Goal: Transaction & Acquisition: Purchase product/service

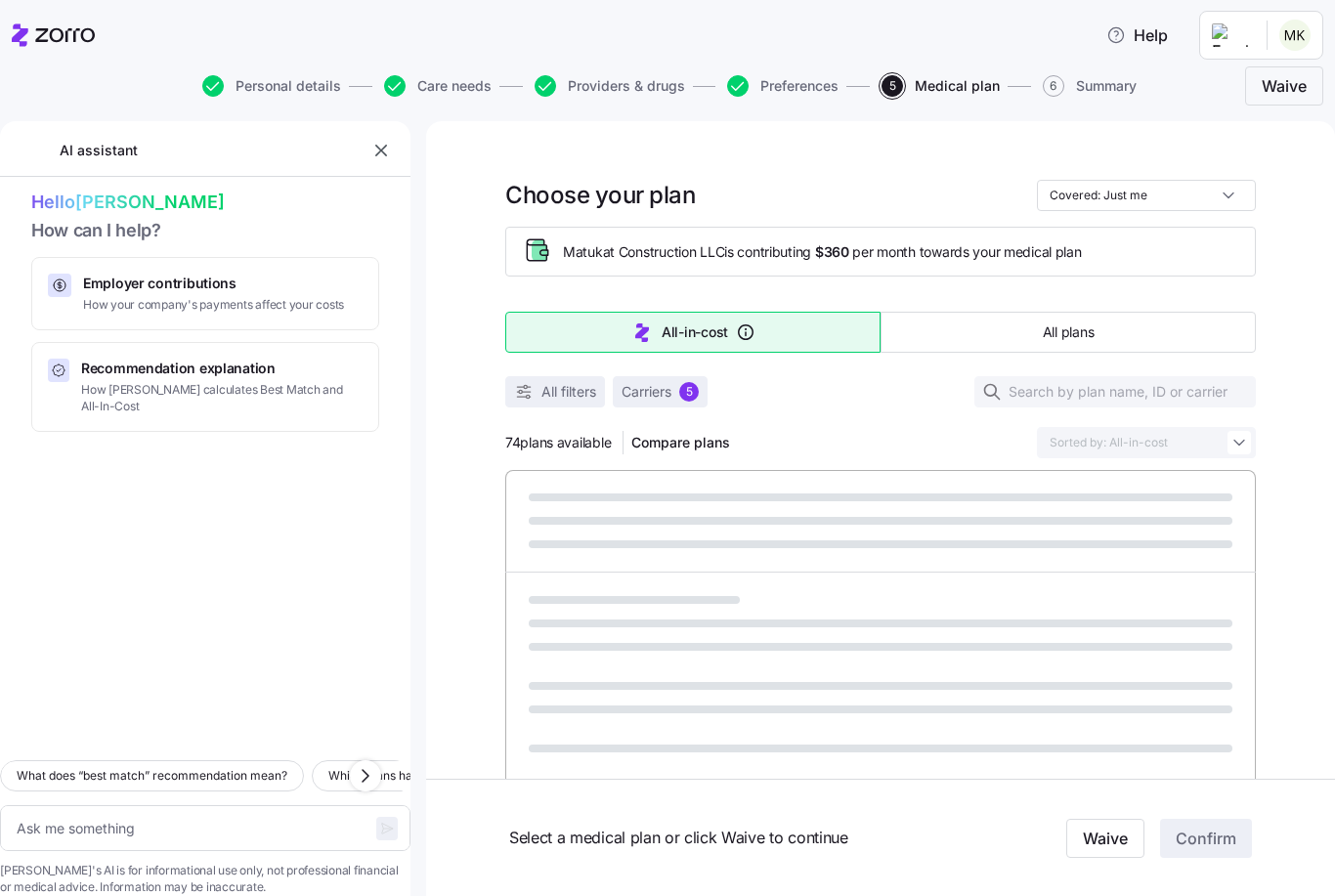
type textarea "x"
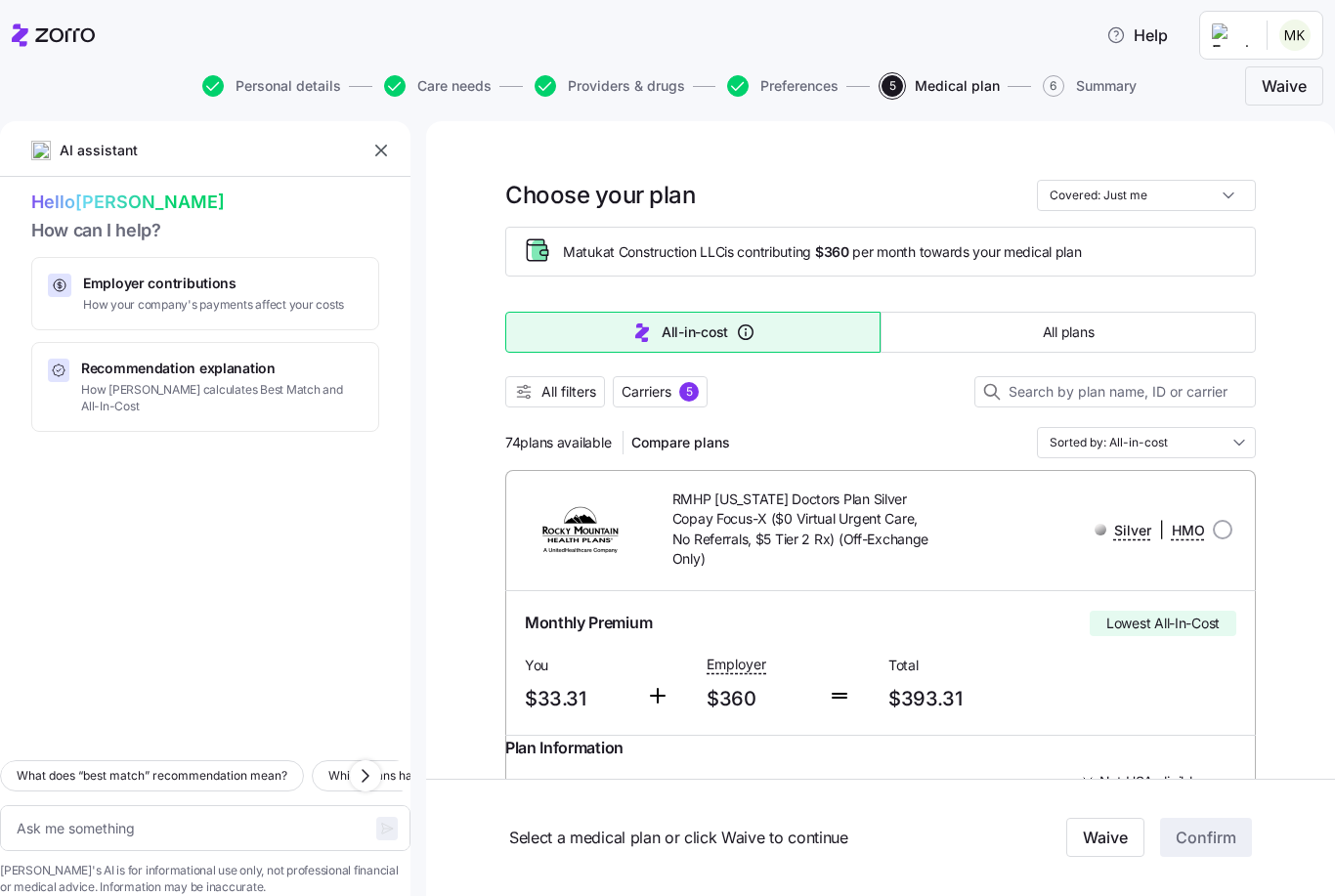
click at [381, 150] on icon "button" at bounding box center [382, 151] width 20 height 20
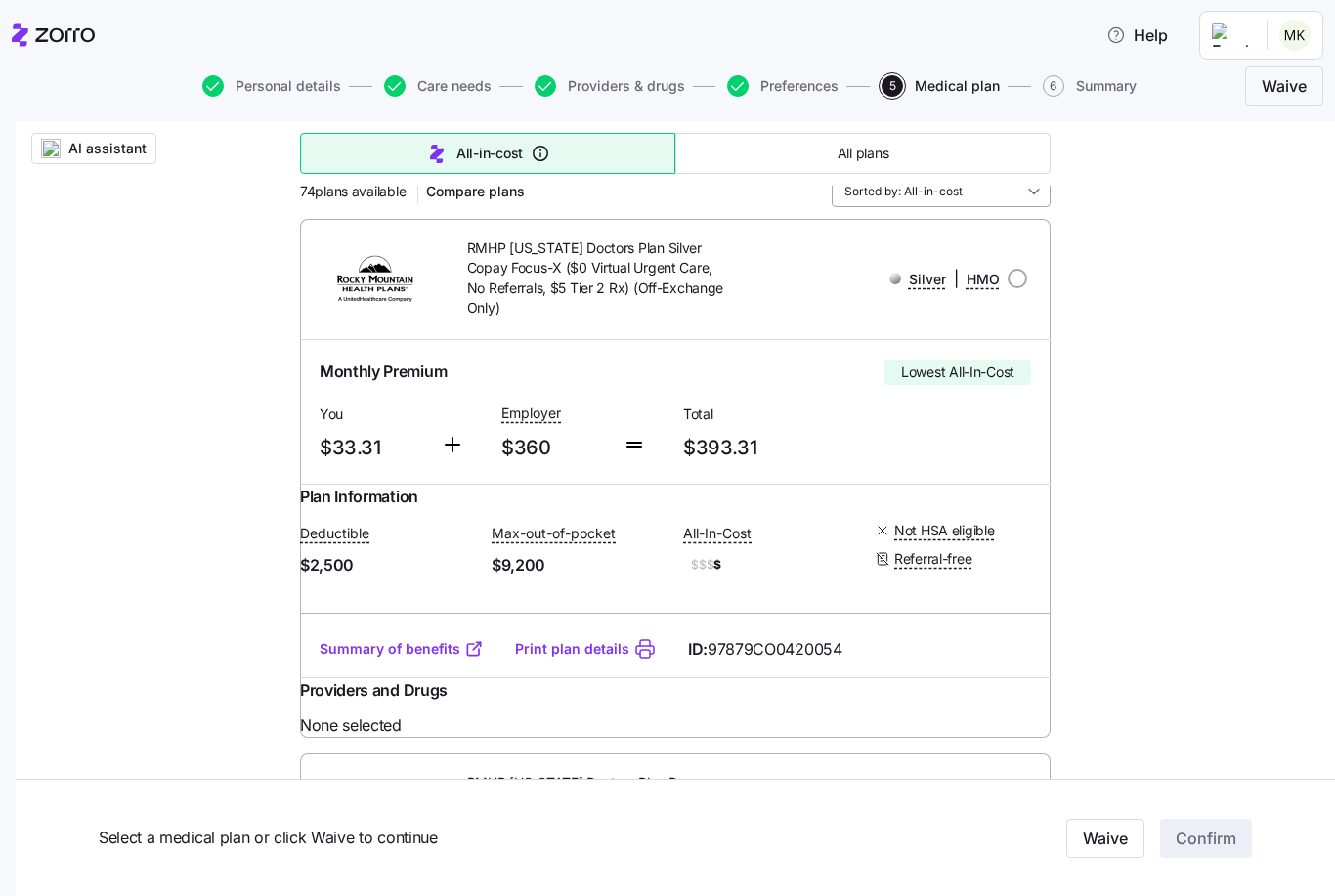
scroll to position [257, 0]
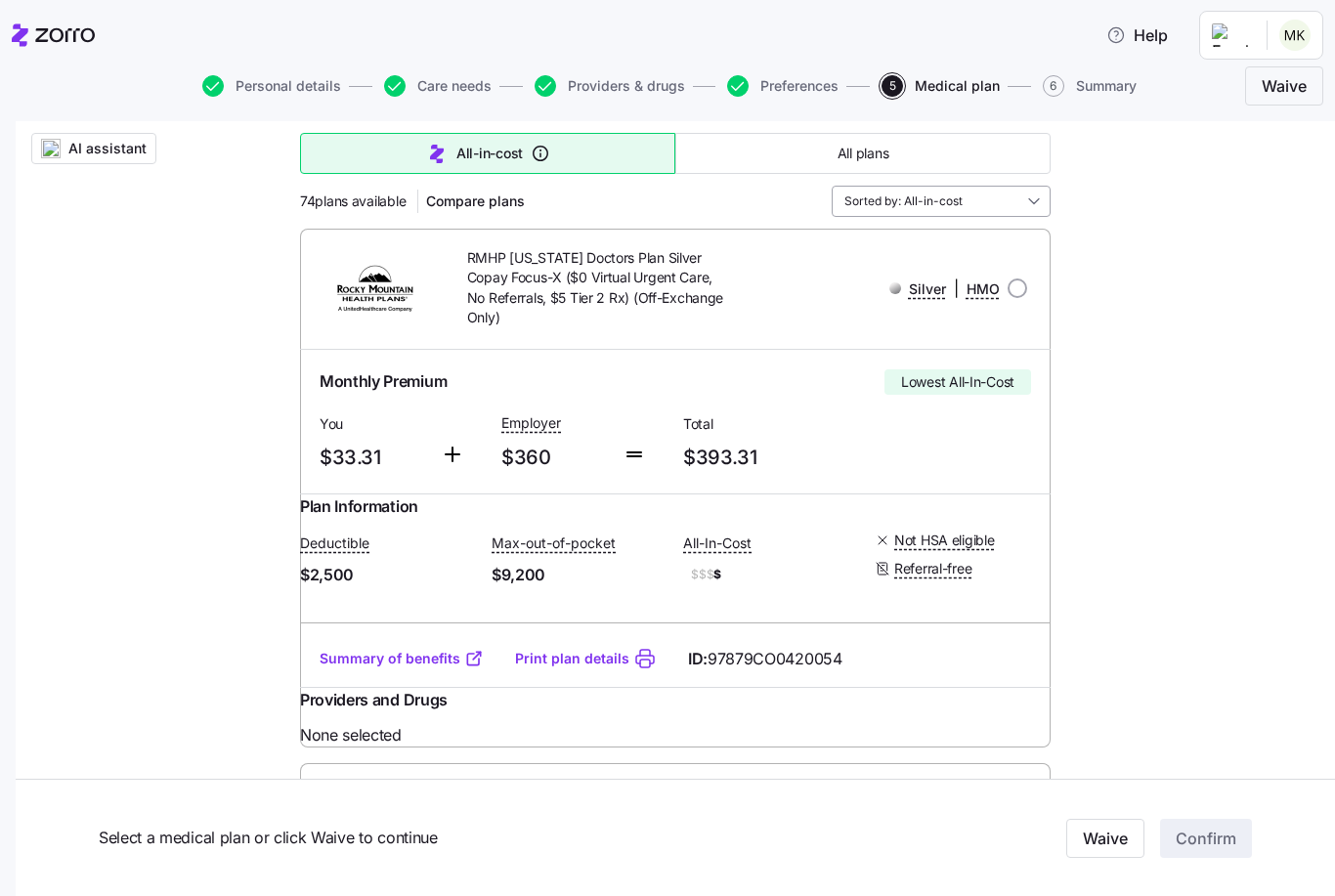
click at [1040, 199] on input "Sorted by: All-in-cost" at bounding box center [940, 201] width 219 height 31
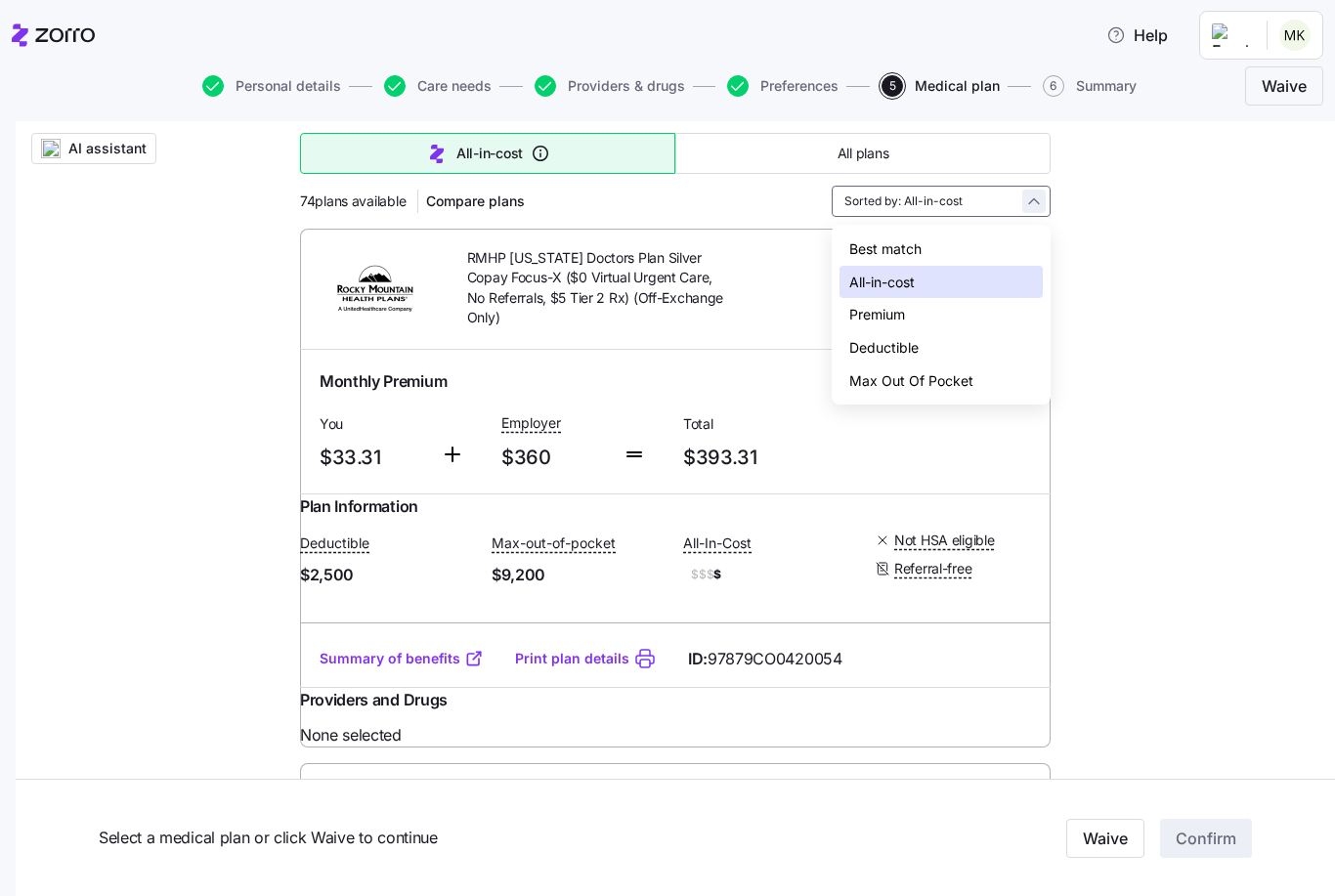
click at [1040, 199] on div "Sorted by: All-in-cost" at bounding box center [940, 201] width 219 height 31
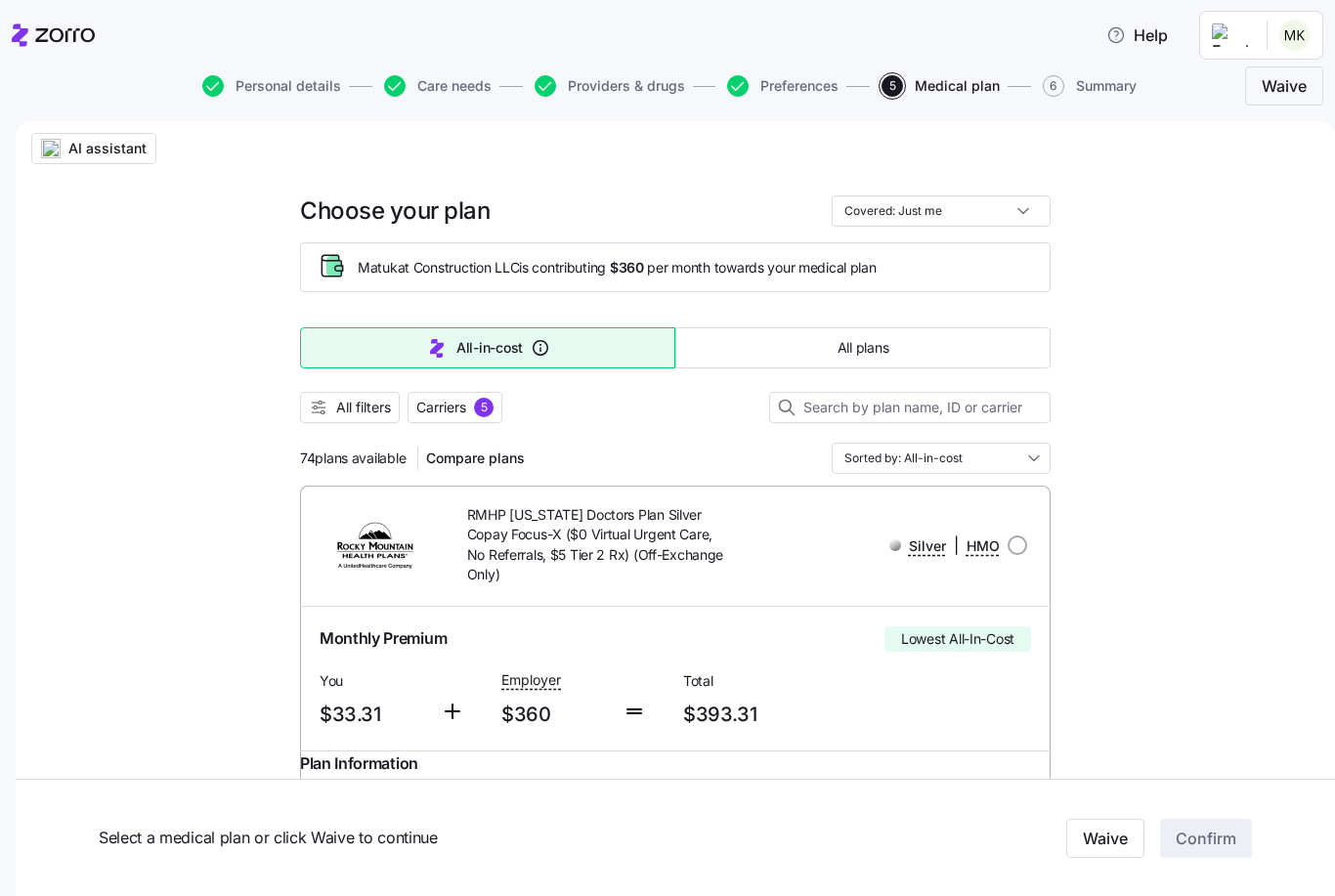
scroll to position [0, 0]
click at [860, 459] on input "Sorted by: All-in-cost" at bounding box center [940, 457] width 219 height 31
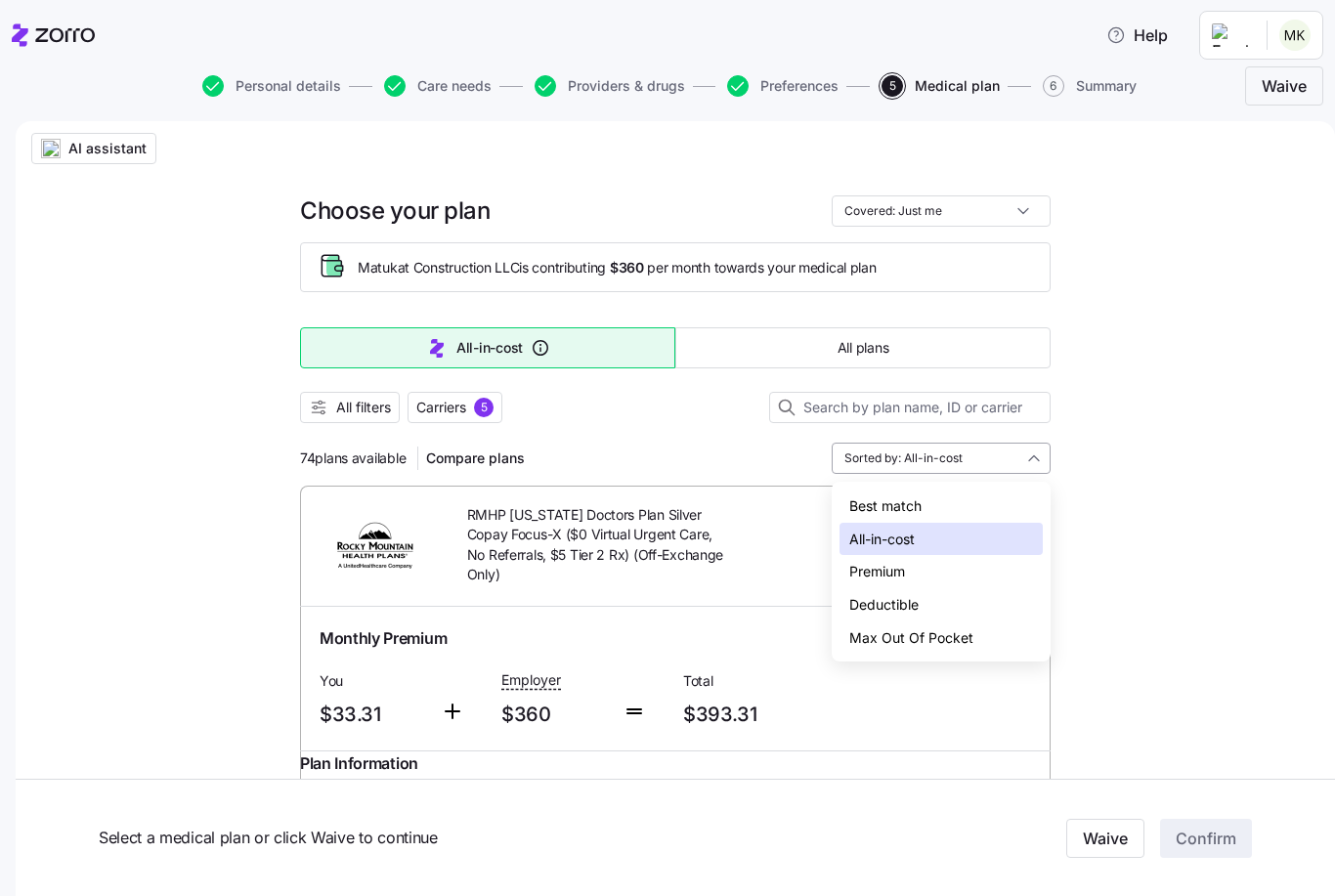
click at [860, 459] on input "Sorted by: All-in-cost" at bounding box center [940, 457] width 219 height 31
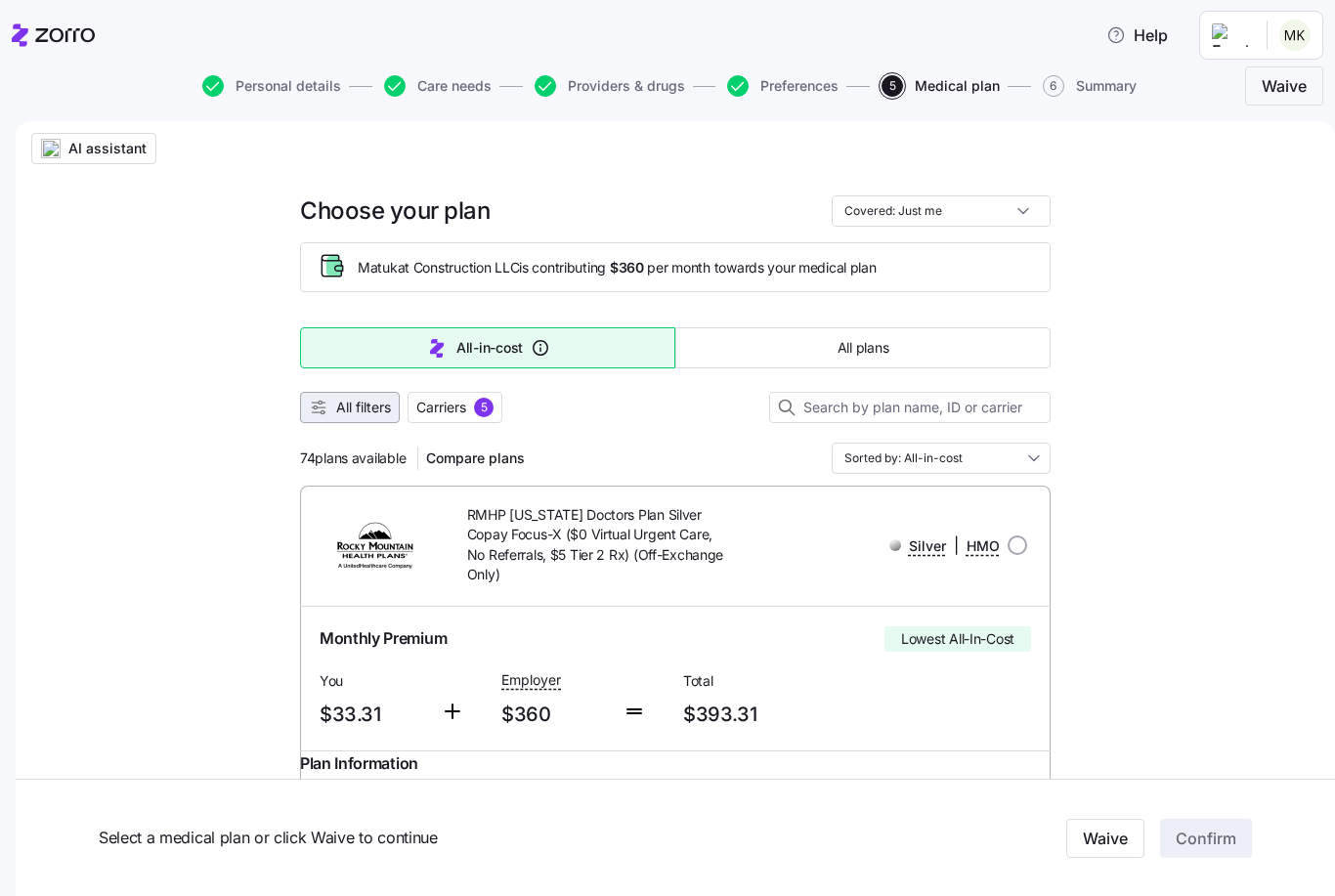
click at [334, 398] on button "All filters" at bounding box center [350, 407] width 100 height 31
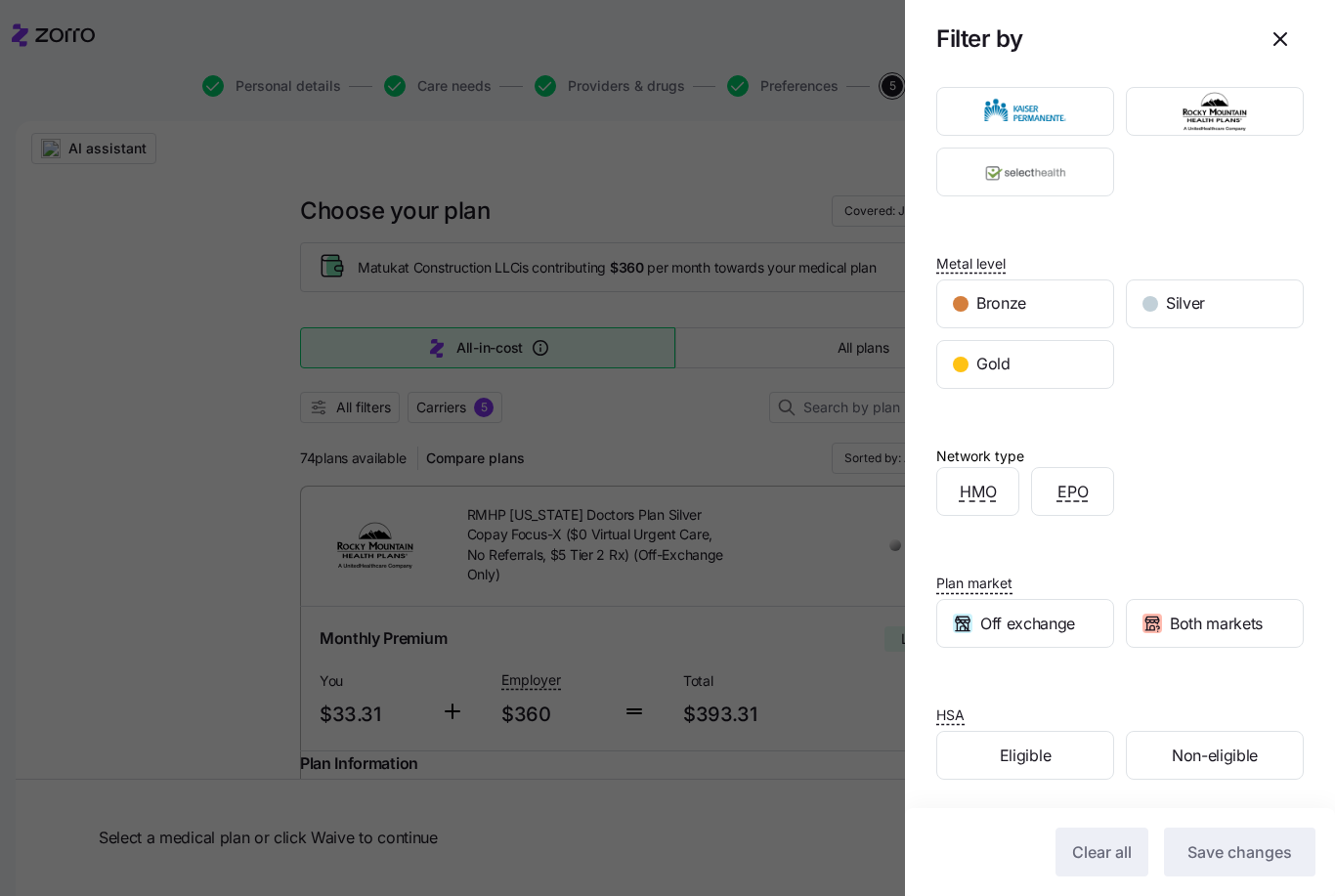
scroll to position [91, 0]
click at [1283, 37] on icon "button" at bounding box center [1281, 39] width 12 height 12
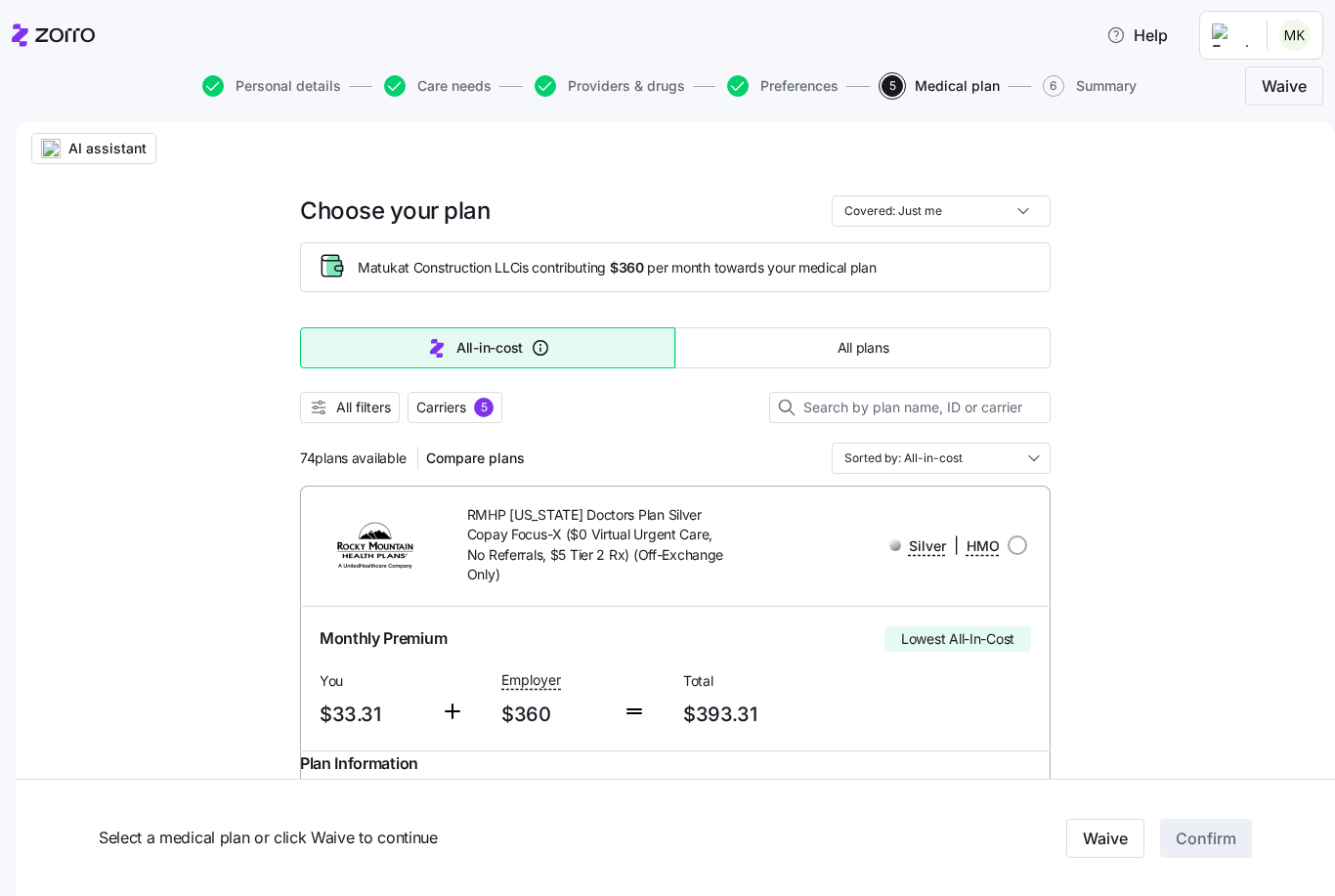
scroll to position [0, 0]
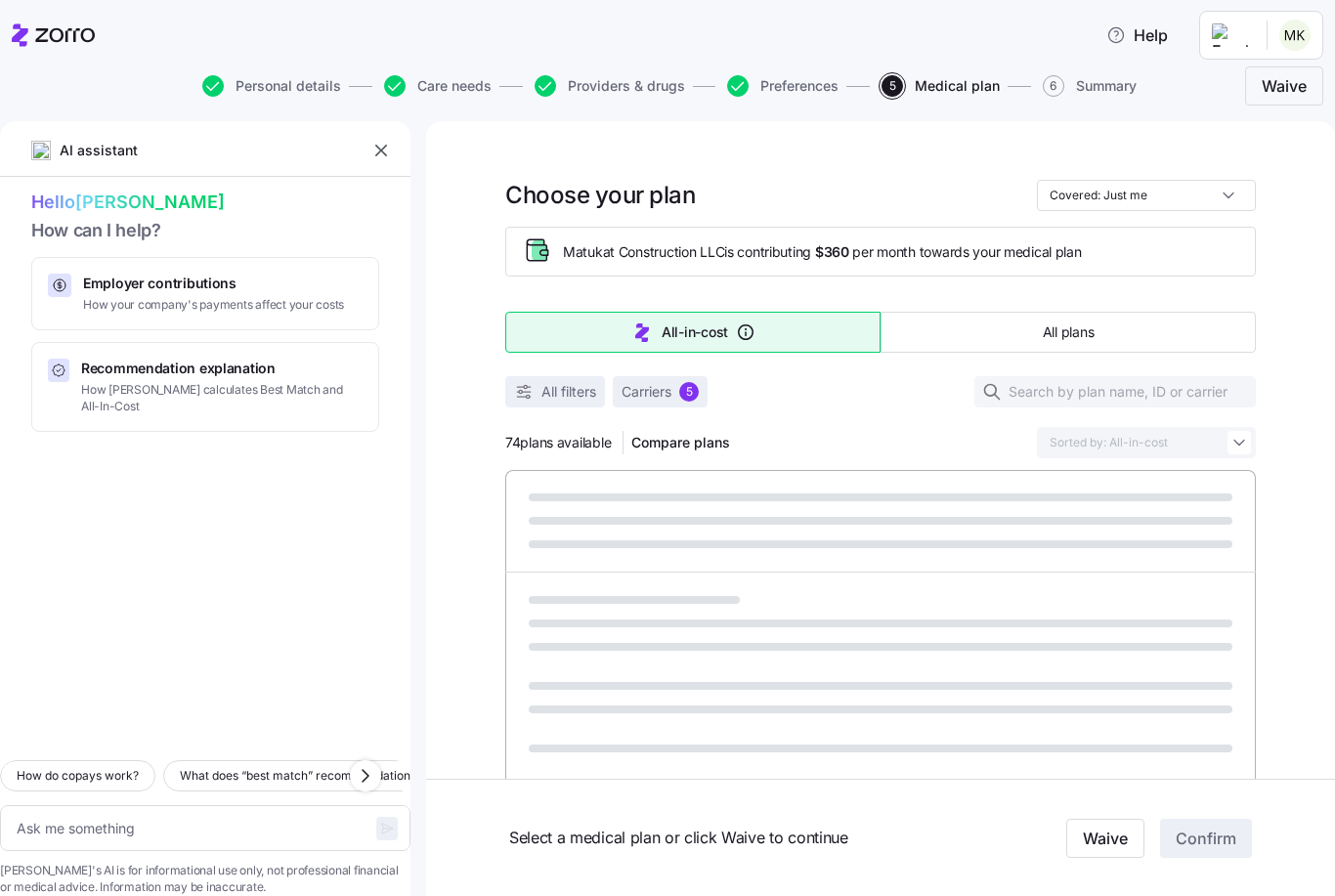
type textarea "x"
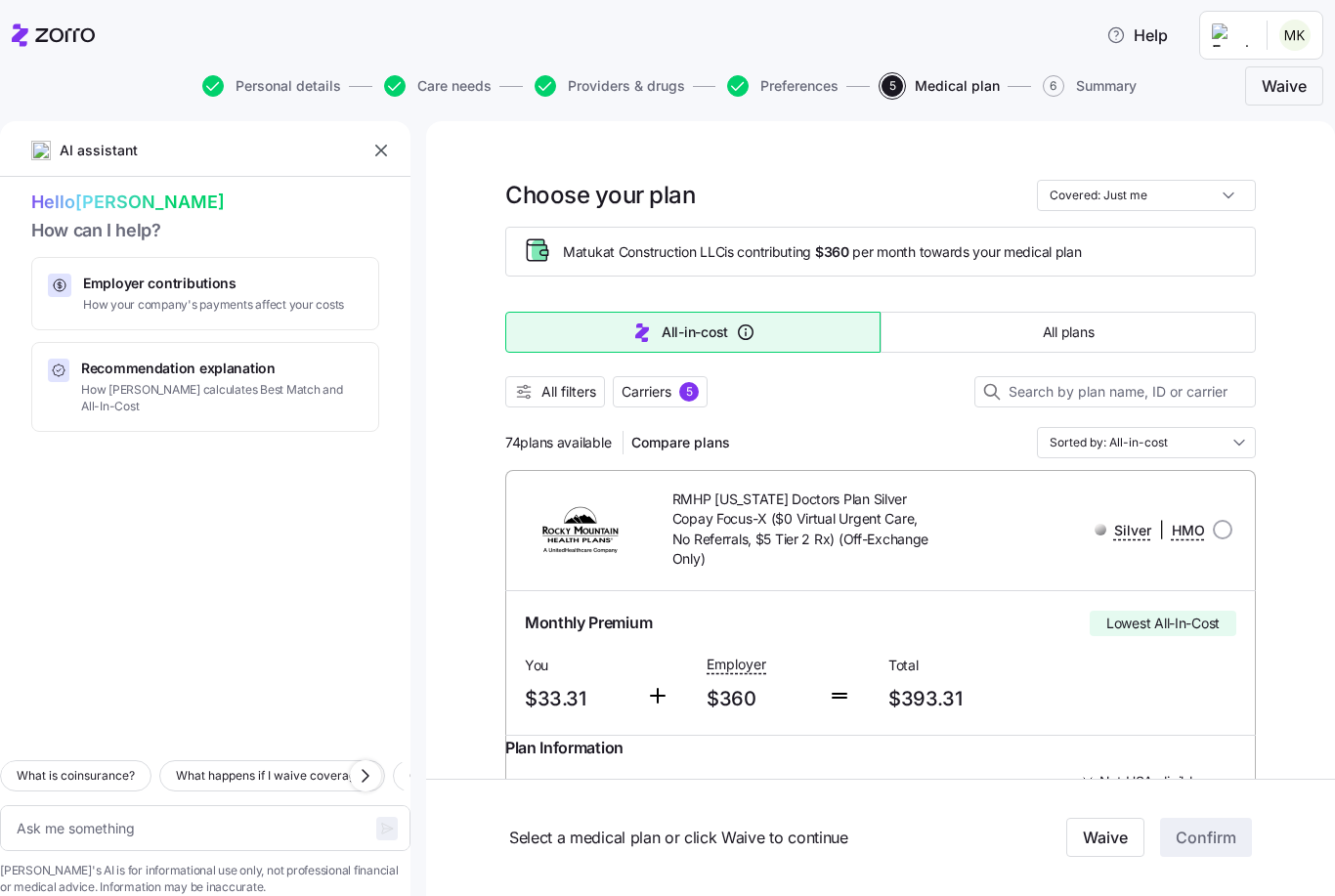
click at [747, 91] on button "Preferences" at bounding box center [783, 86] width 112 height 22
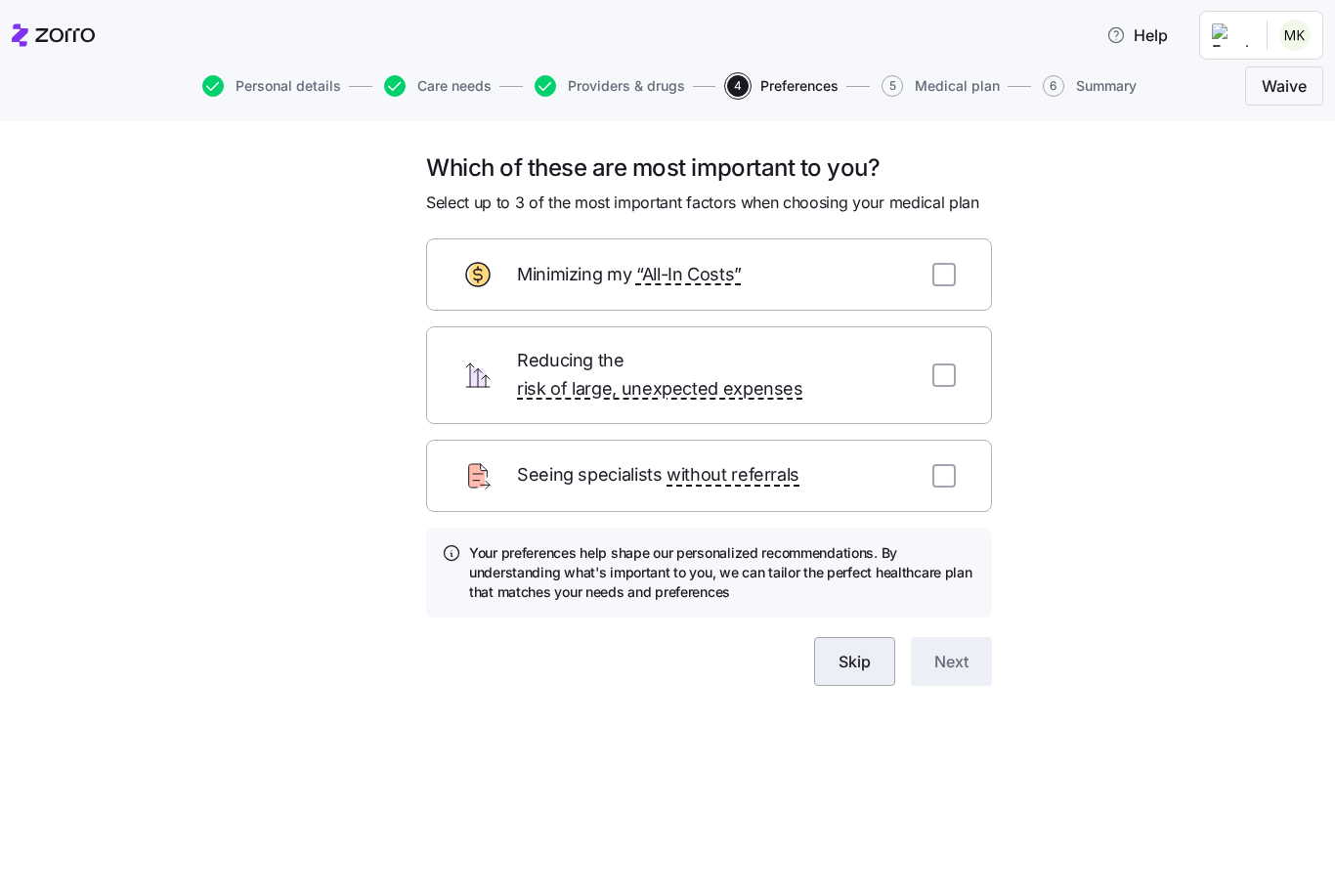
click at [843, 649] on span "Skip" at bounding box center [854, 660] width 32 height 23
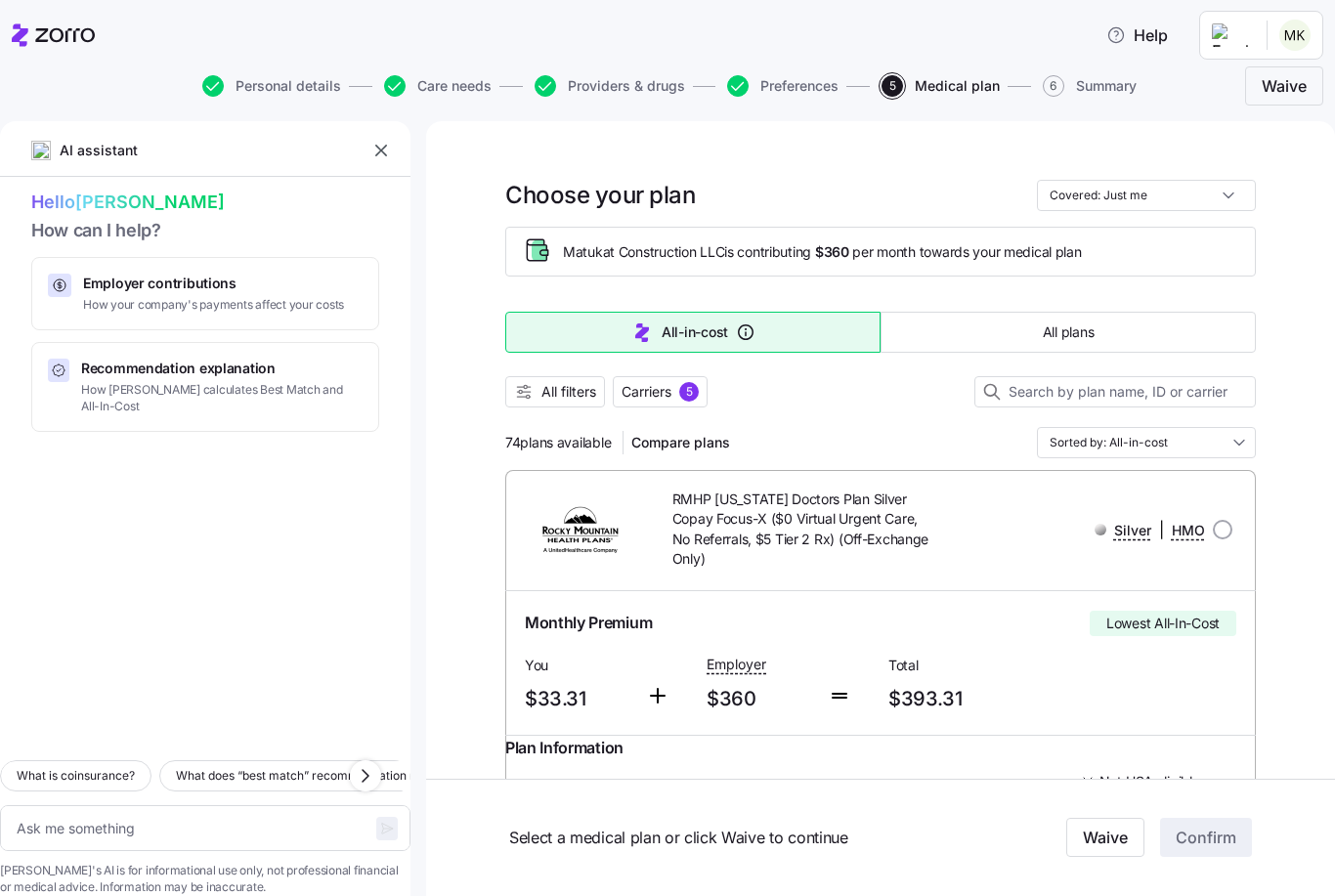
type textarea "x"
click at [384, 149] on icon "button" at bounding box center [382, 151] width 20 height 20
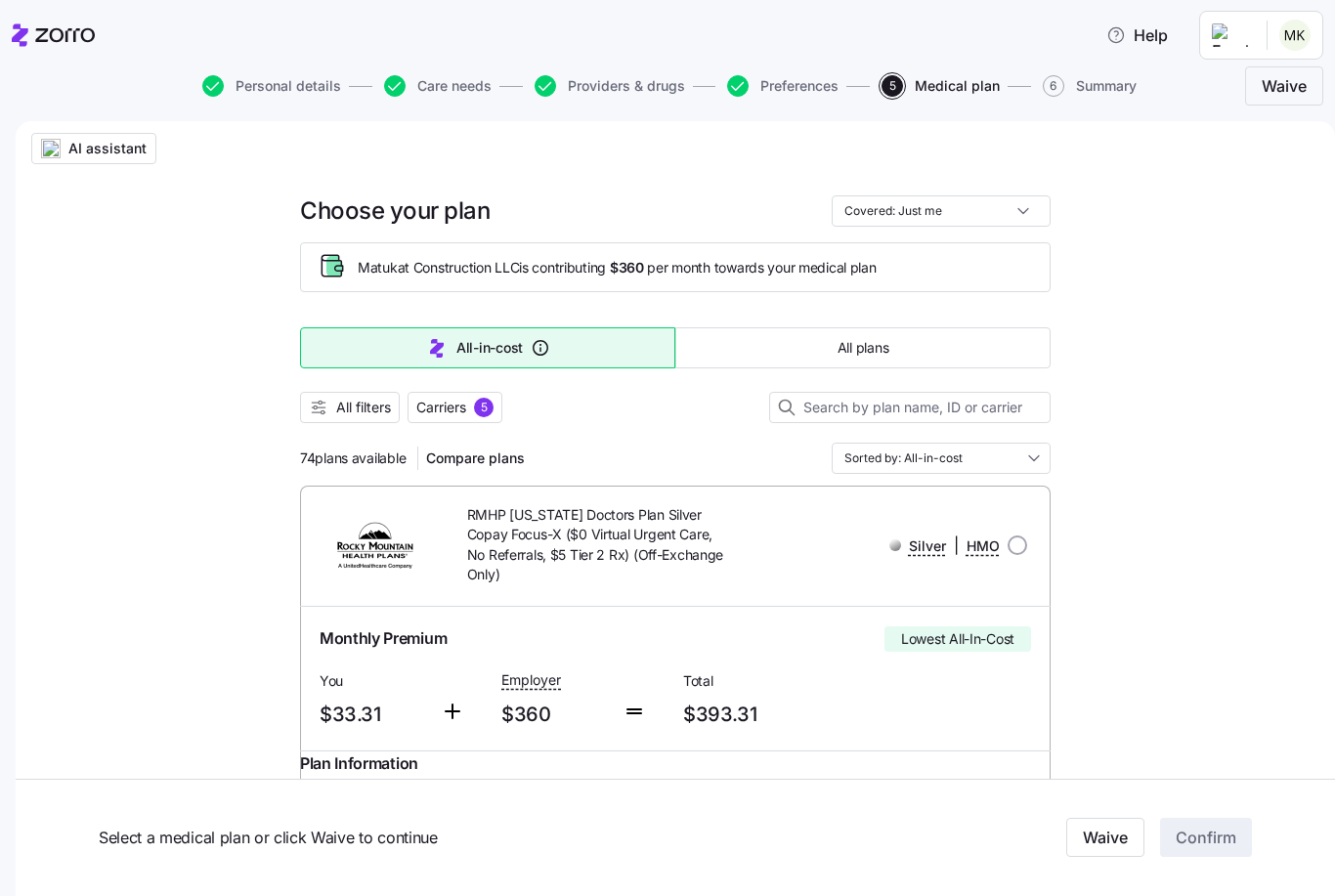
click at [1036, 462] on input "Sorted by: All-in-cost" at bounding box center [940, 457] width 219 height 31
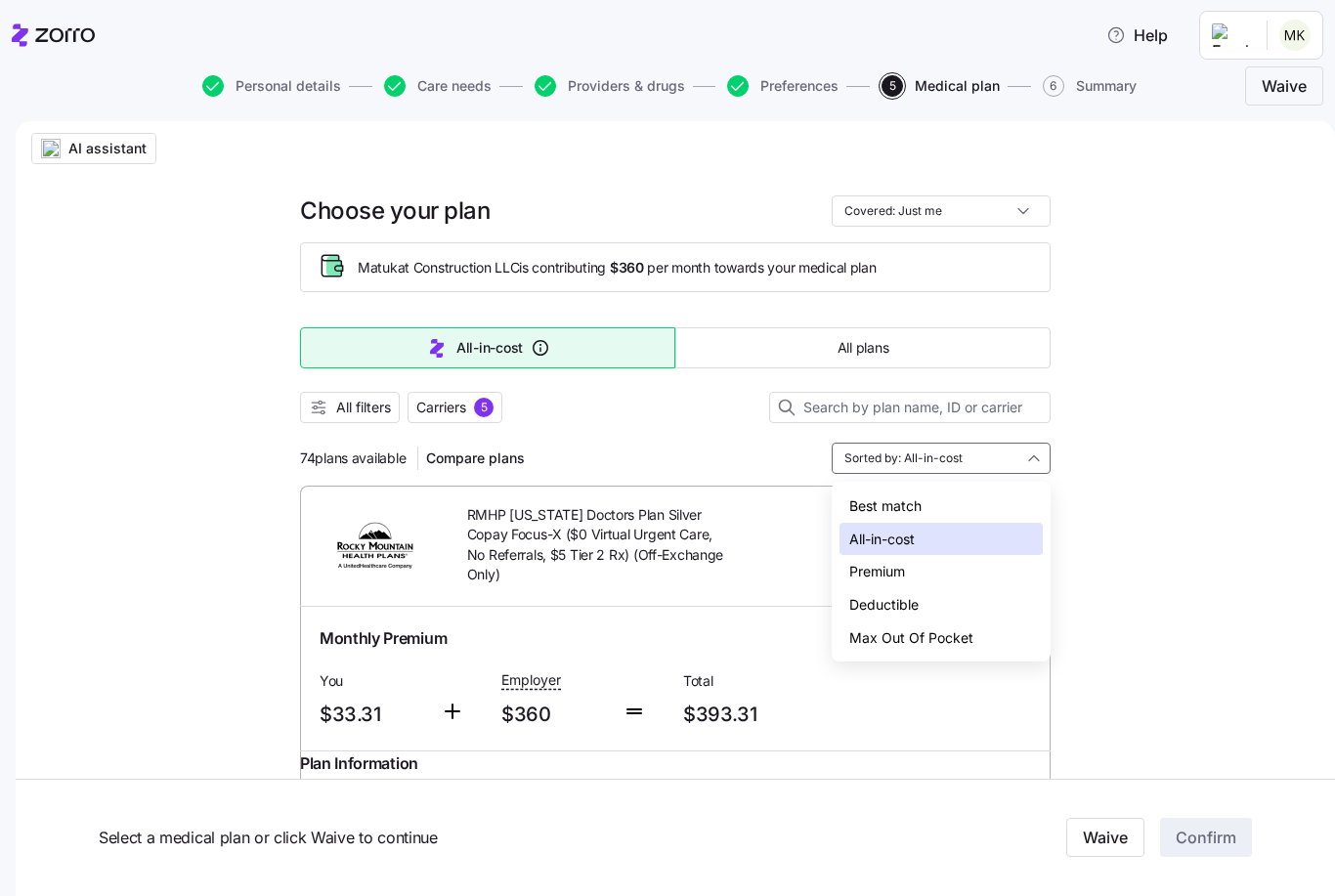
click at [881, 605] on div "Deductible" at bounding box center [940, 604] width 203 height 33
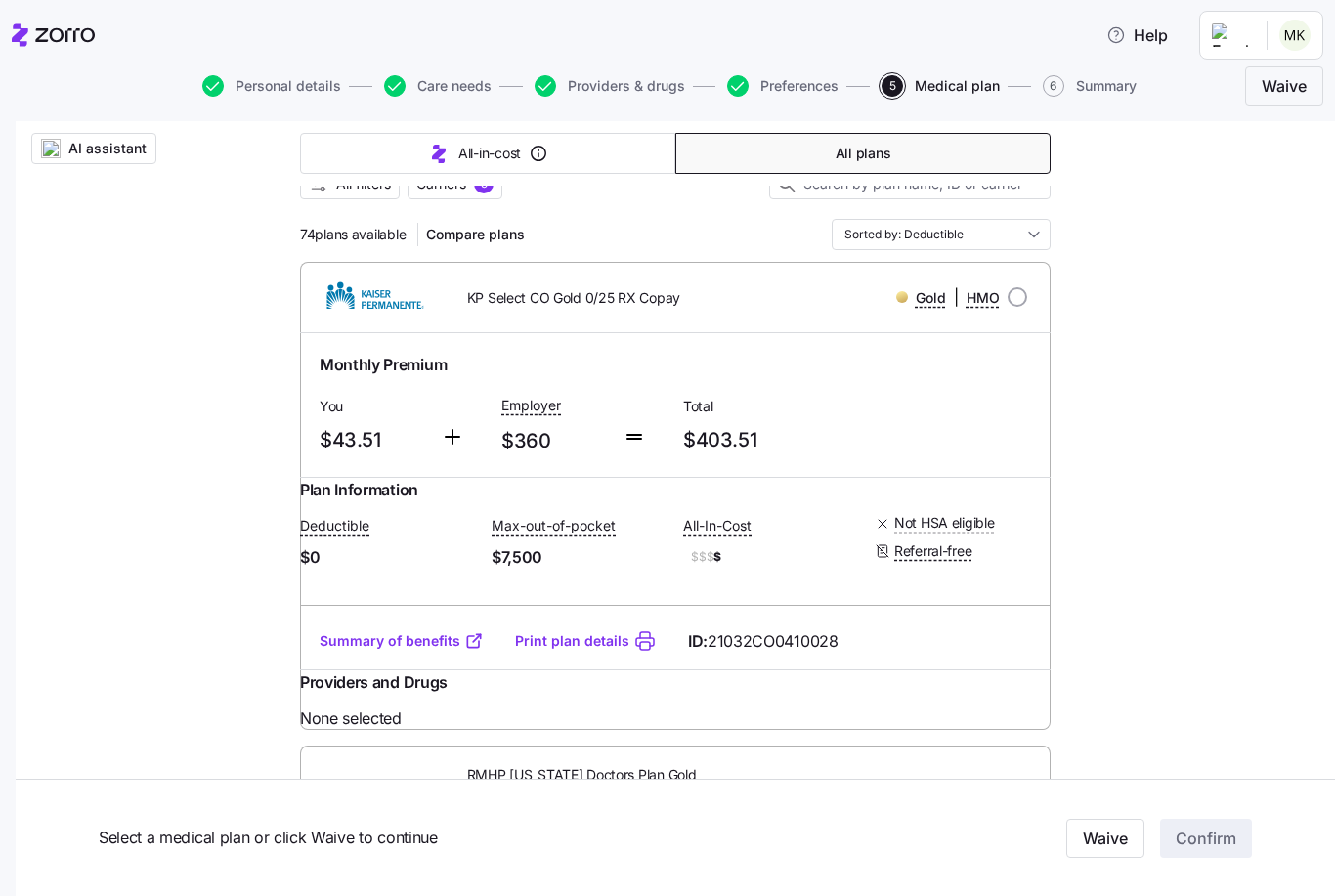
scroll to position [227, 0]
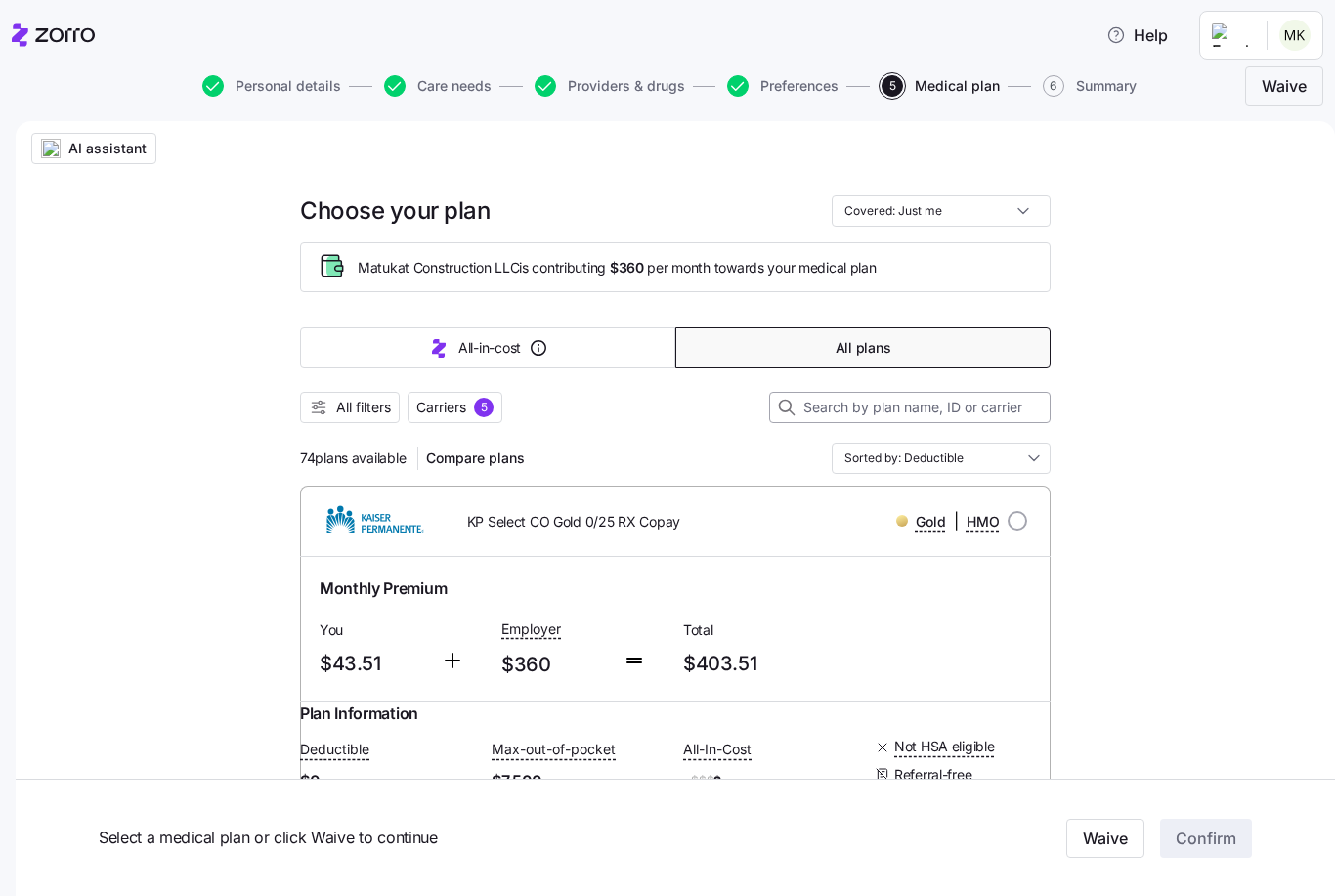
scroll to position [0, 0]
click at [988, 464] on input "Sorted by: Deductible" at bounding box center [940, 457] width 219 height 31
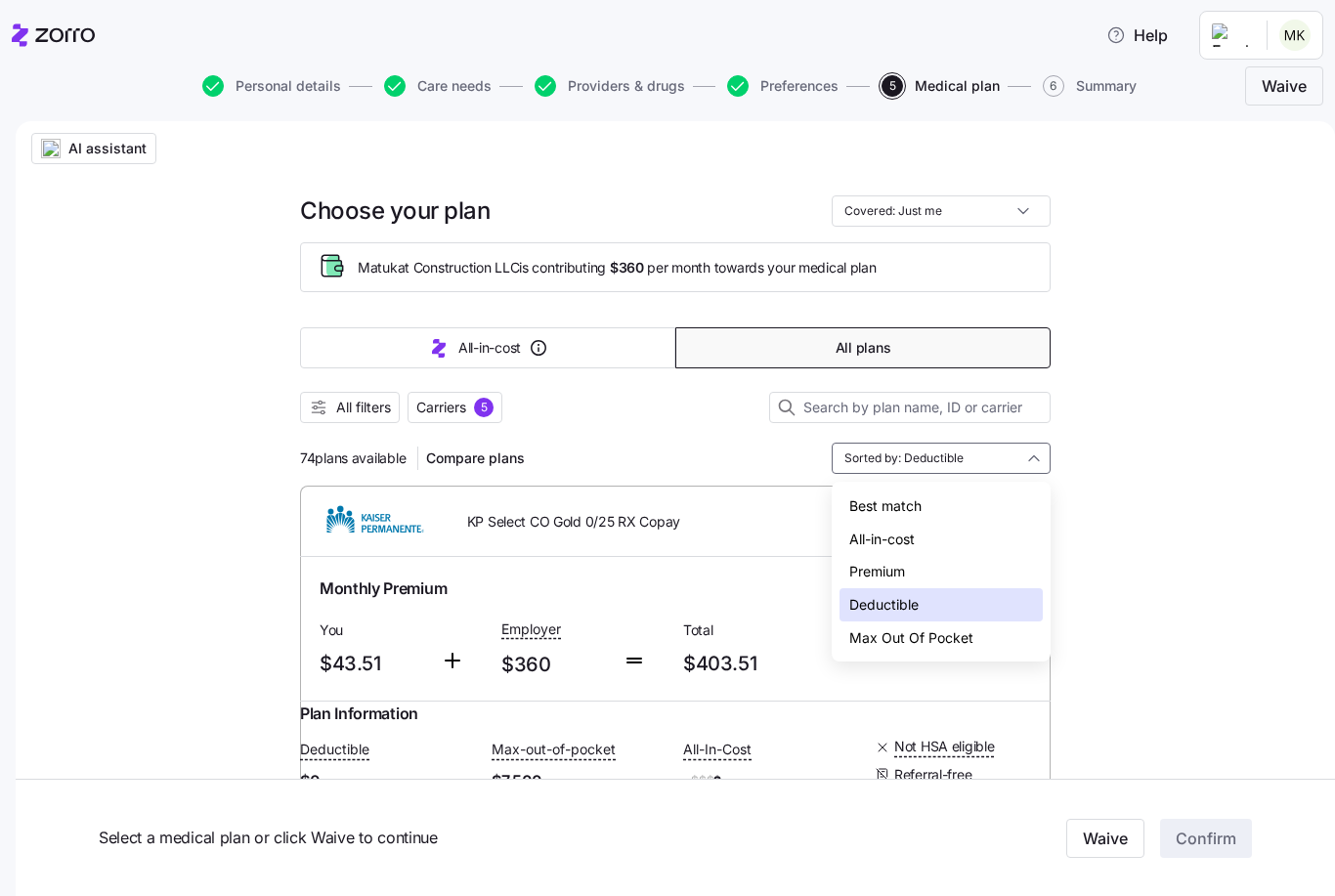
click at [879, 577] on div "Premium" at bounding box center [940, 571] width 203 height 33
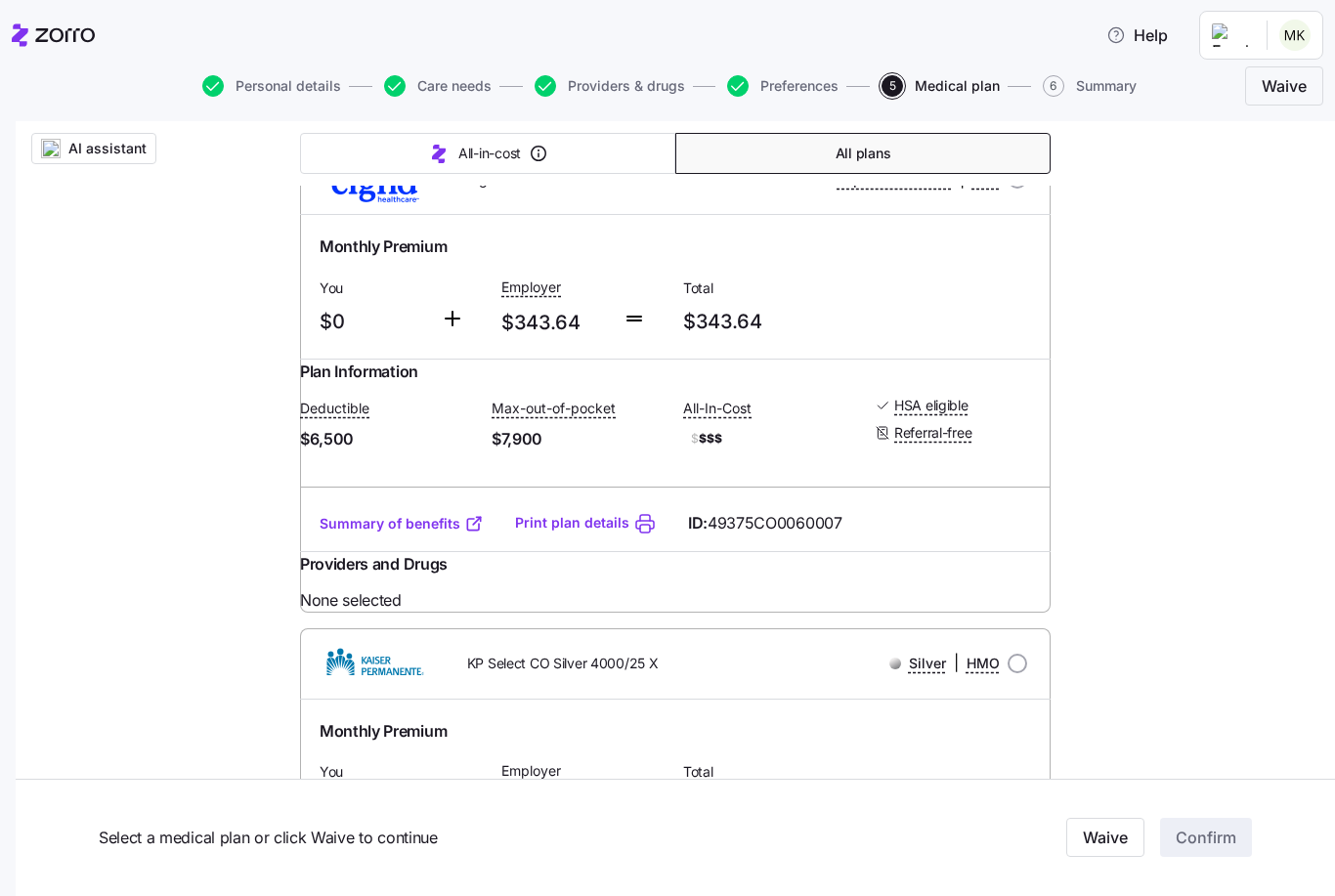
scroll to position [6219, 0]
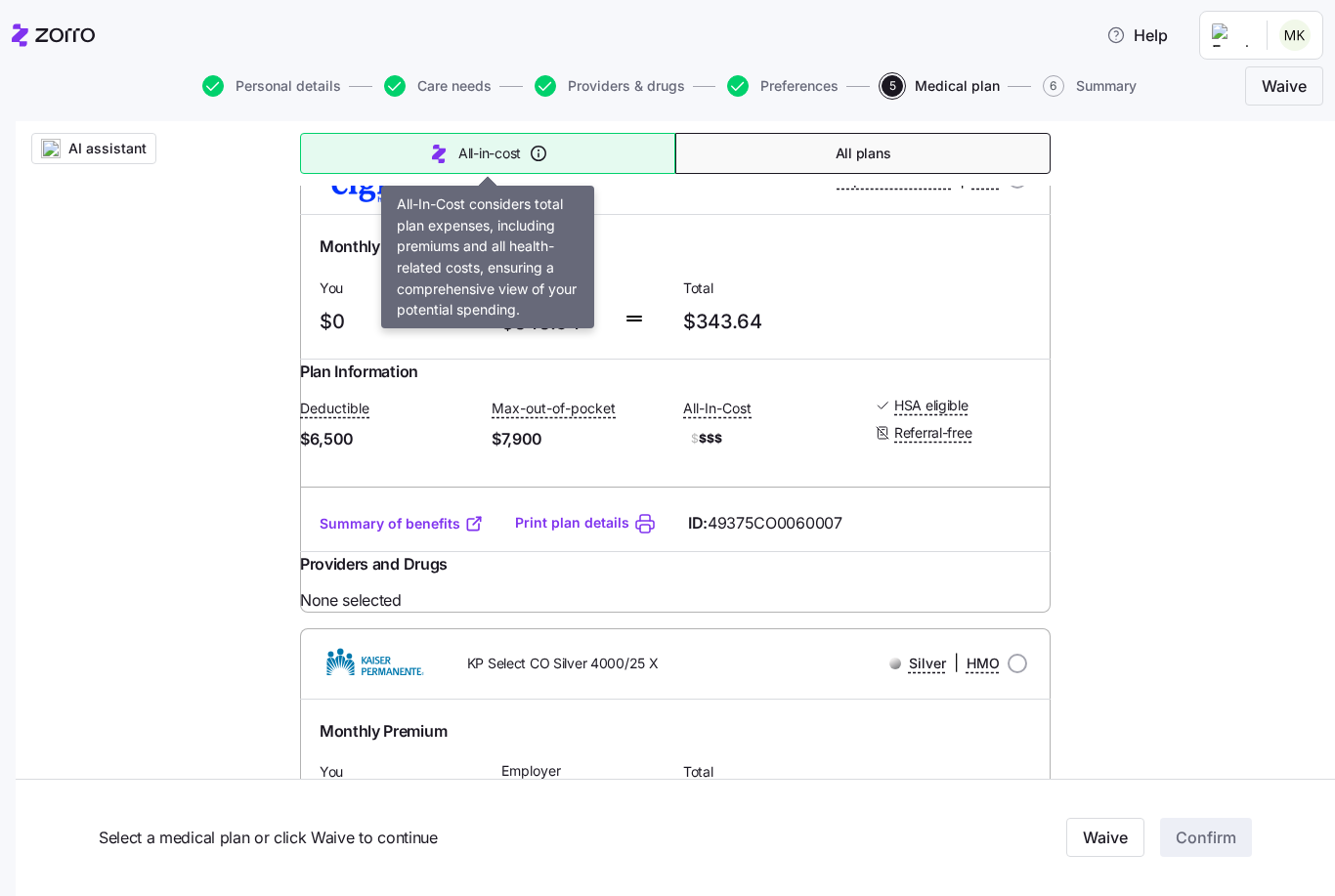
click at [386, 155] on button "All-in-cost" at bounding box center [488, 153] width 376 height 41
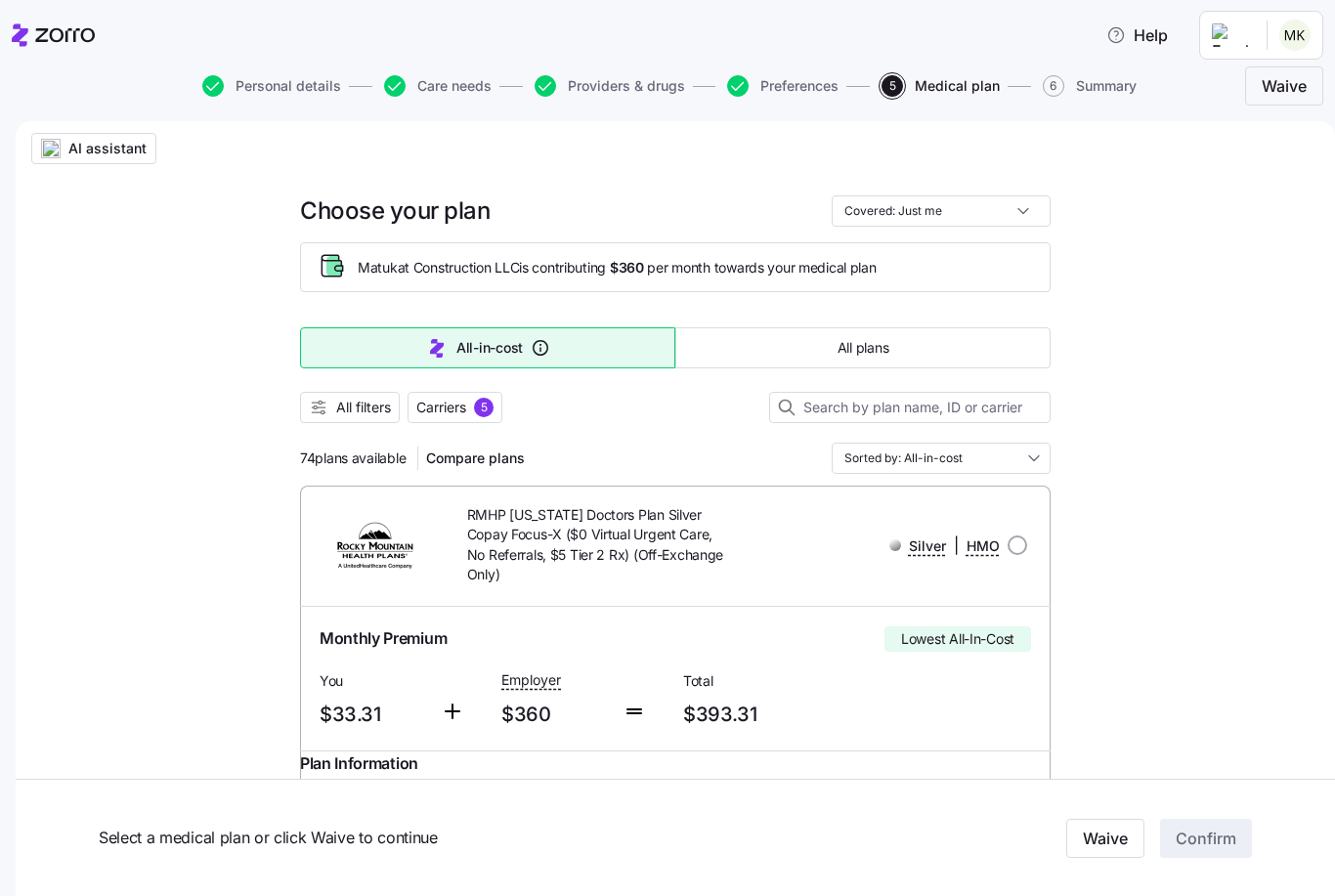
scroll to position [0, 0]
click at [1006, 459] on input "Sorted by: All-in-cost" at bounding box center [940, 457] width 219 height 31
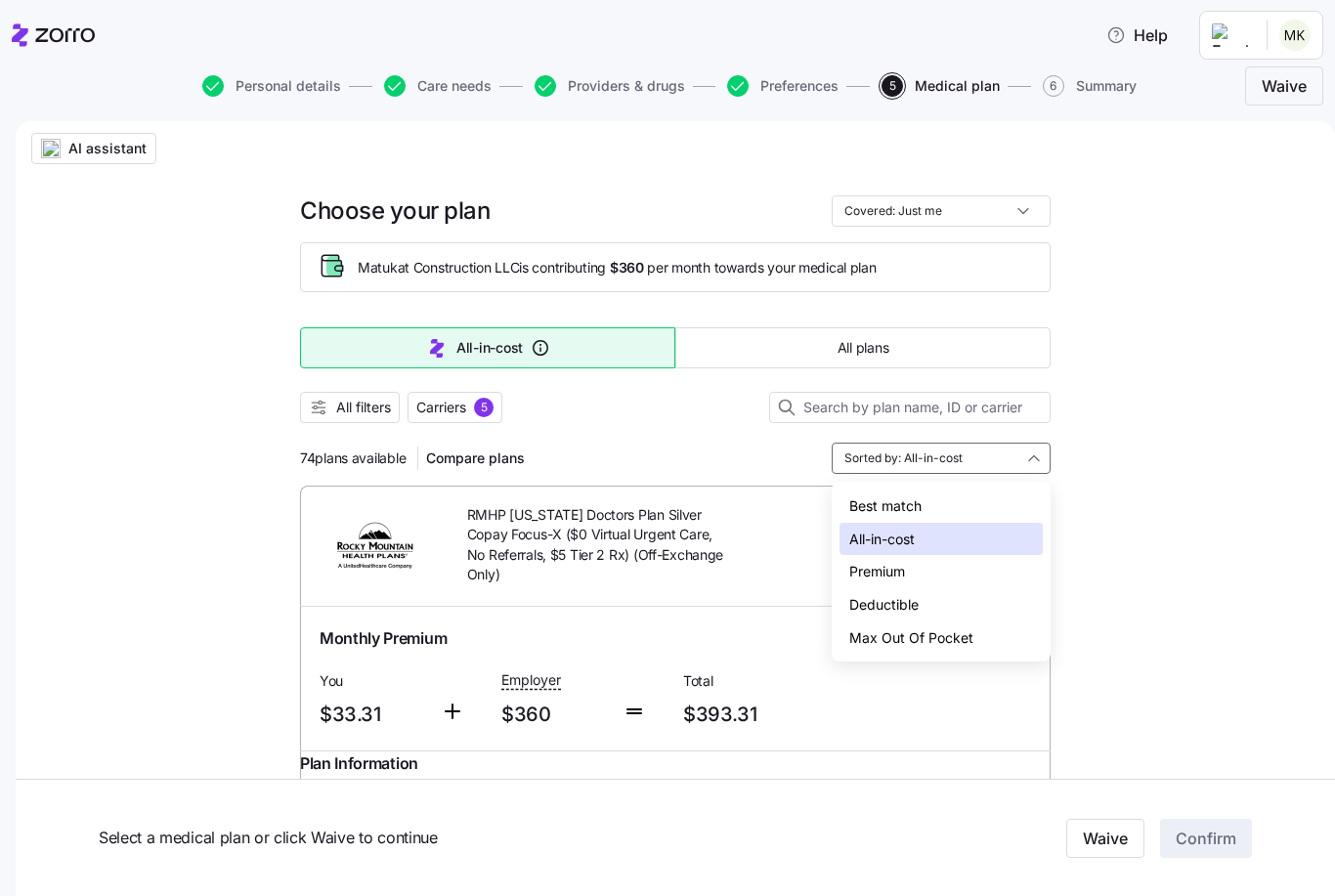
drag, startPoint x: 871, startPoint y: 616, endPoint x: 871, endPoint y: 460, distance: 156.0
click at [871, 616] on div "Deductible" at bounding box center [940, 604] width 203 height 33
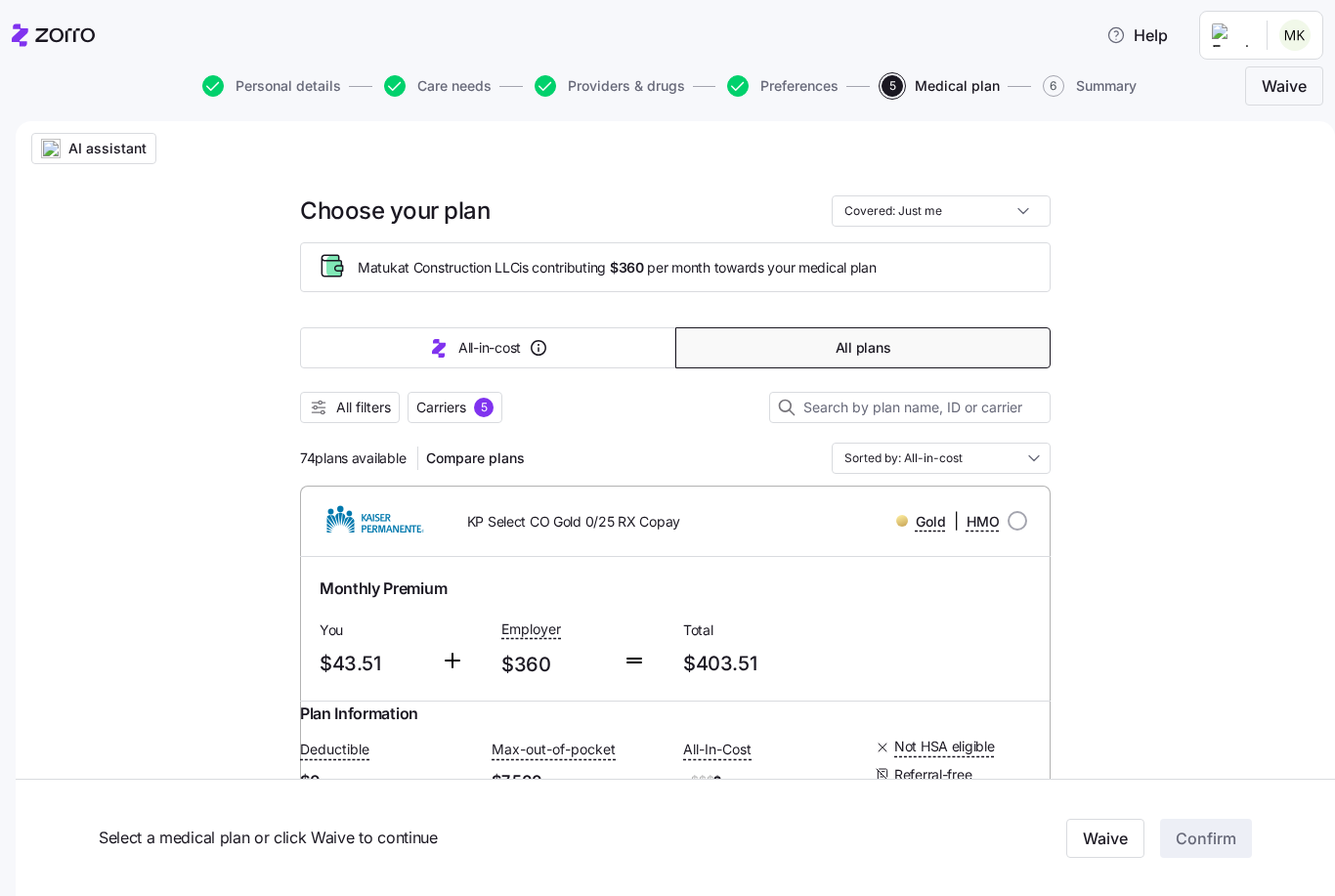
type input "Sorted by: Deductible"
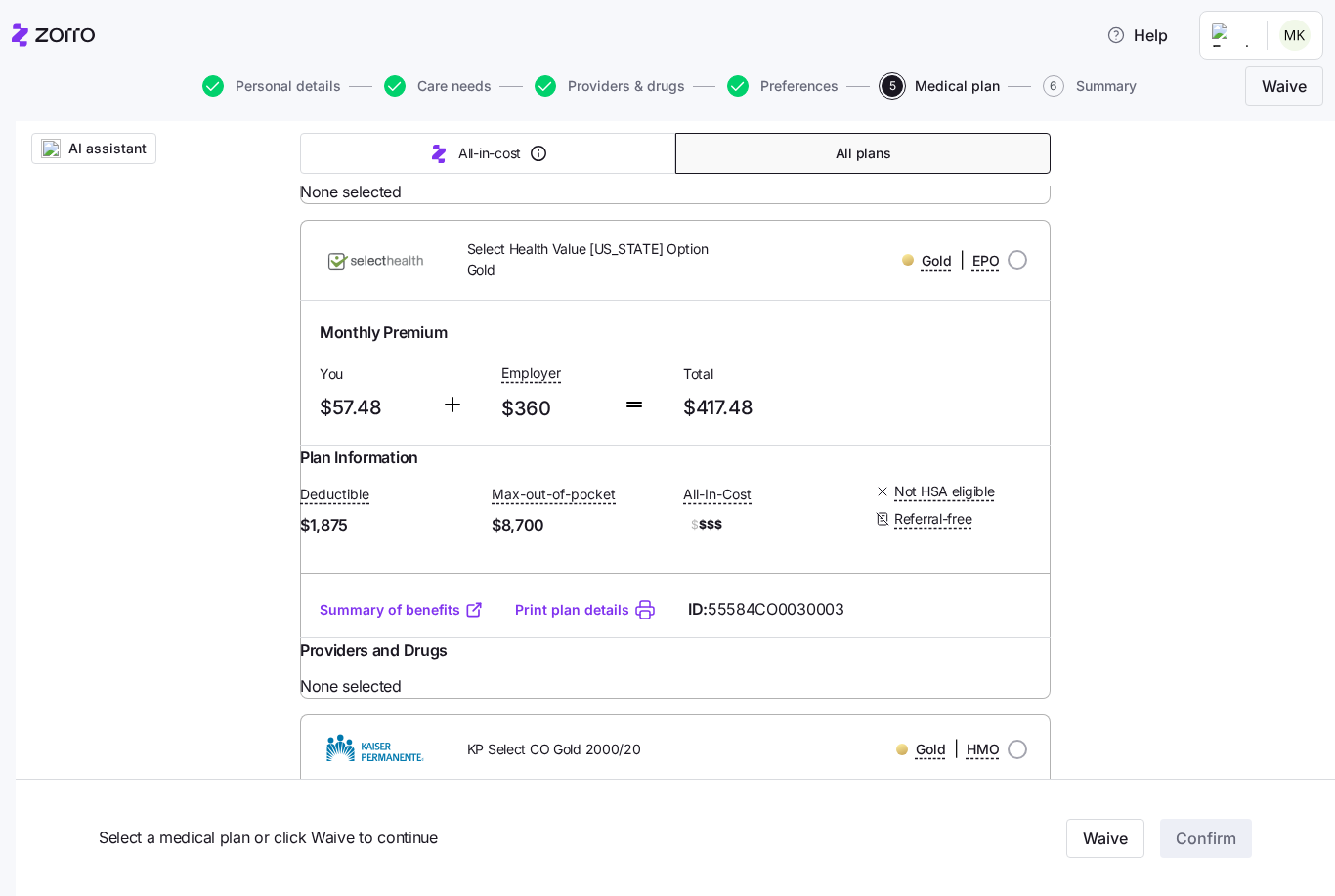
scroll to position [5378, 0]
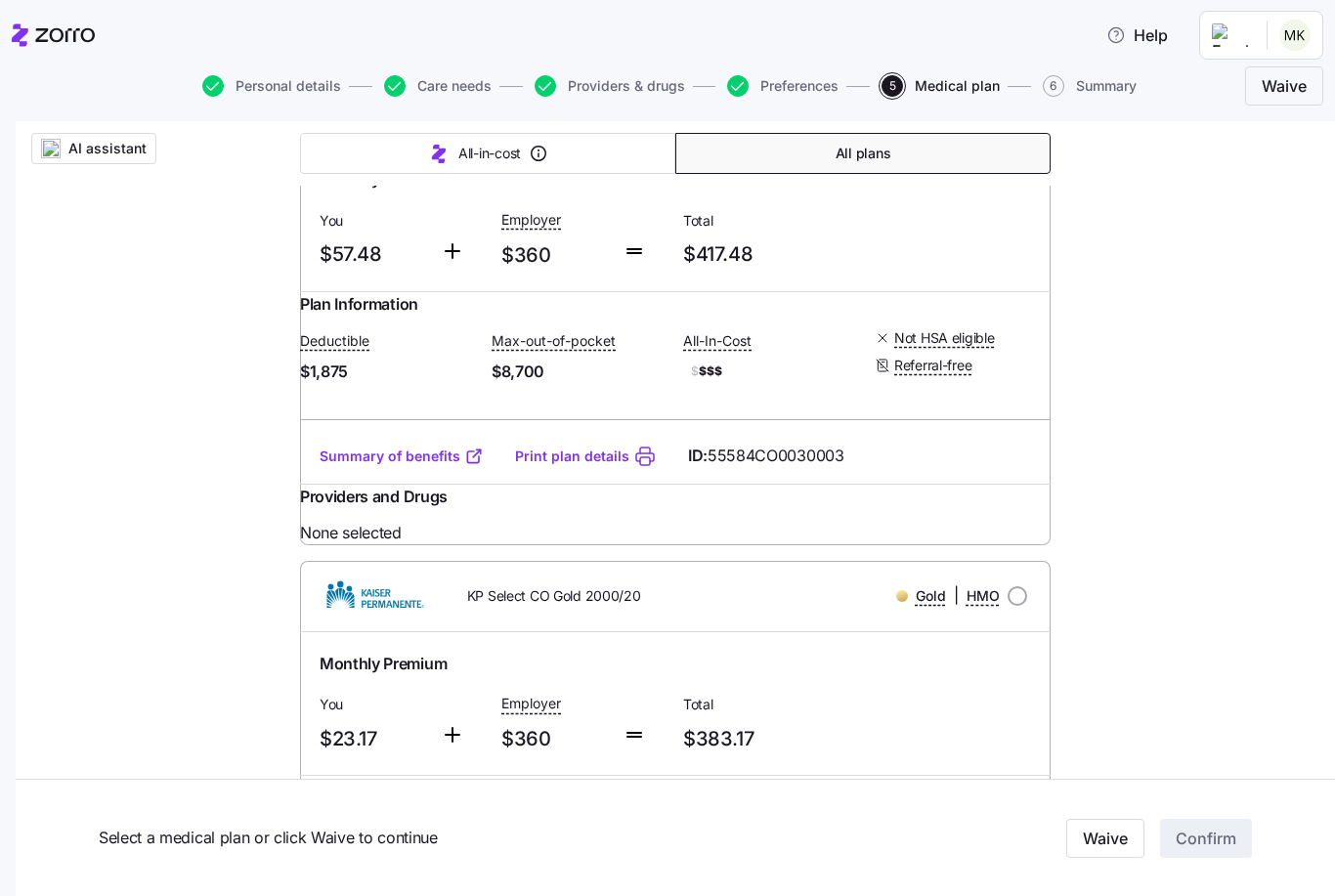
click at [918, 119] on div "Gold | EPO" at bounding box center [951, 107] width 98 height 24
click at [914, 119] on div "Gold | EPO" at bounding box center [951, 107] width 98 height 24
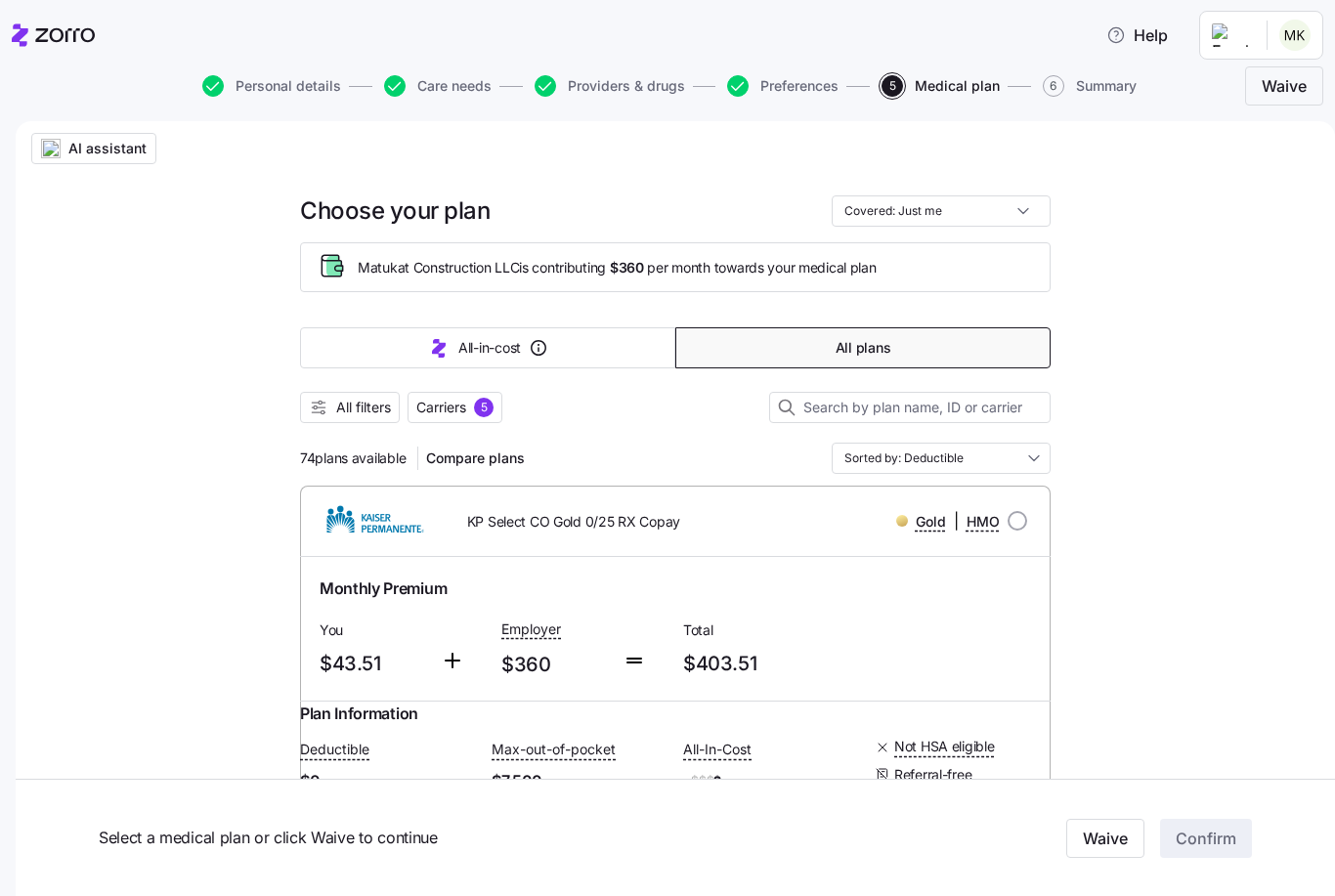
scroll to position [0, 0]
click at [329, 405] on span "All filters" at bounding box center [350, 408] width 82 height 20
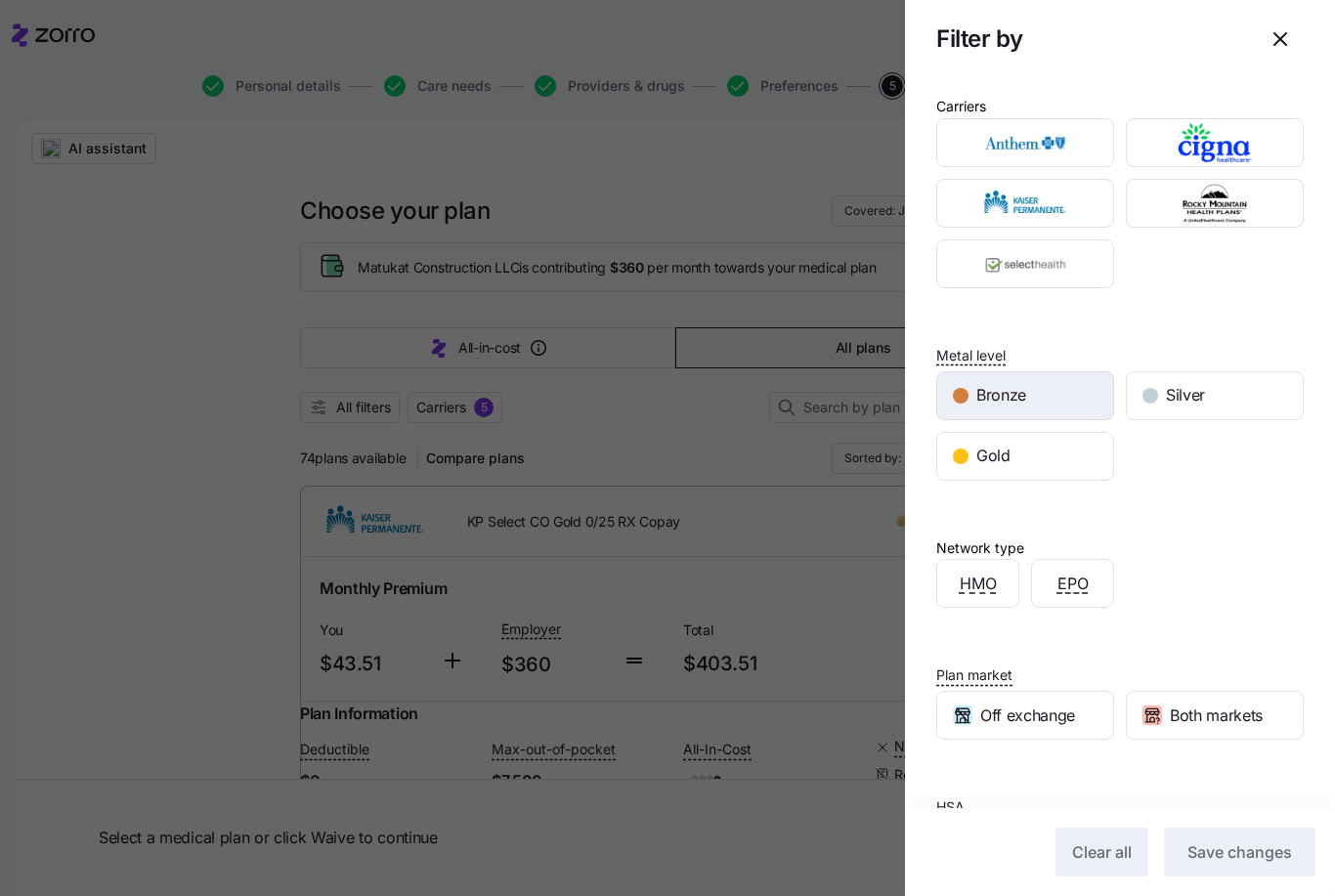
click at [1062, 146] on img "button" at bounding box center [1026, 142] width 144 height 39
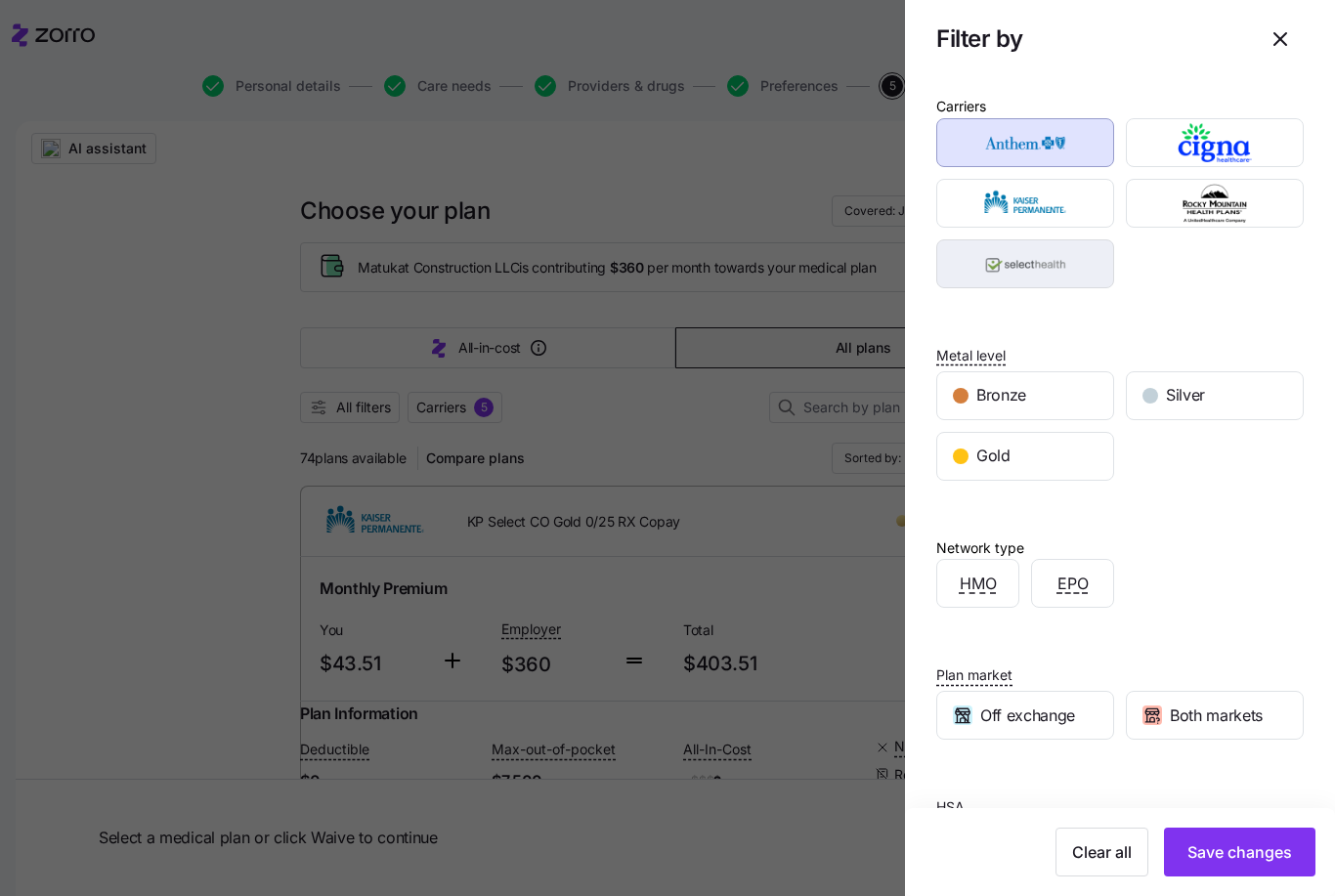
click at [1063, 273] on img "button" at bounding box center [1026, 264] width 144 height 39
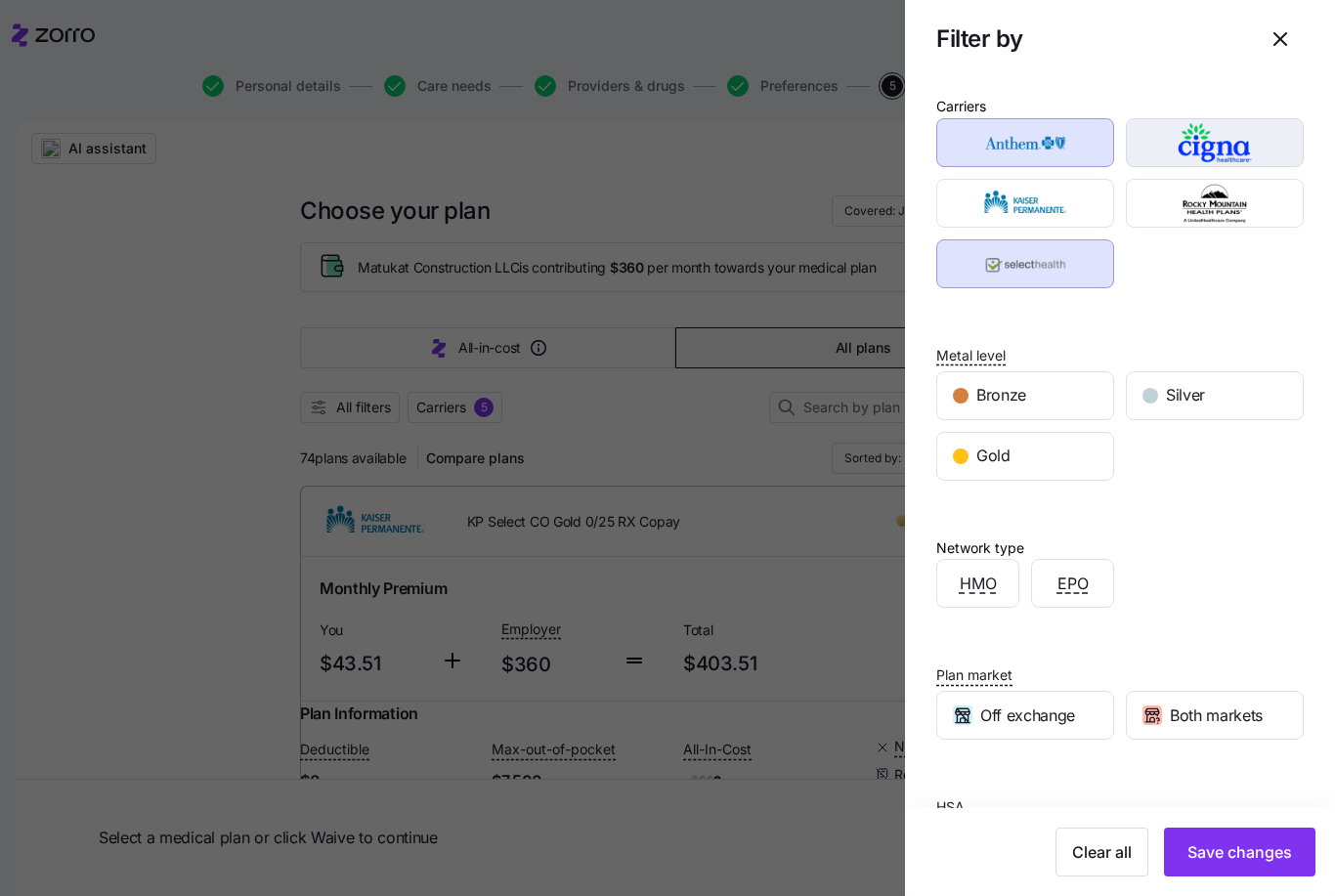
click at [1238, 142] on img "button" at bounding box center [1215, 142] width 144 height 39
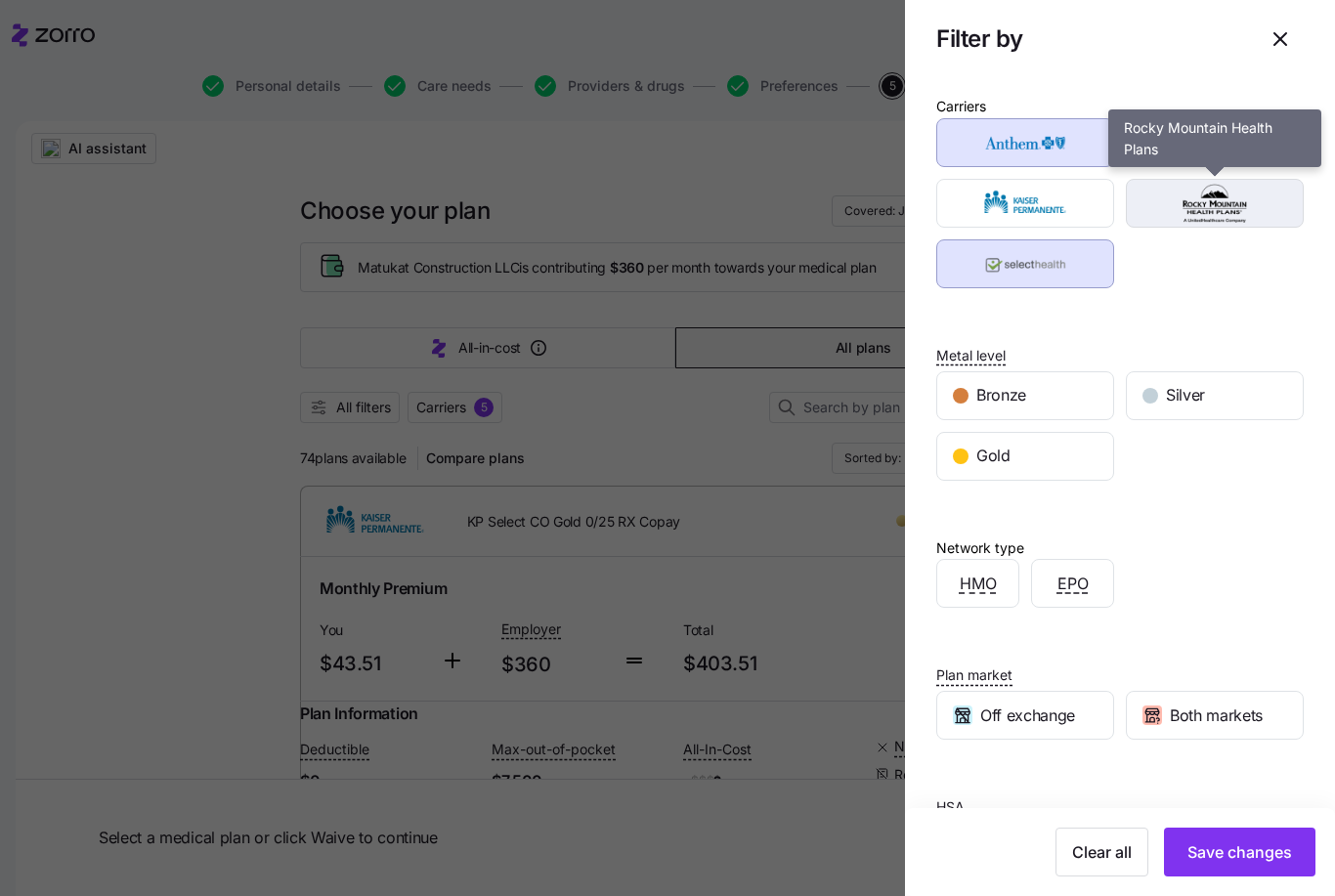
click at [1236, 197] on img "button" at bounding box center [1215, 203] width 144 height 39
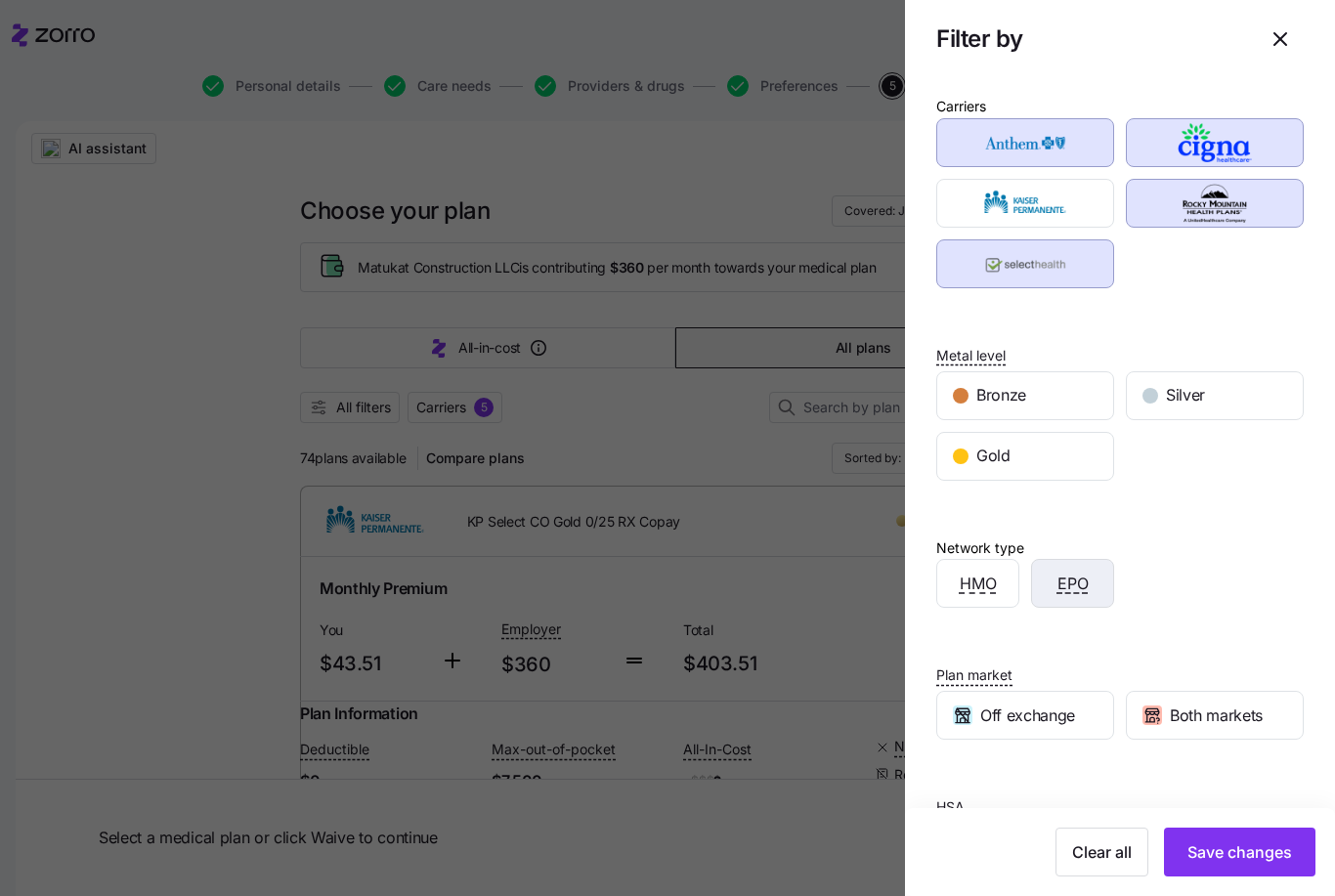
click at [1088, 583] on span "EPO" at bounding box center [1072, 583] width 31 height 24
click at [1073, 722] on span "Off exchange" at bounding box center [1027, 715] width 95 height 24
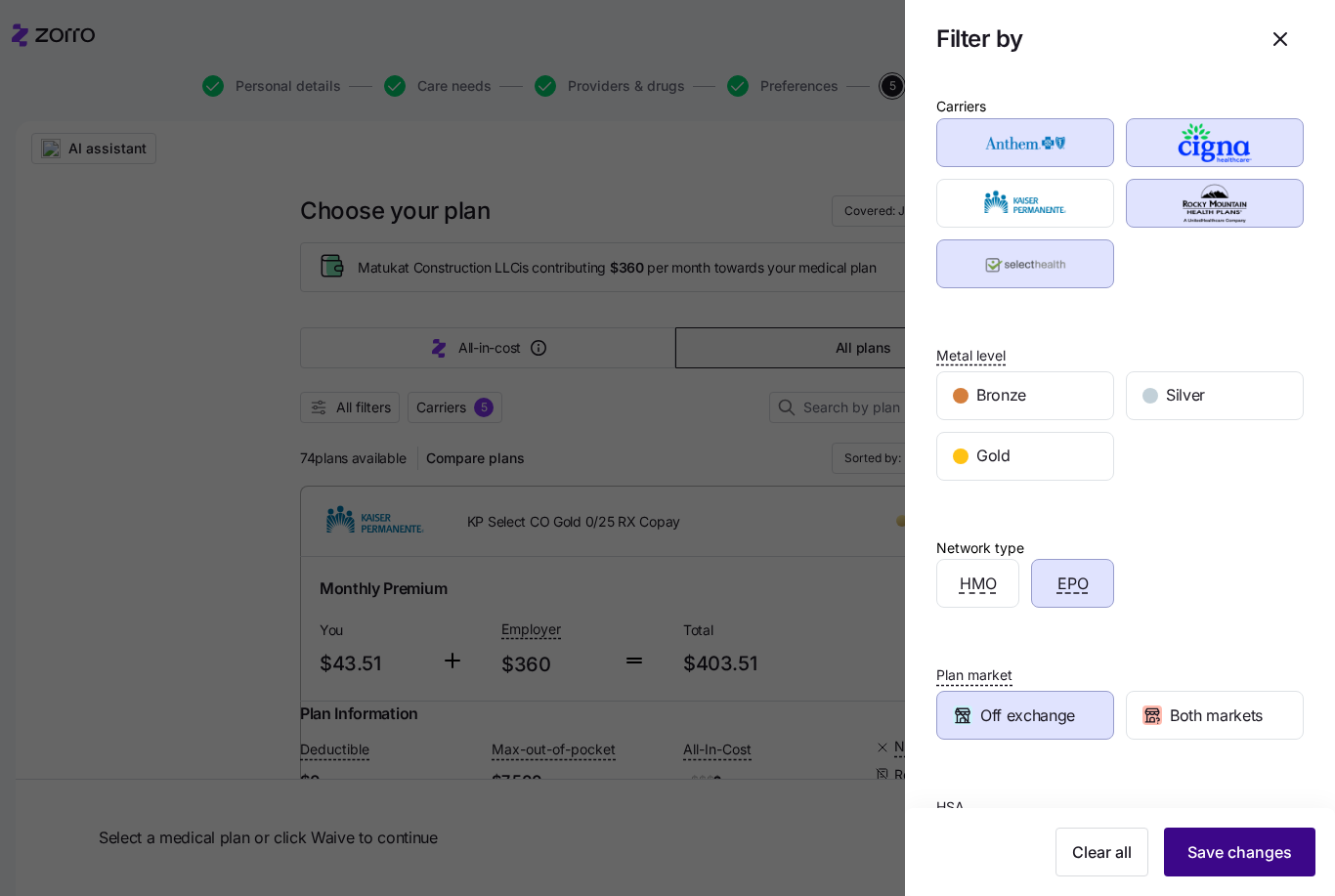
click at [1248, 858] on span "Save changes" at bounding box center [1239, 851] width 105 height 23
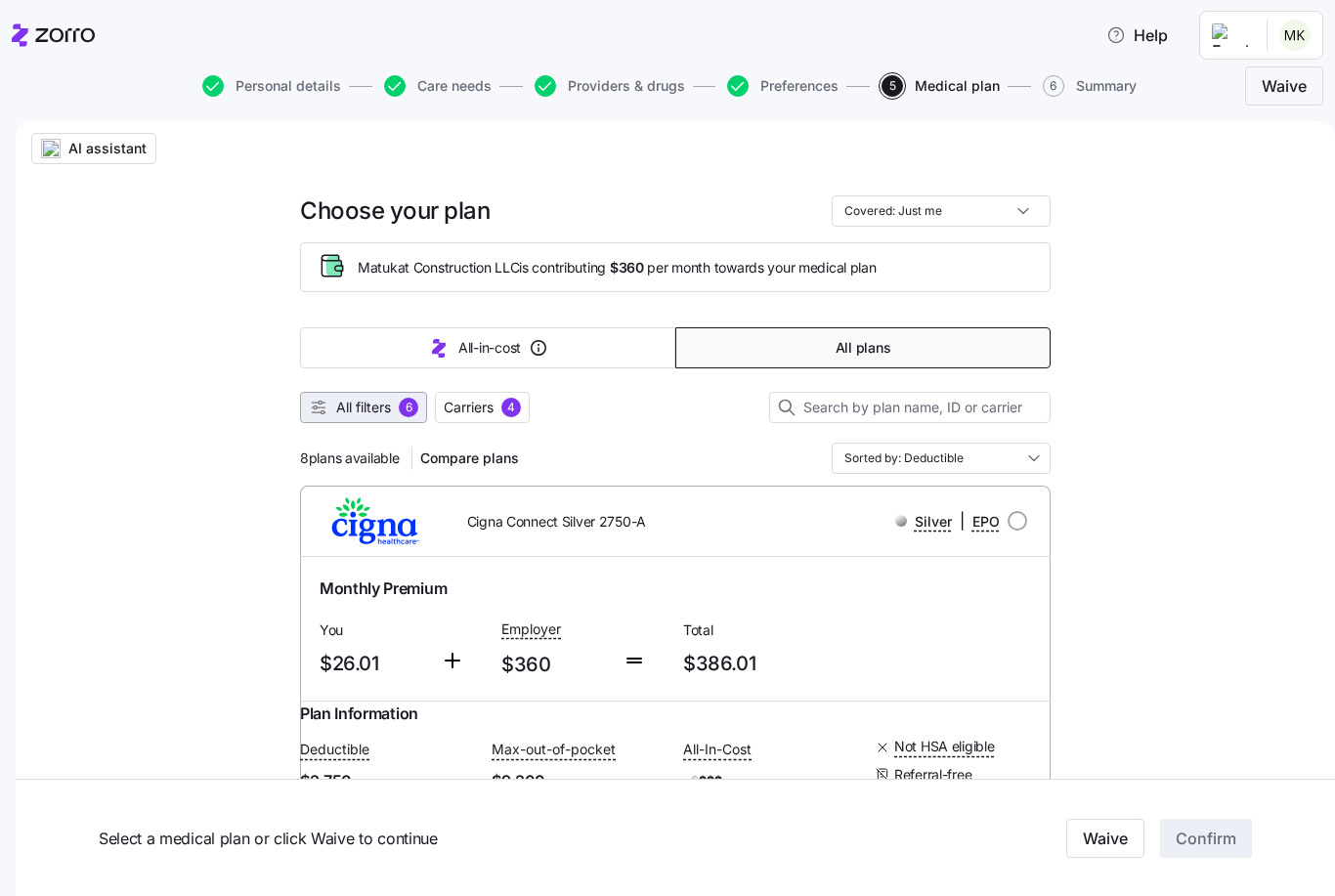
click at [362, 403] on span "All filters" at bounding box center [363, 408] width 55 height 20
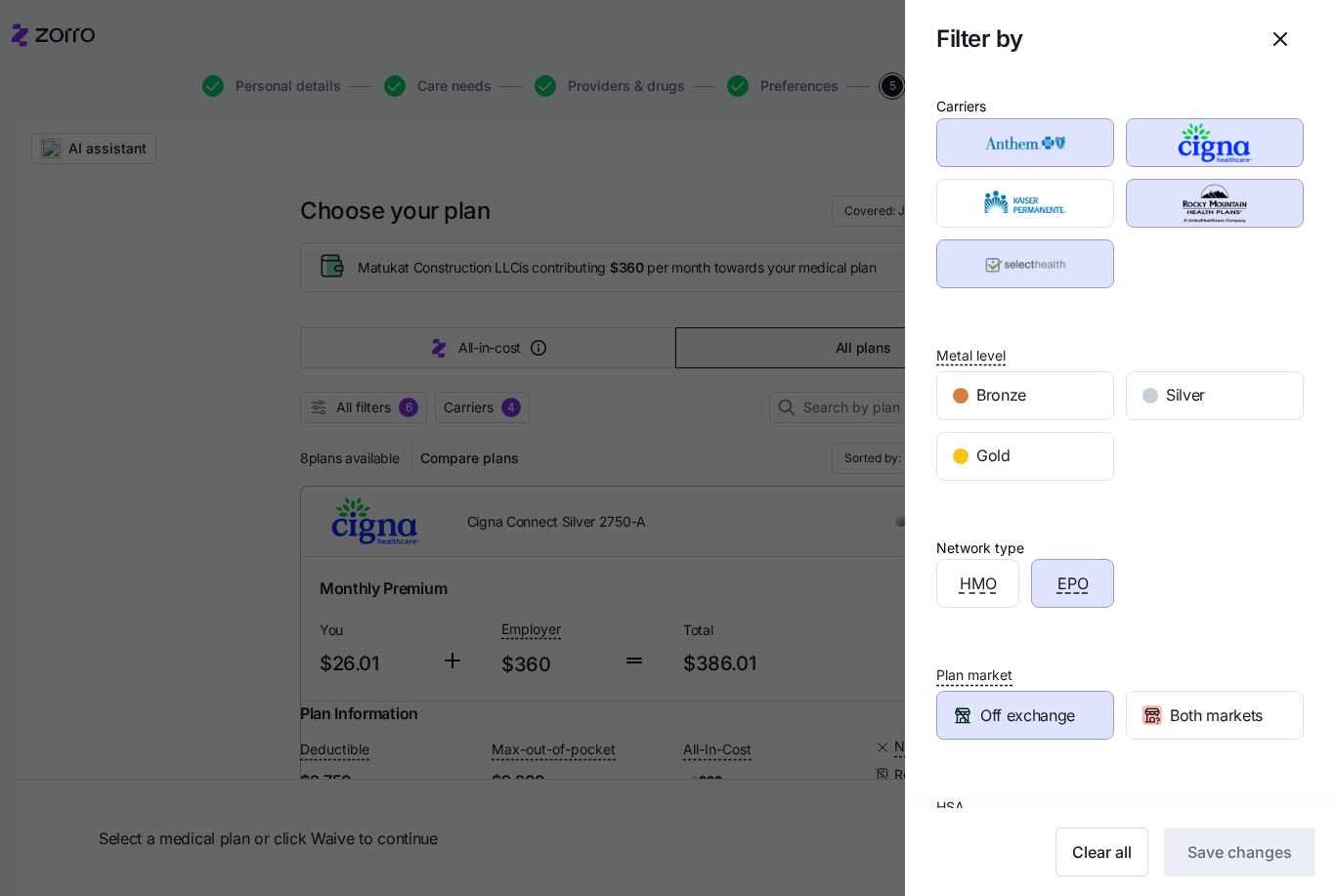
click at [1071, 580] on span "EPO" at bounding box center [1072, 583] width 31 height 24
click at [1194, 610] on div "Carriers Metal level Bronze Silver Gold Network type HMO EPO Plan market Off ex…" at bounding box center [1120, 490] width 430 height 825
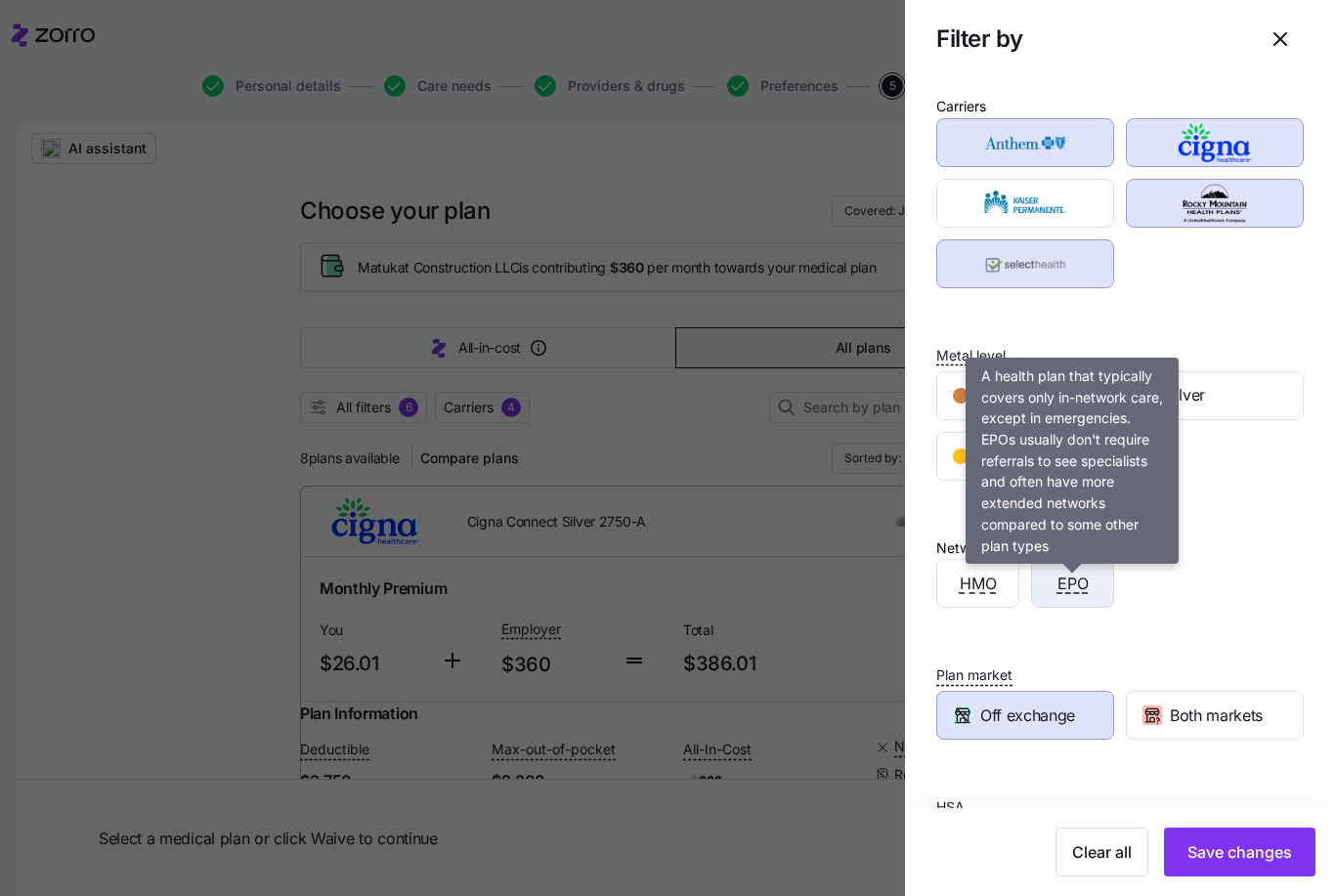
click at [1068, 588] on span "EPO" at bounding box center [1072, 583] width 31 height 24
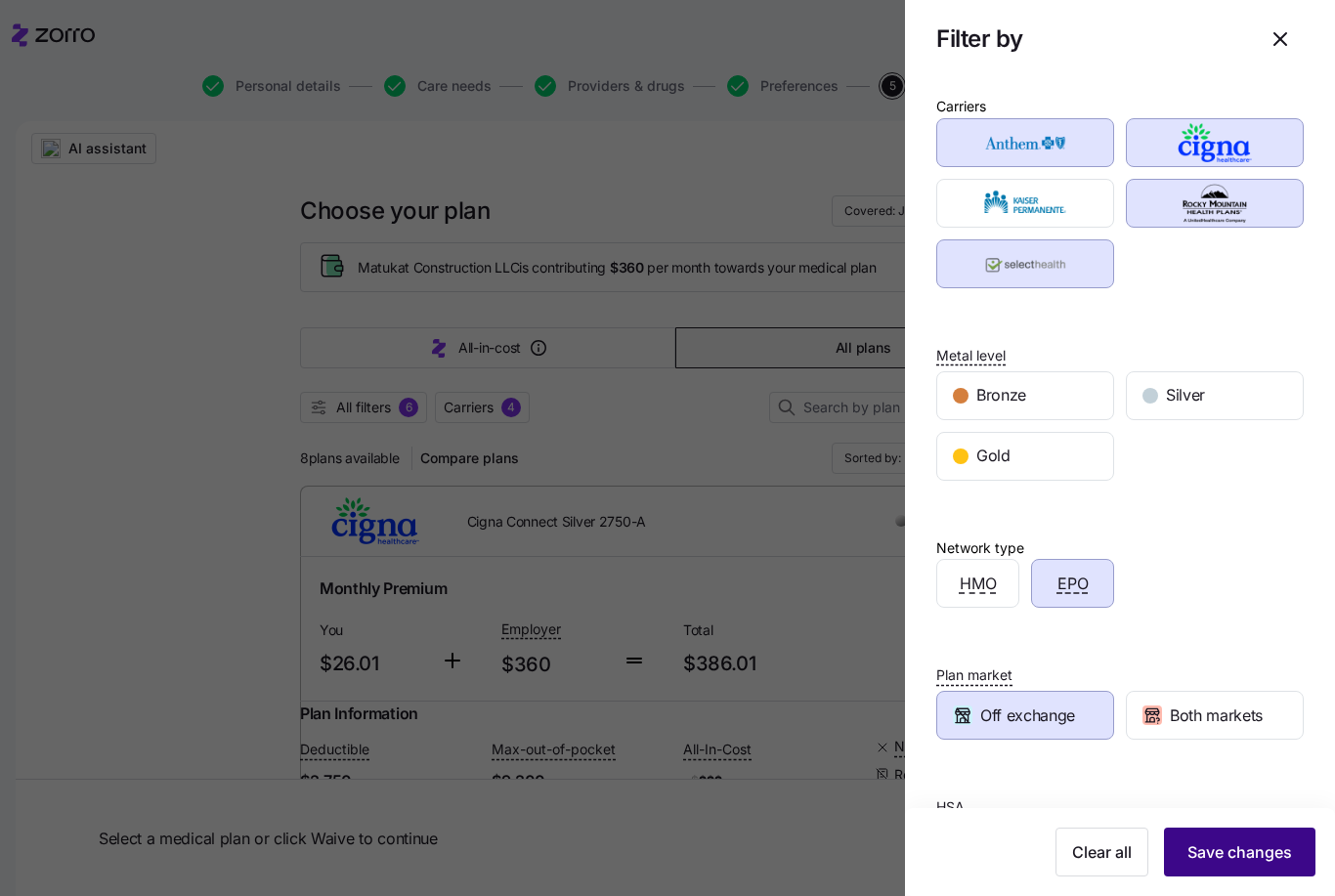
click at [1217, 861] on span "Save changes" at bounding box center [1239, 851] width 105 height 23
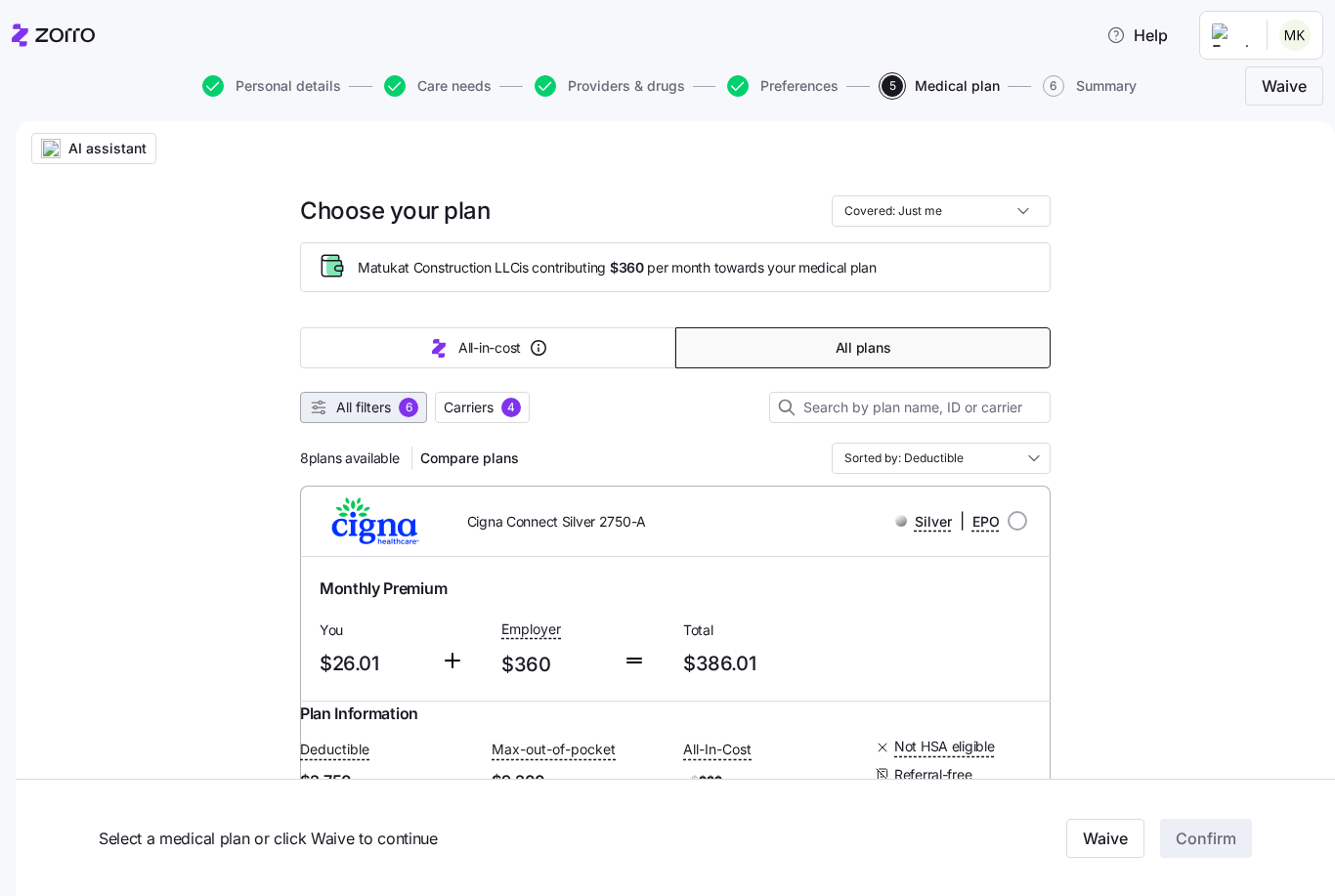
click at [368, 416] on span "All filters" at bounding box center [363, 408] width 55 height 20
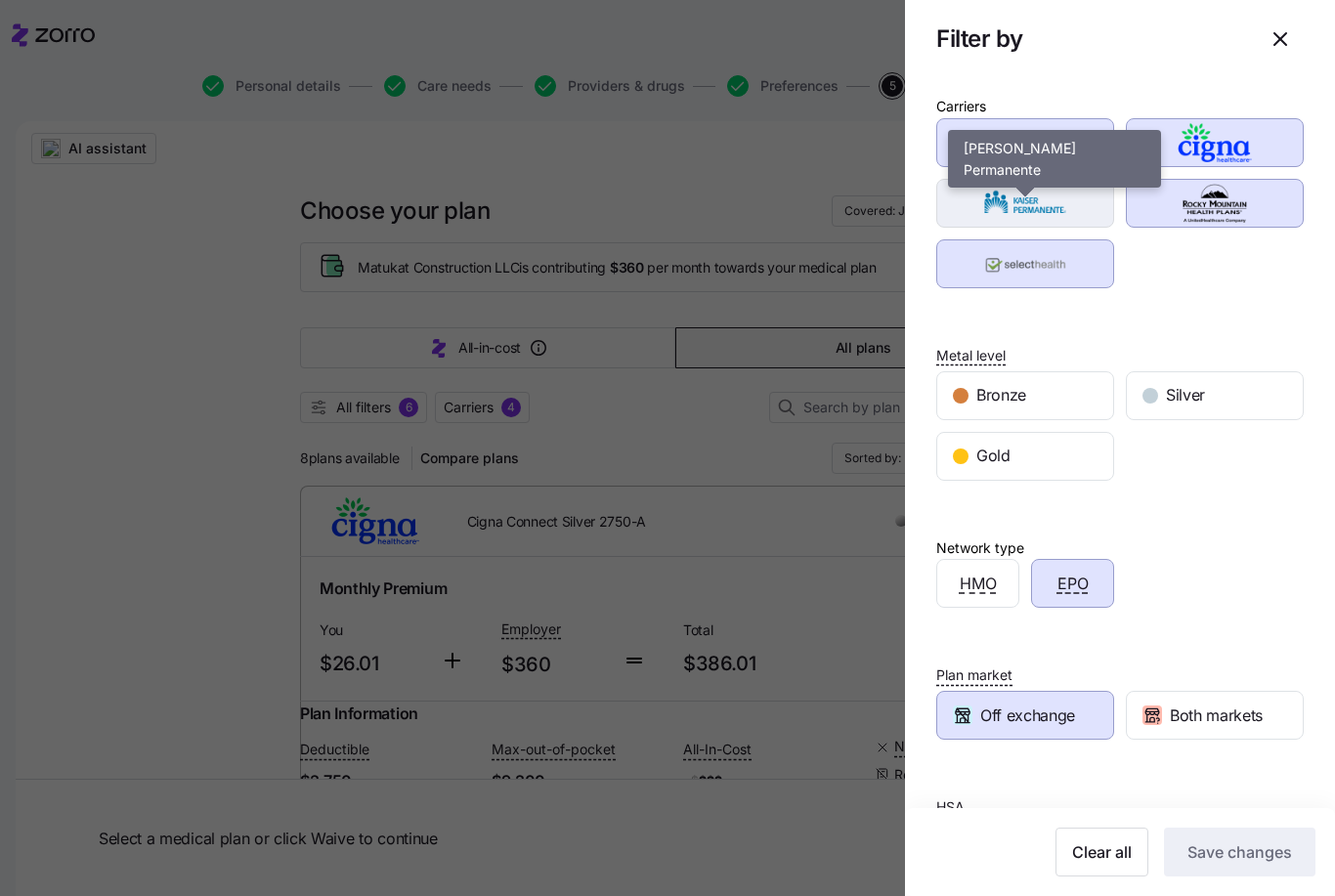
click at [1069, 212] on img "button" at bounding box center [1026, 203] width 144 height 39
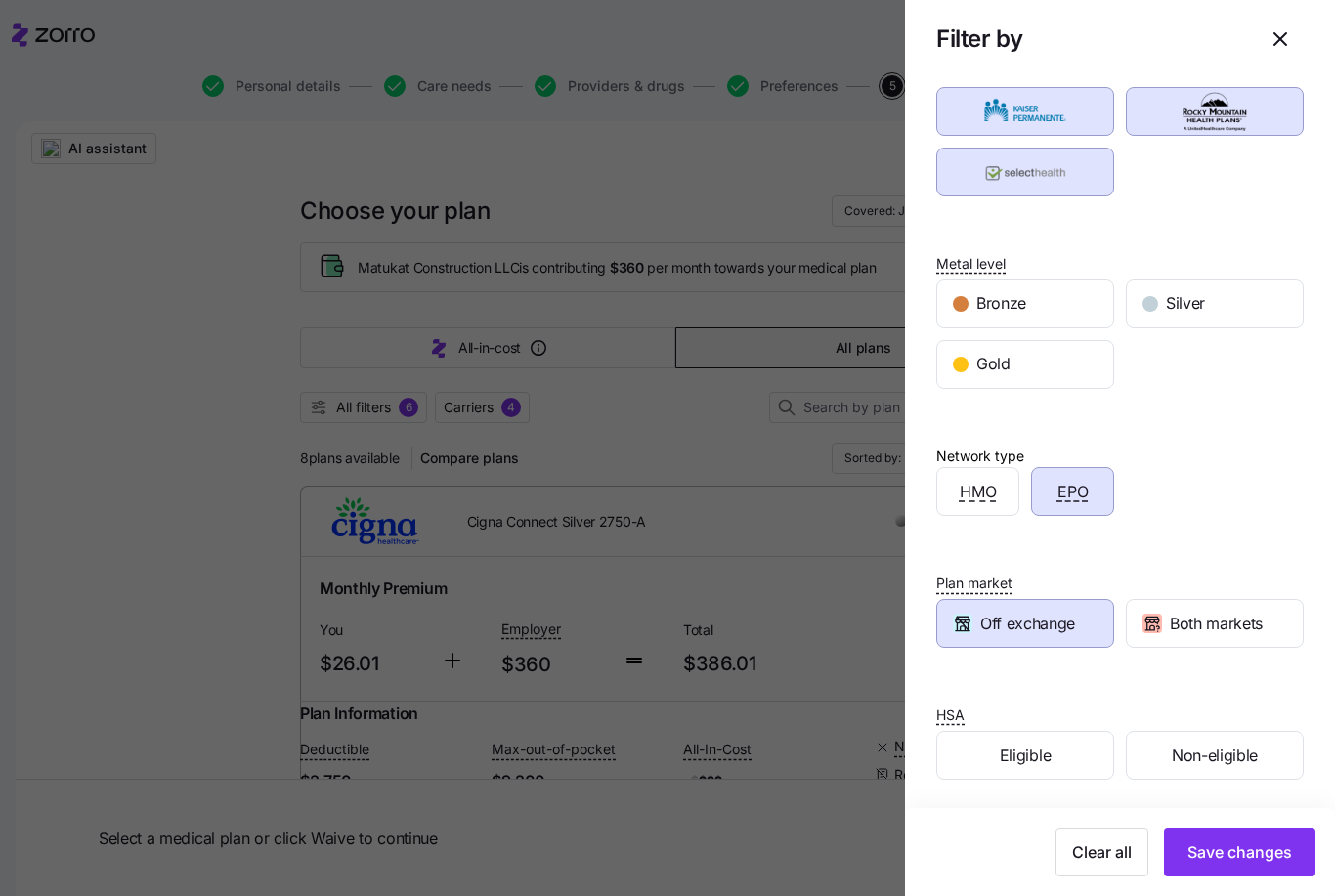
scroll to position [91, 0]
click at [1034, 310] on div "Bronze" at bounding box center [1025, 305] width 176 height 47
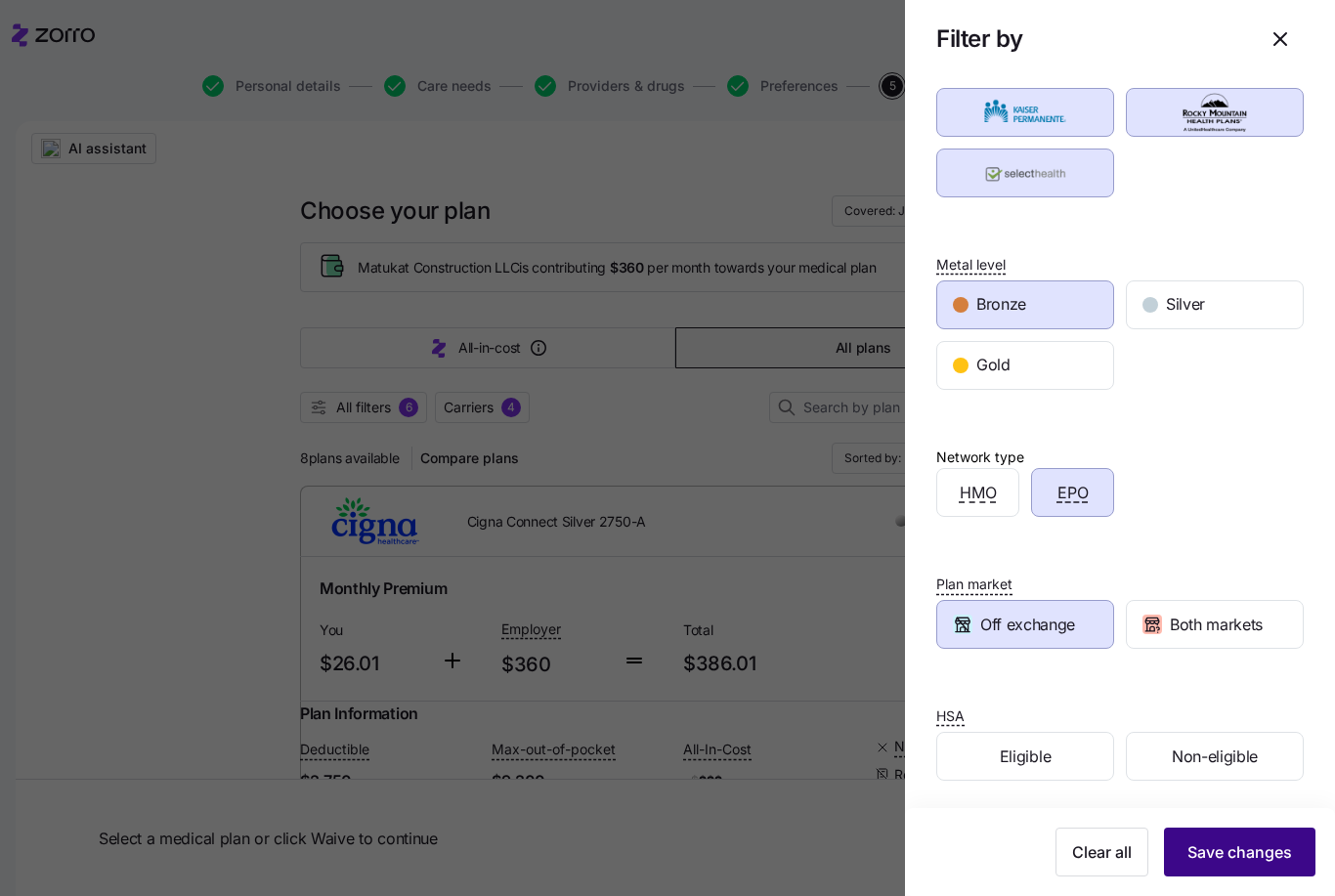
click at [1228, 855] on span "Save changes" at bounding box center [1239, 851] width 105 height 23
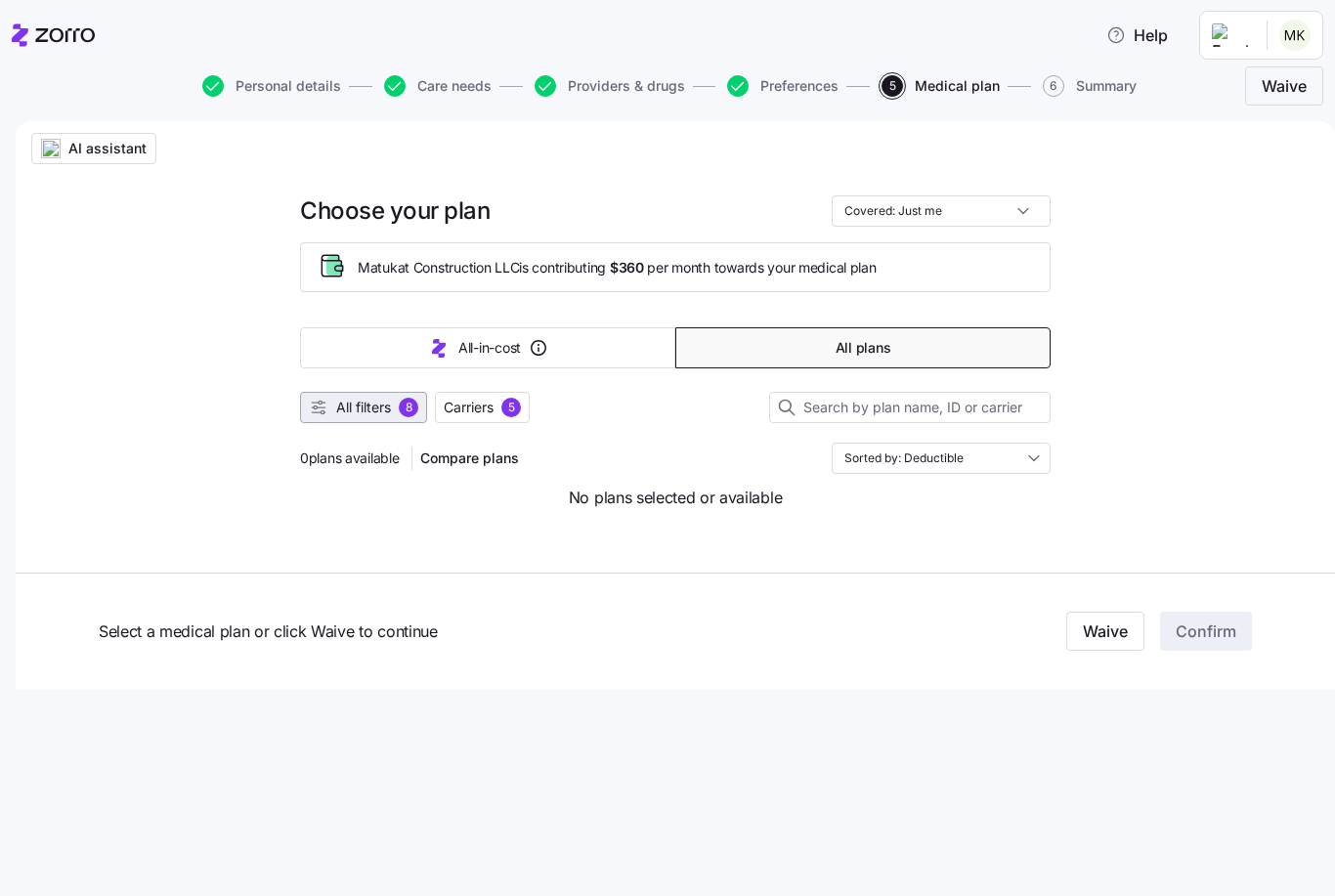
click at [345, 403] on span "All filters" at bounding box center [363, 408] width 55 height 20
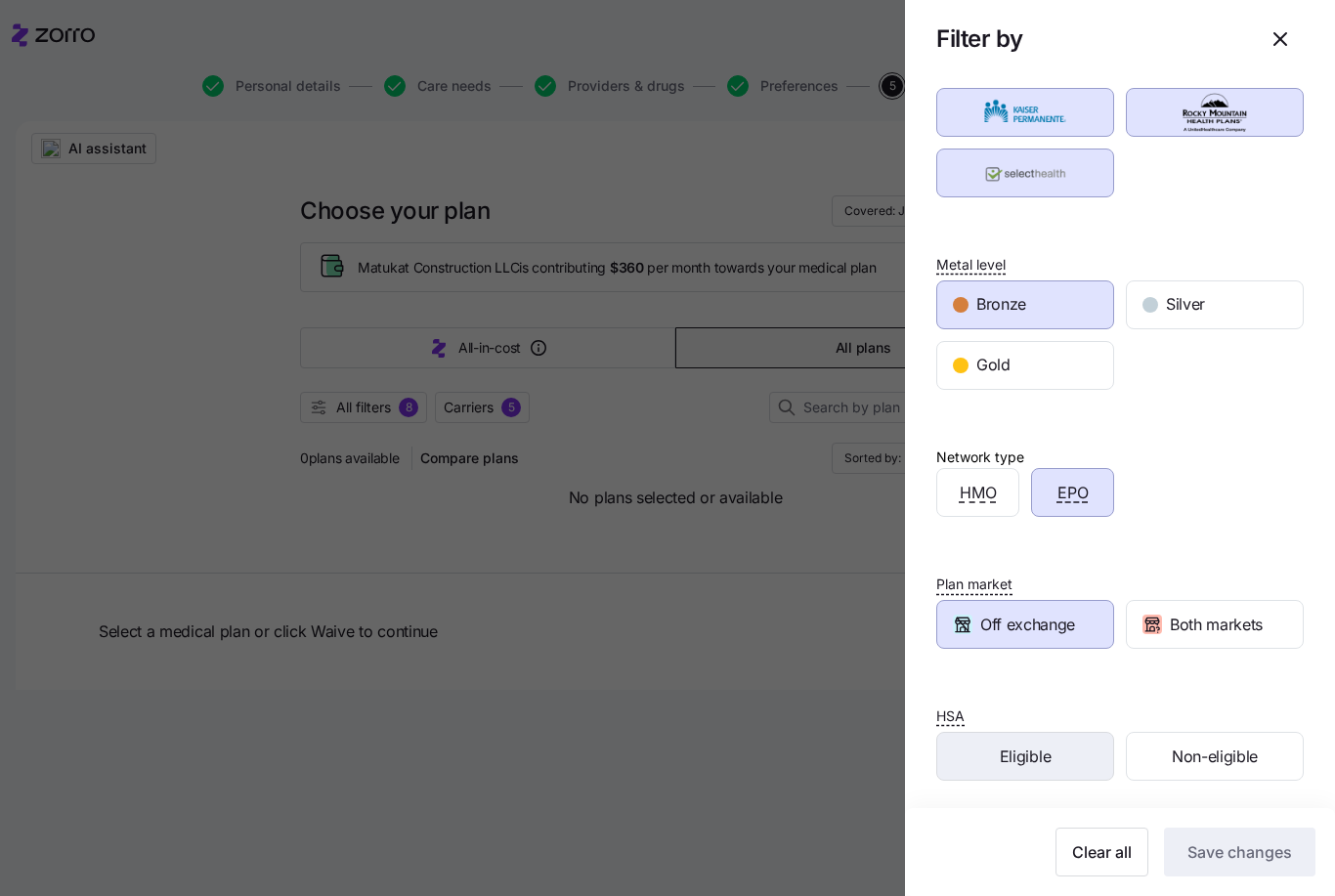
click at [1029, 747] on span "Eligible" at bounding box center [1025, 756] width 51 height 24
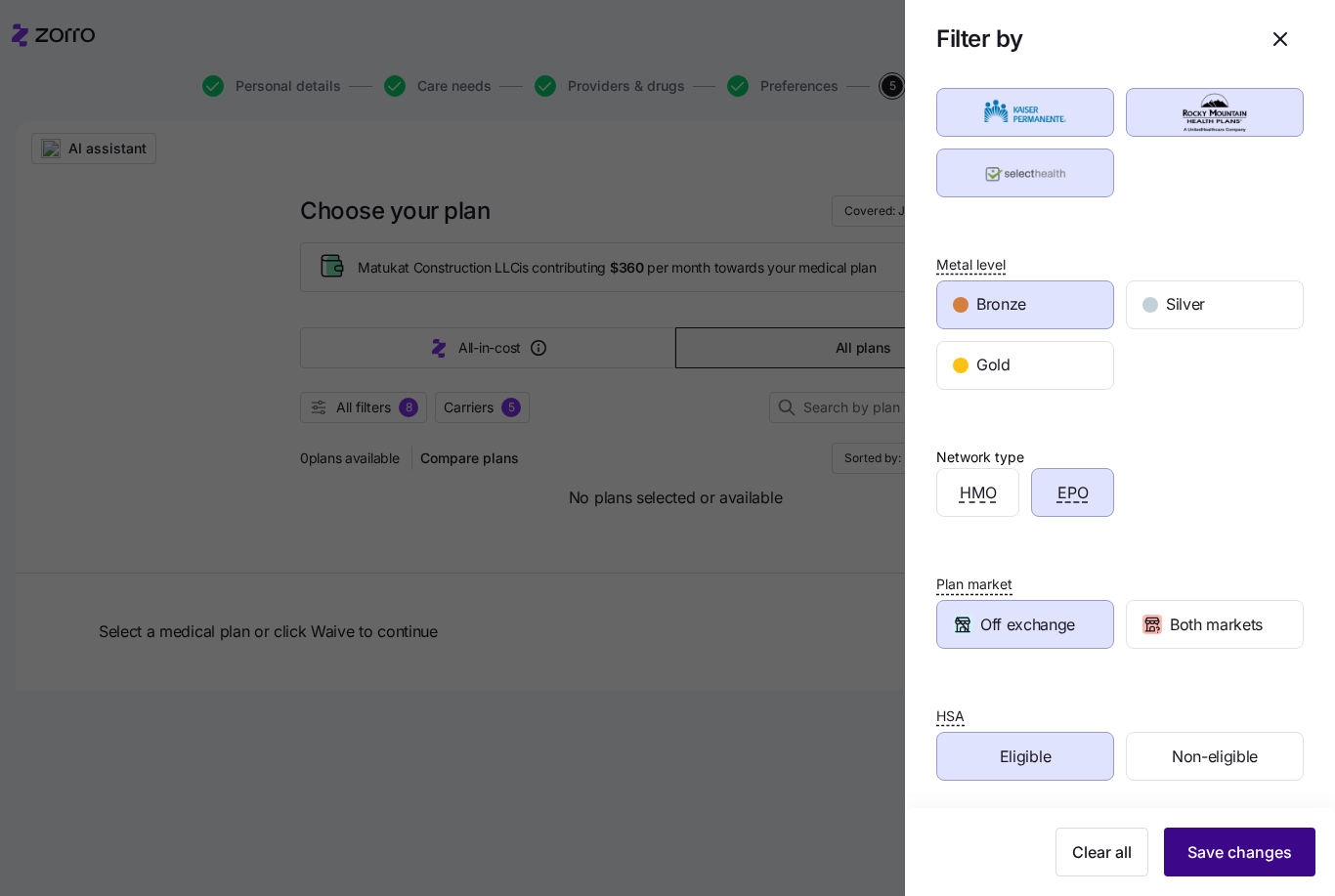
click at [1235, 845] on span "Save changes" at bounding box center [1239, 851] width 105 height 23
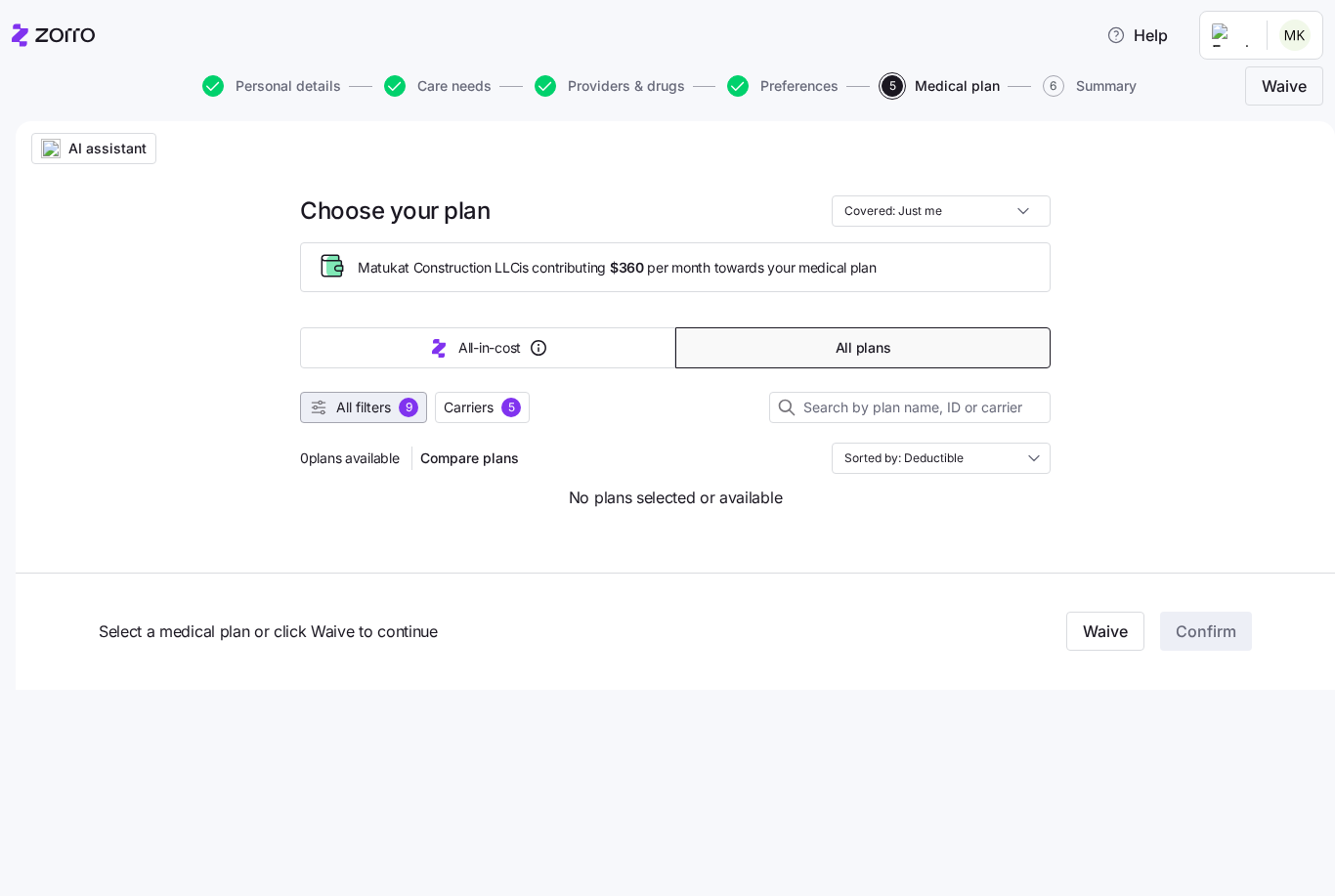
click at [367, 396] on button "All filters 9" at bounding box center [363, 407] width 127 height 31
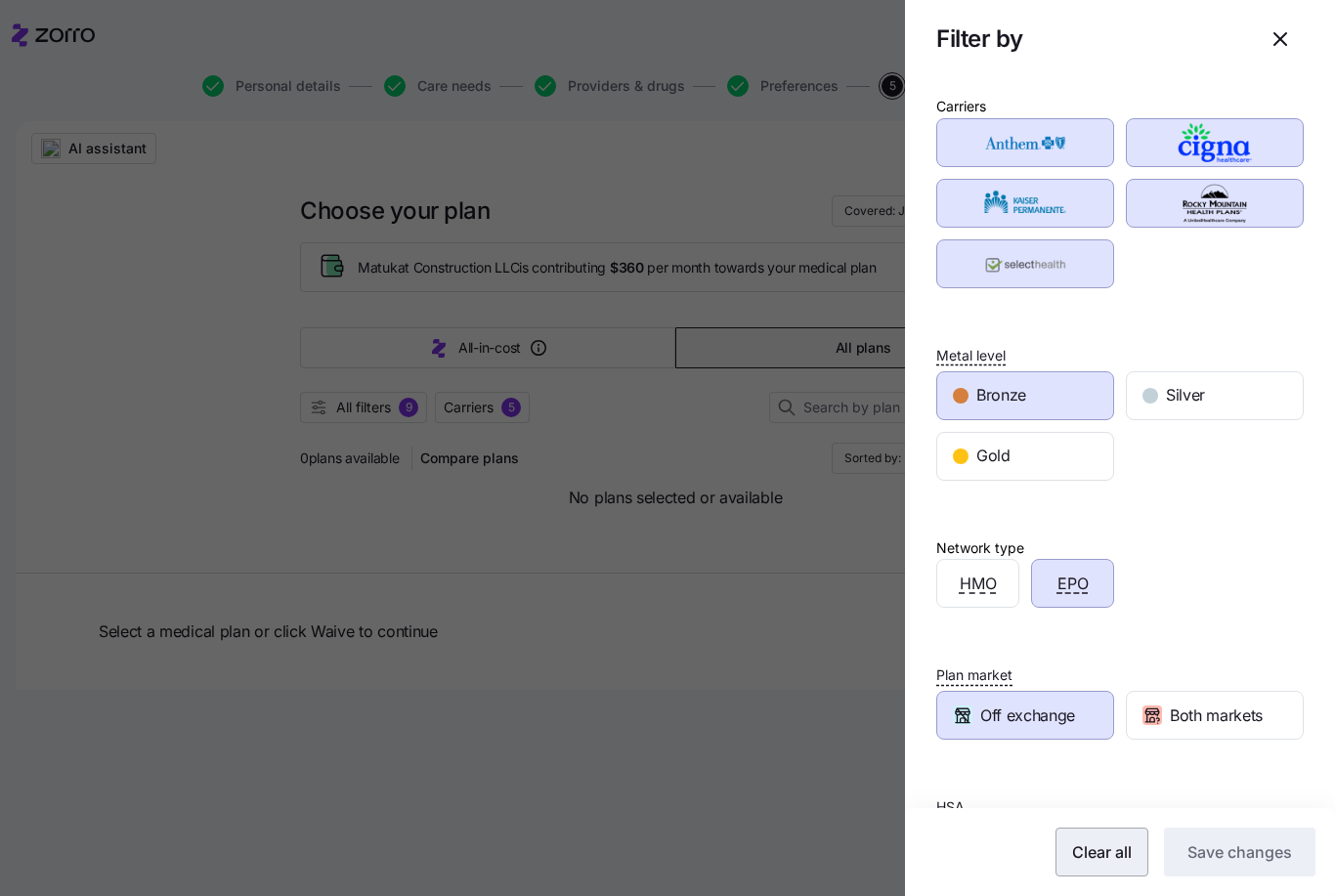
click at [1131, 860] on span "Clear all" at bounding box center [1102, 851] width 60 height 23
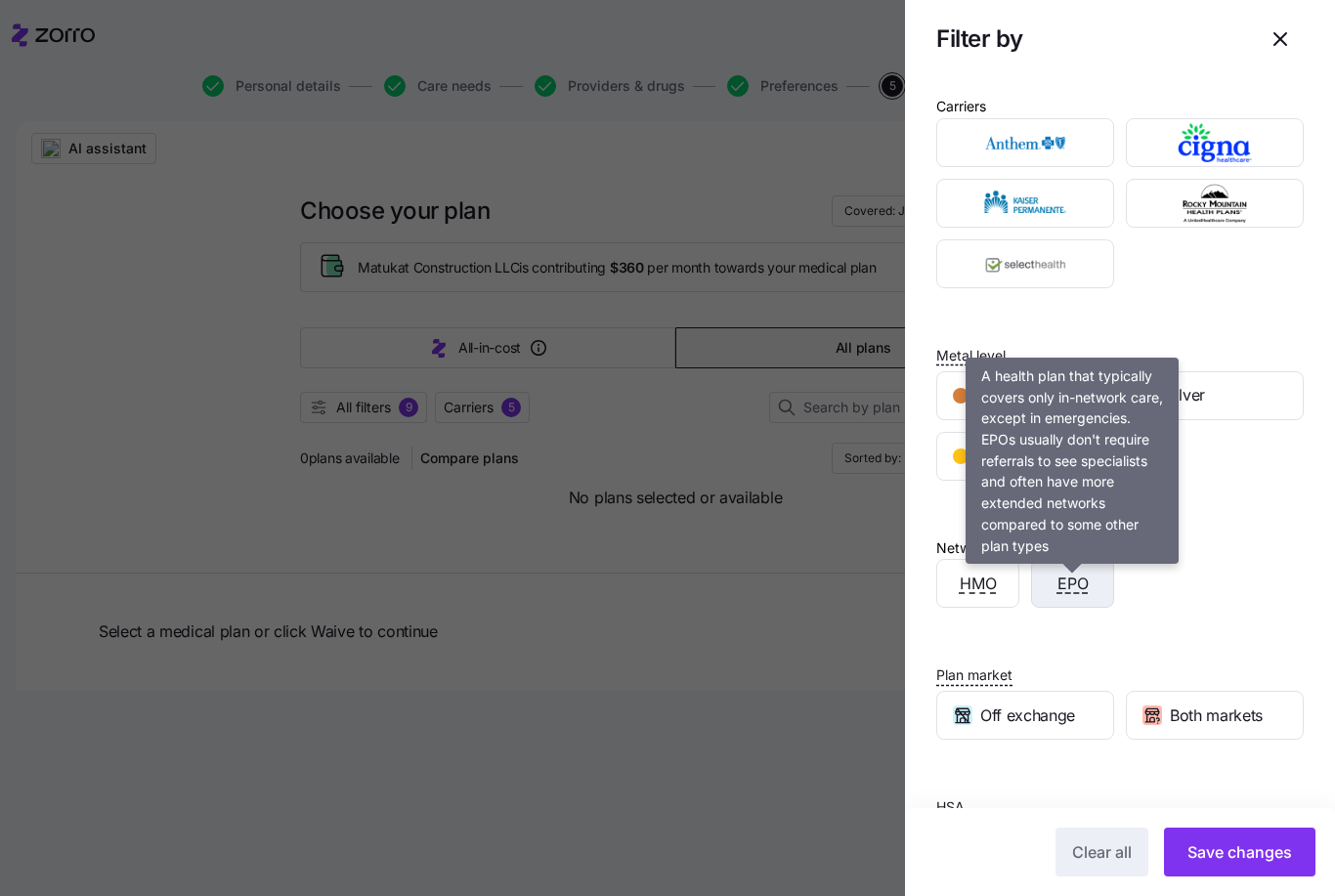
click at [1069, 585] on span "EPO" at bounding box center [1072, 583] width 31 height 24
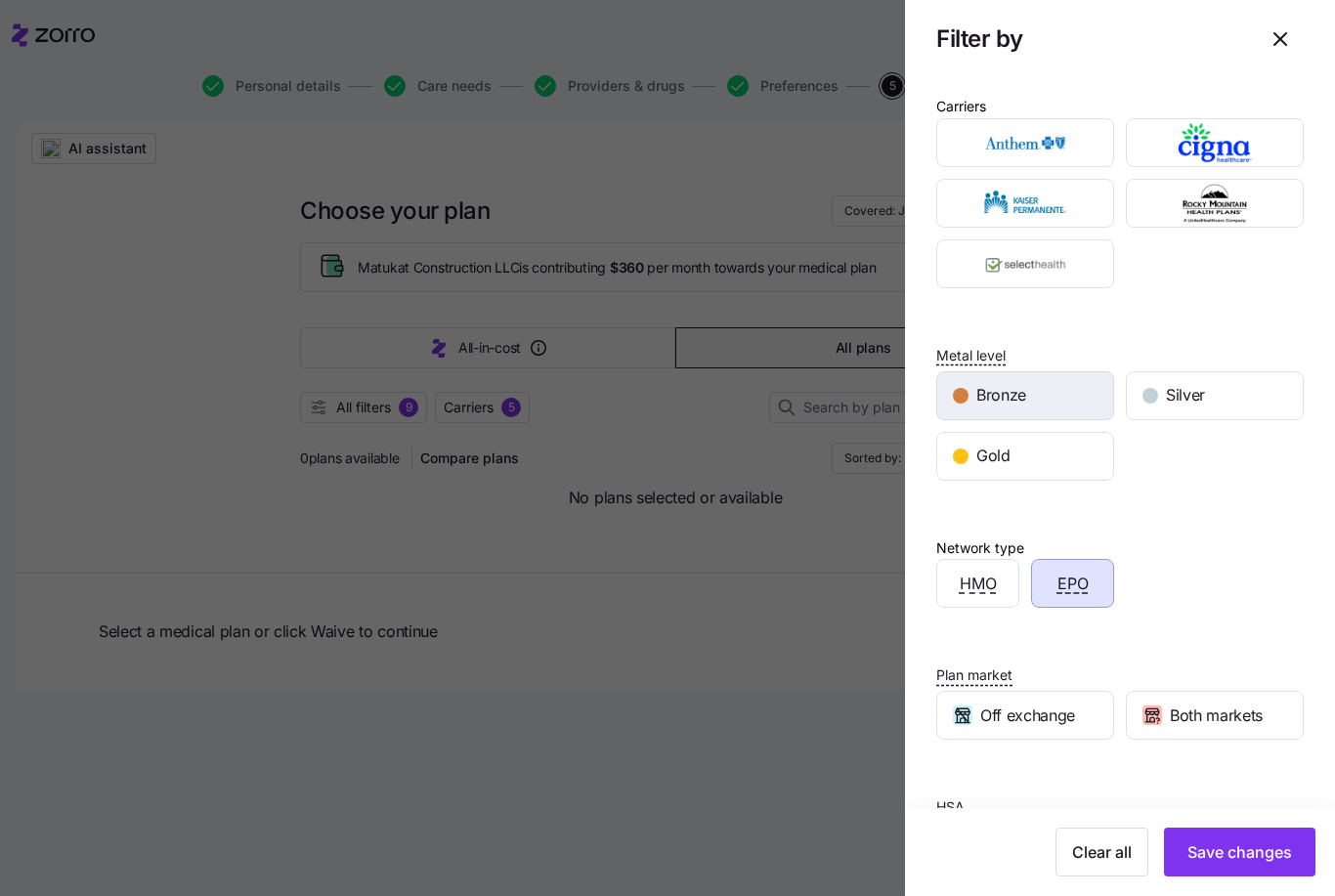
click at [1043, 394] on div "Bronze" at bounding box center [1025, 396] width 176 height 47
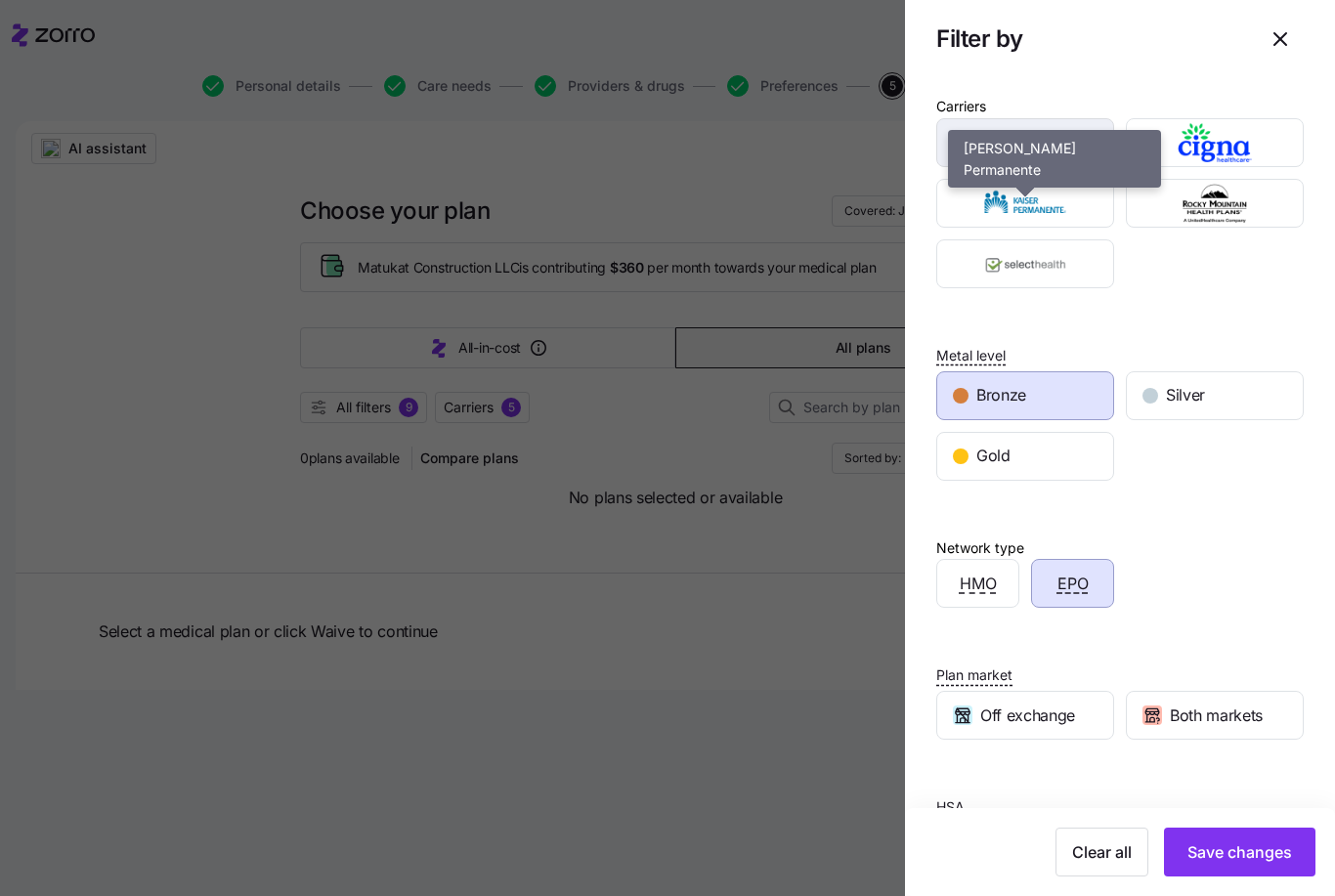
click at [1047, 142] on img "button" at bounding box center [1026, 142] width 144 height 39
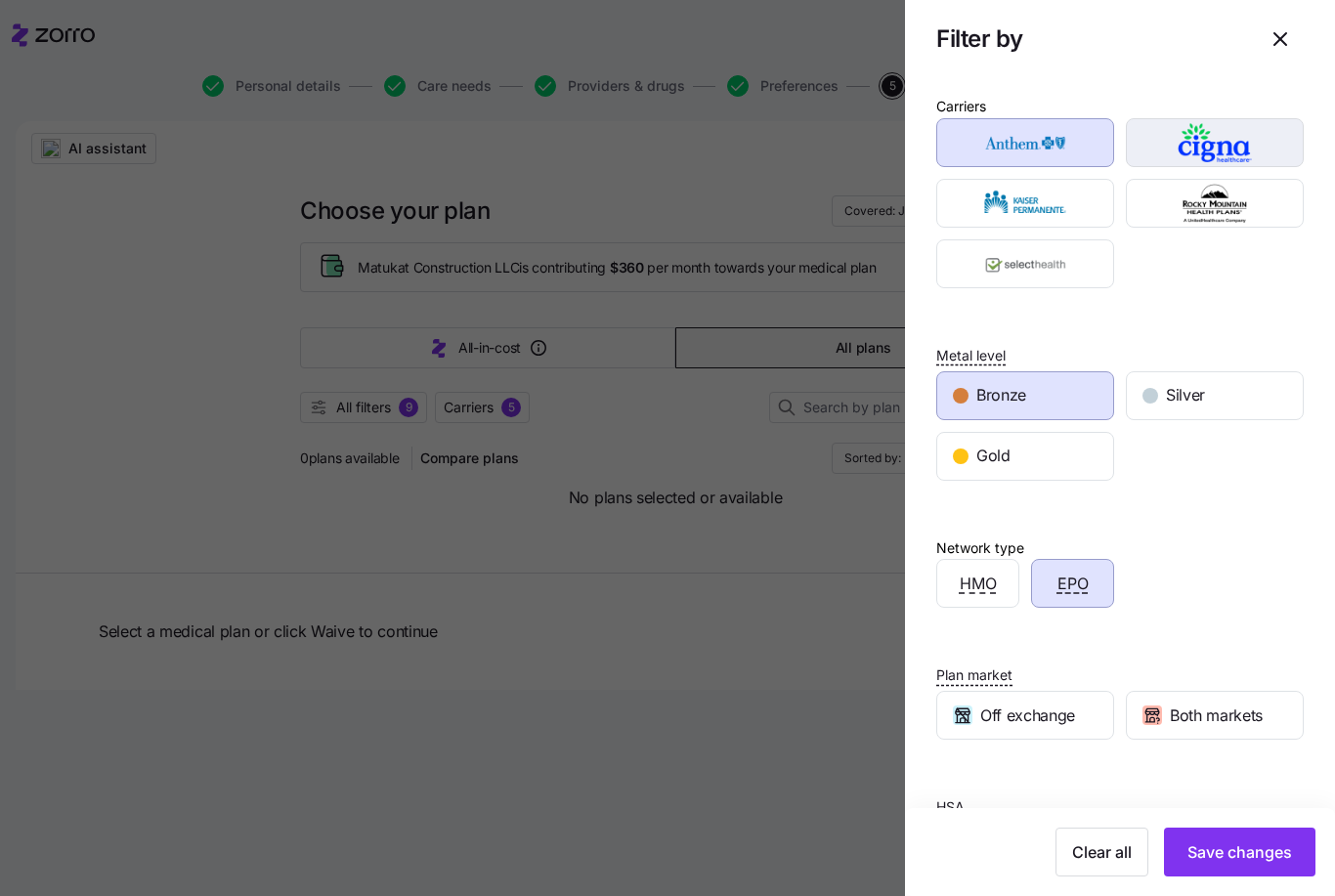
click at [1233, 134] on img "button" at bounding box center [1215, 142] width 144 height 39
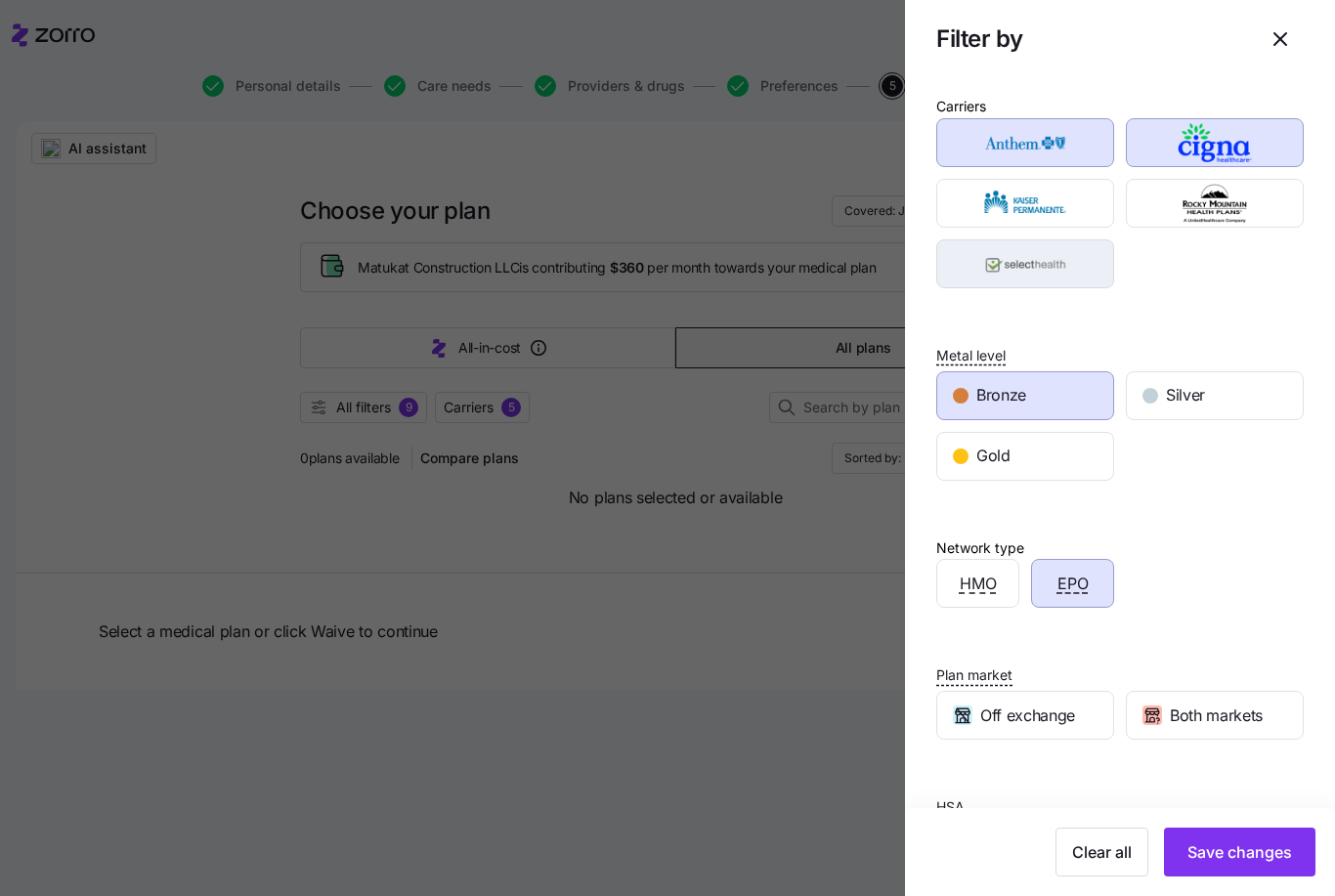
click at [1046, 269] on img "button" at bounding box center [1026, 264] width 144 height 39
click at [1065, 204] on img "button" at bounding box center [1026, 203] width 144 height 39
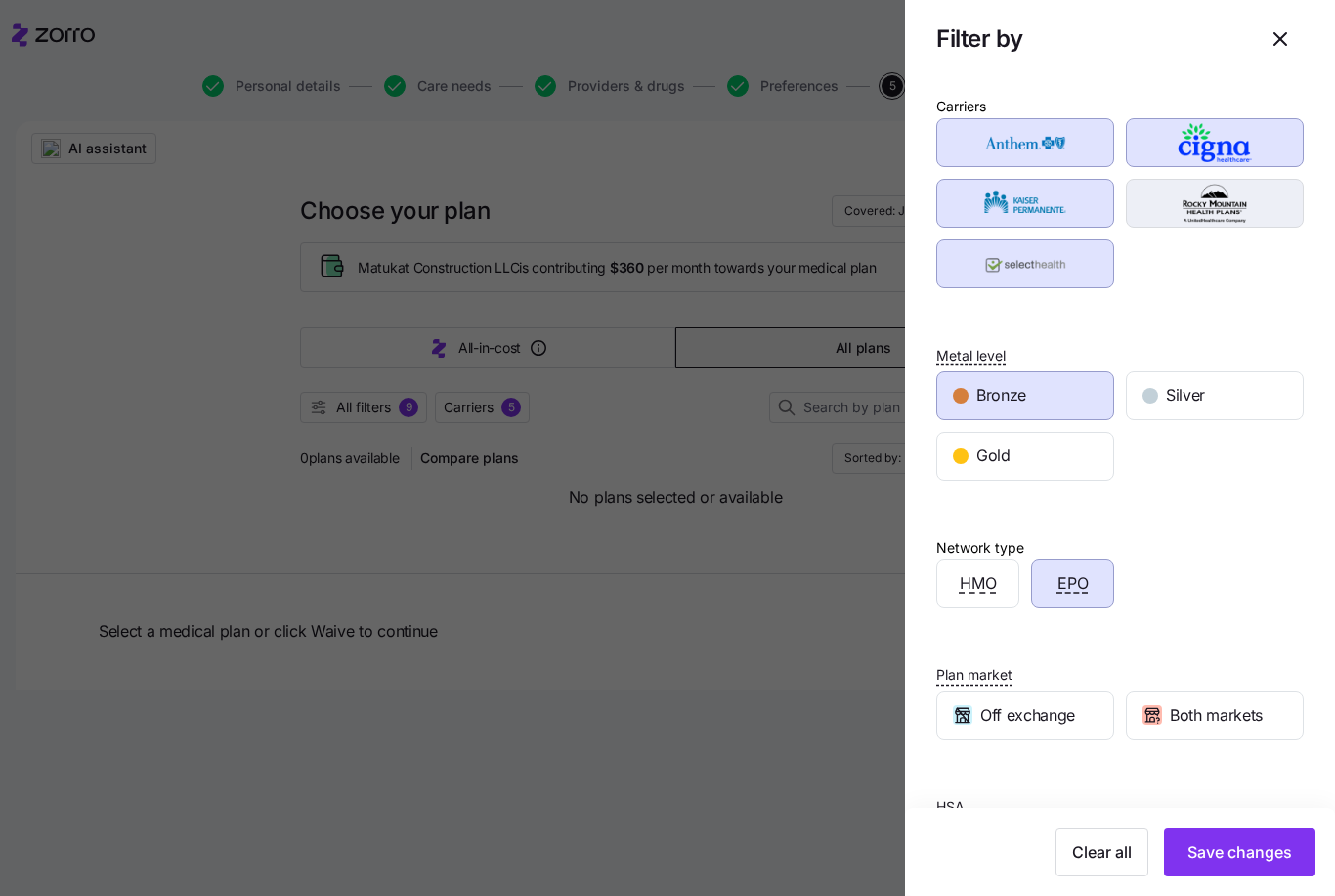
click at [1248, 205] on img "button" at bounding box center [1215, 203] width 144 height 39
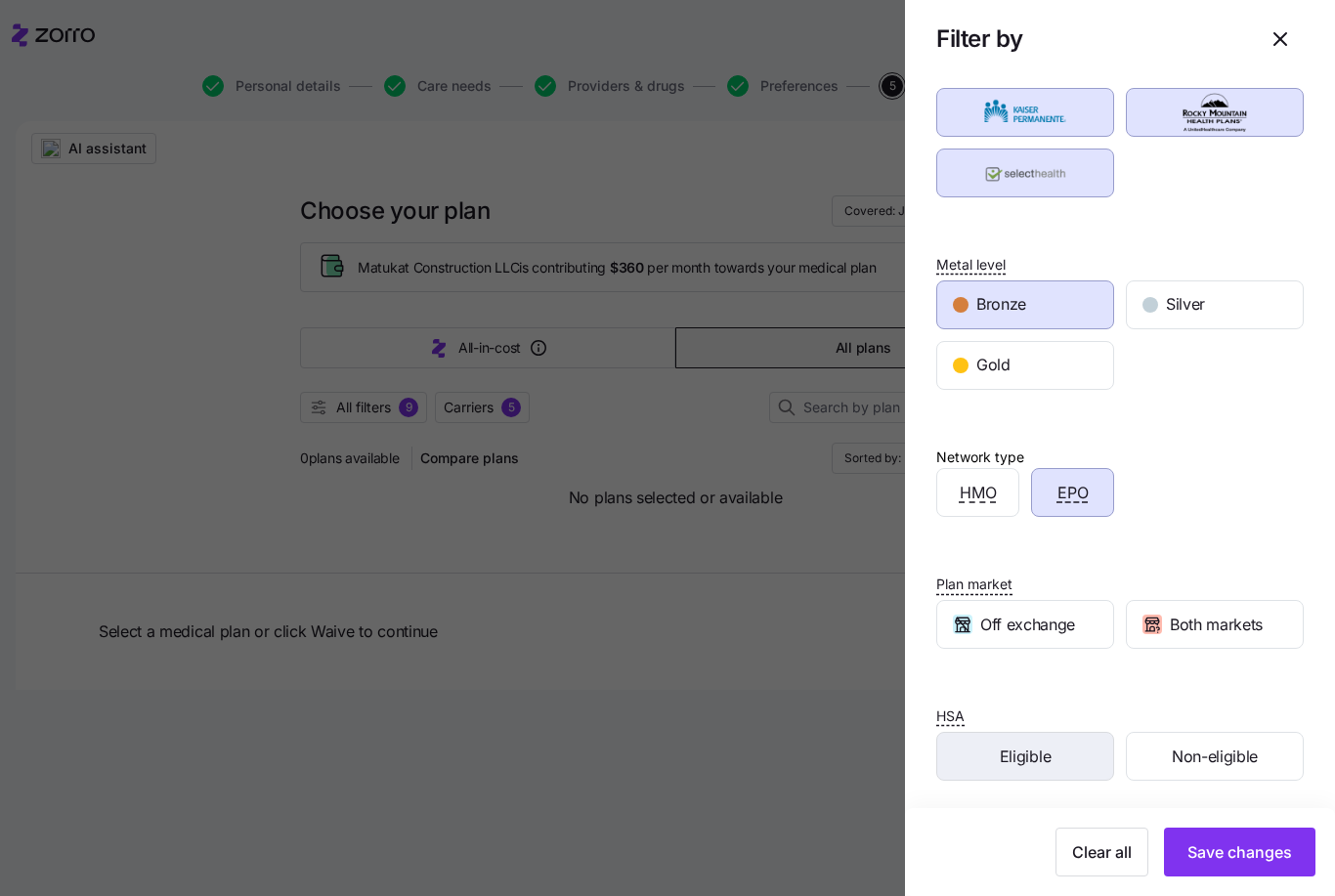
click at [1051, 756] on div "Eligible" at bounding box center [1025, 756] width 176 height 47
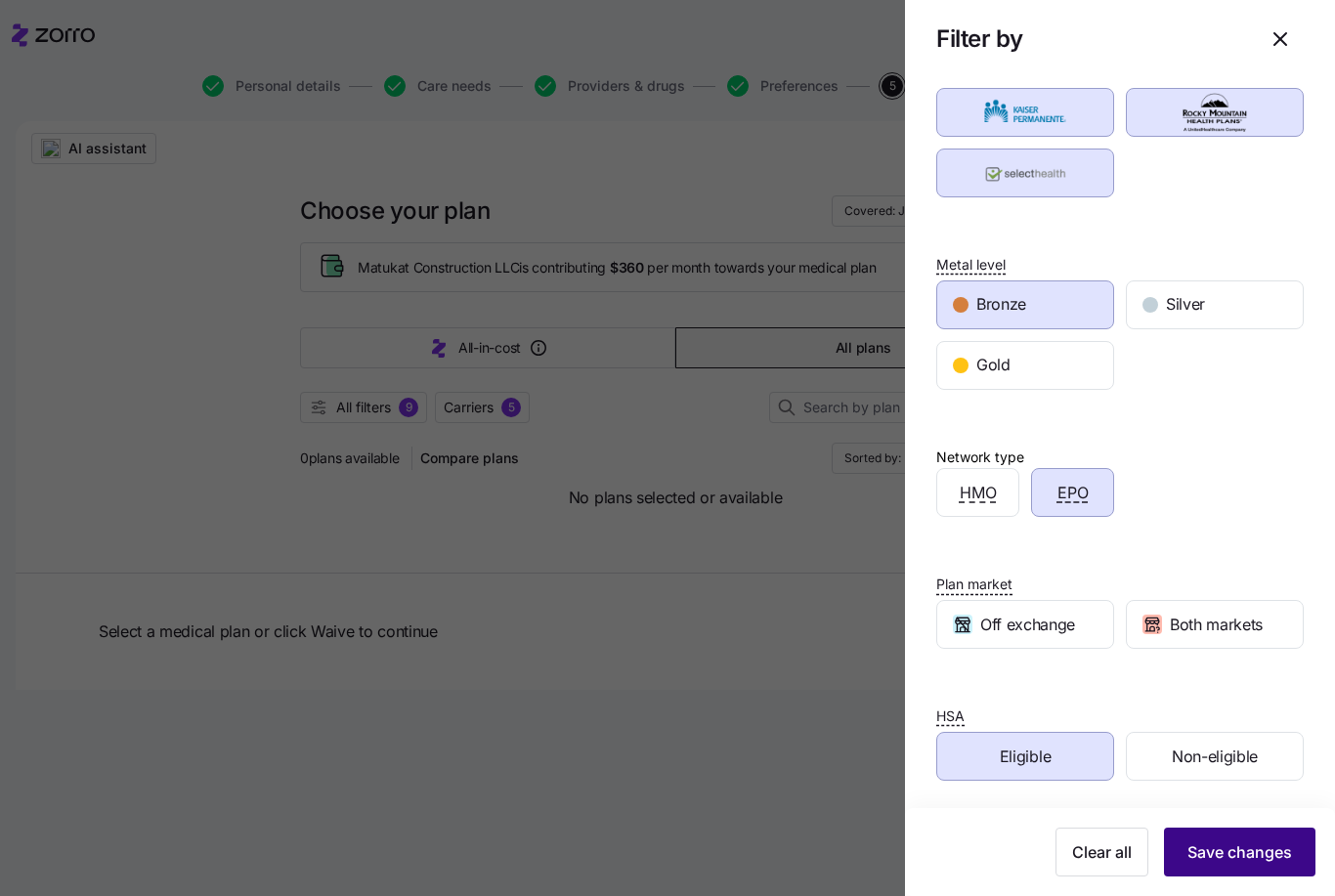
click at [1247, 846] on span "Save changes" at bounding box center [1239, 851] width 105 height 23
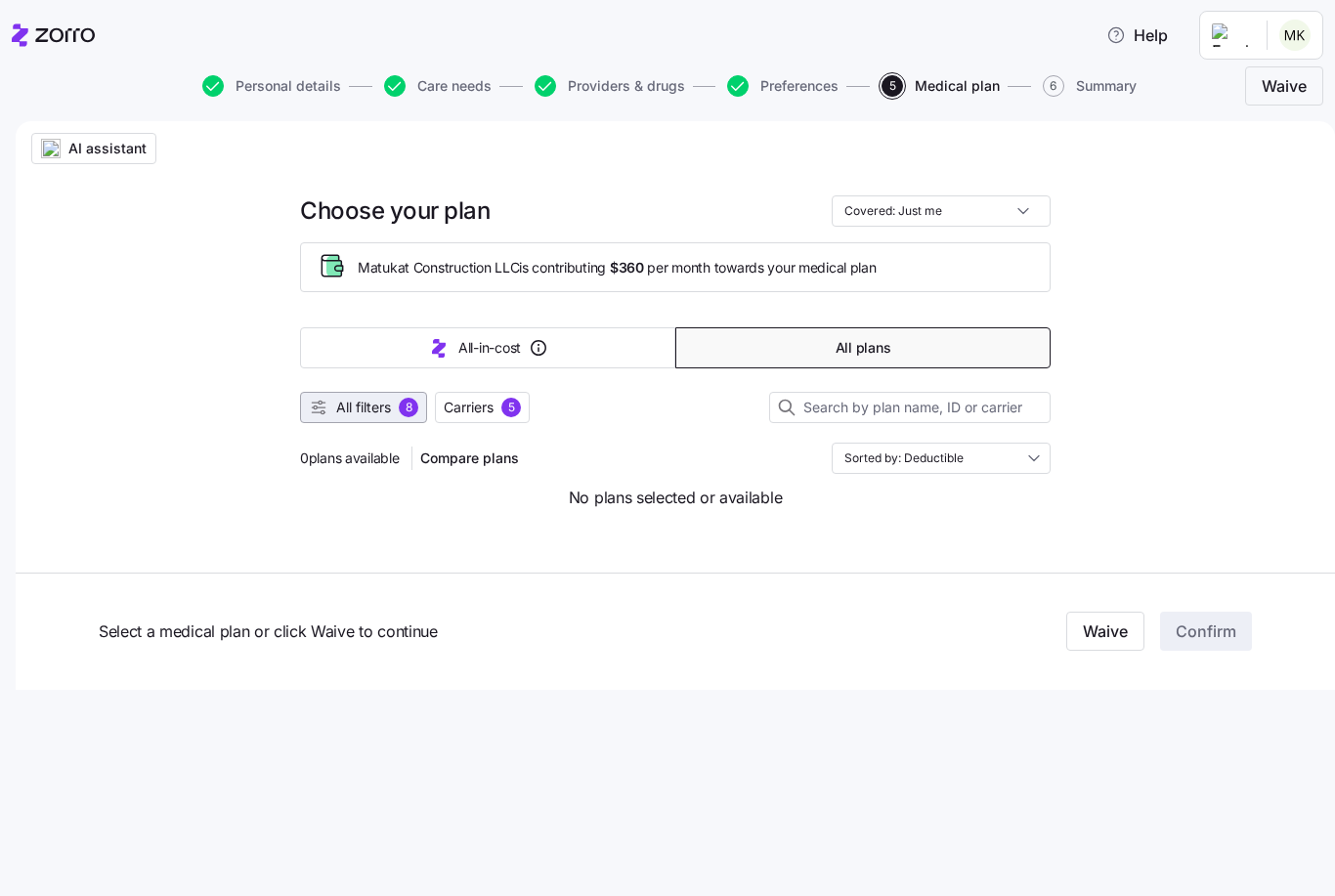
click at [373, 413] on span "All filters" at bounding box center [363, 408] width 55 height 20
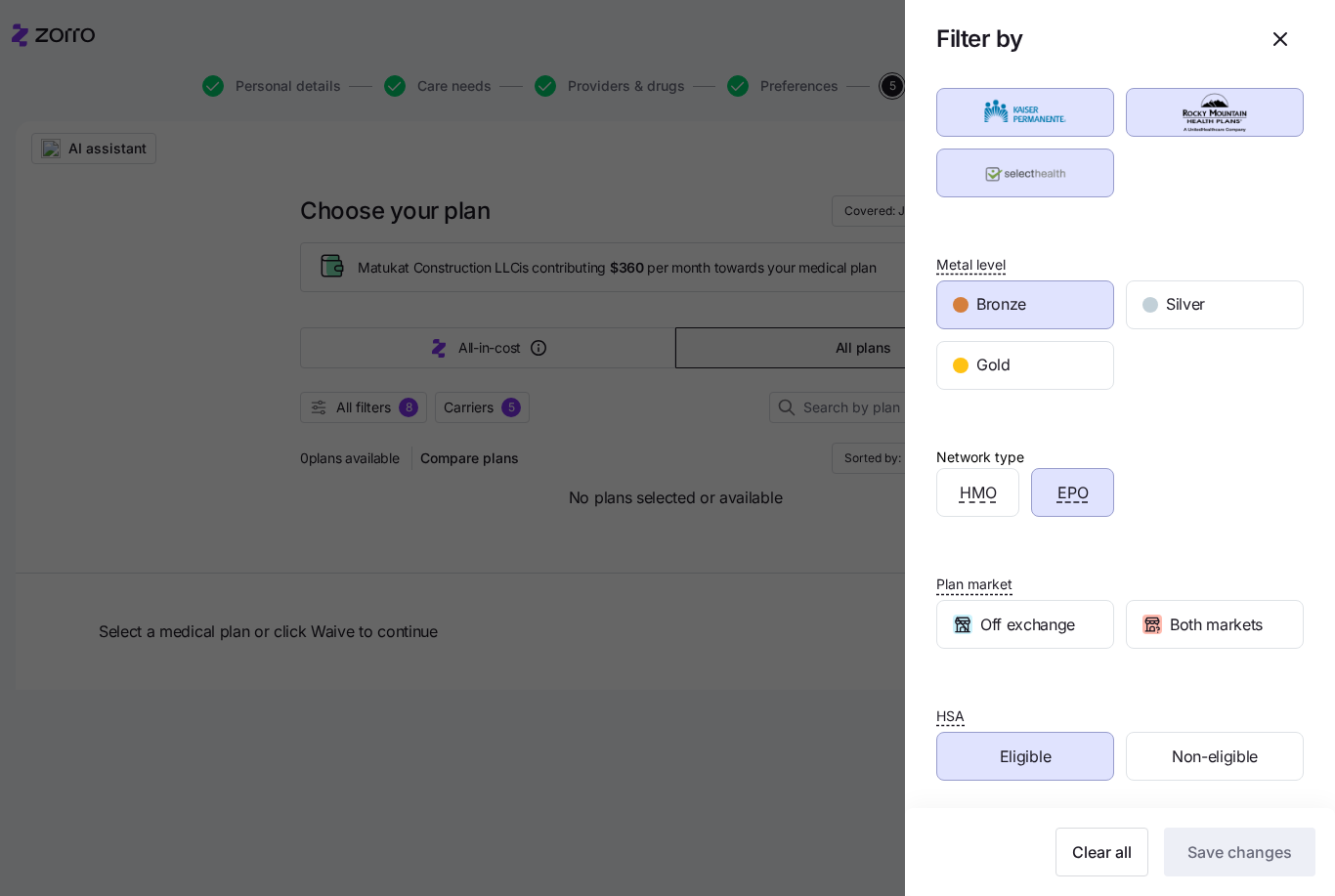
click at [1051, 761] on div "Eligible" at bounding box center [1025, 756] width 176 height 47
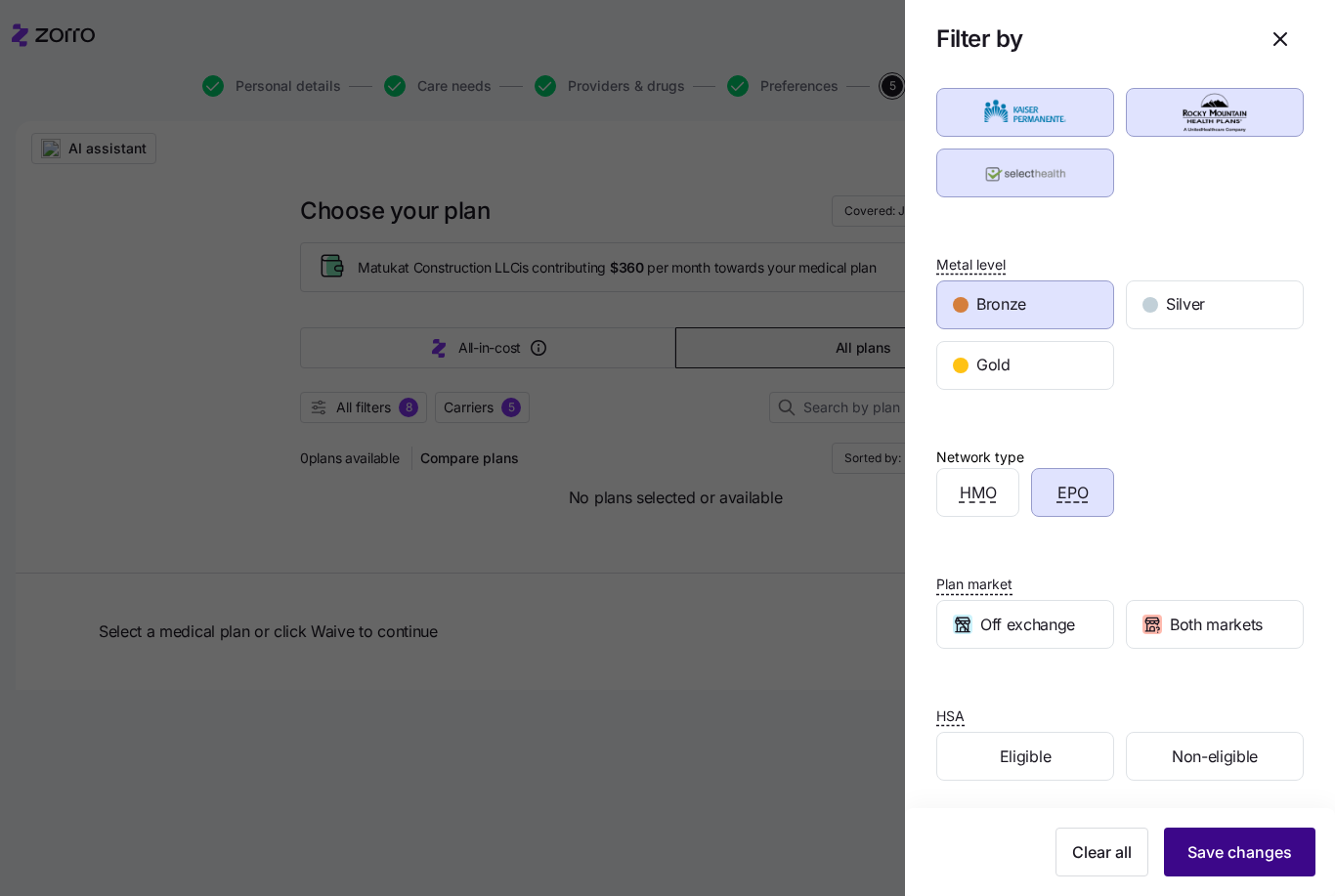
click at [1257, 850] on span "Save changes" at bounding box center [1239, 851] width 105 height 23
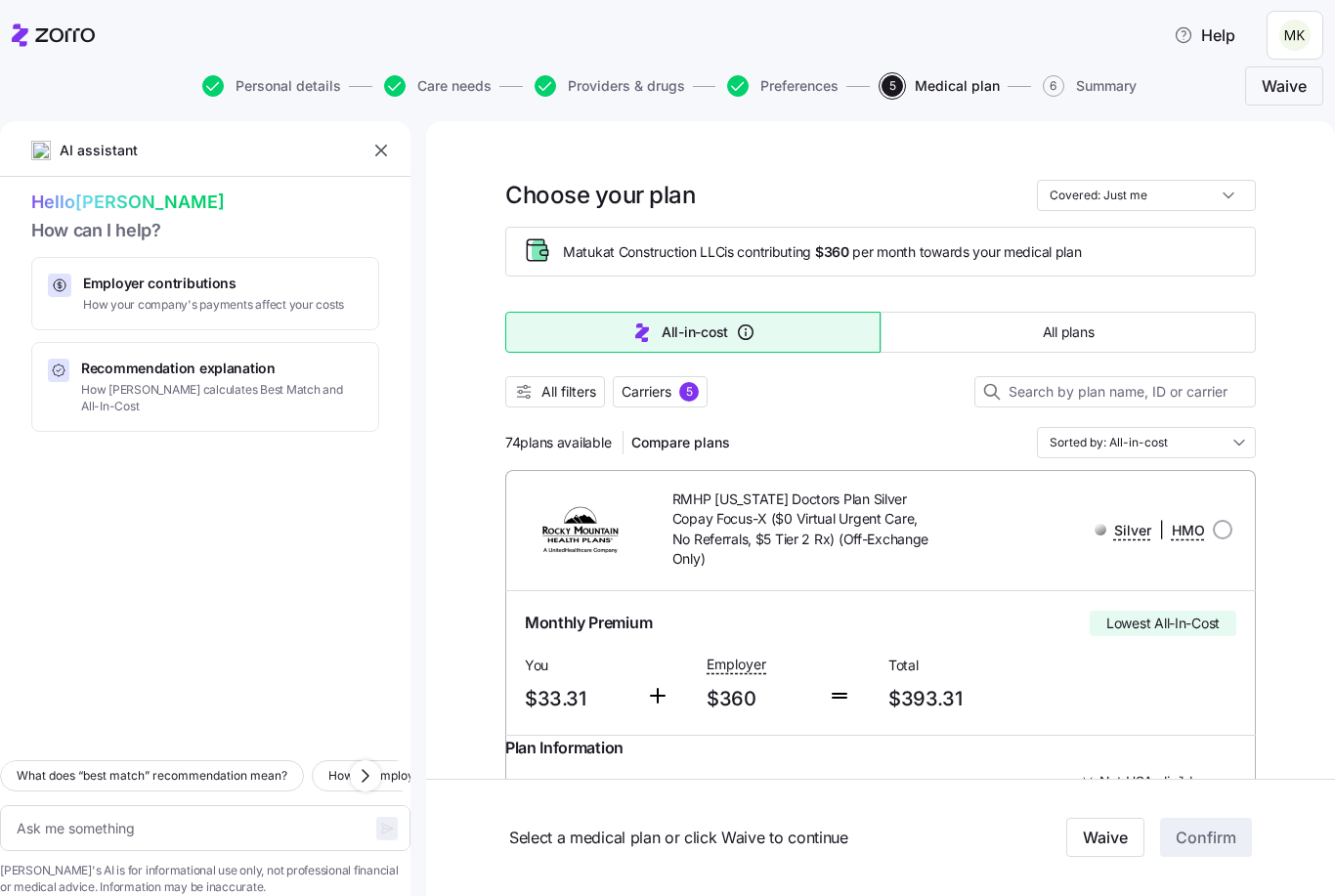
type textarea "x"
click at [381, 146] on icon "button" at bounding box center [382, 151] width 20 height 20
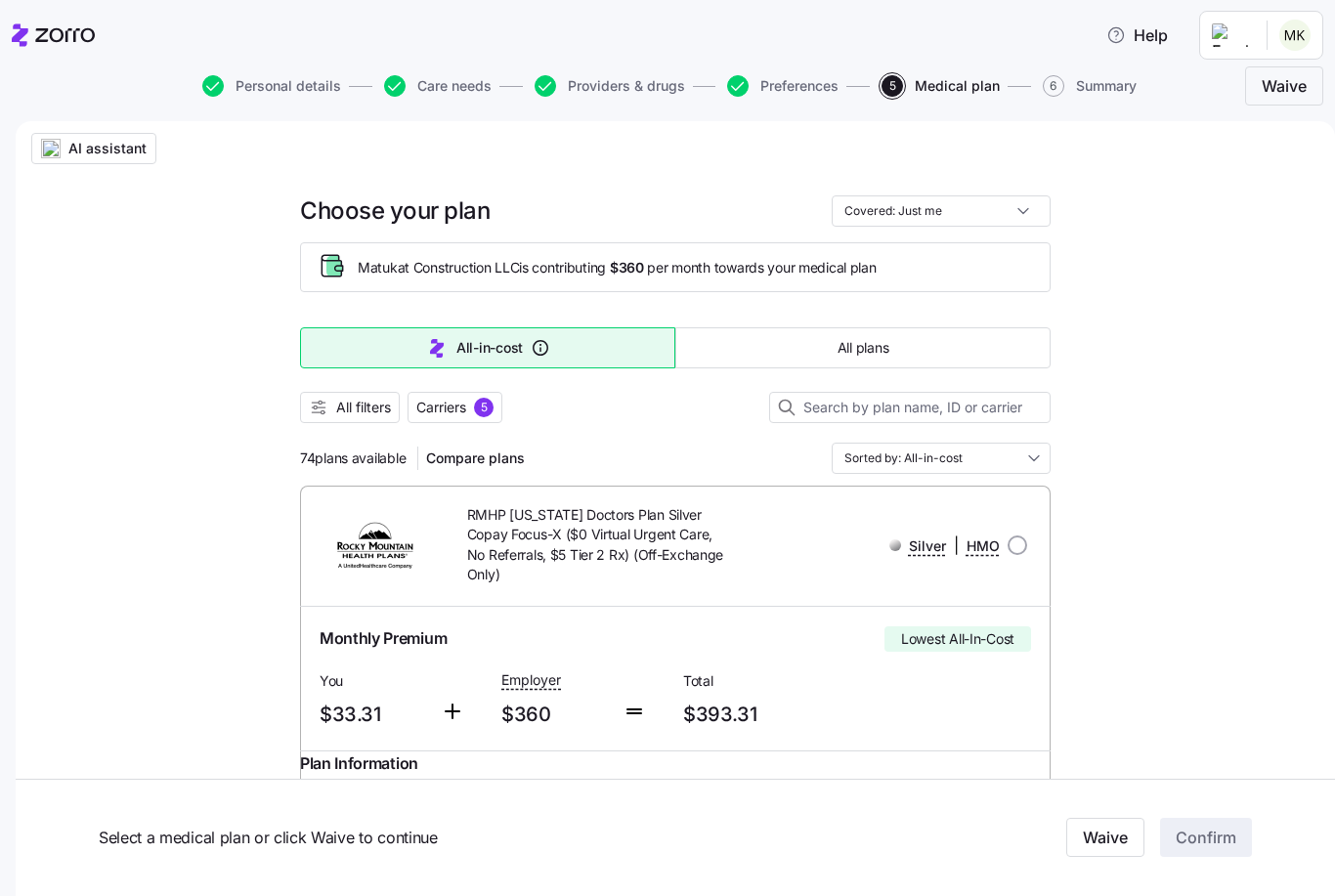
scroll to position [115, 0]
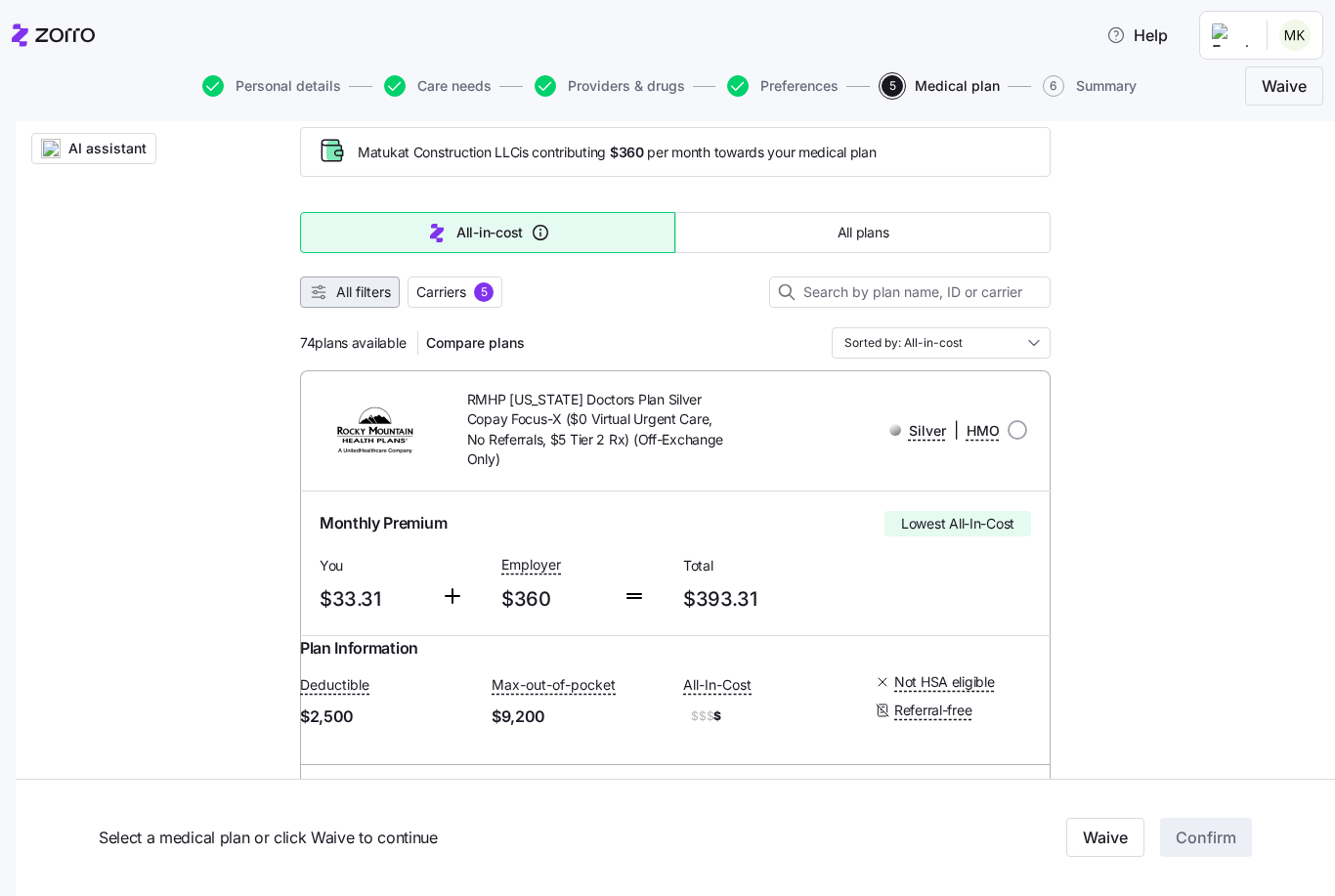
click at [333, 288] on span "All filters" at bounding box center [350, 293] width 82 height 20
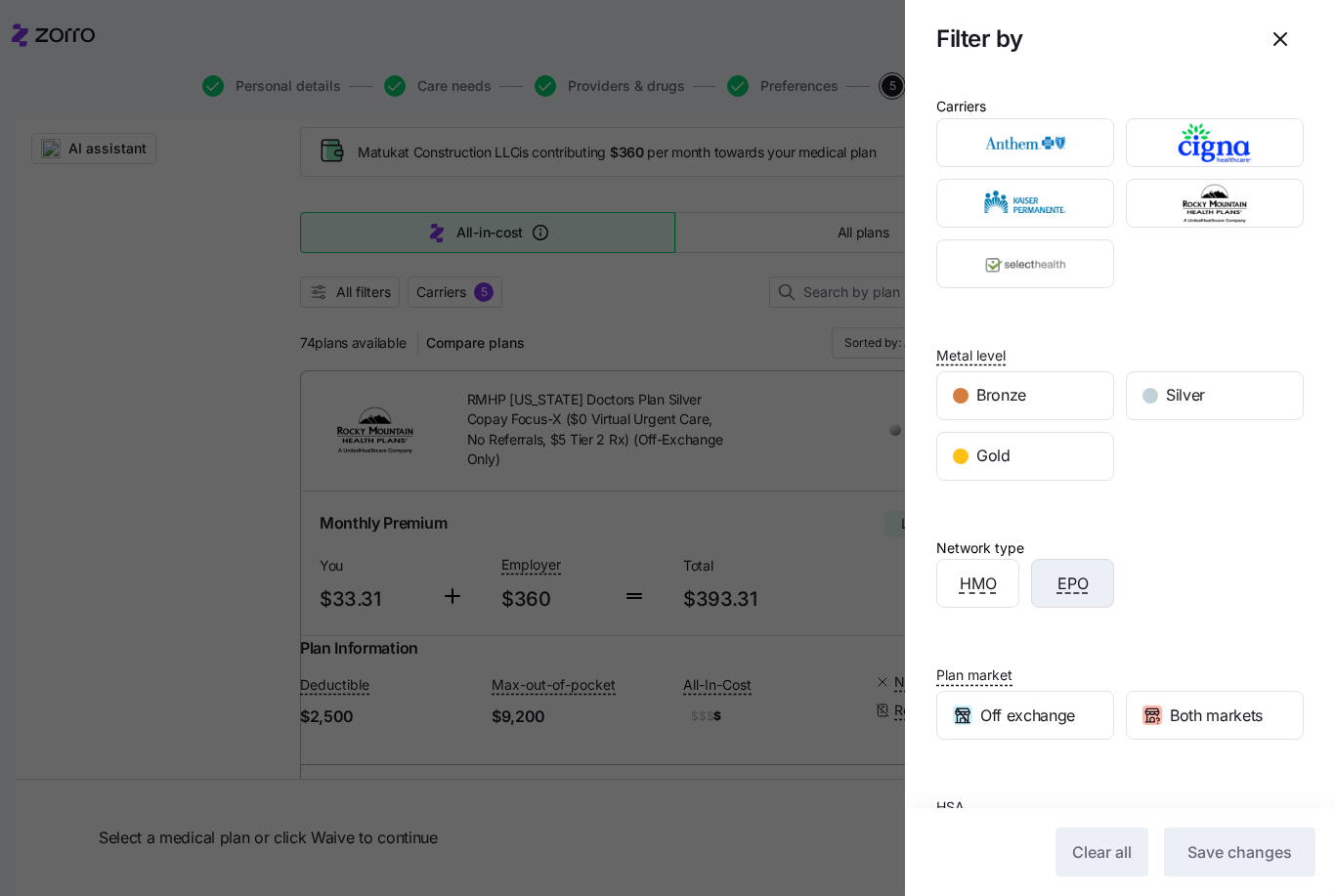
click at [1081, 571] on span "EPO" at bounding box center [1072, 583] width 31 height 24
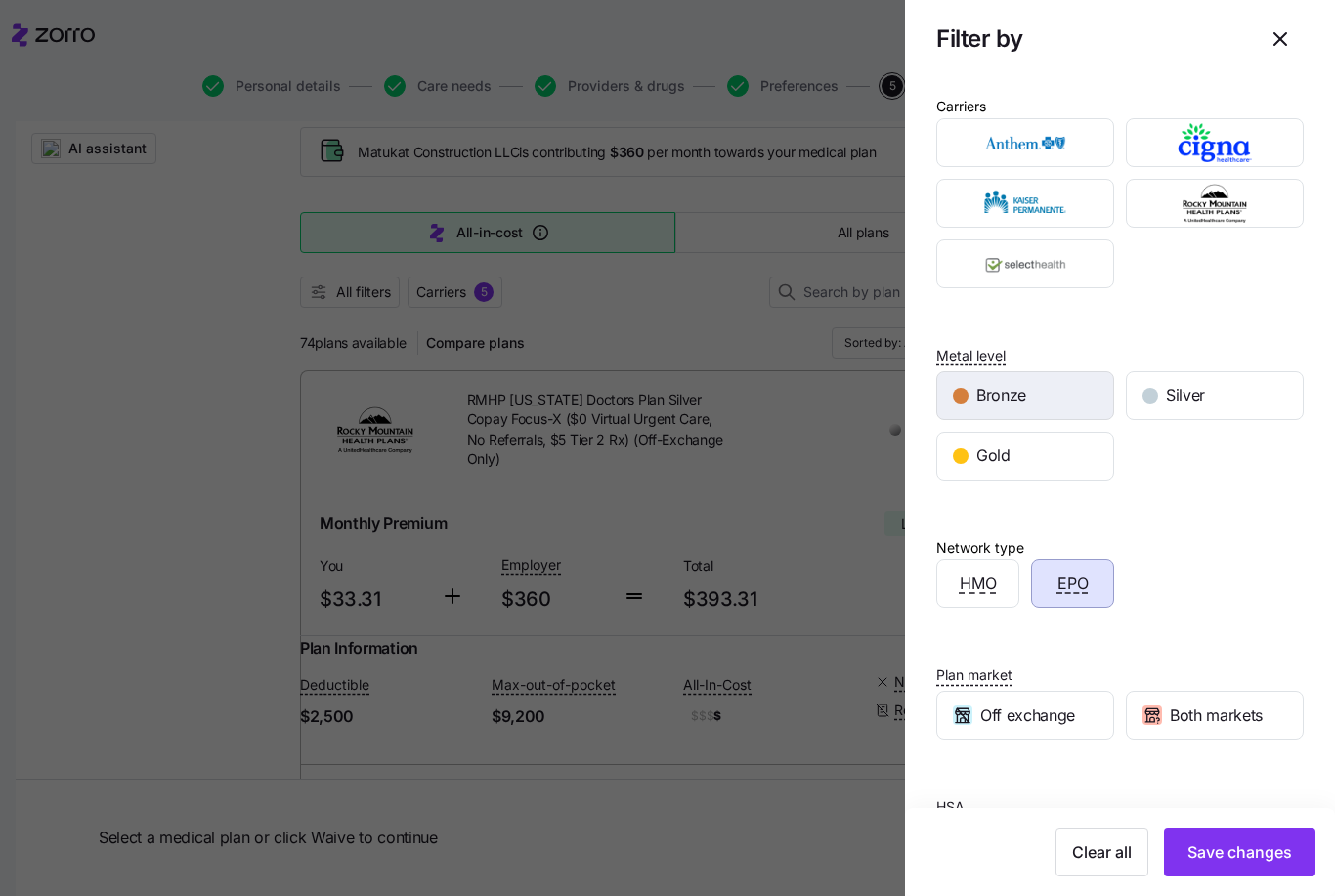
click at [1064, 392] on div "Bronze" at bounding box center [1025, 396] width 176 height 47
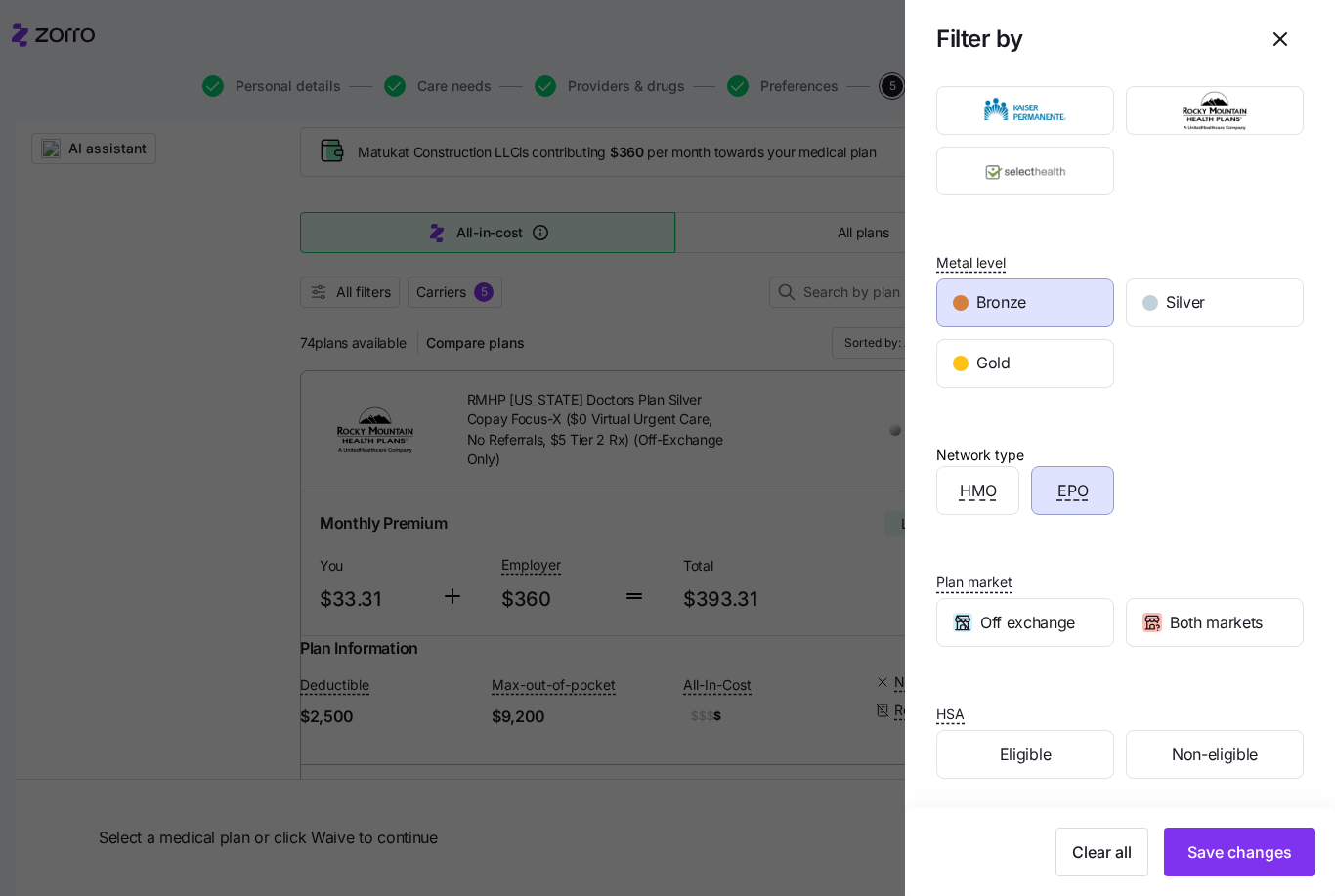
scroll to position [91, 0]
click at [1058, 756] on div "Eligible" at bounding box center [1025, 756] width 176 height 47
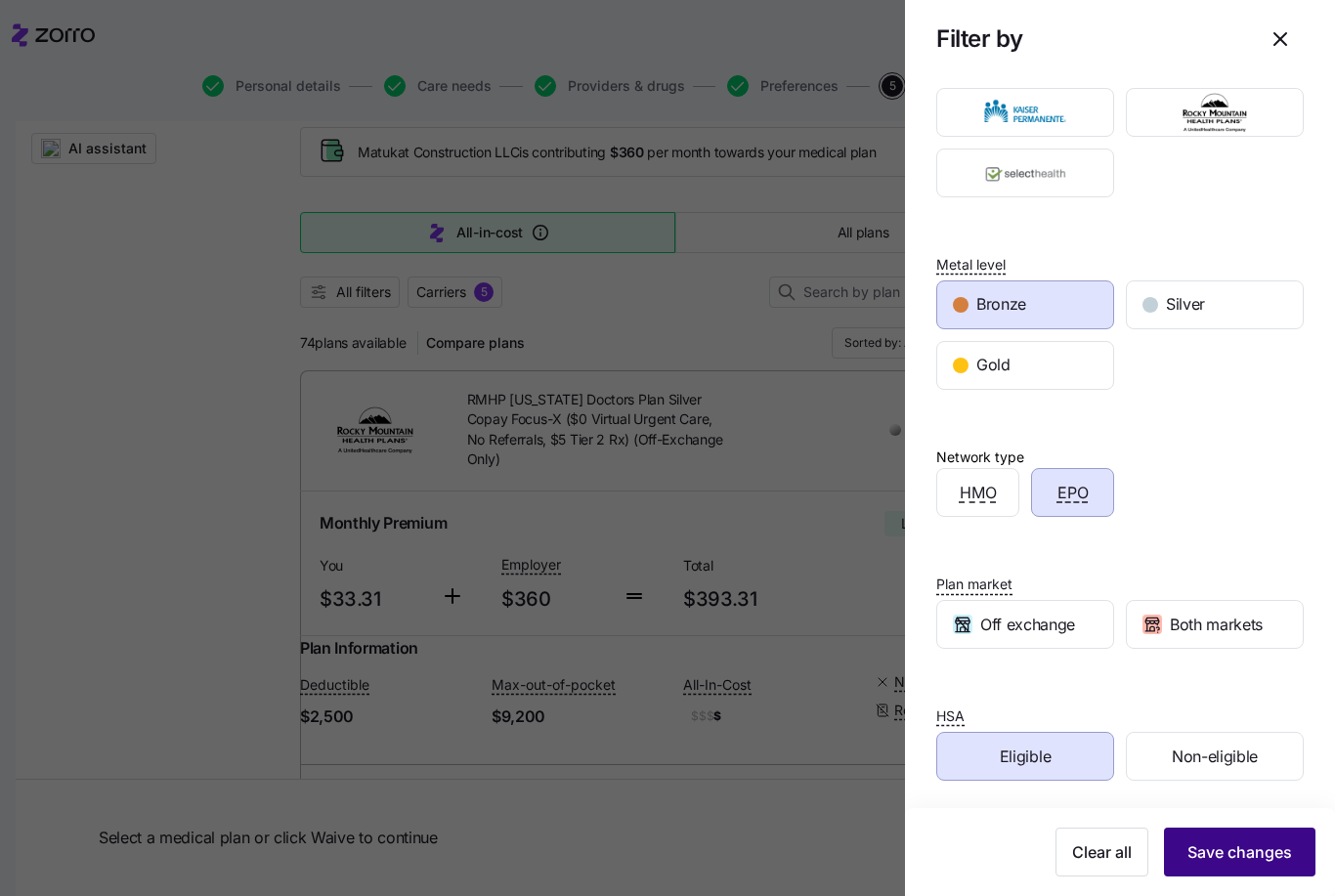
click at [1267, 845] on span "Save changes" at bounding box center [1239, 851] width 105 height 23
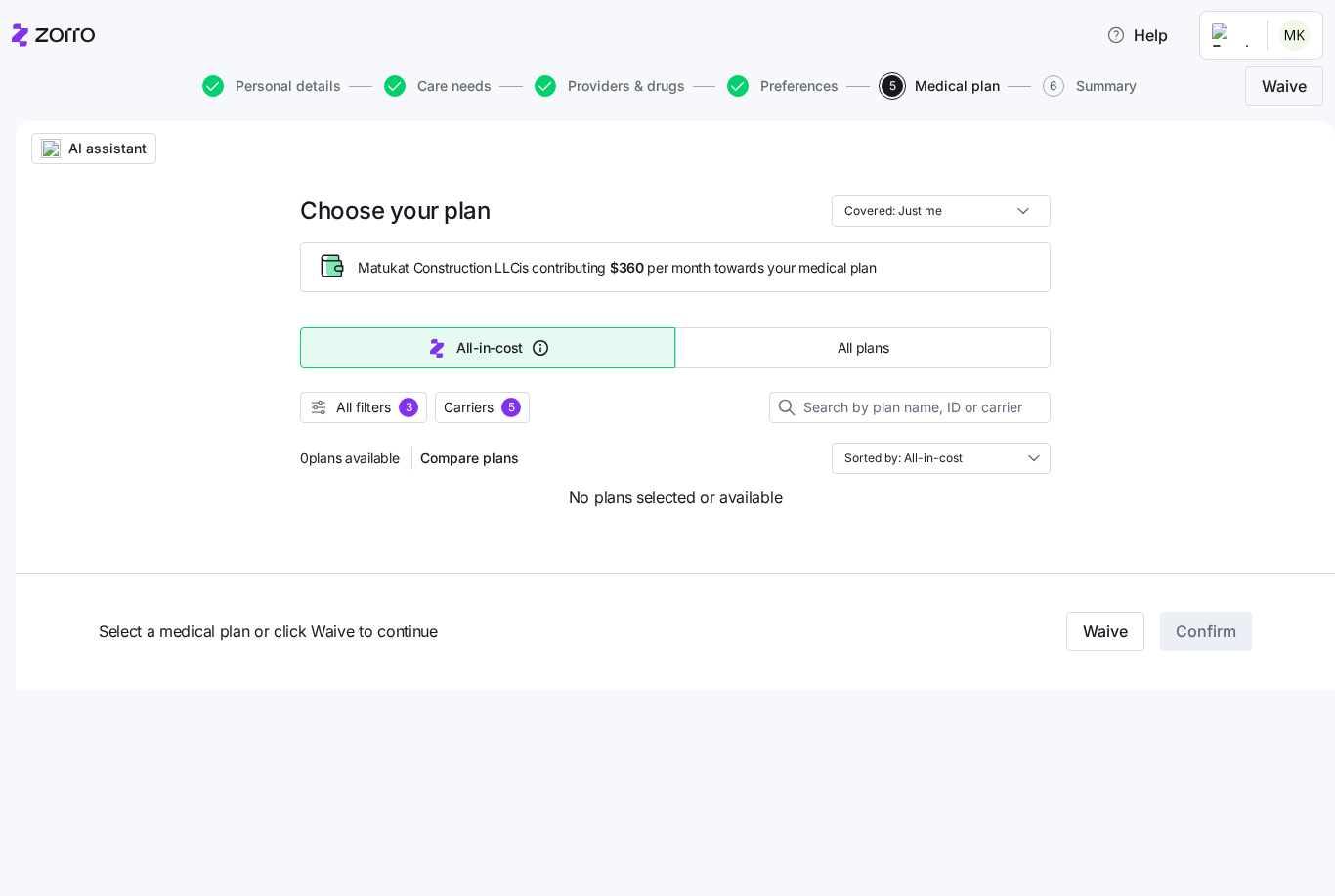
scroll to position [0, 0]
click at [364, 410] on span "All filters" at bounding box center [363, 408] width 55 height 20
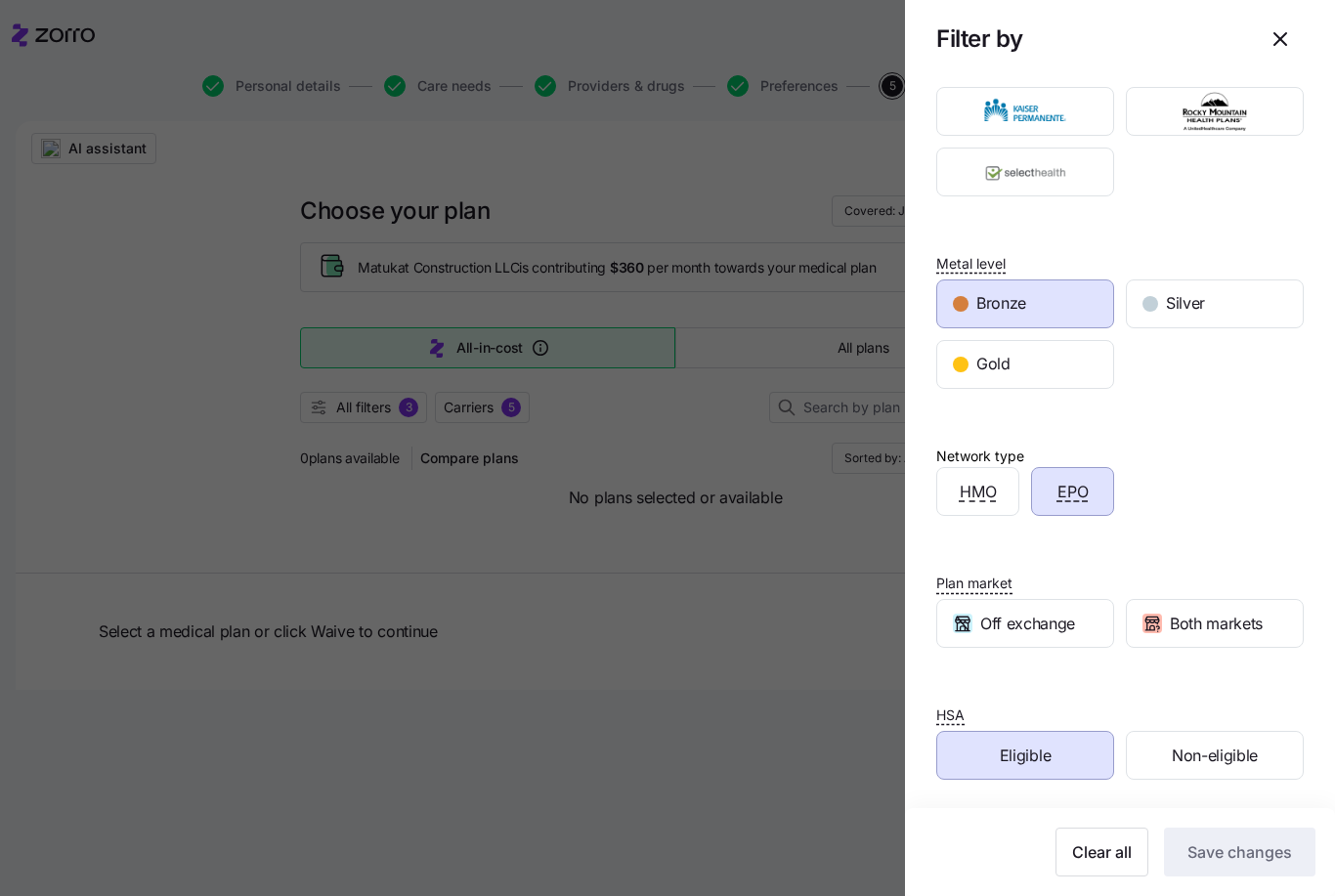
click at [1059, 744] on div "Eligible" at bounding box center [1025, 755] width 176 height 47
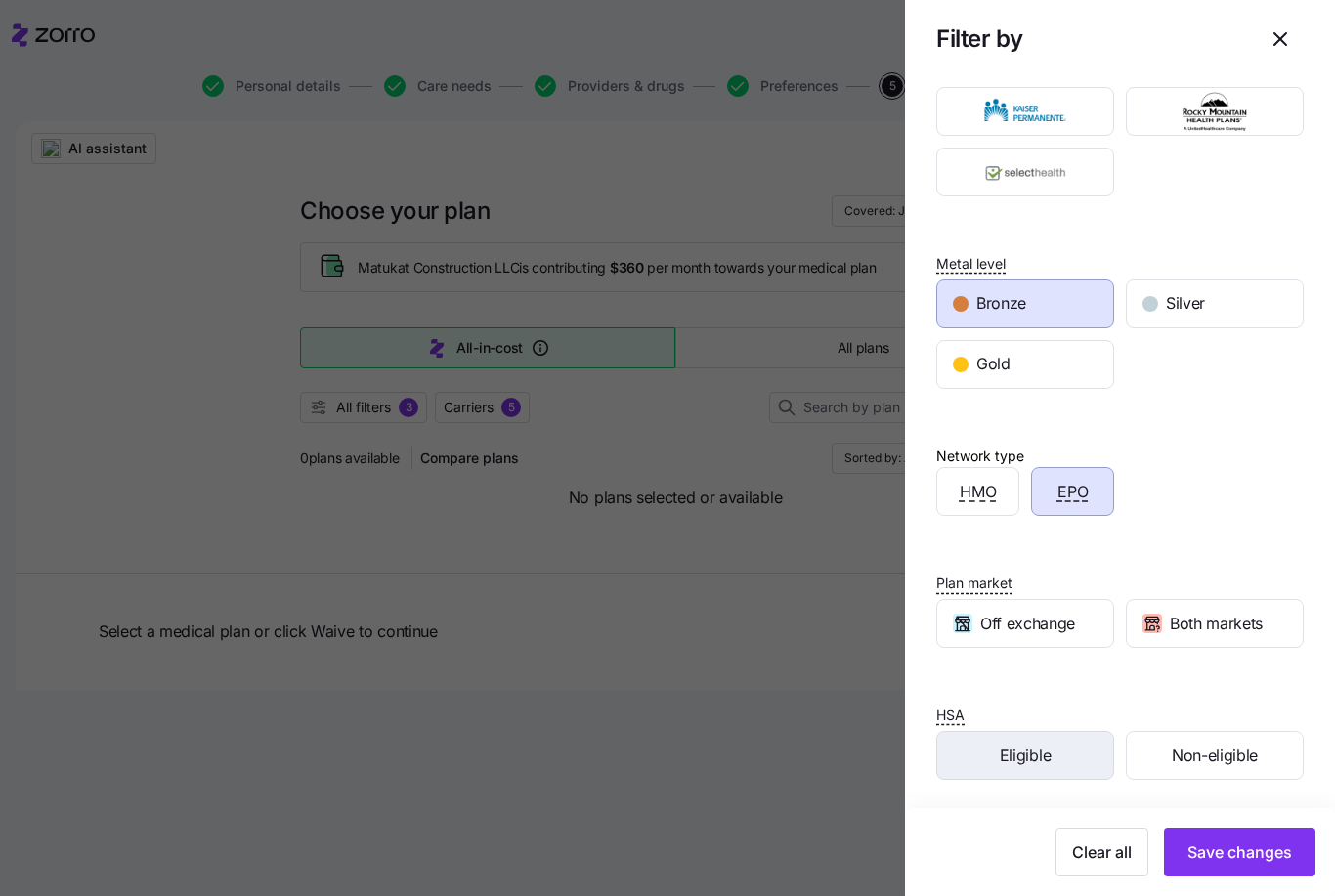
scroll to position [91, 0]
click at [1274, 684] on div "HSA Eligible Non-eligible" at bounding box center [1120, 722] width 368 height 116
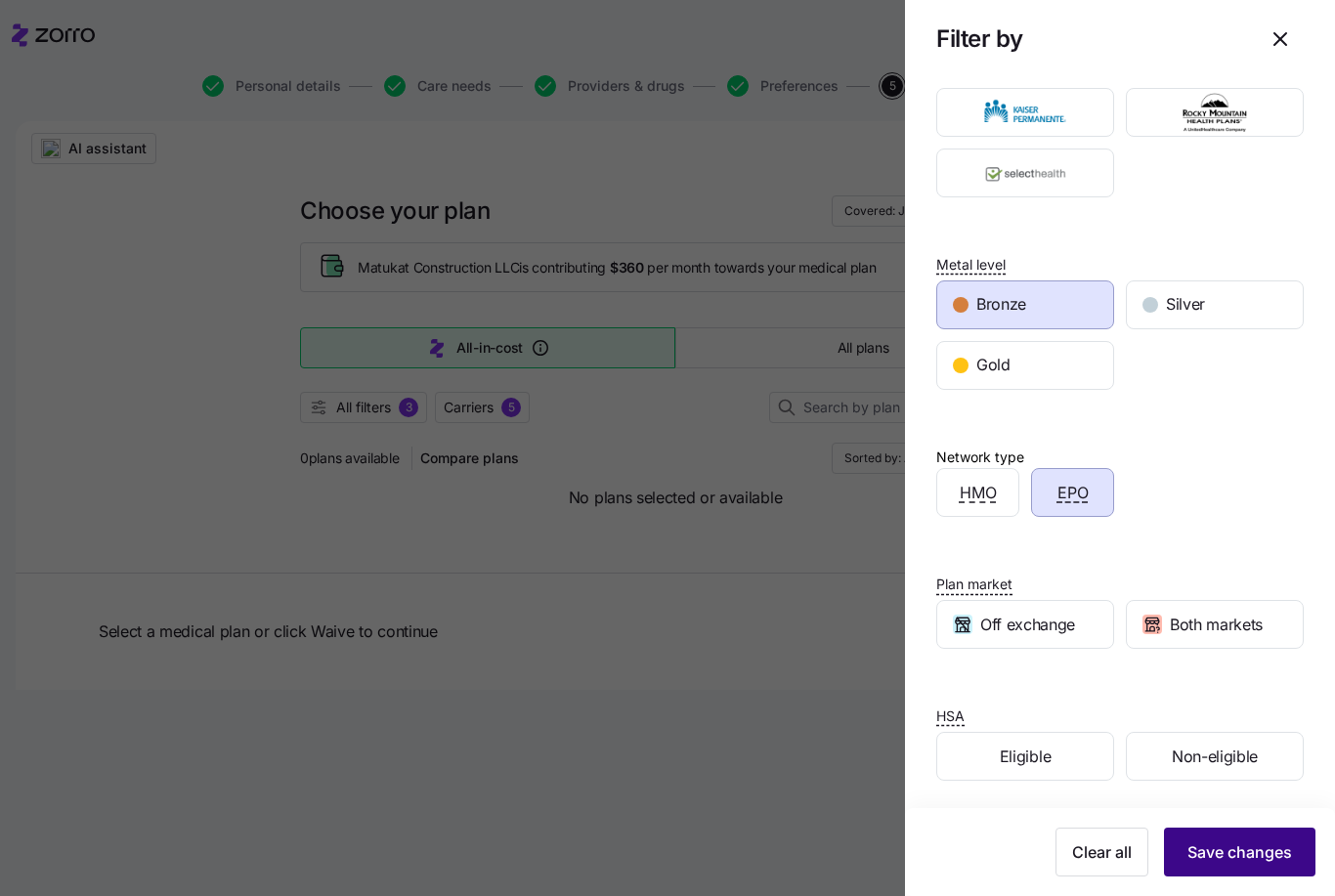
click at [1250, 857] on span "Save changes" at bounding box center [1239, 851] width 105 height 23
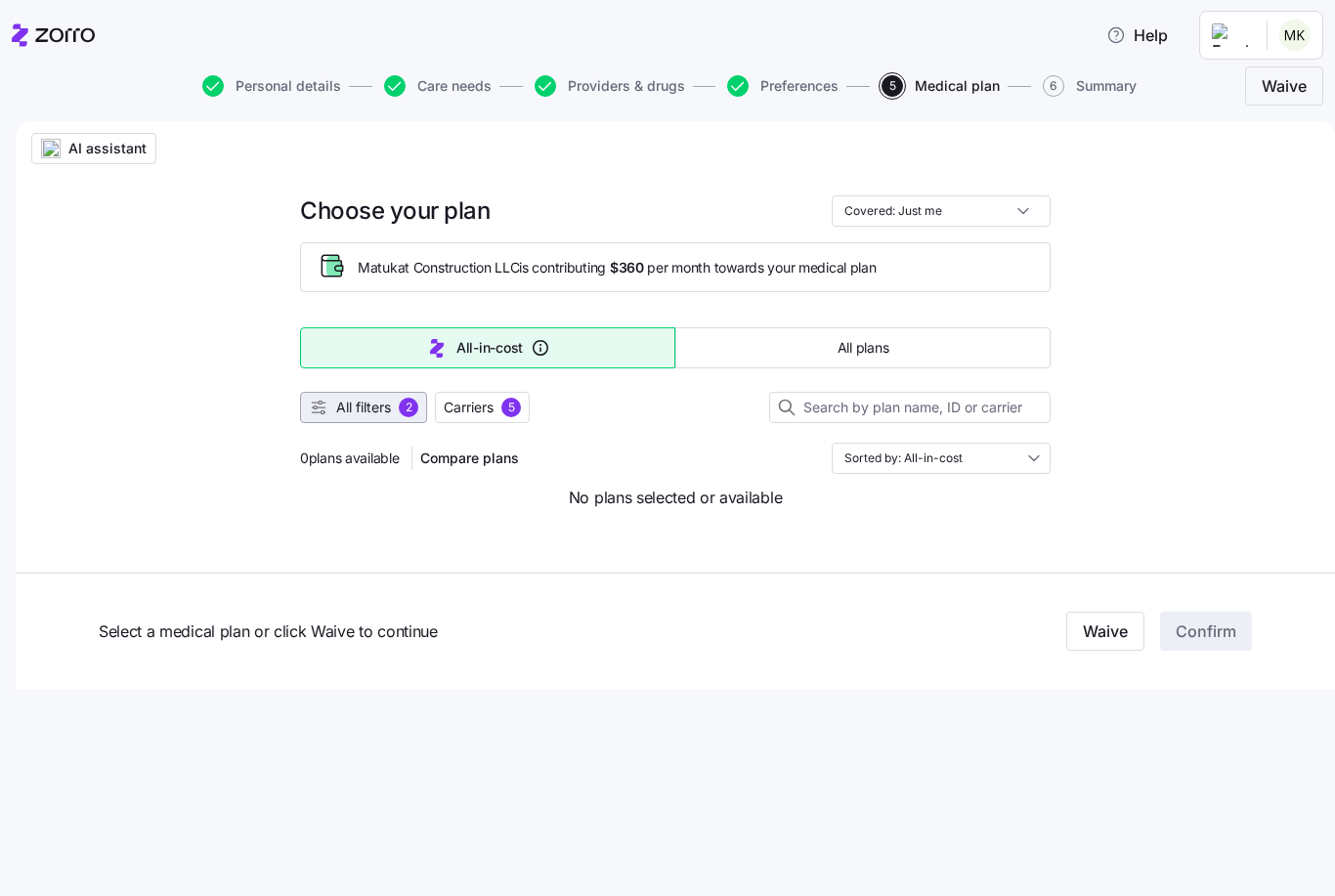
click at [378, 406] on span "All filters" at bounding box center [363, 408] width 55 height 20
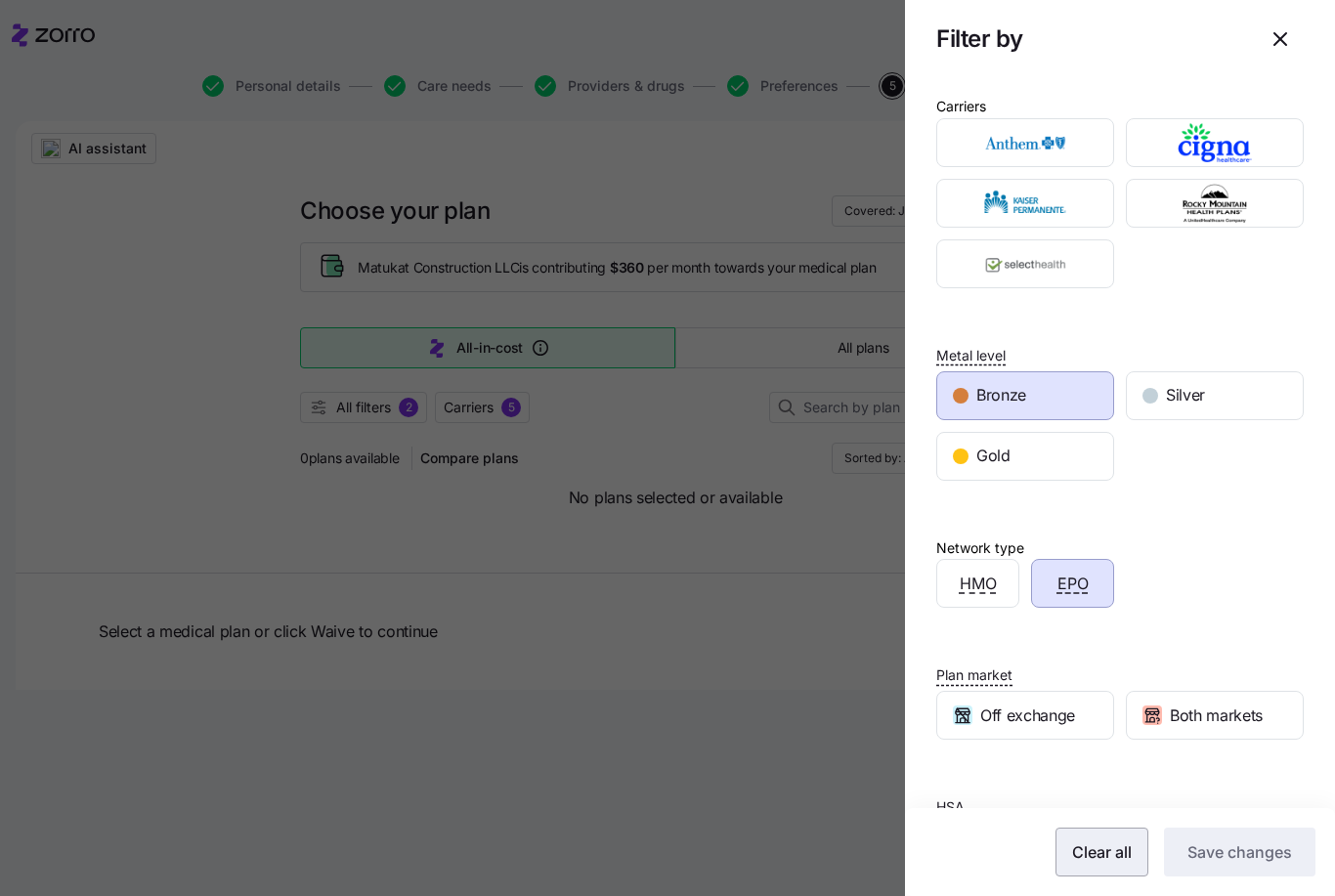
click at [1091, 863] on span "Clear all" at bounding box center [1102, 851] width 60 height 23
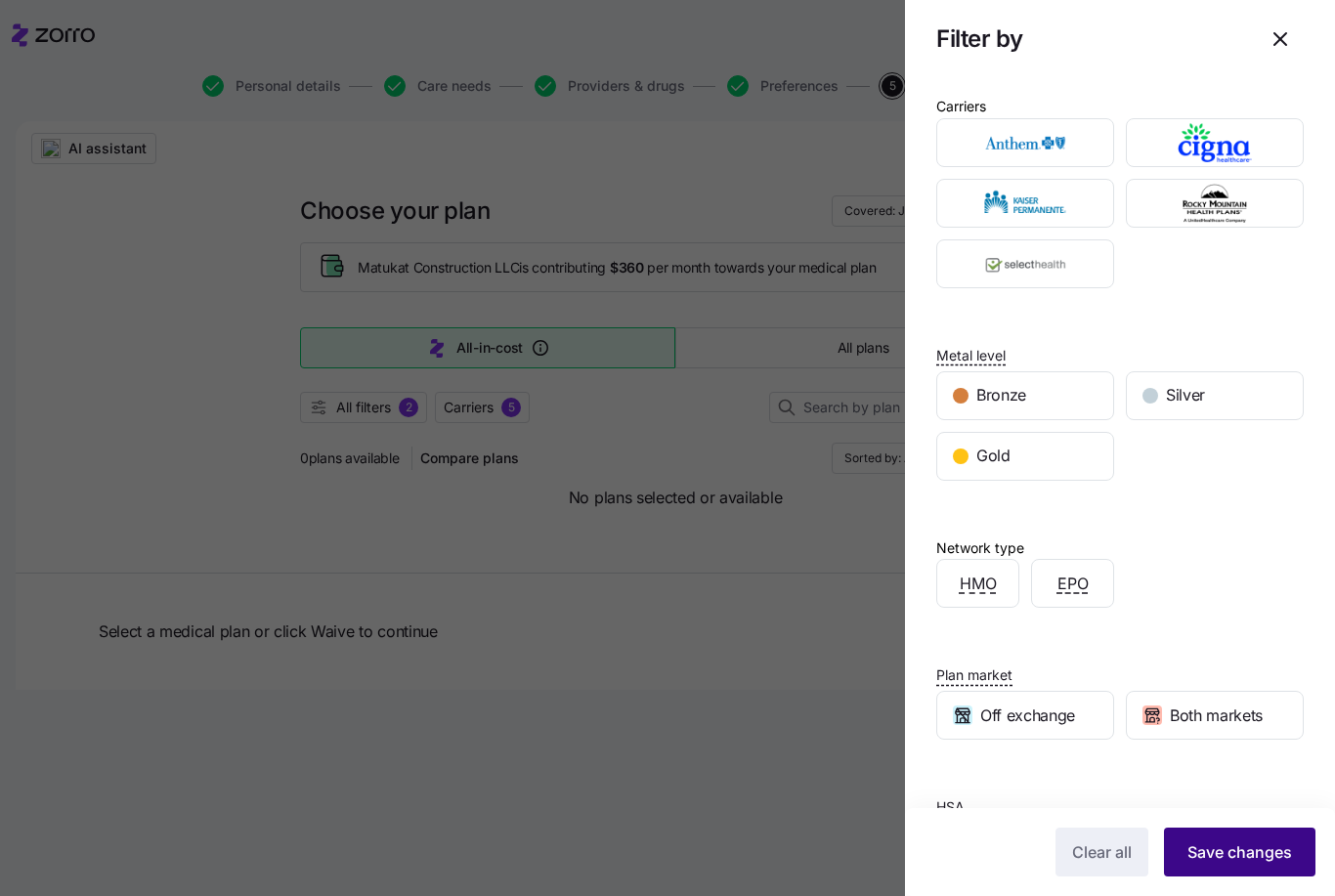
click at [1254, 844] on span "Save changes" at bounding box center [1239, 851] width 105 height 23
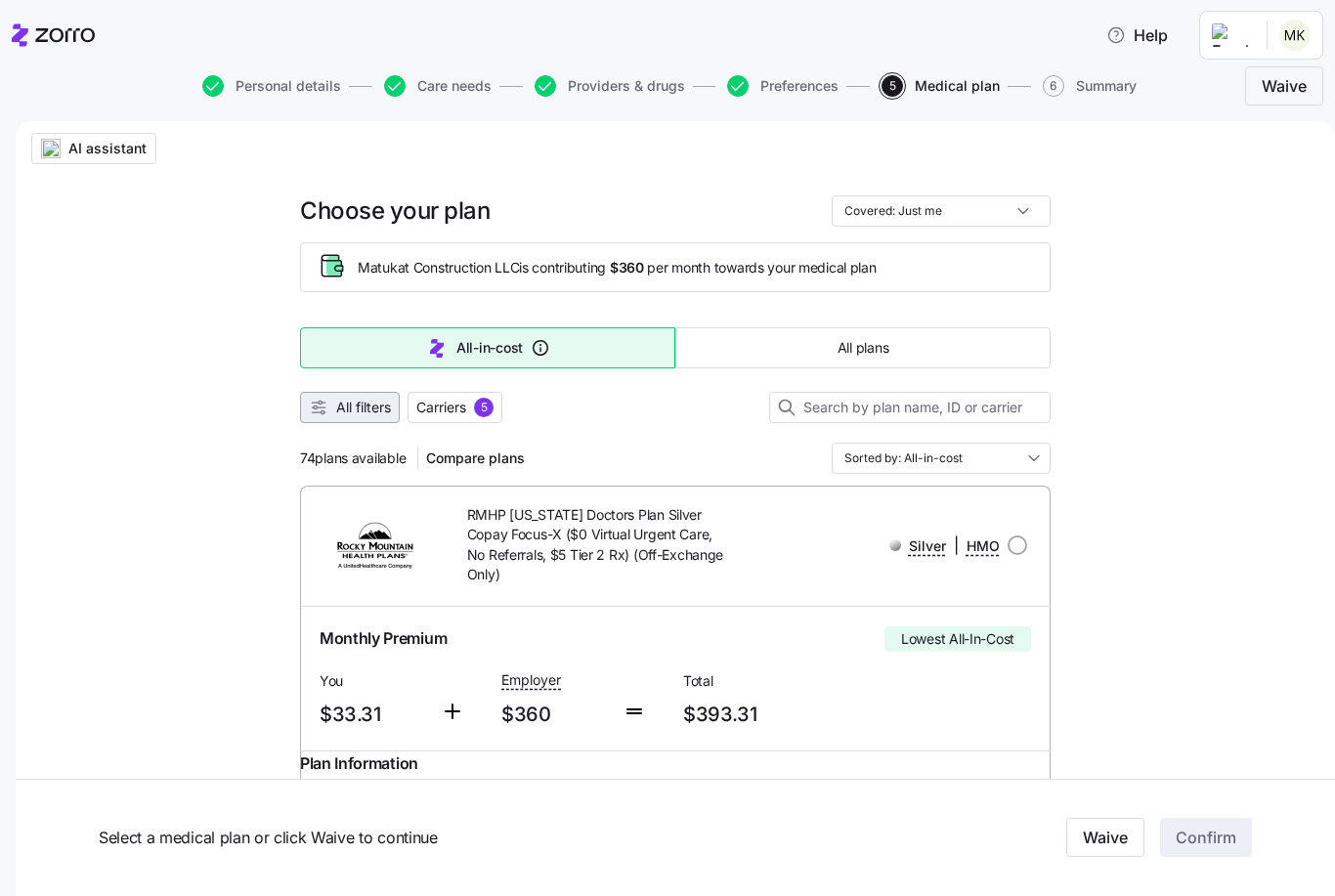
click at [349, 416] on span "All filters" at bounding box center [363, 408] width 55 height 20
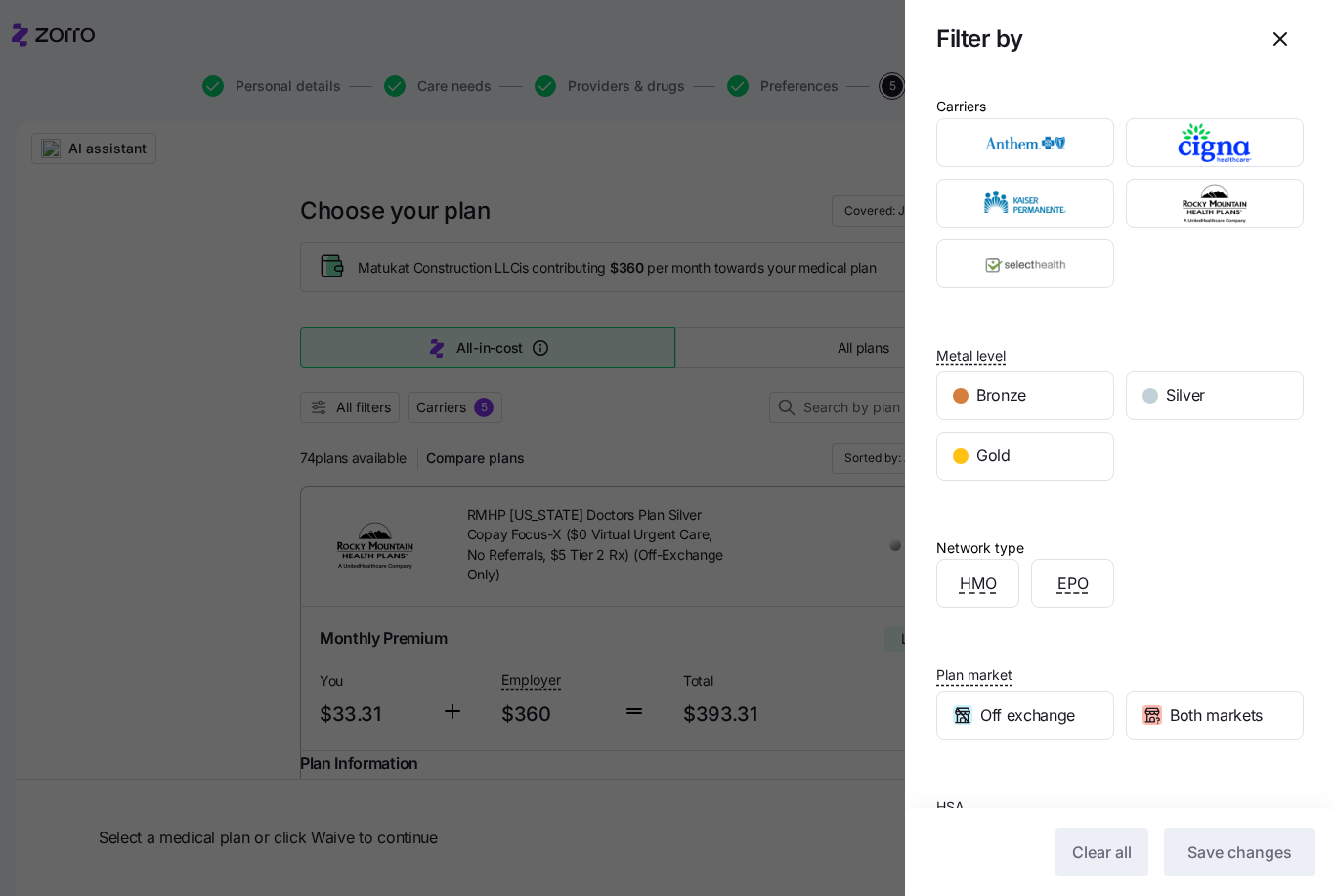
click at [682, 453] on div at bounding box center [668, 448] width 1335 height 896
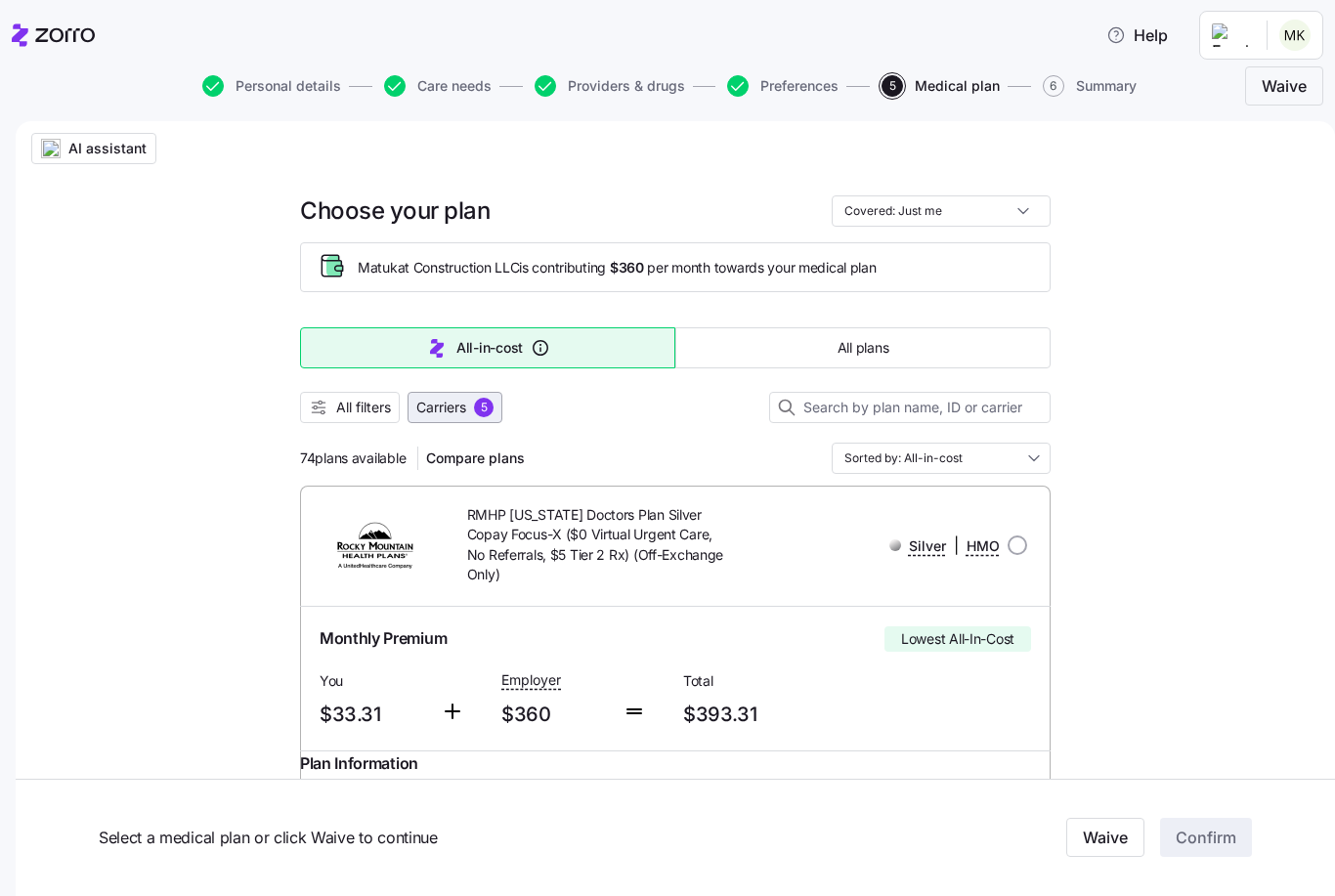
click at [454, 402] on span "Carriers" at bounding box center [442, 408] width 50 height 20
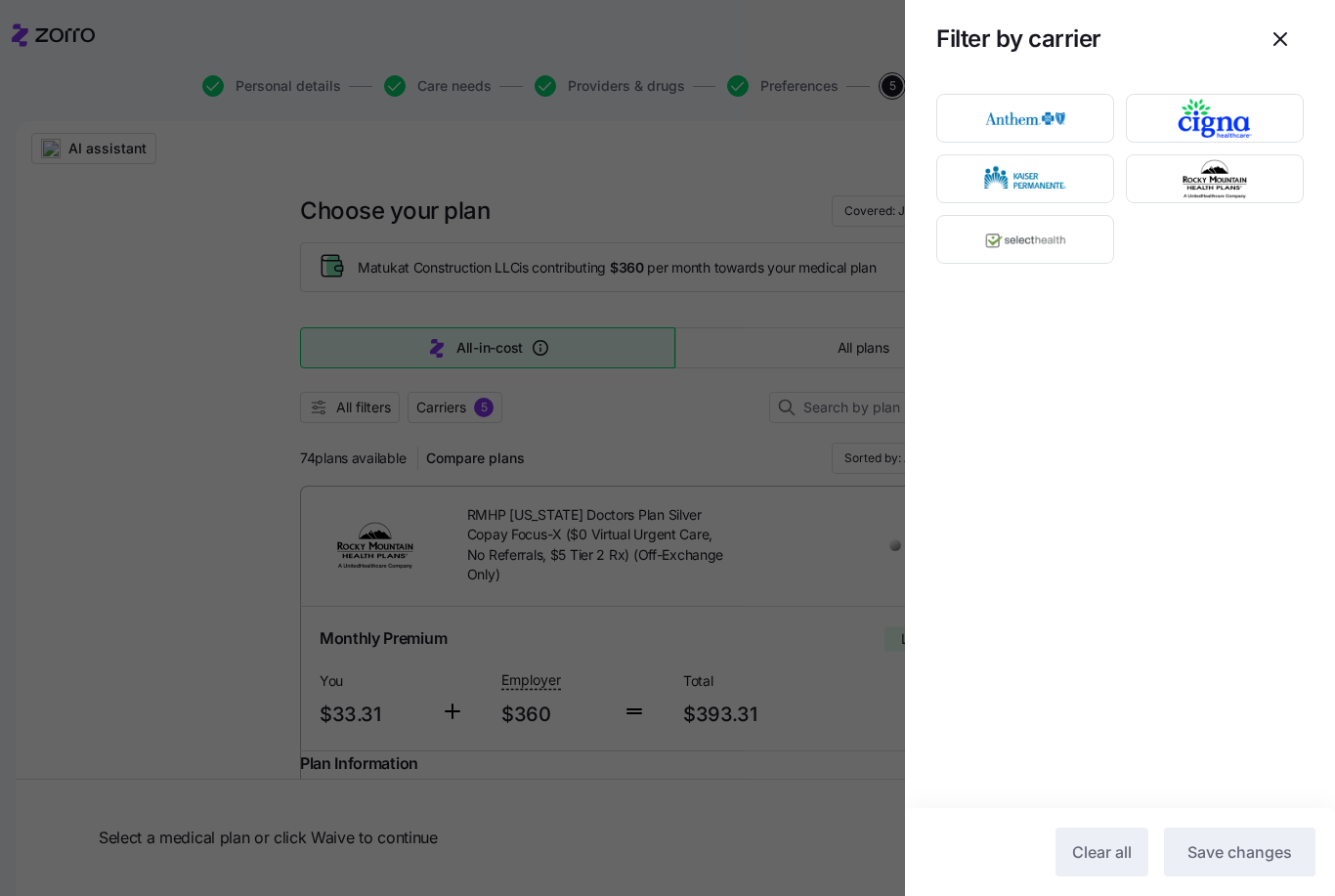
click at [611, 422] on div at bounding box center [668, 448] width 1335 height 896
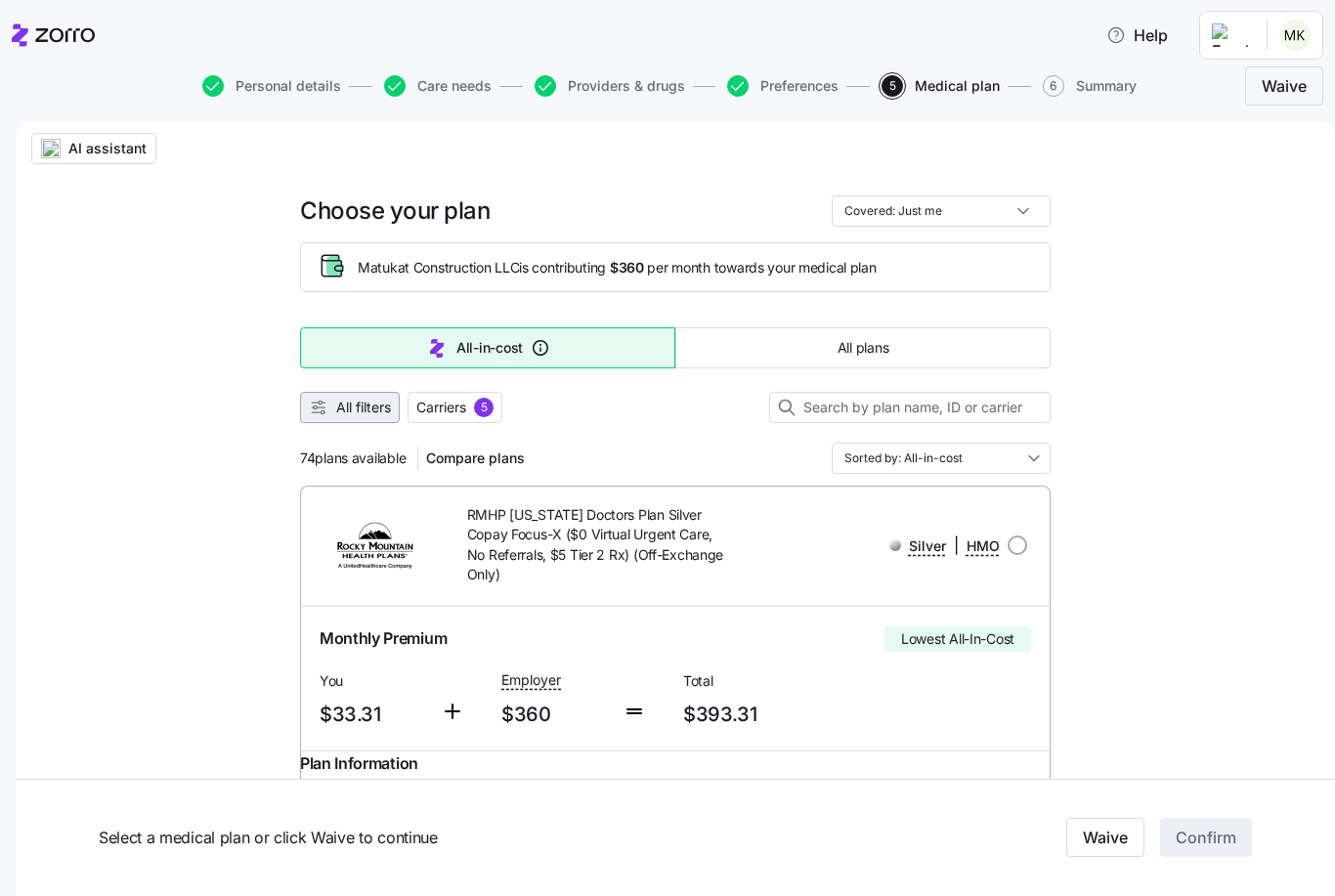
click at [359, 420] on button "All filters" at bounding box center [350, 407] width 100 height 31
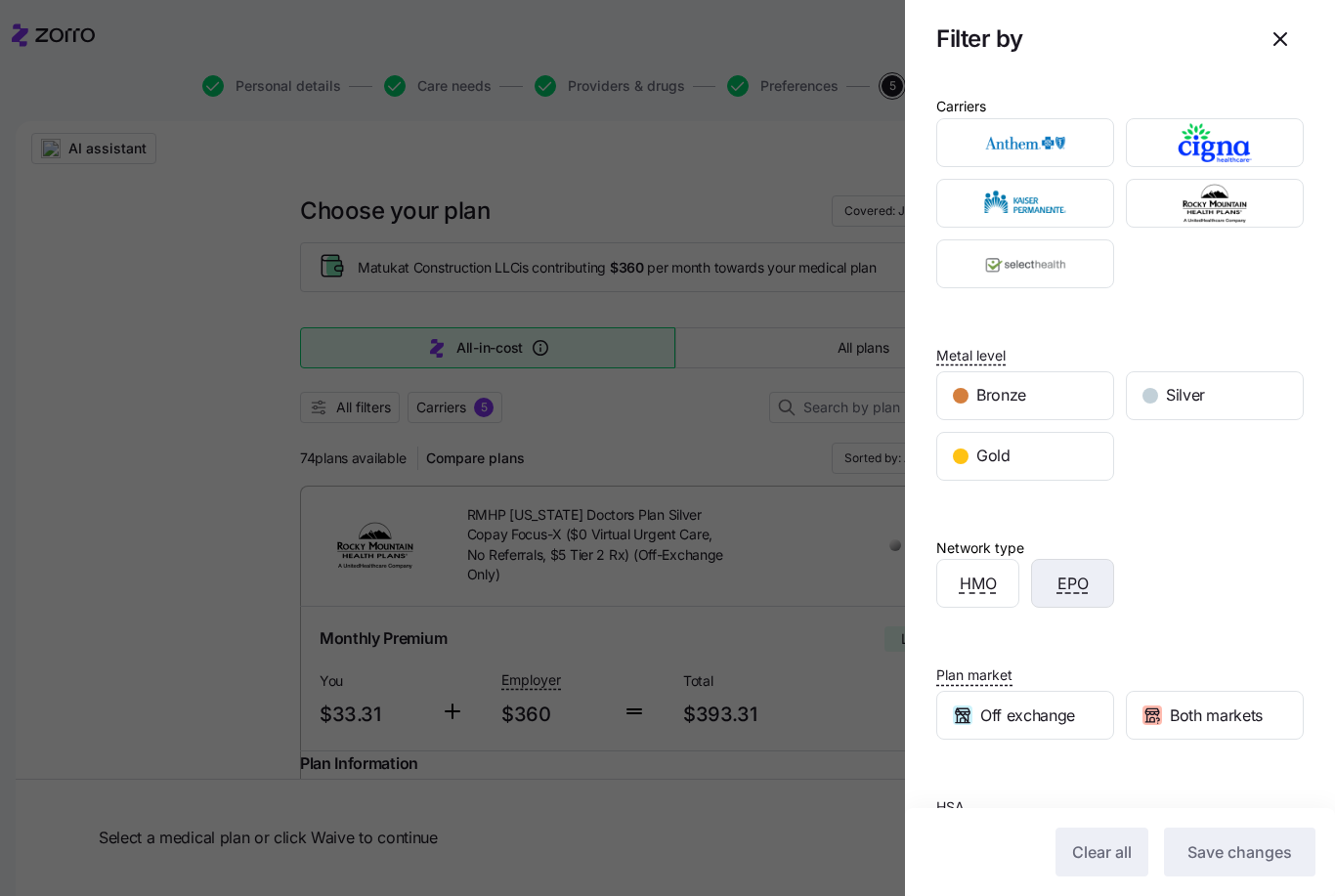
click at [1075, 580] on span "EPO" at bounding box center [1072, 583] width 31 height 24
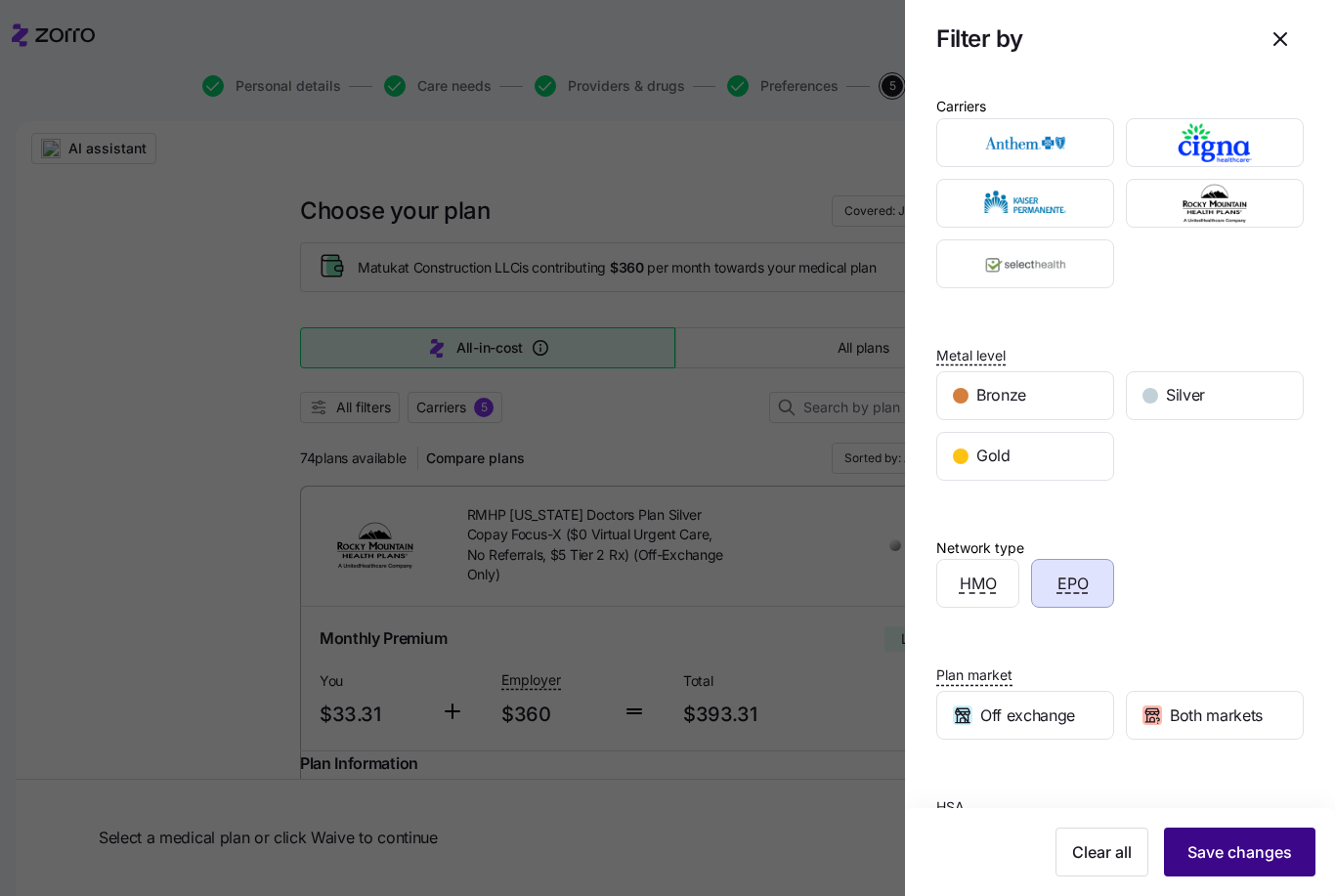
click at [1267, 848] on span "Save changes" at bounding box center [1239, 851] width 105 height 23
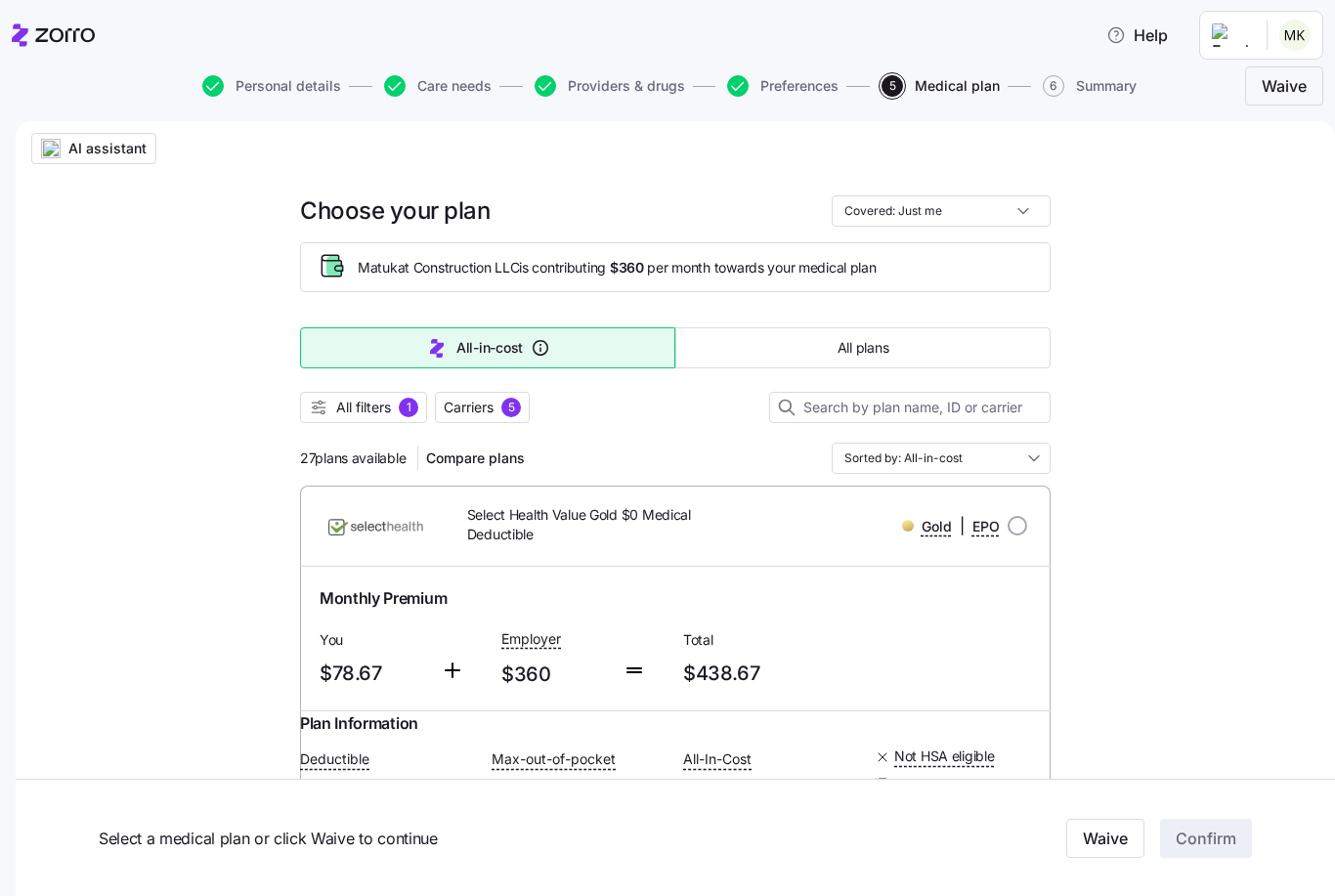
scroll to position [0, 0]
click at [508, 423] on button "Carriers 5" at bounding box center [482, 407] width 95 height 31
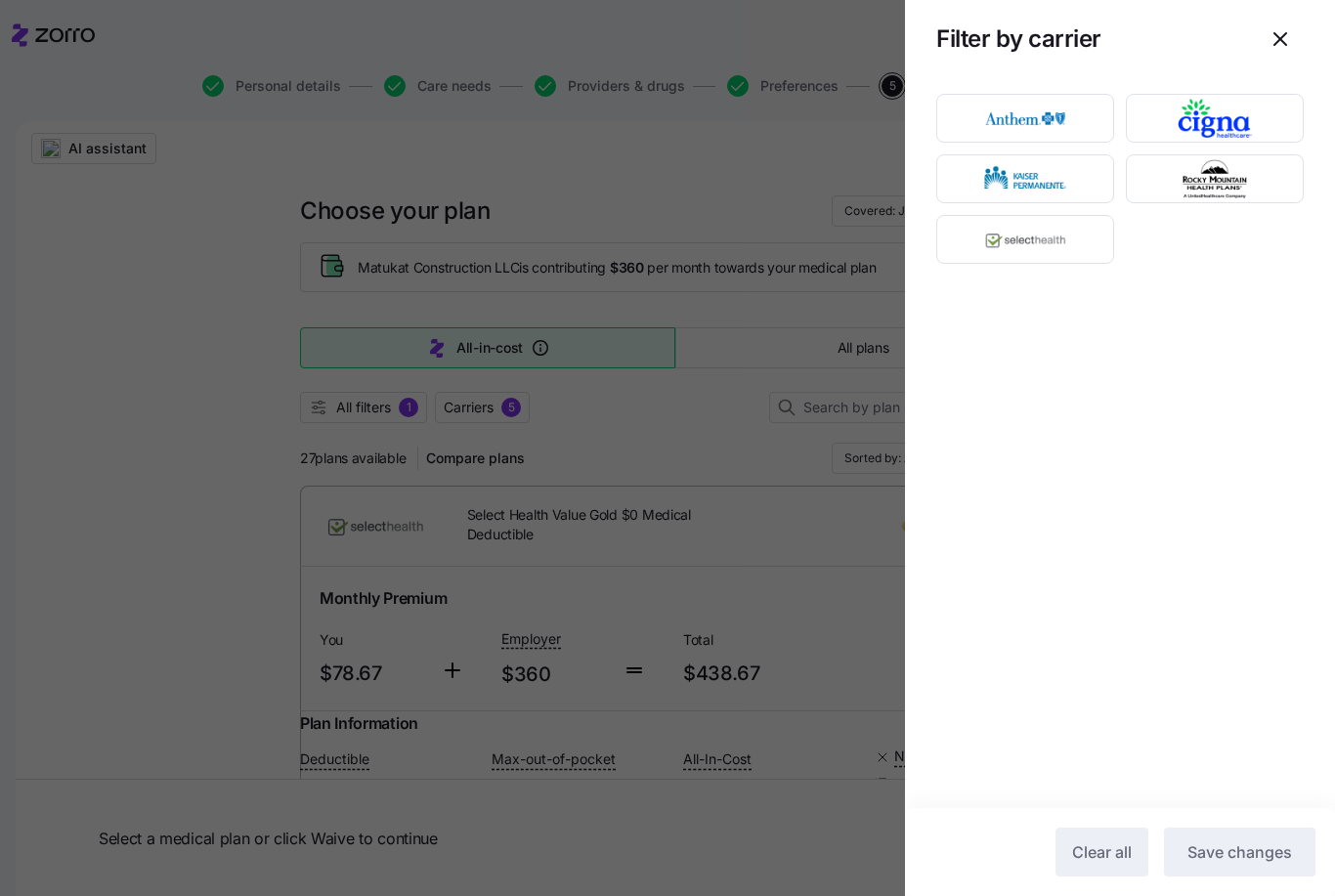
click at [386, 421] on div at bounding box center [668, 448] width 1335 height 896
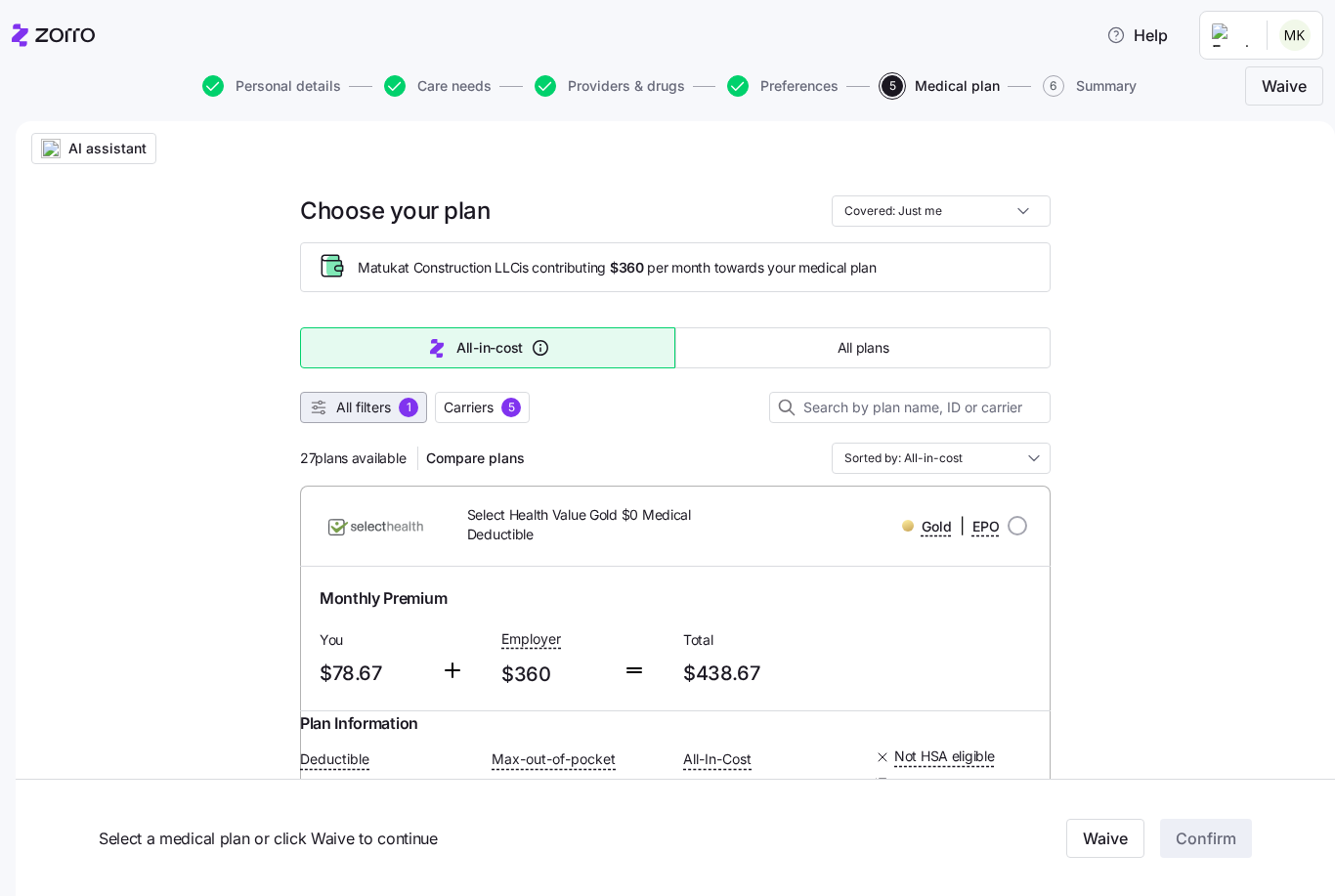
click at [376, 396] on button "All filters 1" at bounding box center [363, 407] width 127 height 31
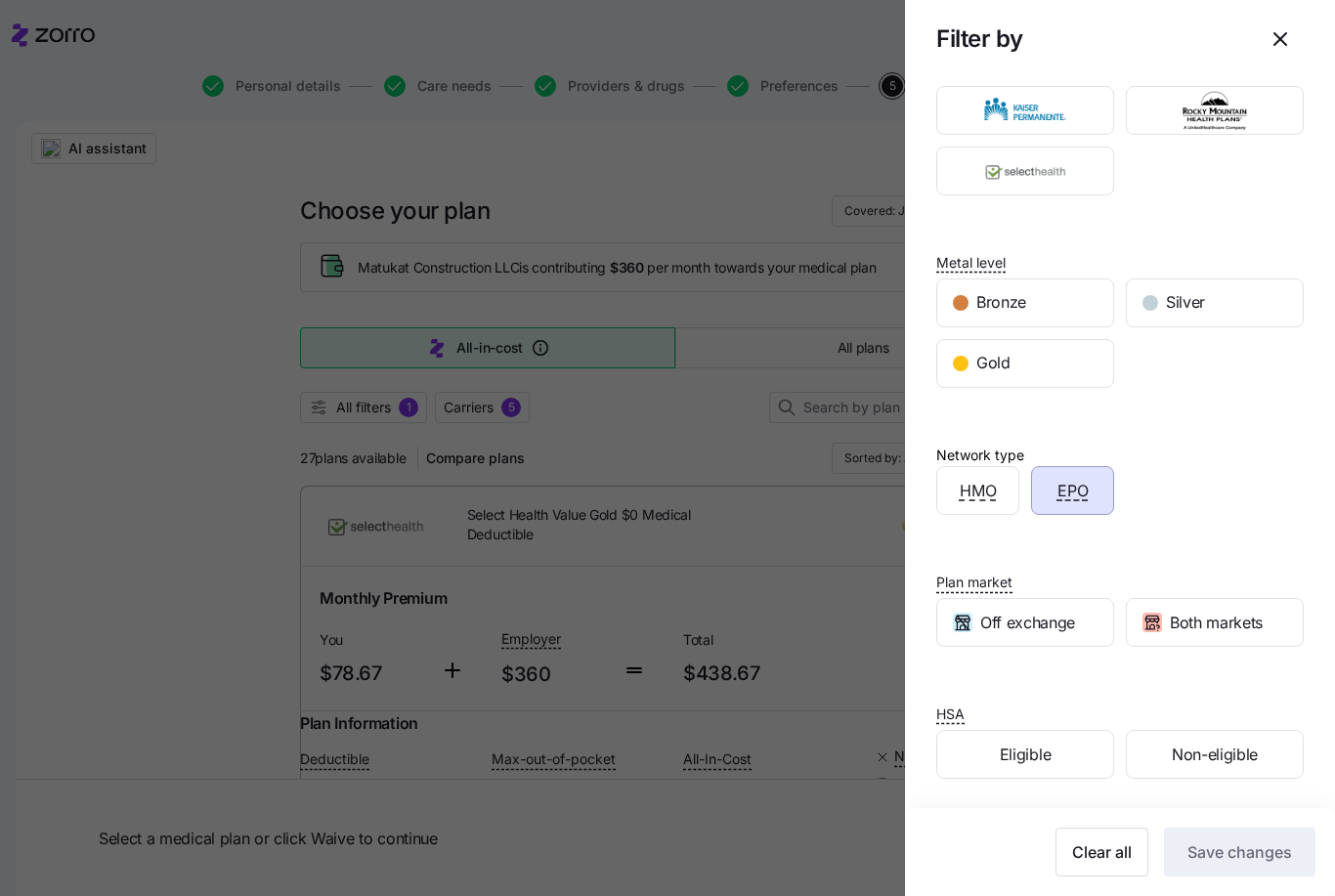
scroll to position [91, 0]
click at [1105, 850] on span "Clear all" at bounding box center [1102, 851] width 60 height 23
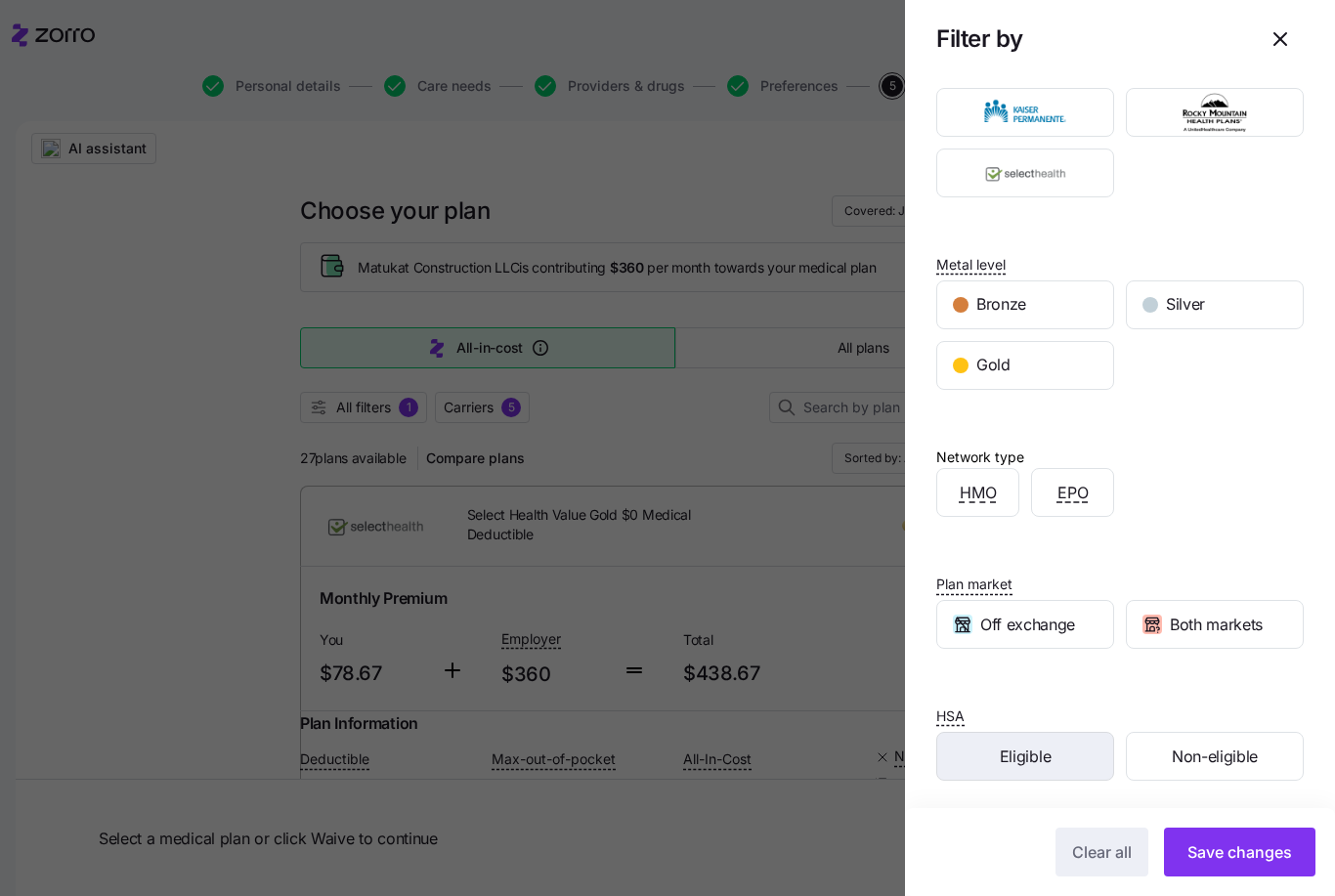
click at [1076, 753] on div "Eligible" at bounding box center [1025, 756] width 176 height 47
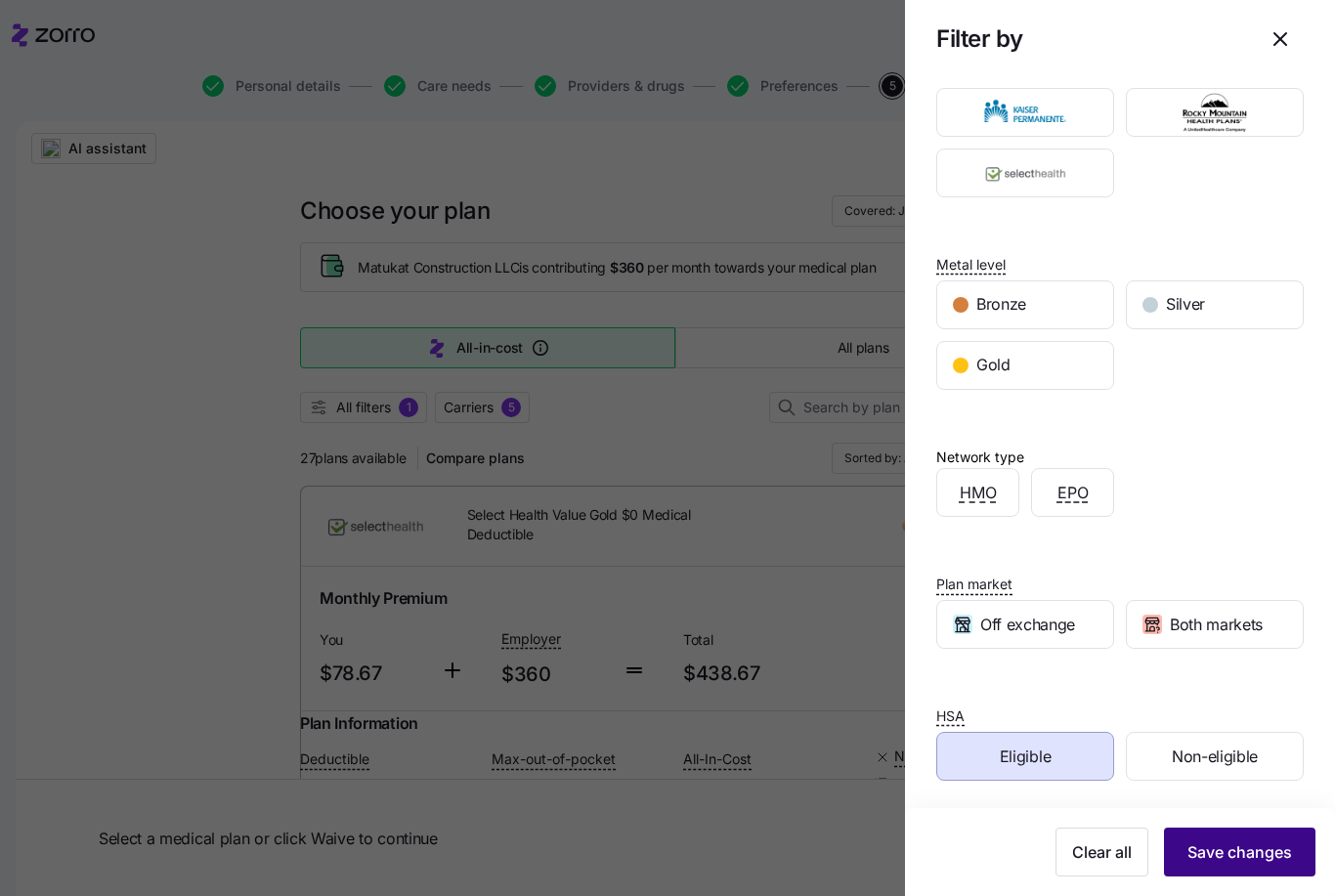
click at [1264, 848] on span "Save changes" at bounding box center [1239, 851] width 105 height 23
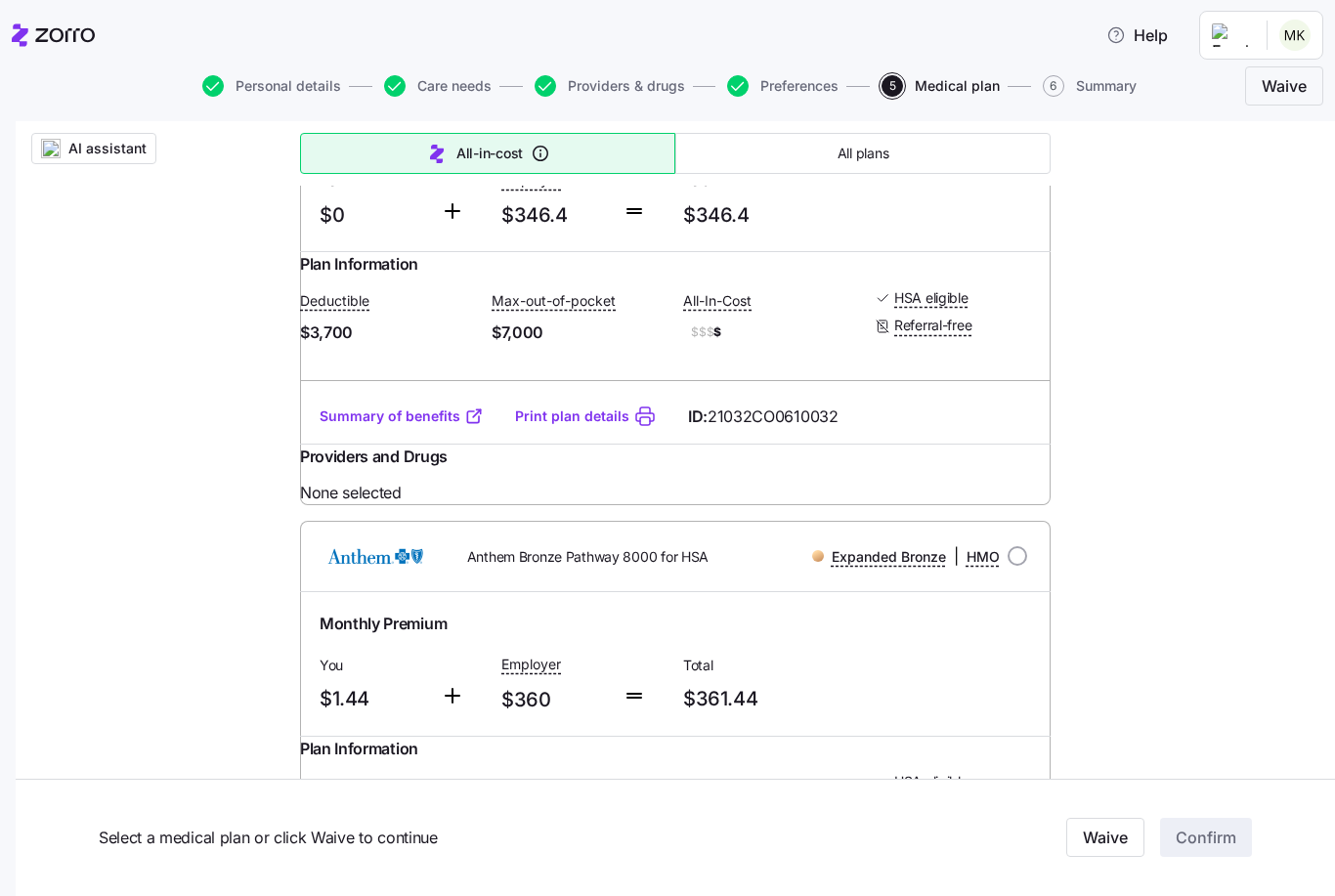
scroll to position [2404, 0]
click at [619, 158] on button "All-in-cost" at bounding box center [488, 153] width 376 height 41
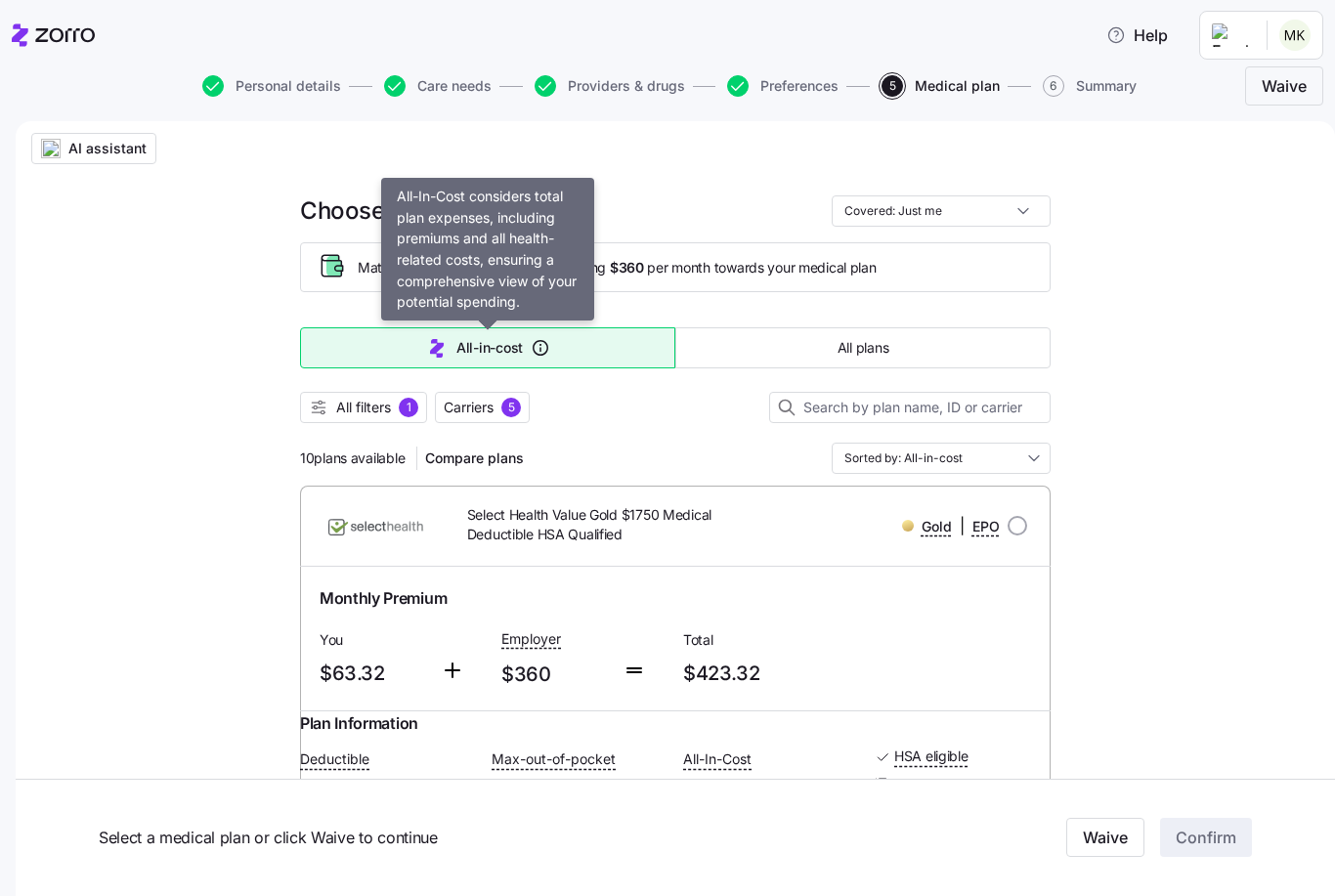
scroll to position [0, 0]
click at [353, 419] on button "All filters 1" at bounding box center [363, 407] width 127 height 31
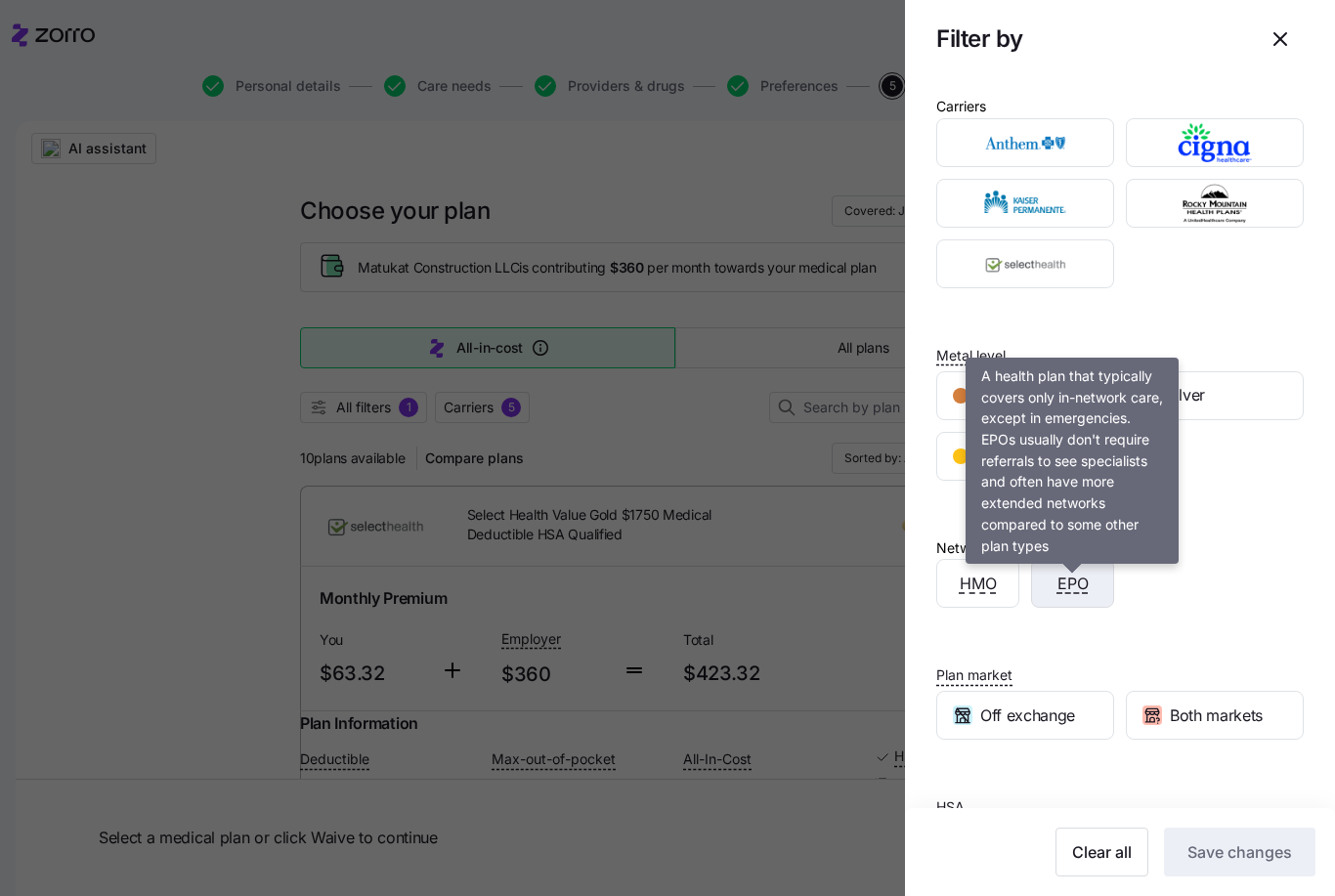
click at [1085, 582] on span "EPO" at bounding box center [1072, 583] width 31 height 24
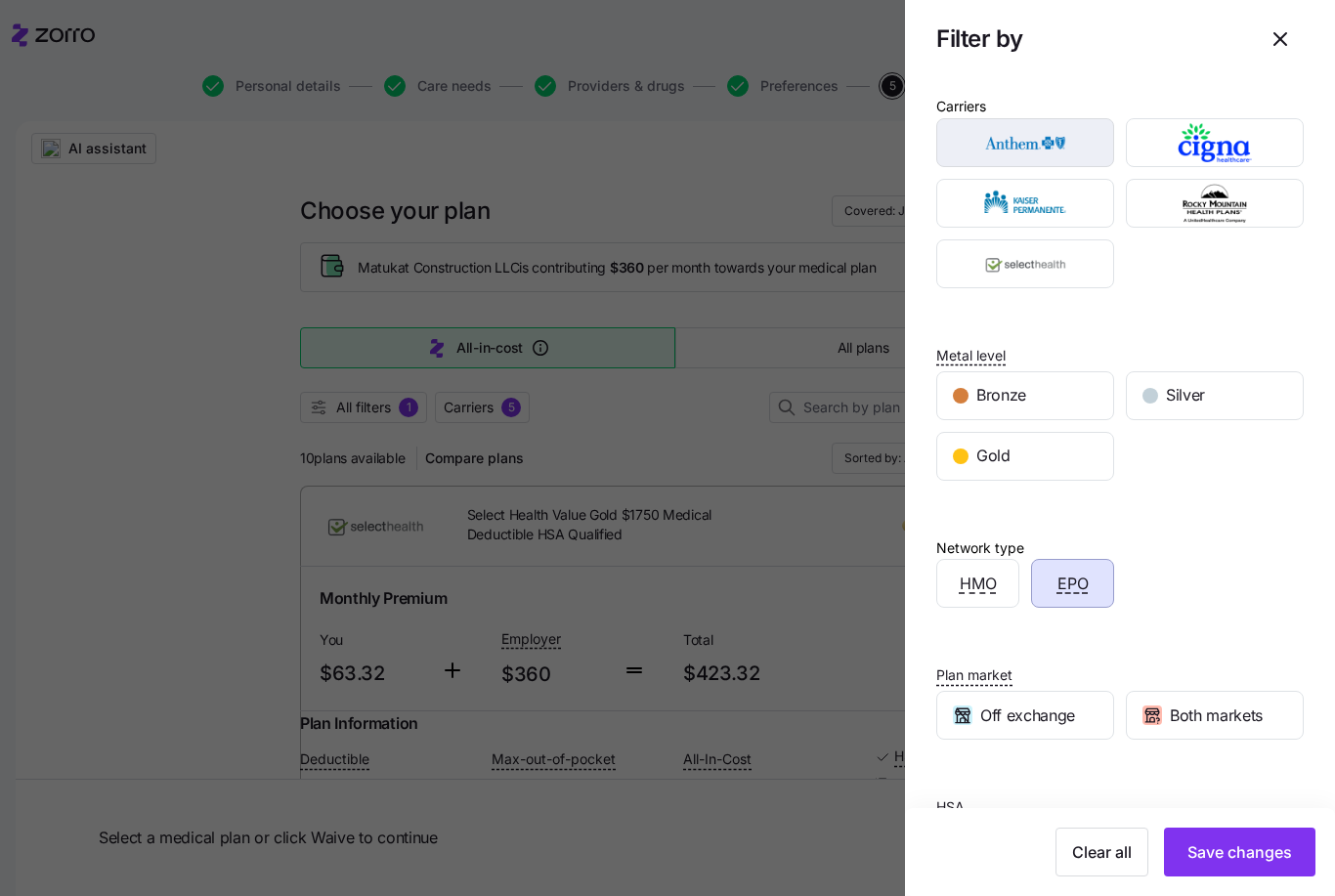
click at [1074, 146] on img "button" at bounding box center [1026, 142] width 144 height 39
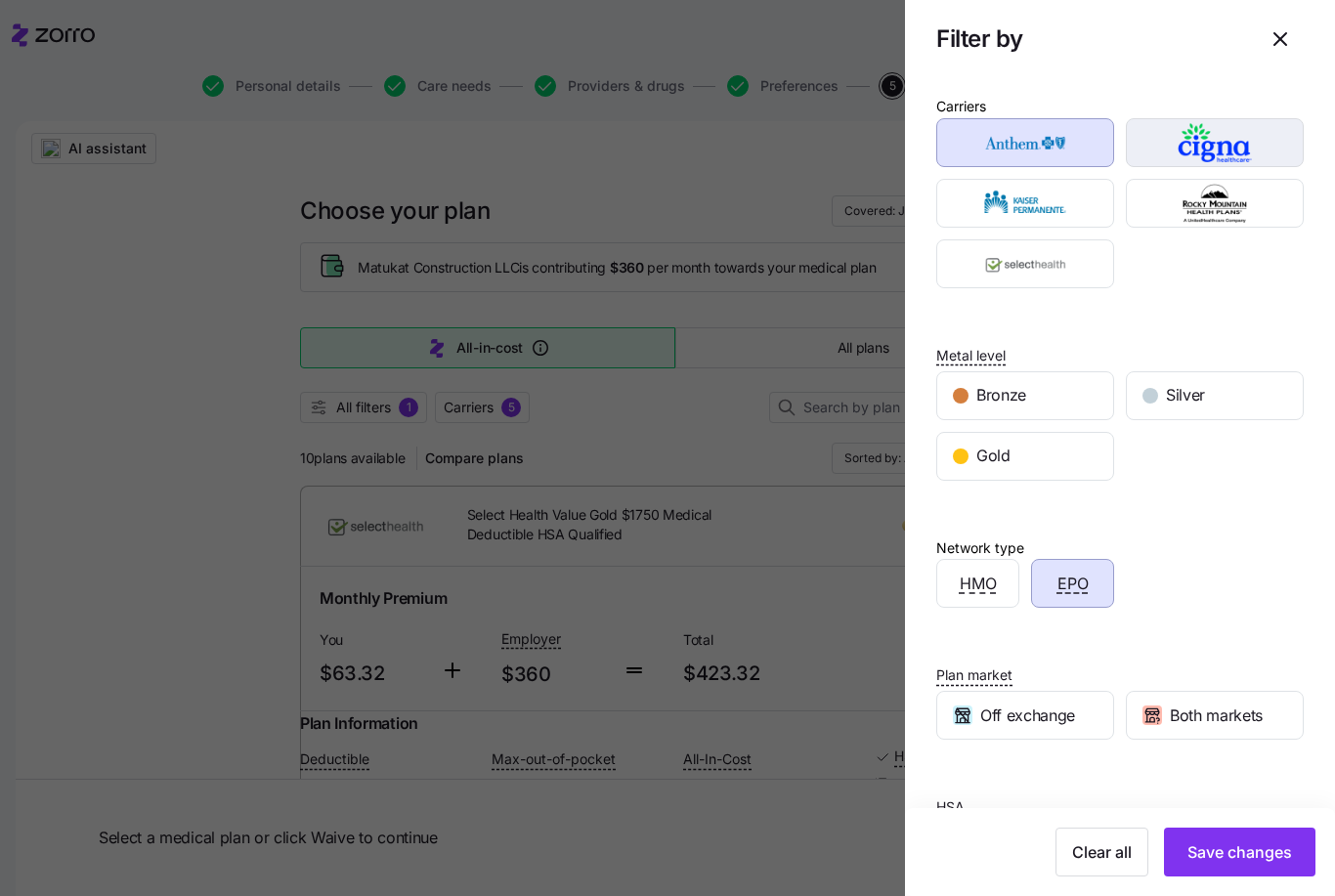
click at [1243, 146] on img "button" at bounding box center [1215, 142] width 144 height 39
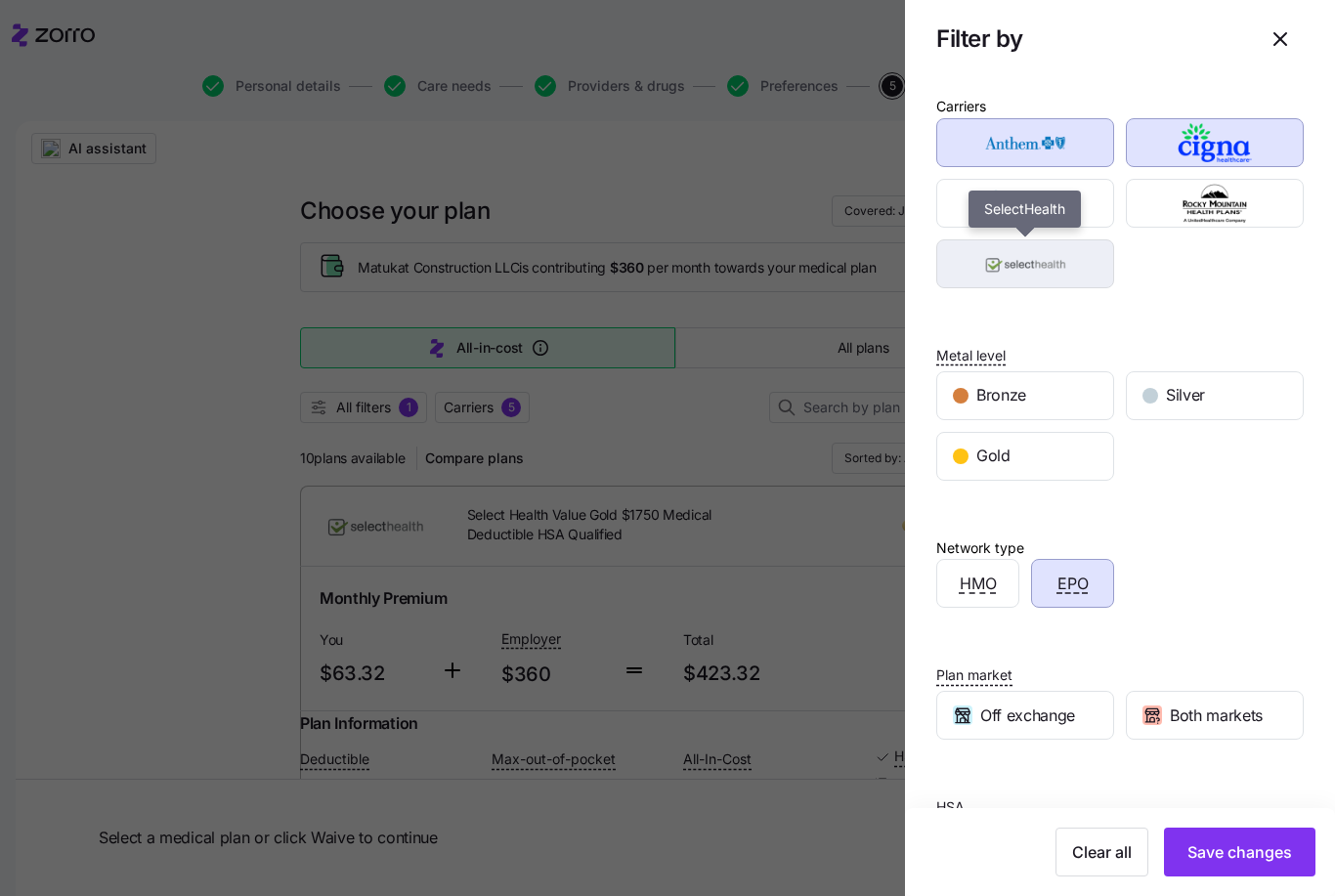
click at [1076, 275] on img "button" at bounding box center [1026, 264] width 144 height 39
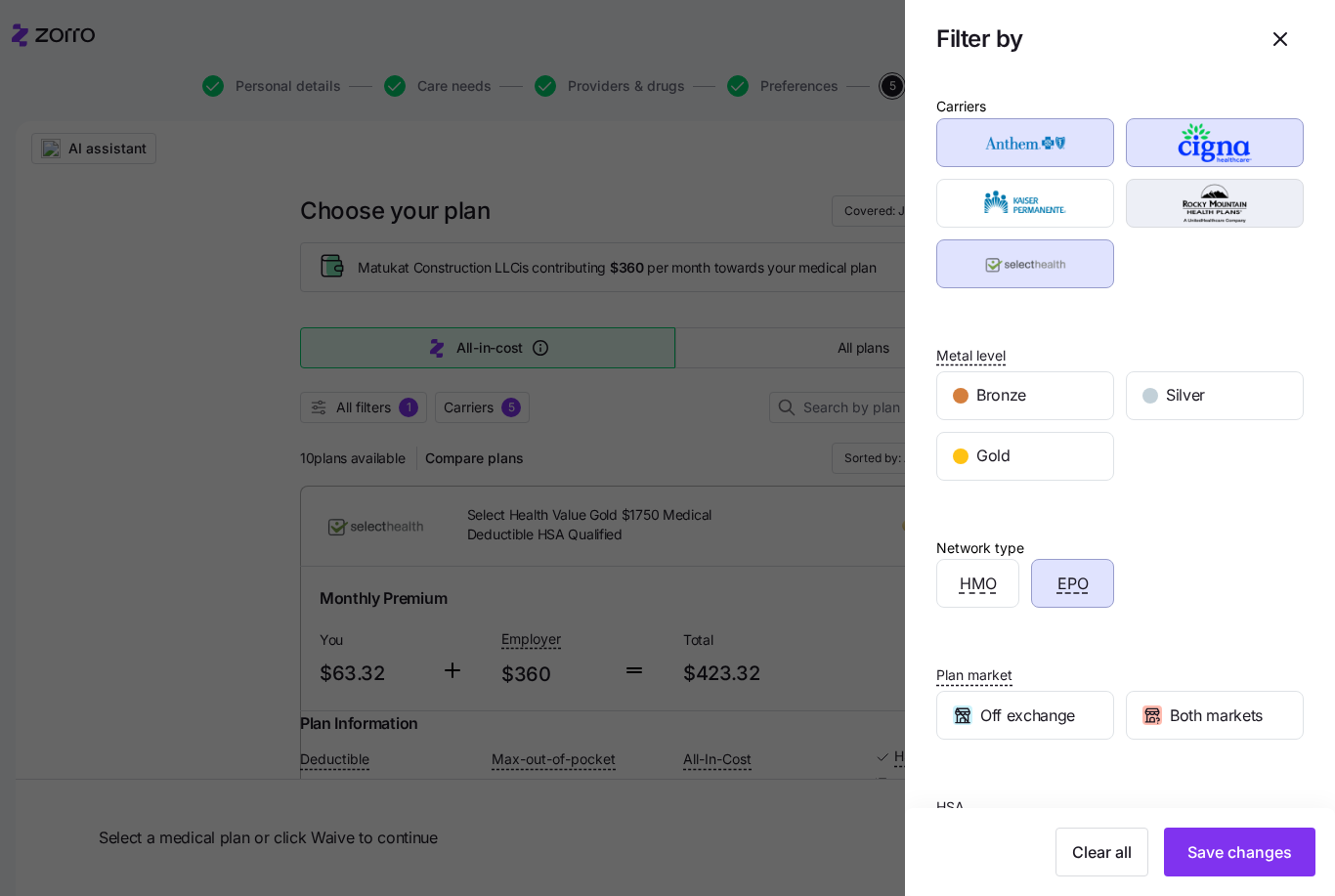
click at [1258, 201] on img "button" at bounding box center [1215, 203] width 144 height 39
click at [1089, 205] on img "button" at bounding box center [1026, 203] width 144 height 39
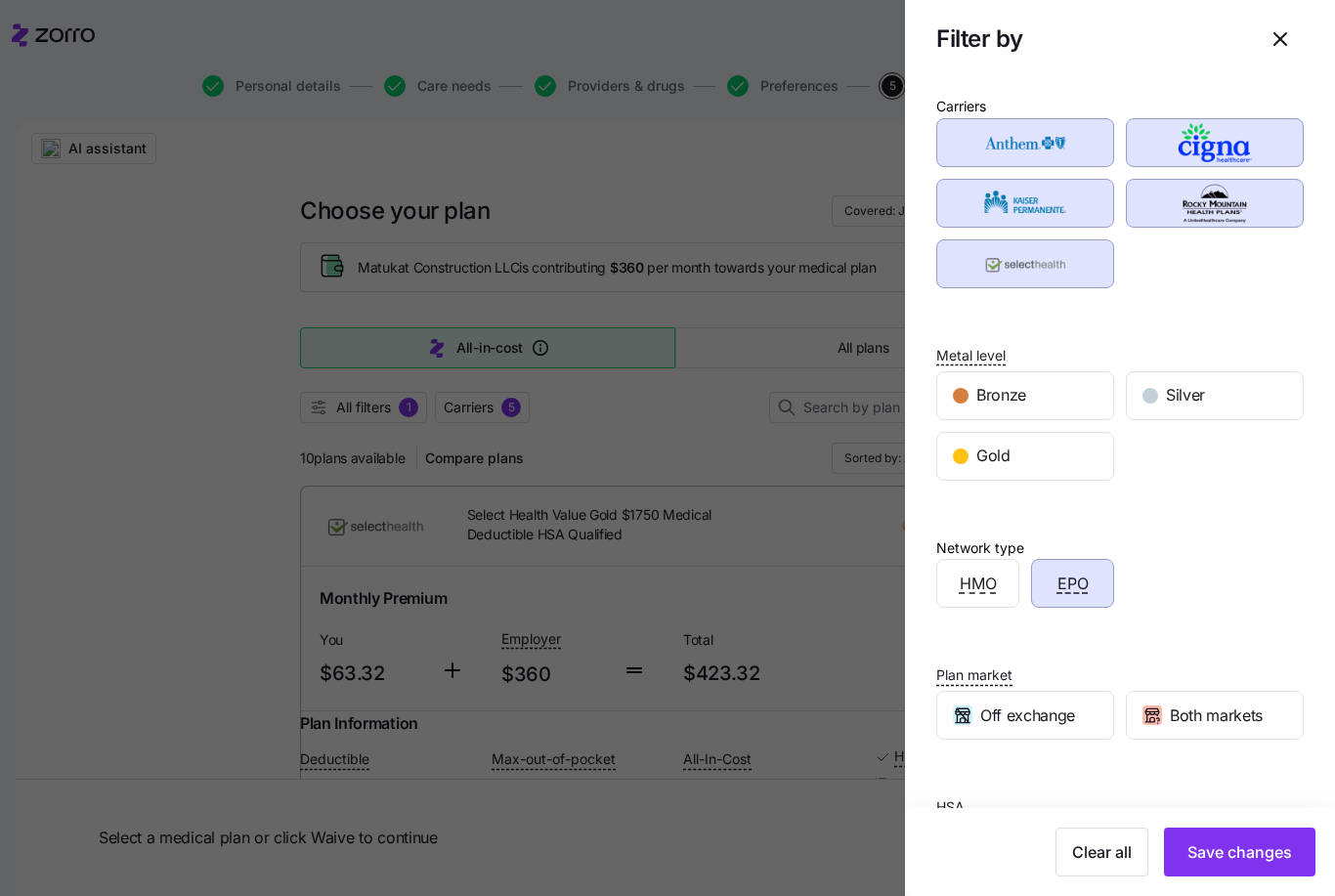
click at [1096, 264] on img "button" at bounding box center [1026, 264] width 144 height 39
click at [1060, 280] on img "button" at bounding box center [1026, 264] width 144 height 39
click at [1236, 865] on button "Save changes" at bounding box center [1240, 851] width 152 height 49
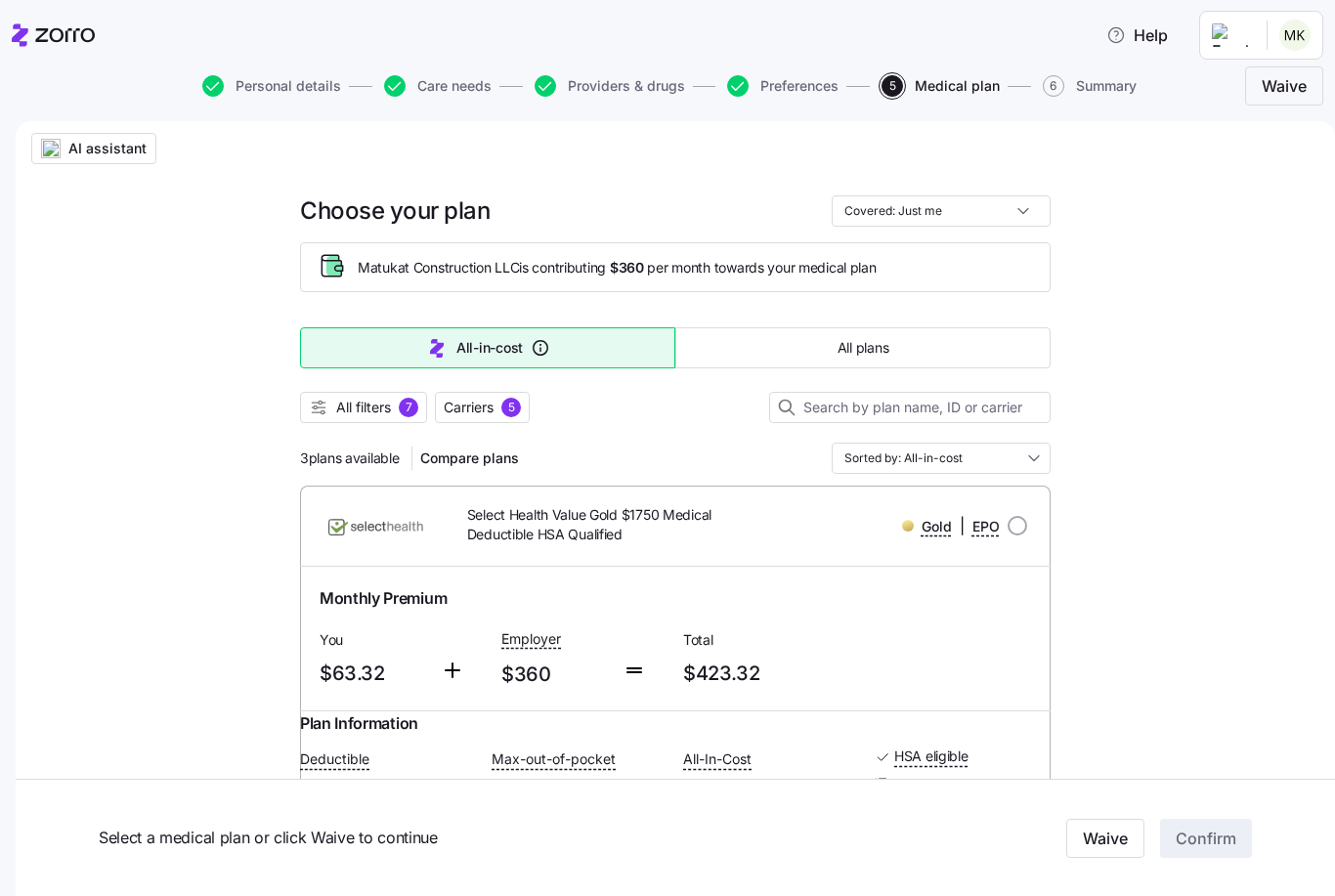
click at [1006, 438] on div at bounding box center [674, 434] width 750 height 20
click at [1035, 461] on input "Sorted by: All-in-cost" at bounding box center [940, 457] width 219 height 31
click at [926, 592] on div "Deductible" at bounding box center [940, 604] width 203 height 33
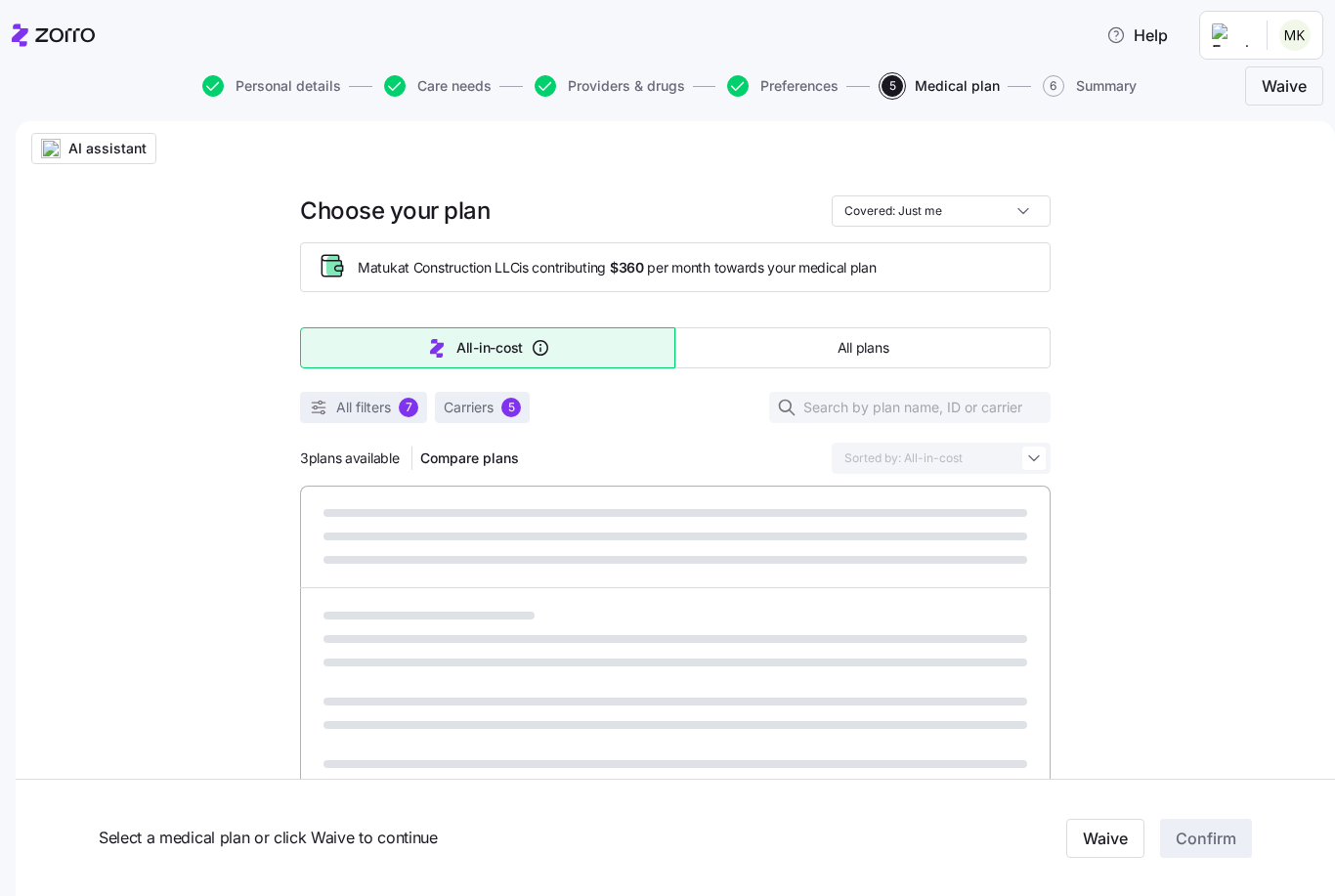
type input "Sorted by: Deductible"
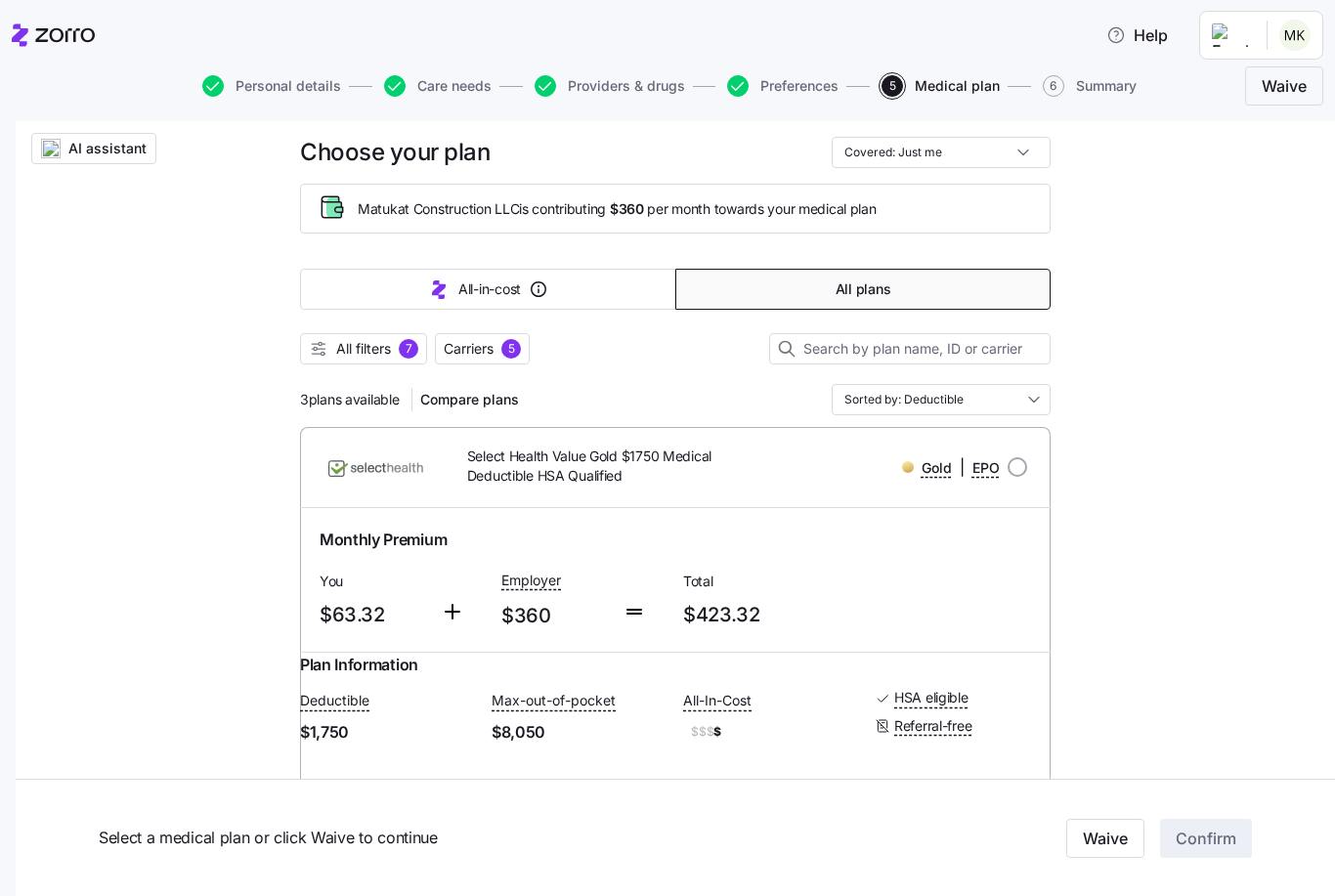
scroll to position [37, 0]
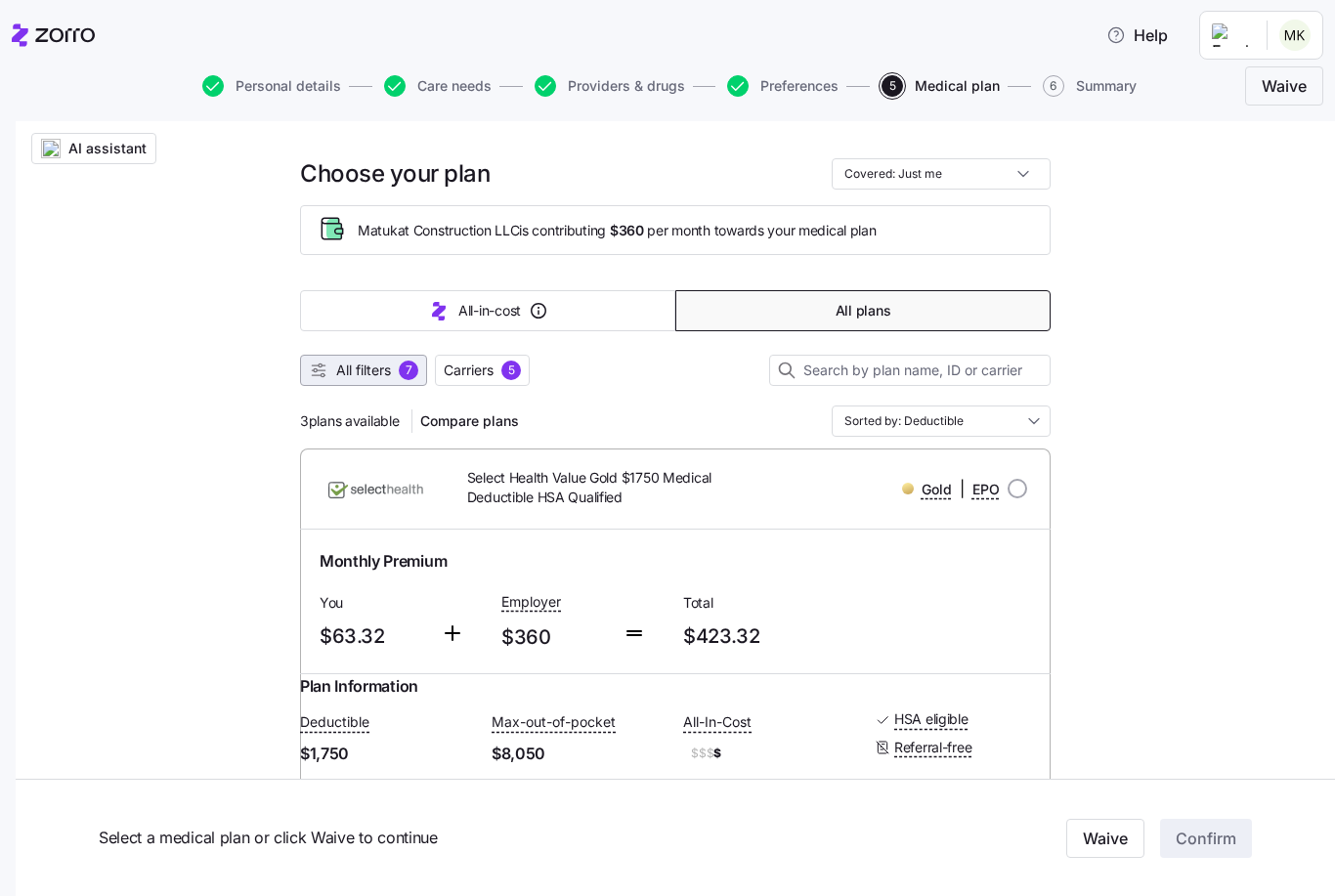
click at [363, 362] on span "All filters" at bounding box center [363, 371] width 55 height 20
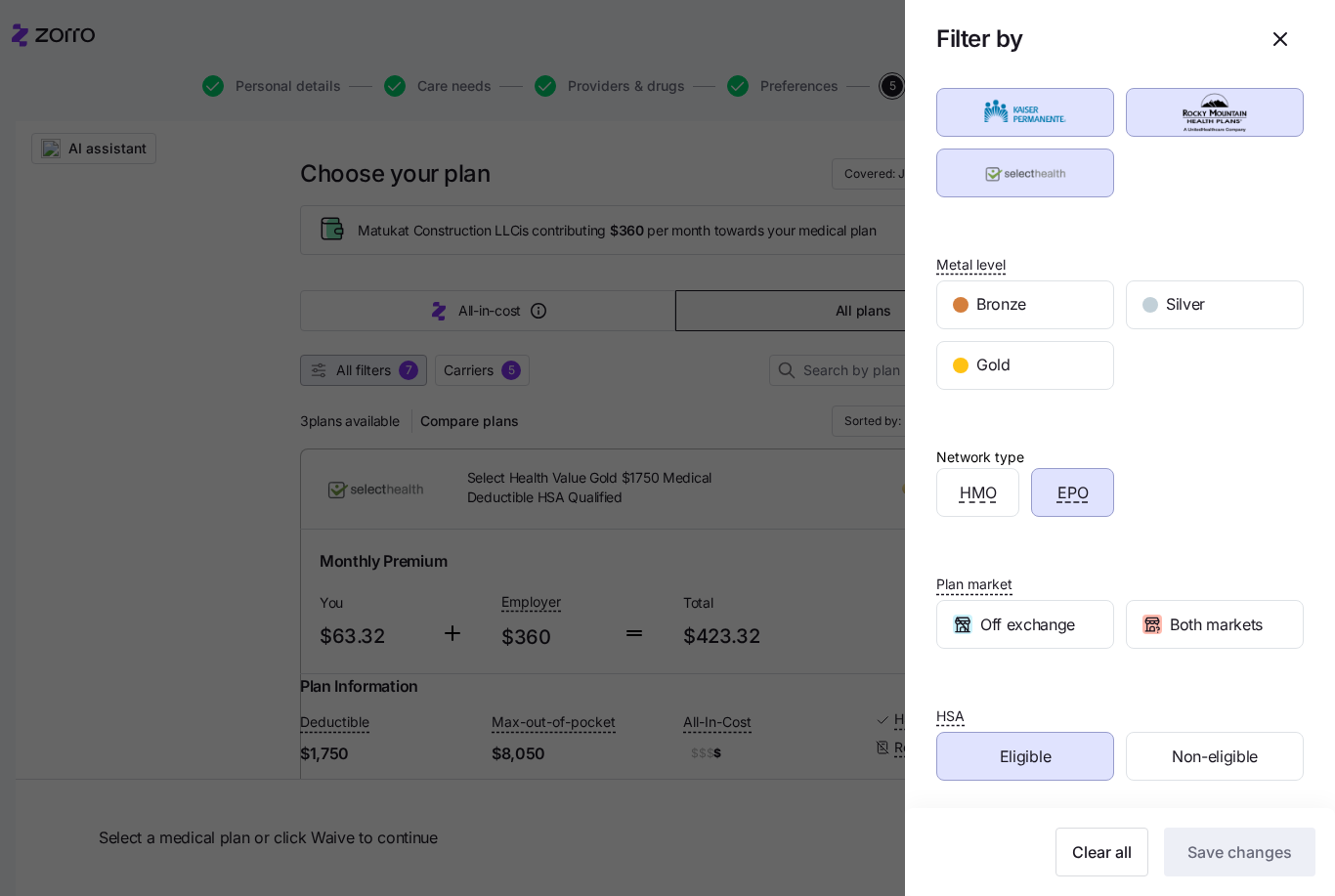
scroll to position [91, 0]
click at [1044, 761] on span "Eligible" at bounding box center [1025, 756] width 51 height 24
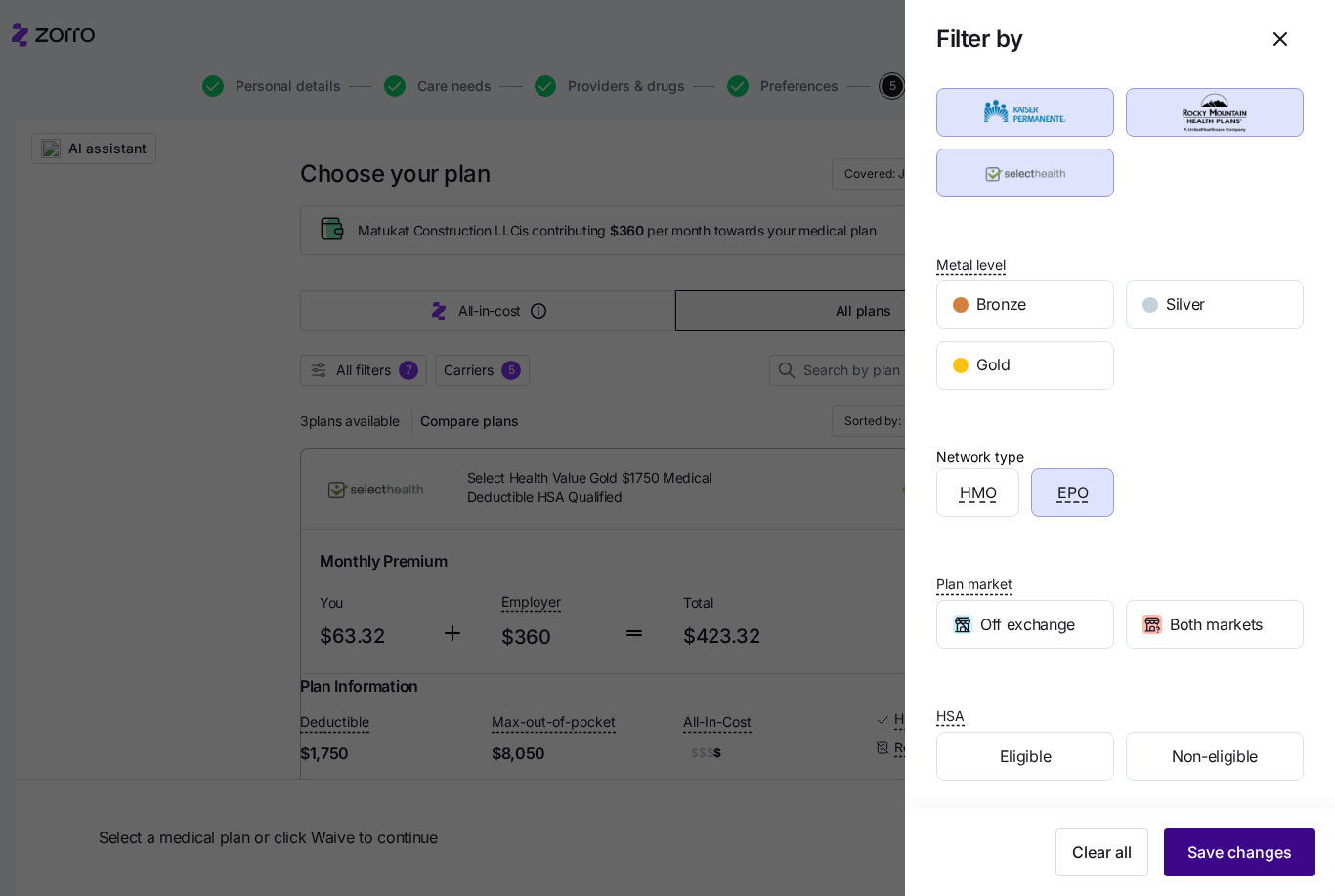
click at [1230, 845] on span "Save changes" at bounding box center [1239, 851] width 105 height 23
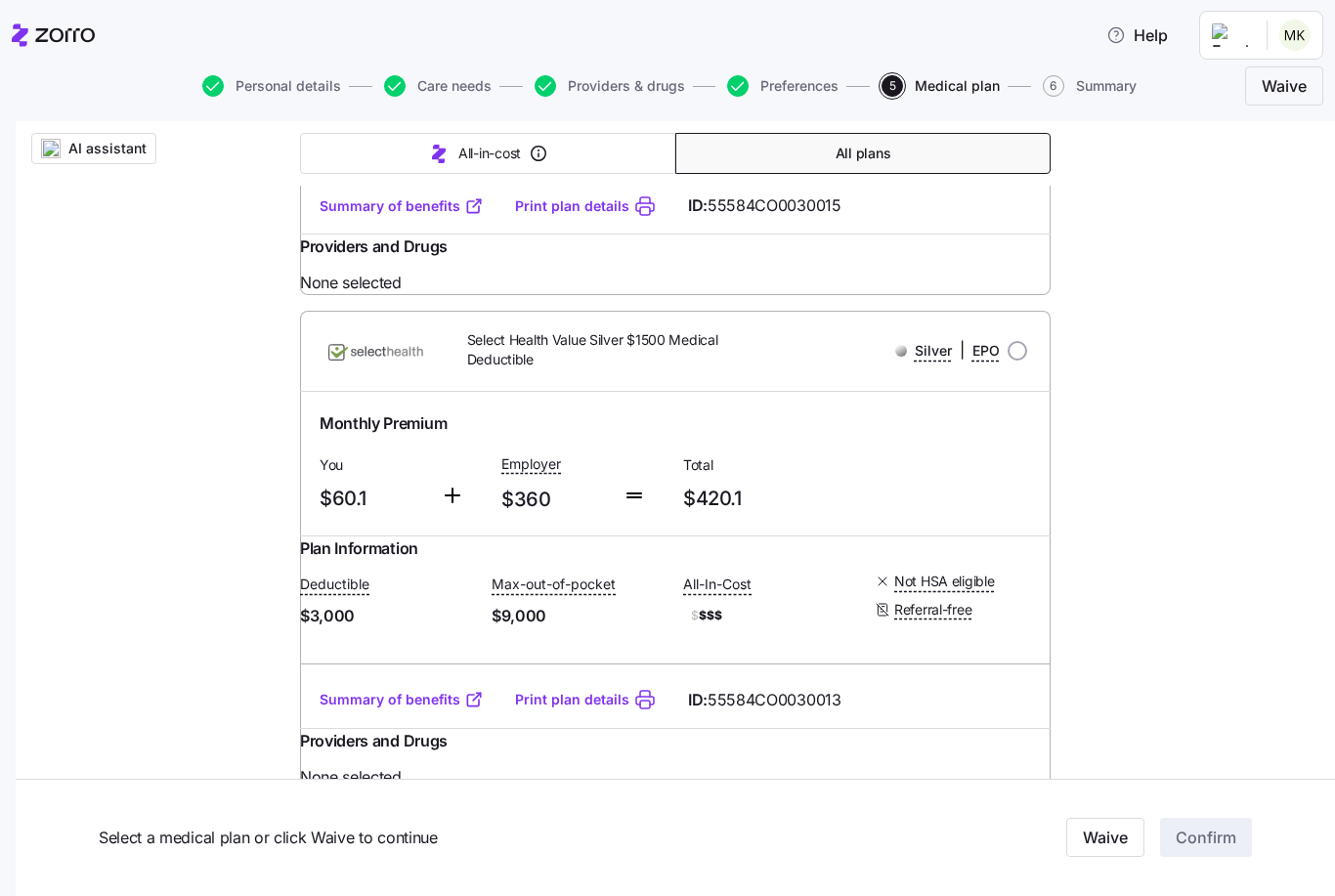
scroll to position [4582, 0]
click at [419, 215] on link "Summary of benefits" at bounding box center [402, 206] width 164 height 20
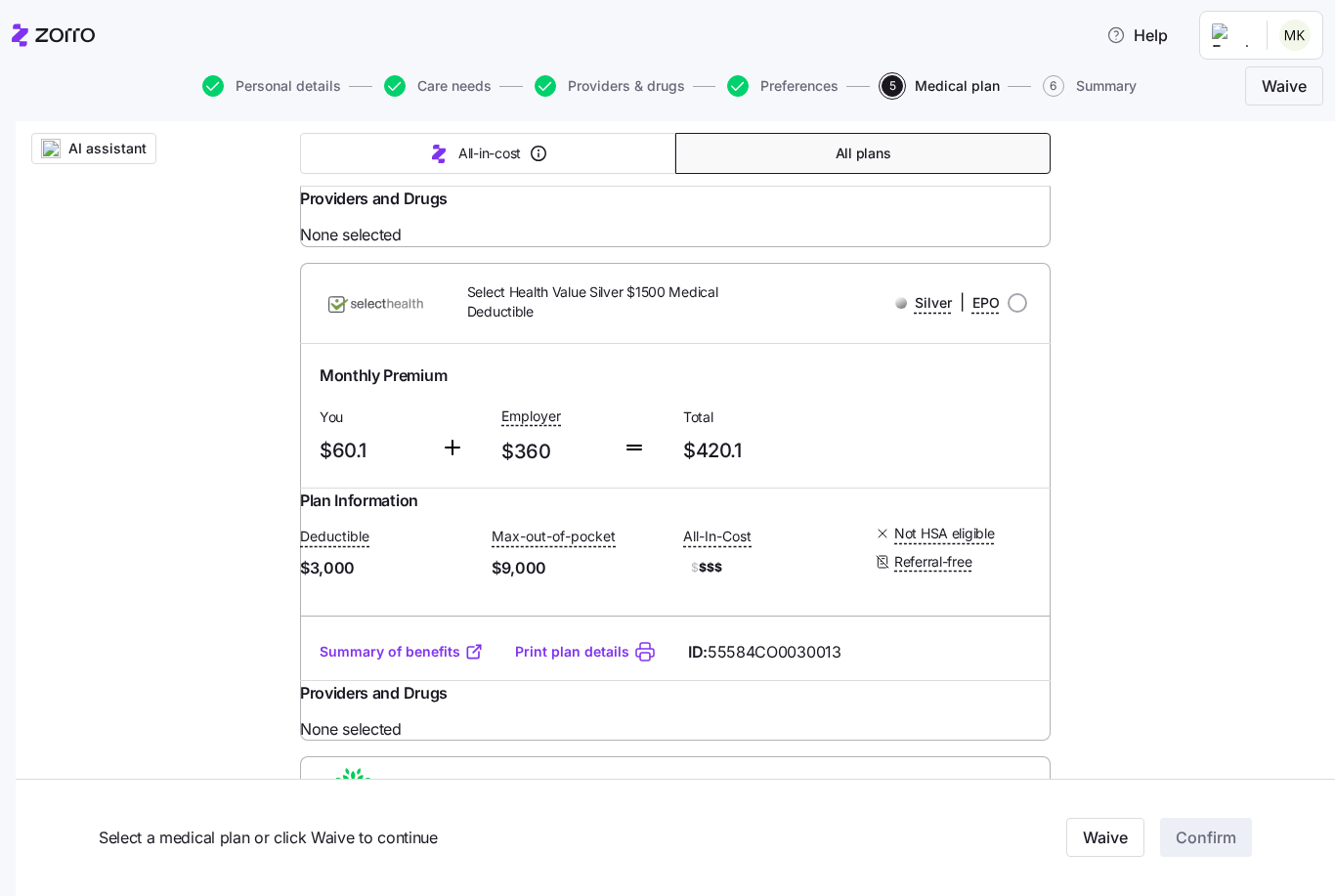
scroll to position [4632, 0]
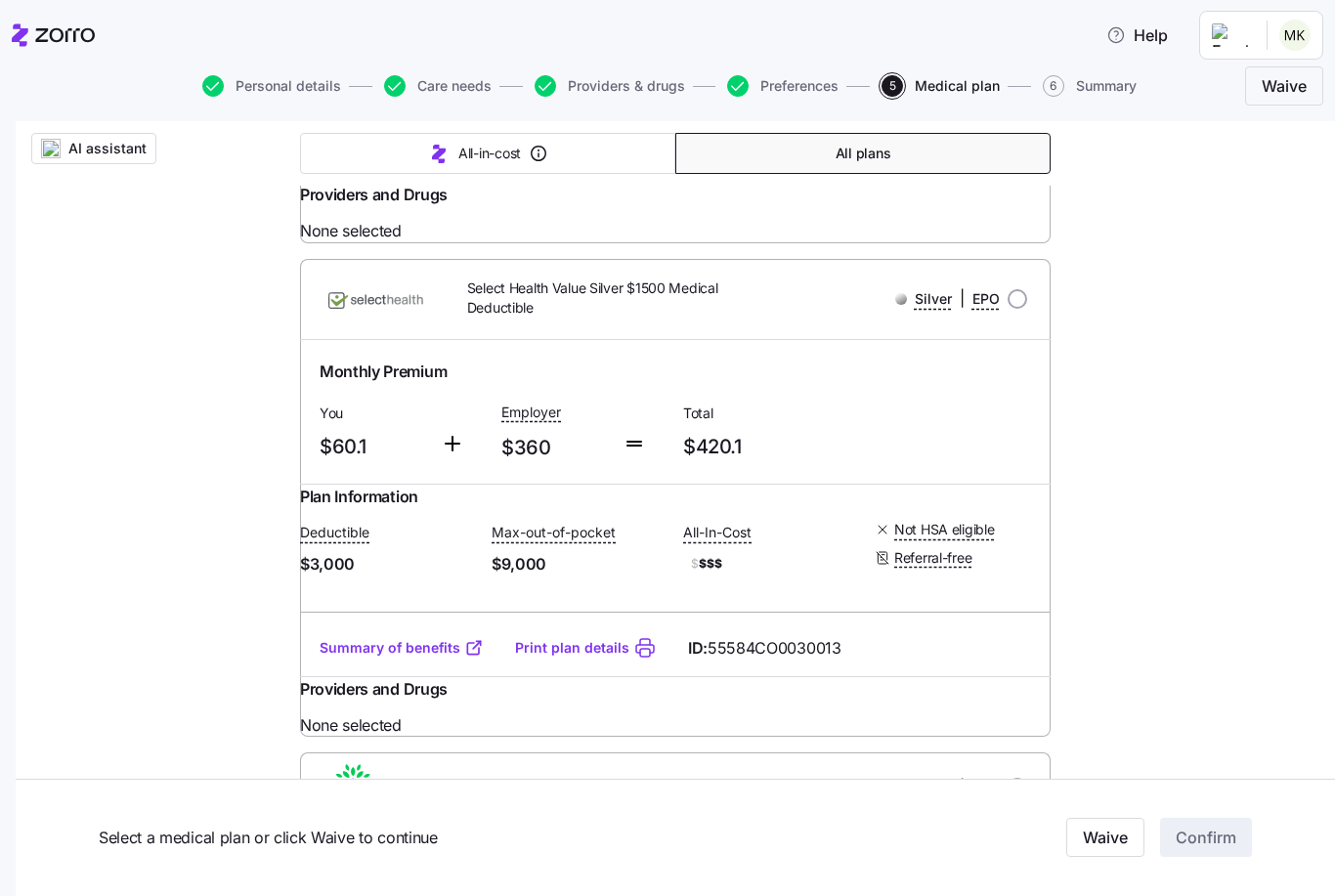
radio input "true"
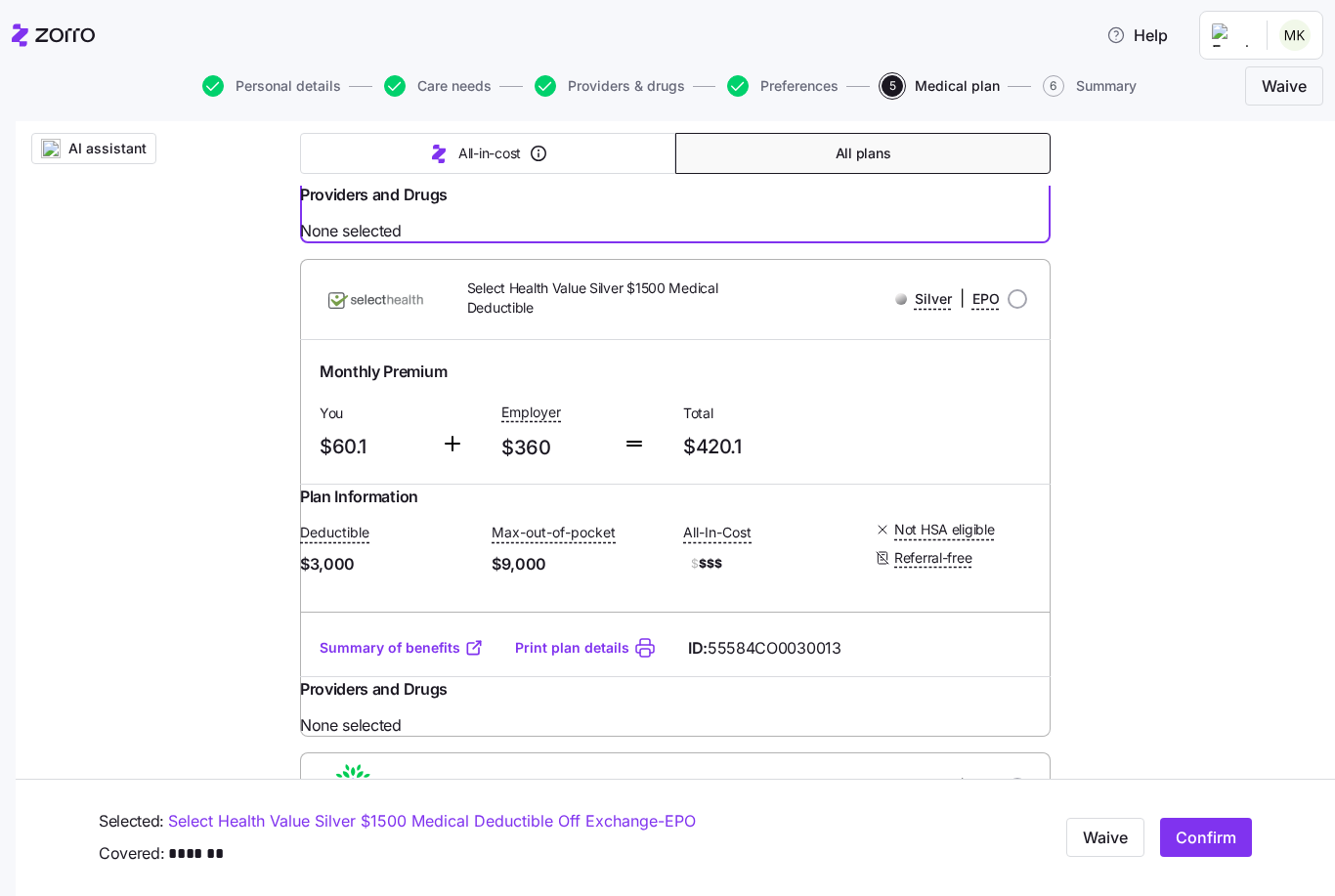
scroll to position [4610, 0]
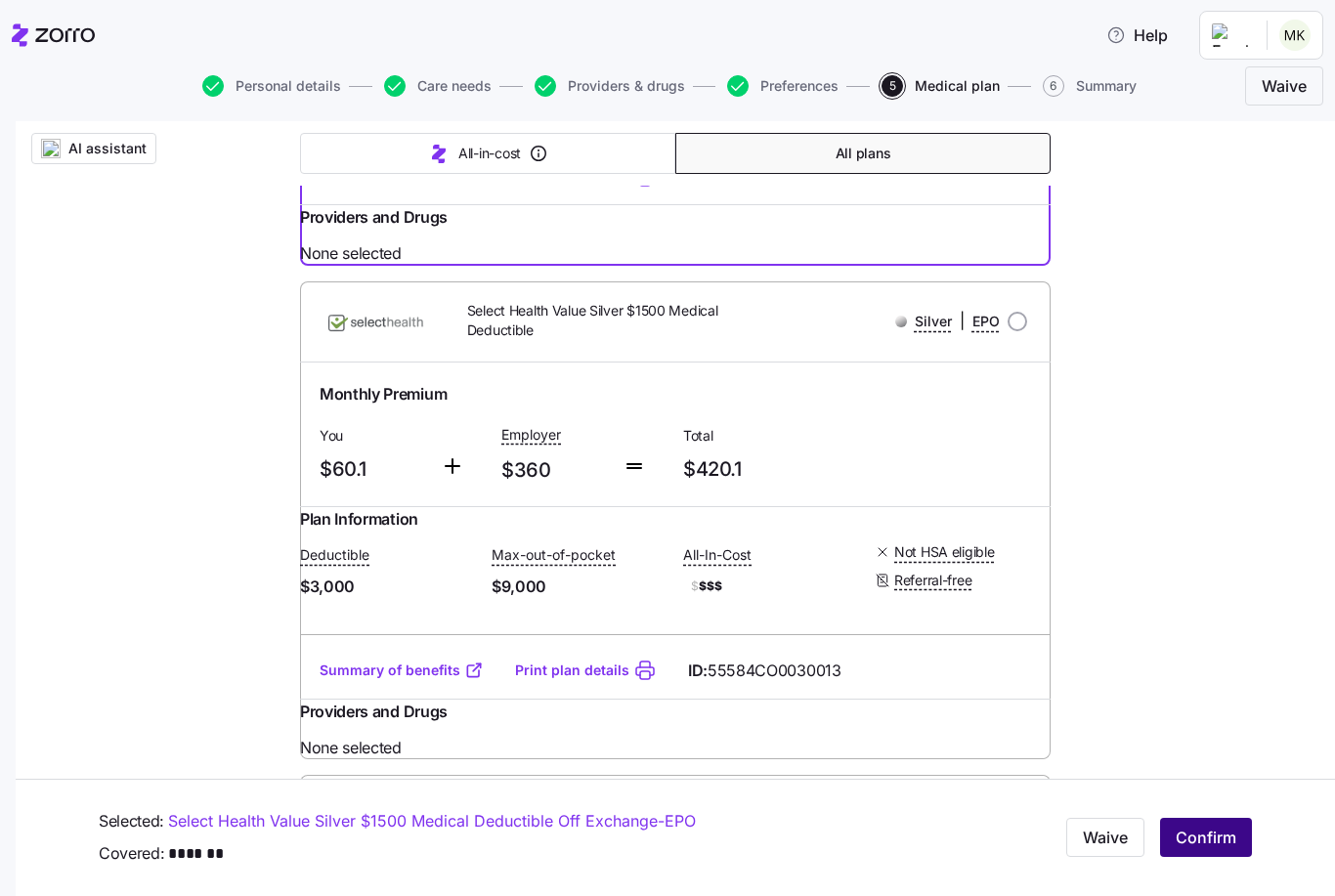
click at [1206, 831] on span "Confirm" at bounding box center [1206, 838] width 61 height 23
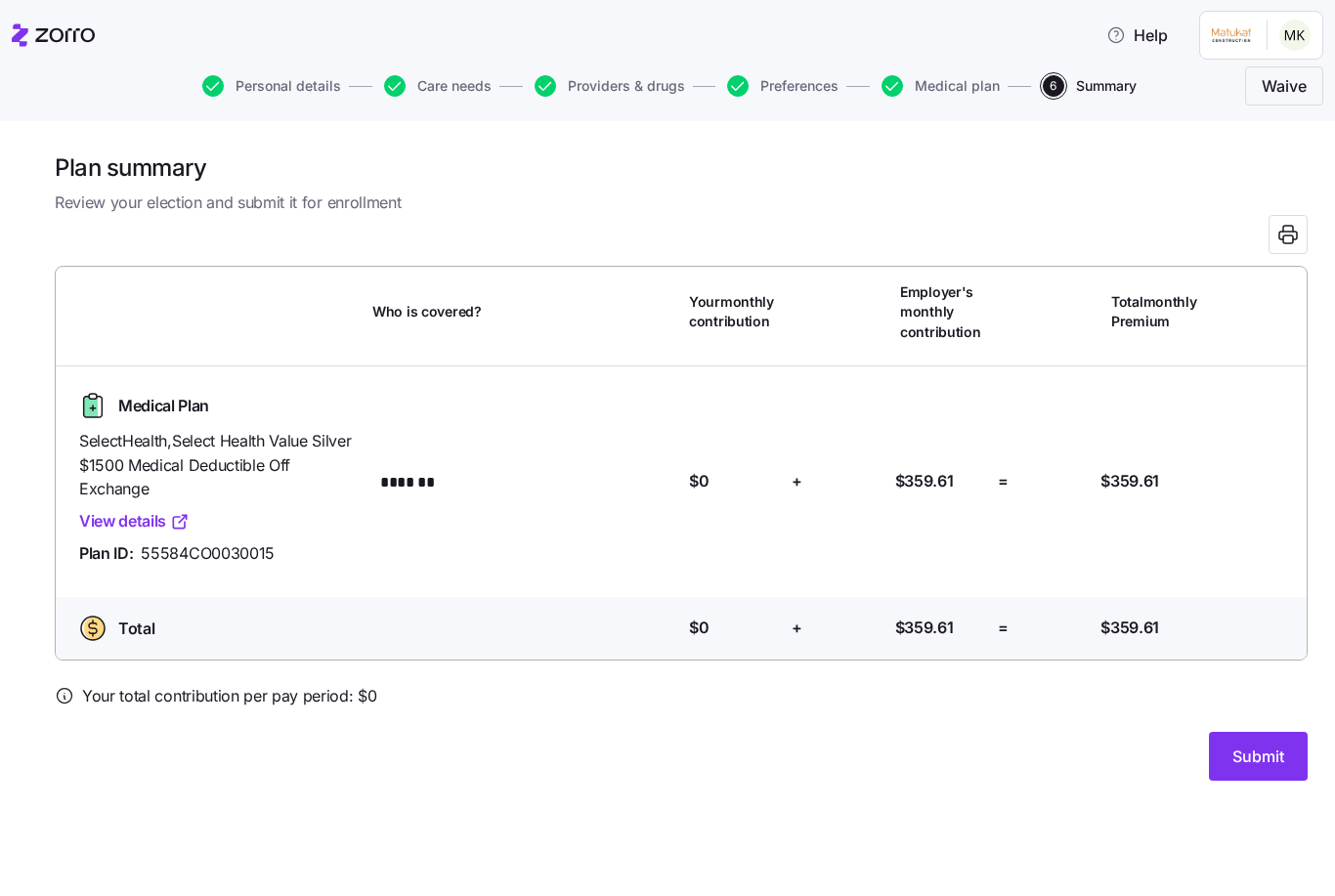
click at [139, 520] on link "View details" at bounding box center [134, 521] width 111 height 24
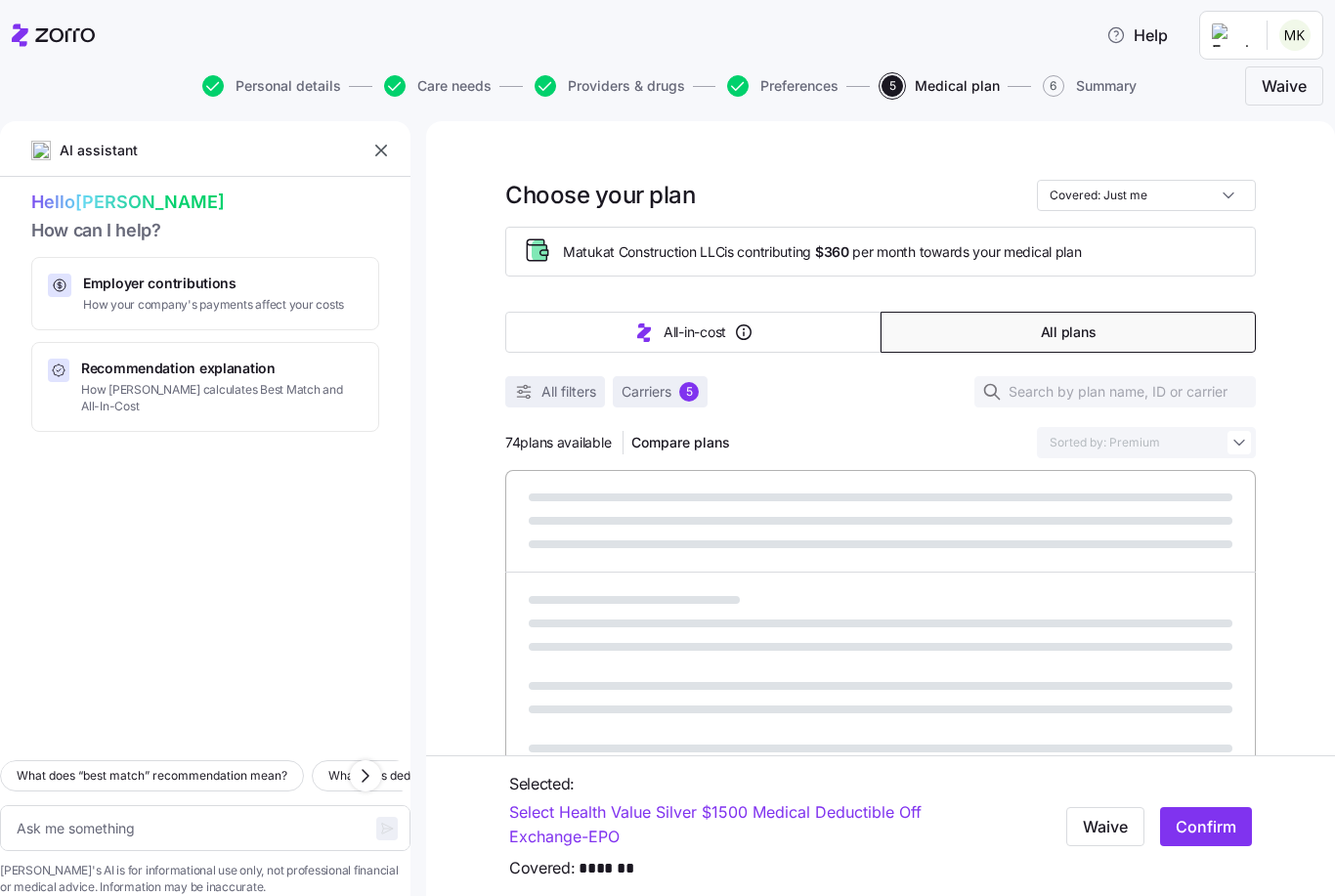
type textarea "x"
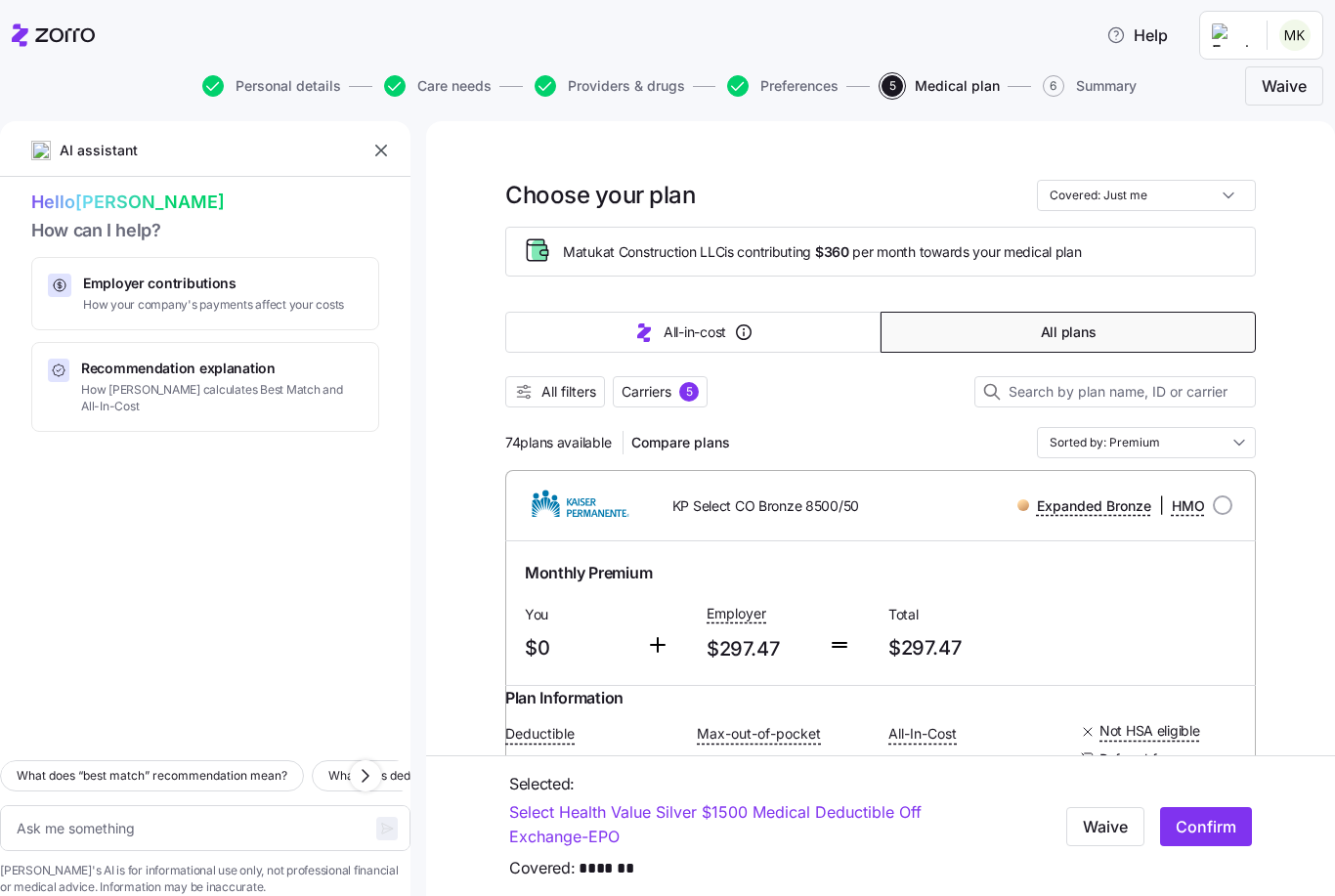
click at [378, 147] on icon "button" at bounding box center [382, 151] width 12 height 12
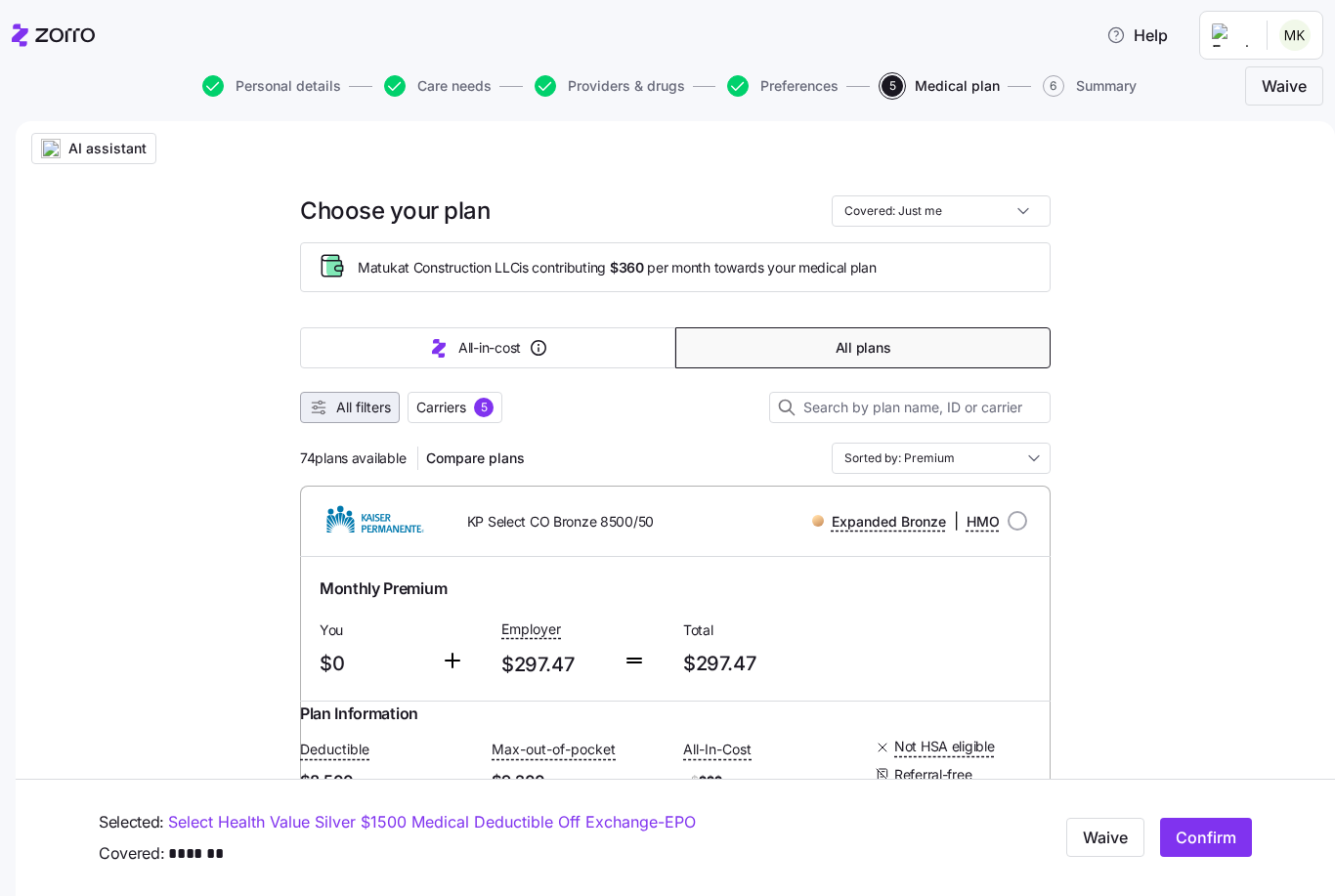
click at [307, 405] on button "All filters" at bounding box center [350, 407] width 100 height 31
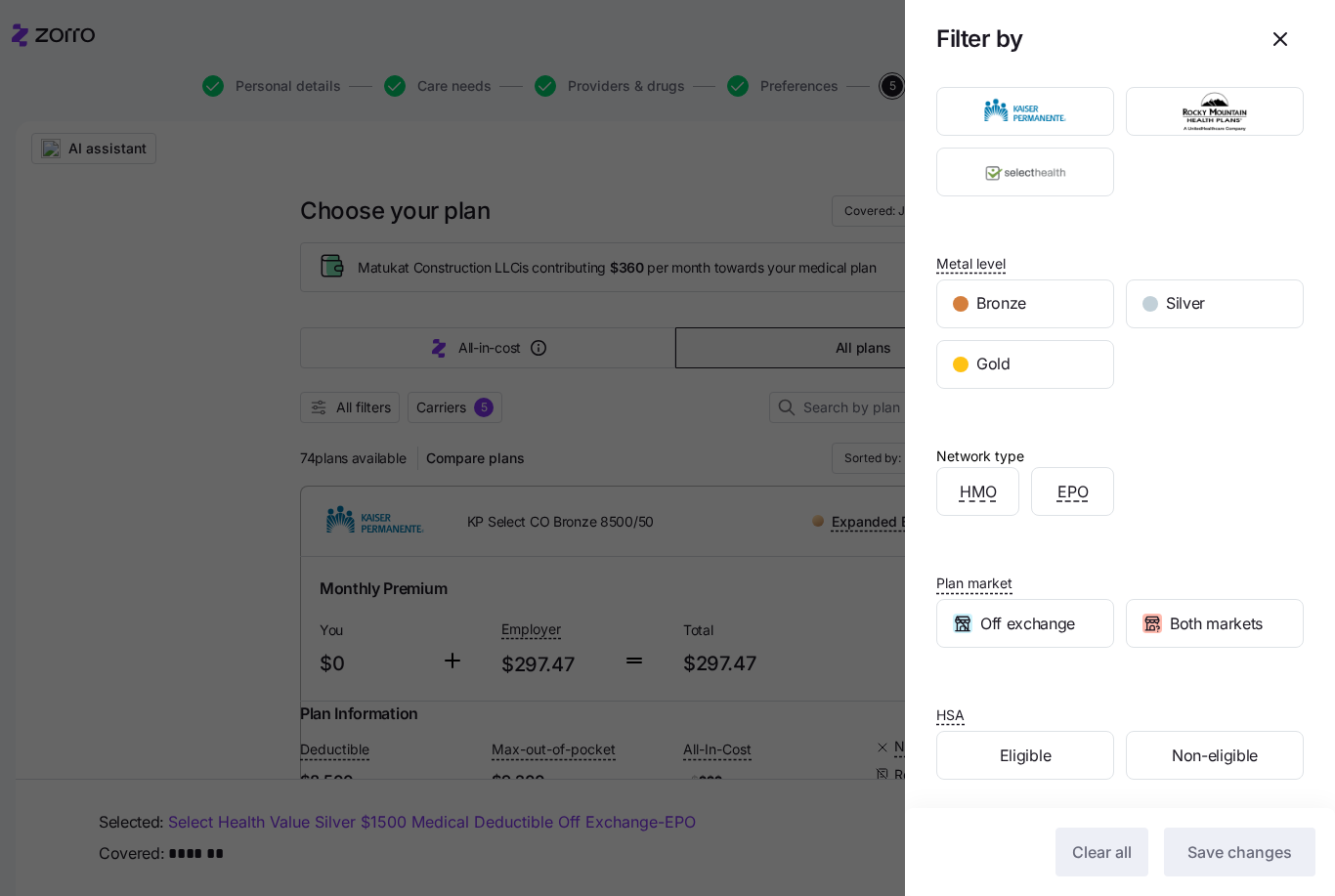
scroll to position [91, 0]
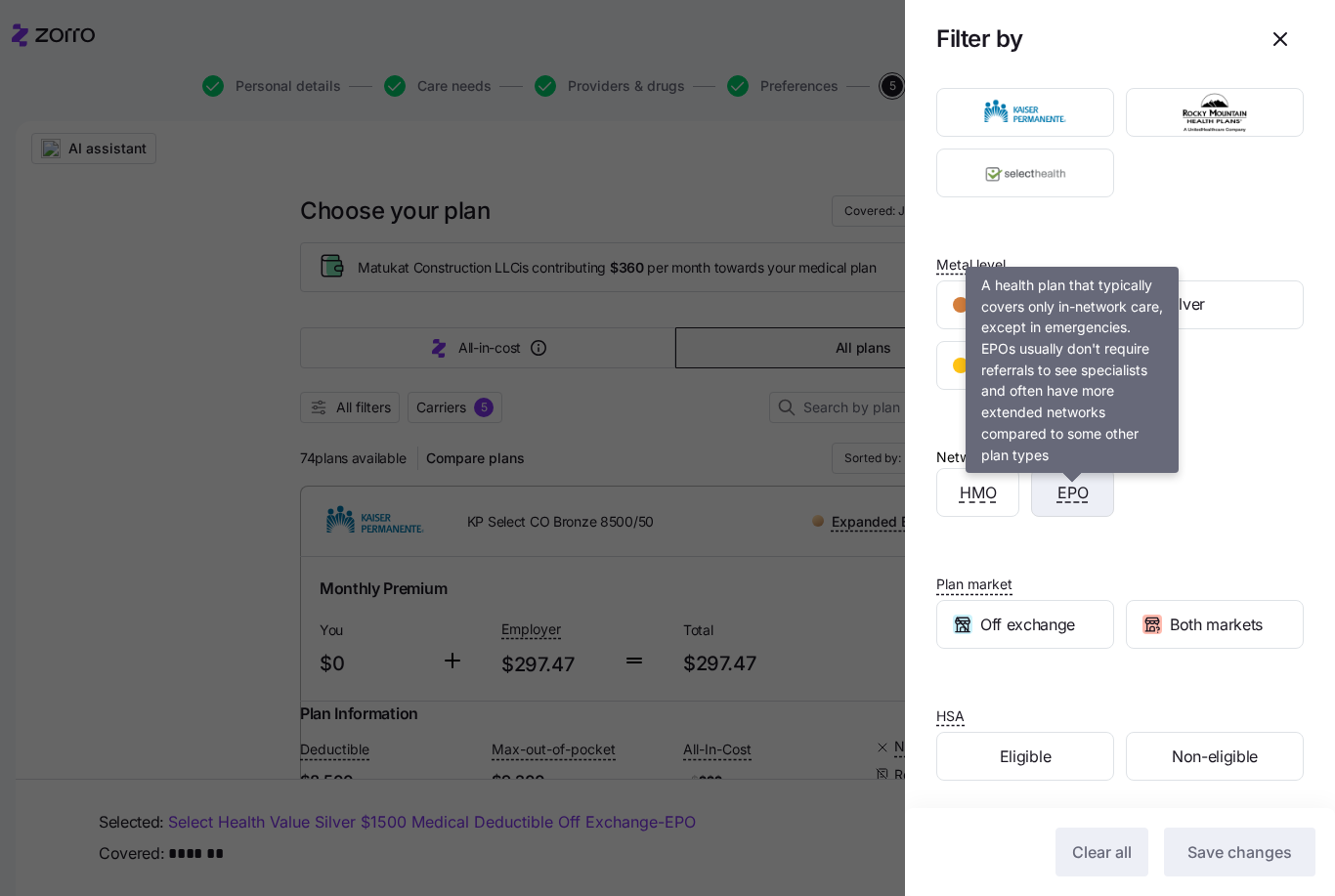
click at [1074, 486] on span "EPO" at bounding box center [1072, 492] width 31 height 24
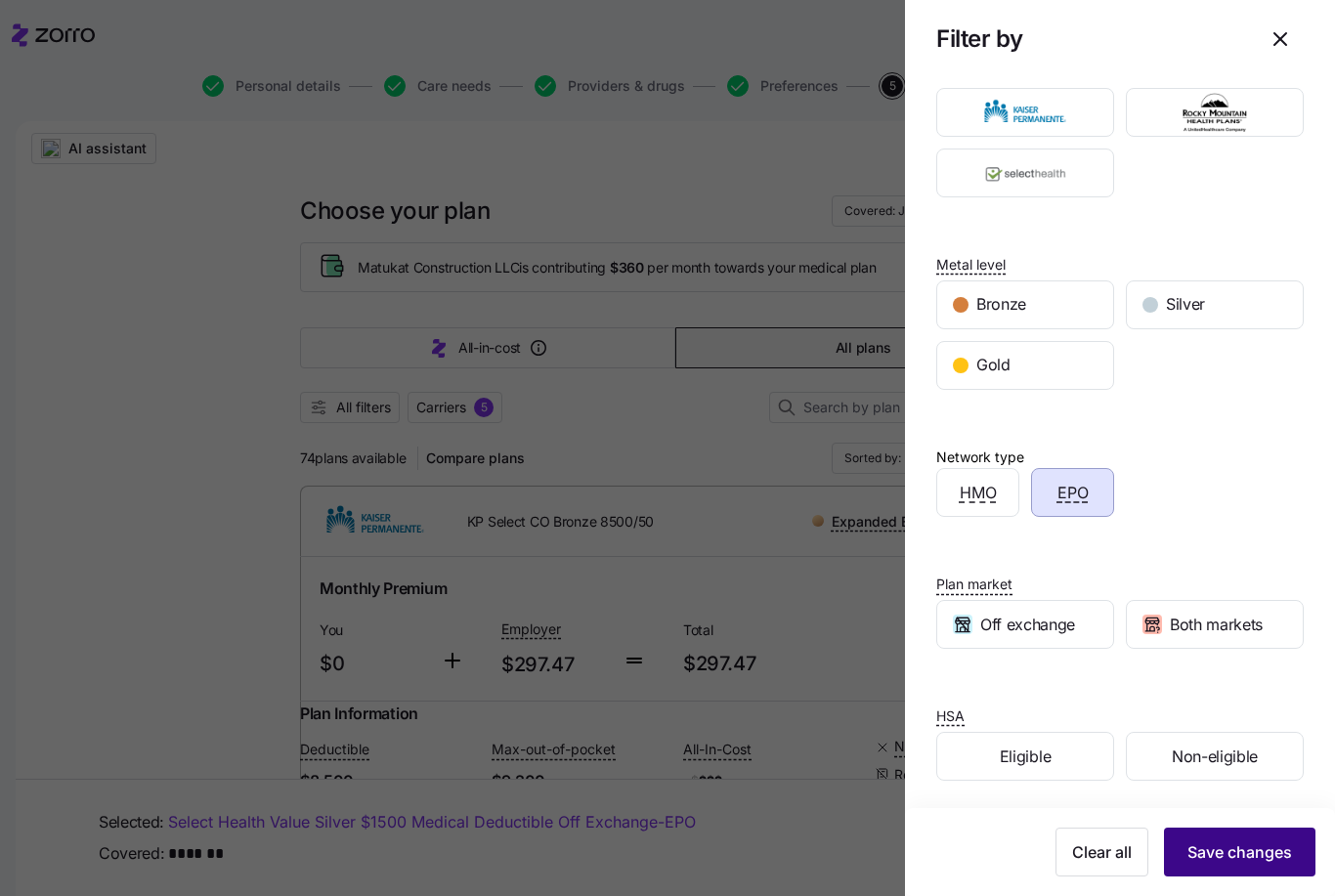
click at [1230, 865] on button "Save changes" at bounding box center [1240, 851] width 152 height 49
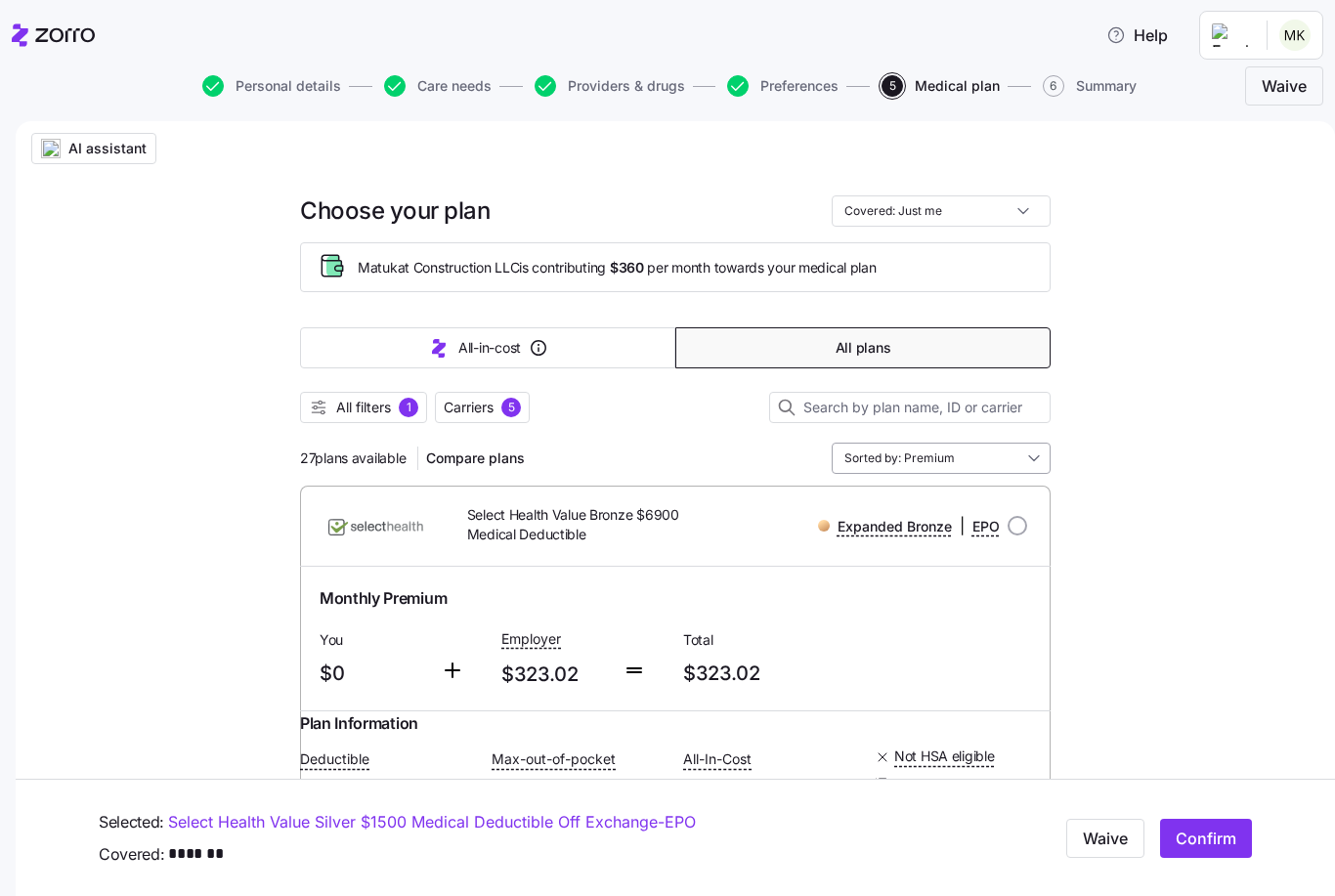
click at [979, 455] on input "Sorted by: Premium" at bounding box center [940, 457] width 219 height 31
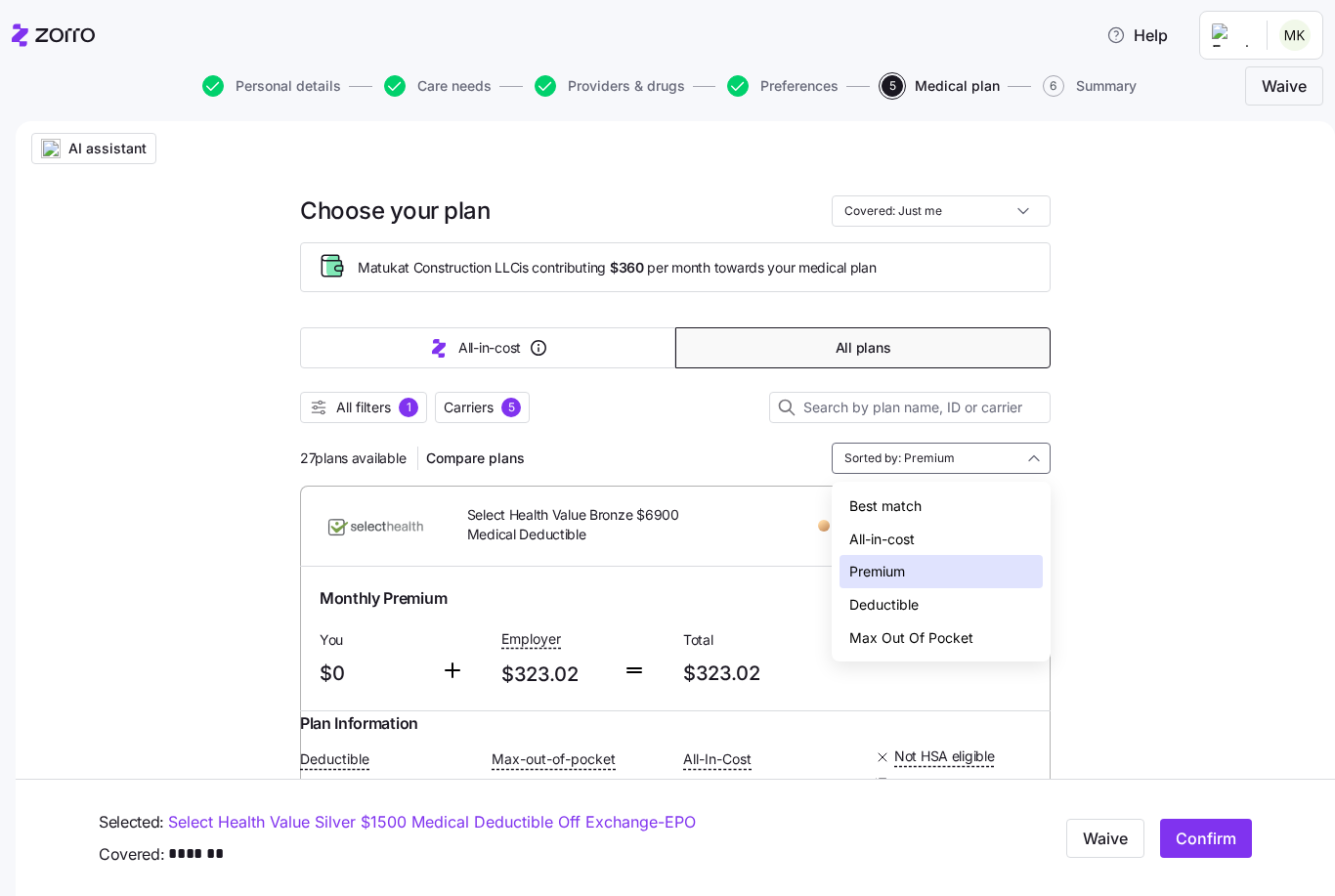
drag, startPoint x: 872, startPoint y: 596, endPoint x: 871, endPoint y: 440, distance: 156.0
click at [871, 596] on div "Deductible" at bounding box center [940, 604] width 203 height 33
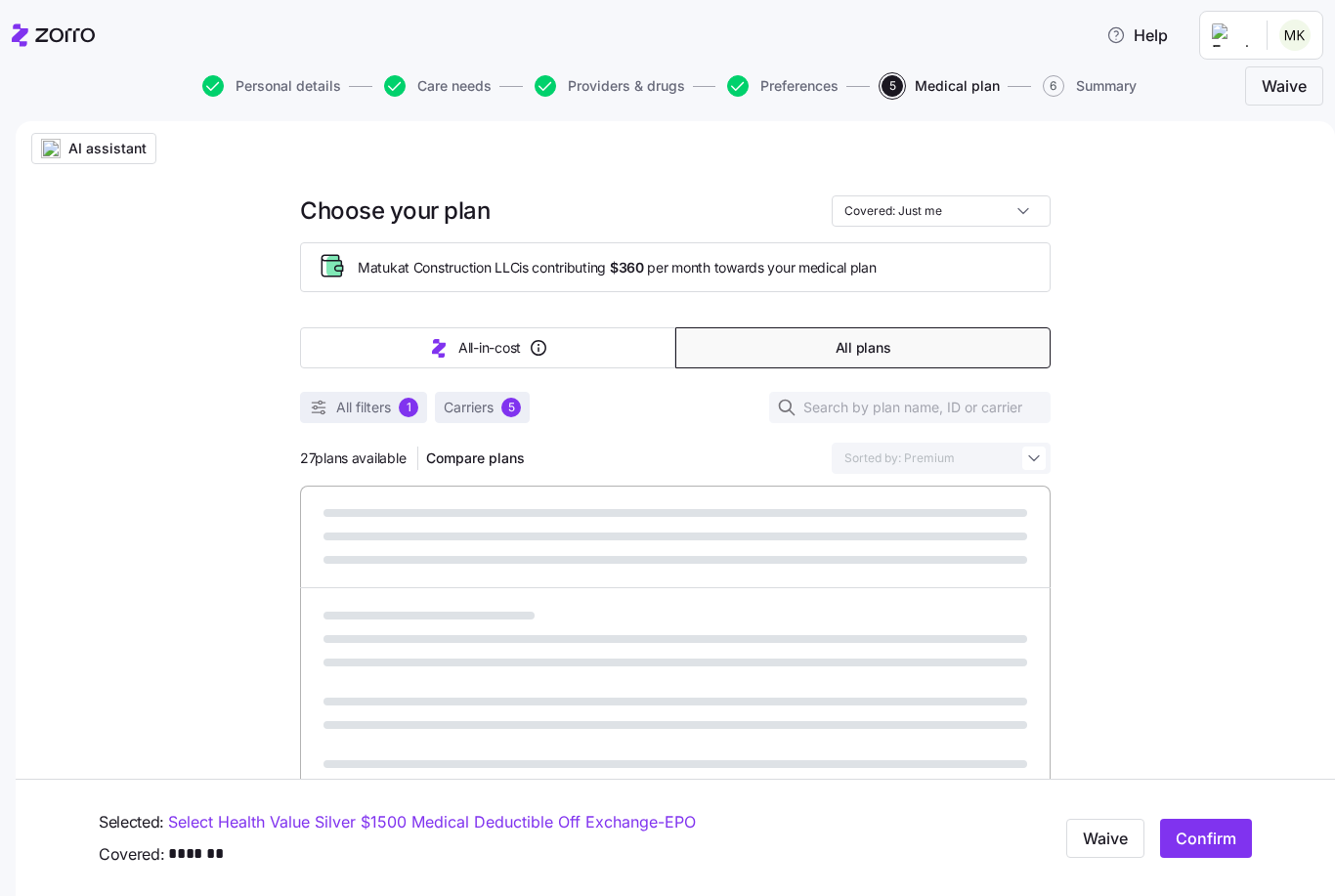
type input "Sorted by: Deductible"
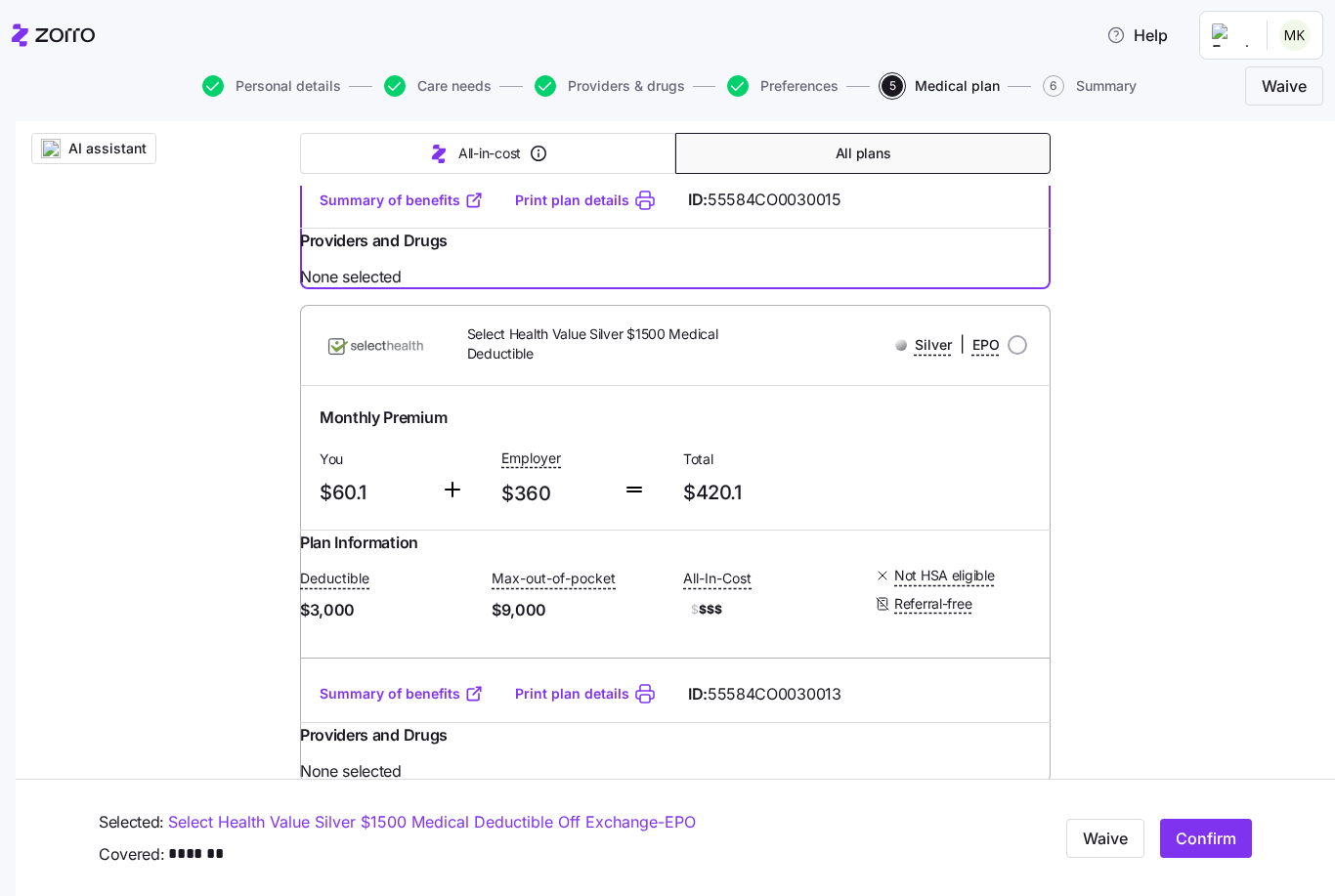
scroll to position [4586, 0]
click at [1187, 825] on button "Confirm" at bounding box center [1206, 838] width 92 height 39
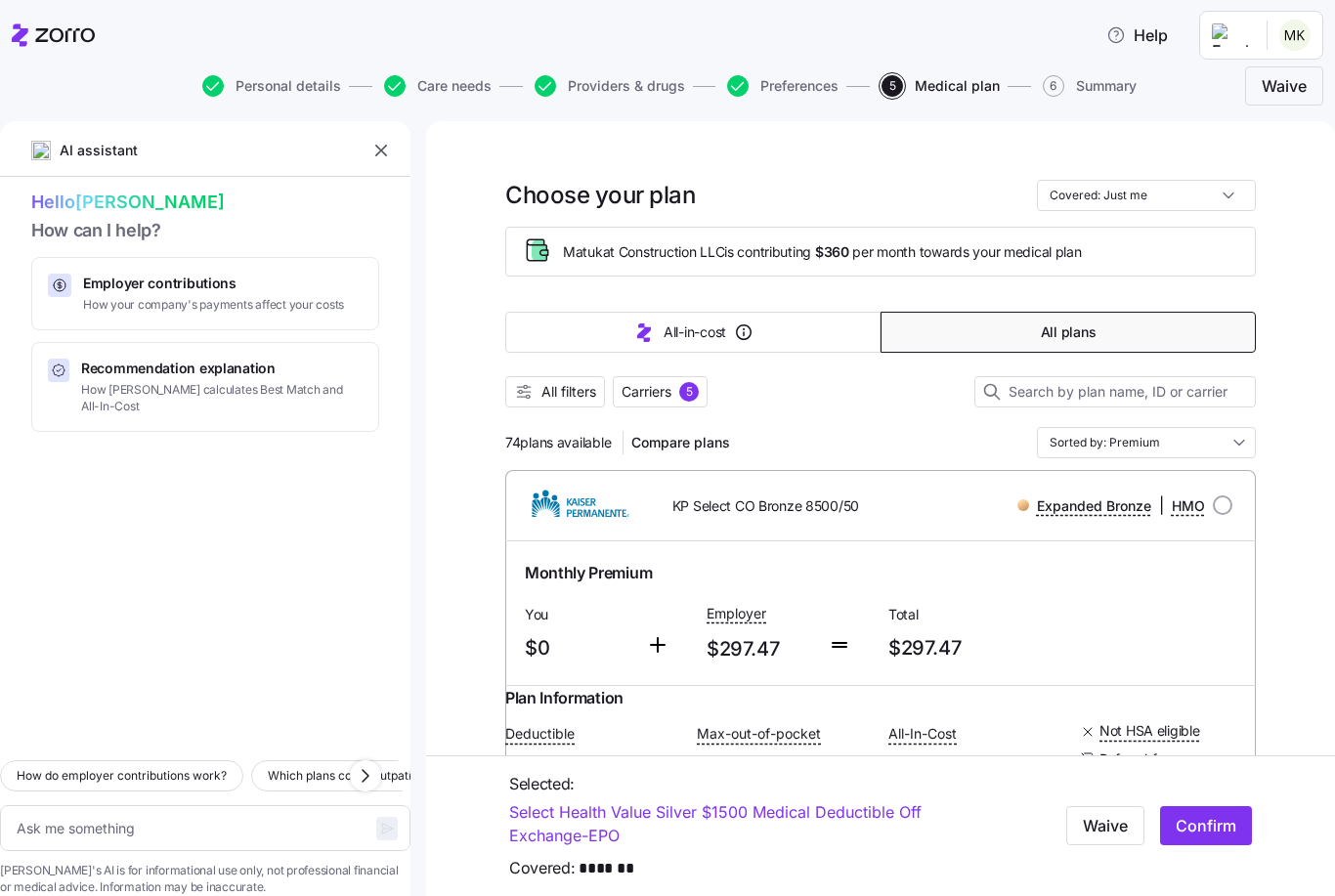
click at [380, 155] on icon "button" at bounding box center [382, 151] width 20 height 20
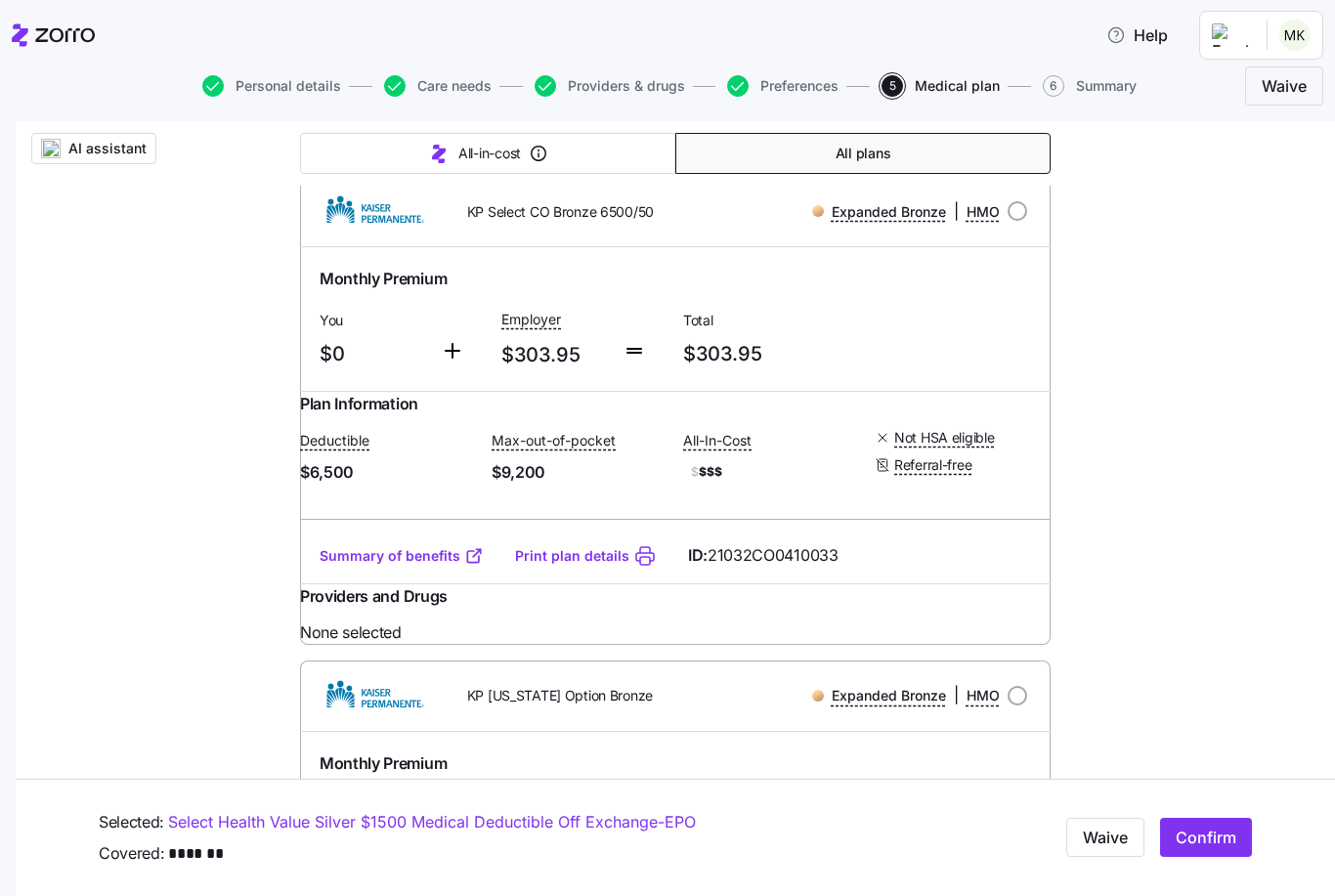
scroll to position [800, 0]
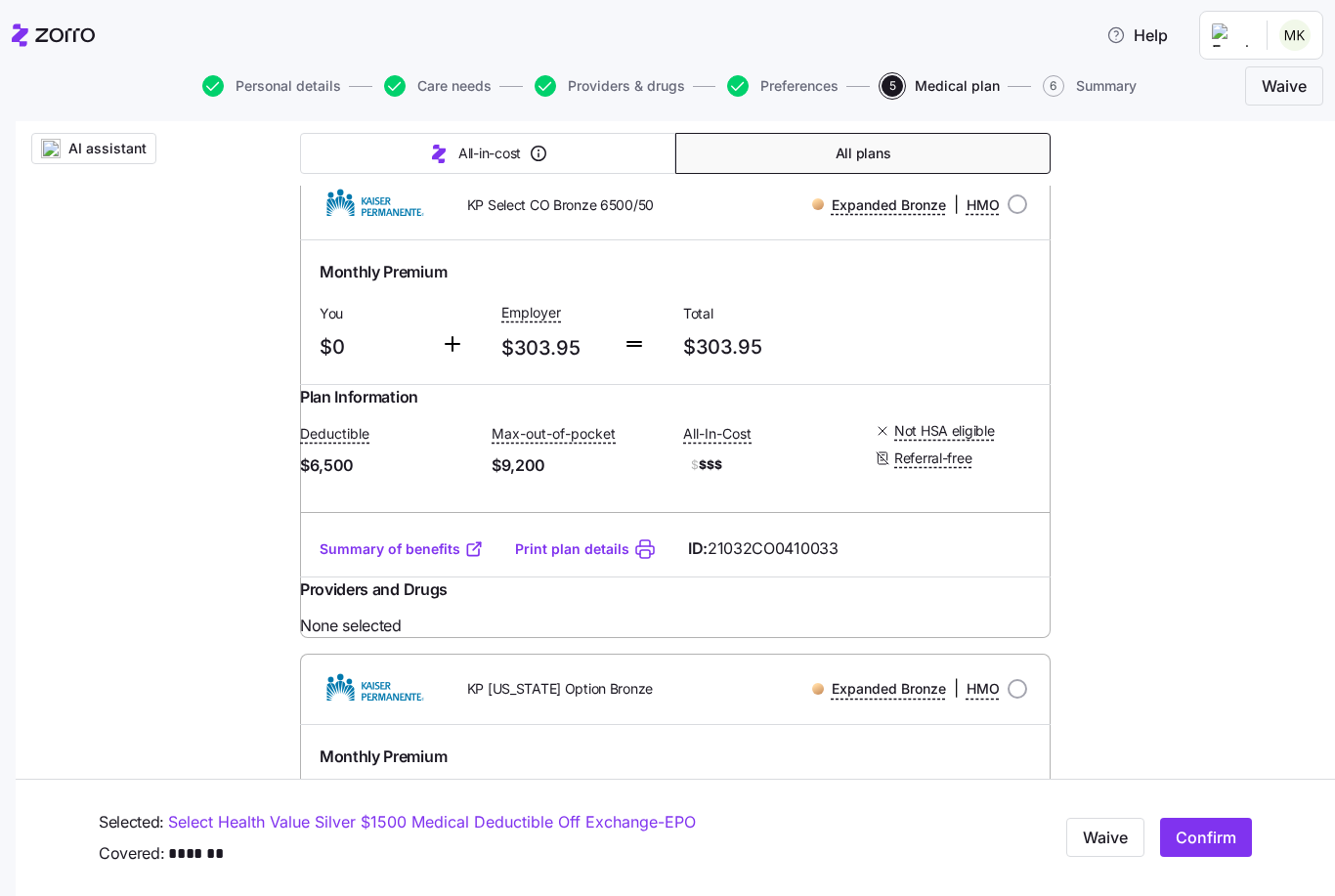
click at [381, 559] on link "Summary of benefits" at bounding box center [402, 549] width 164 height 20
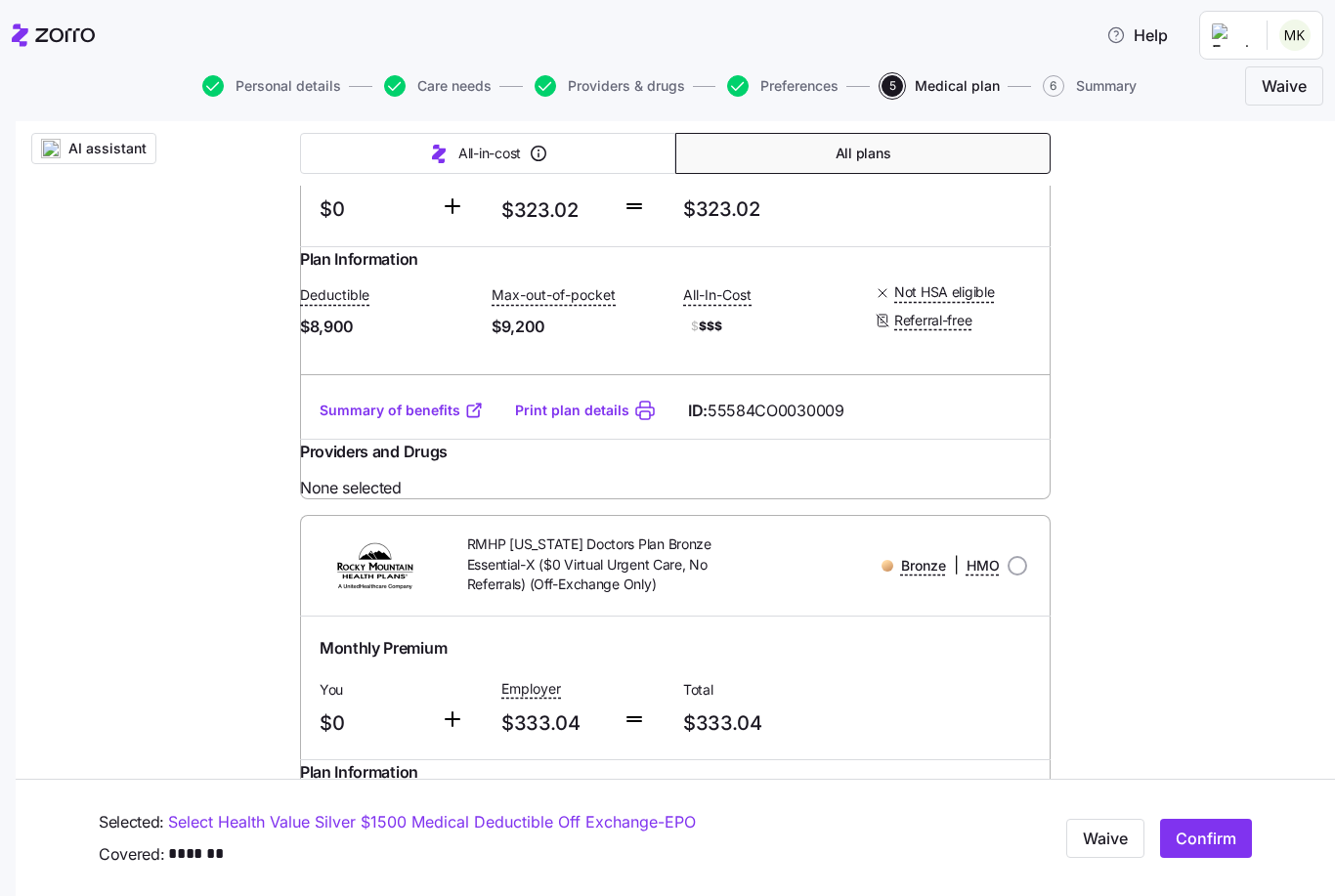
scroll to position [2899, 0]
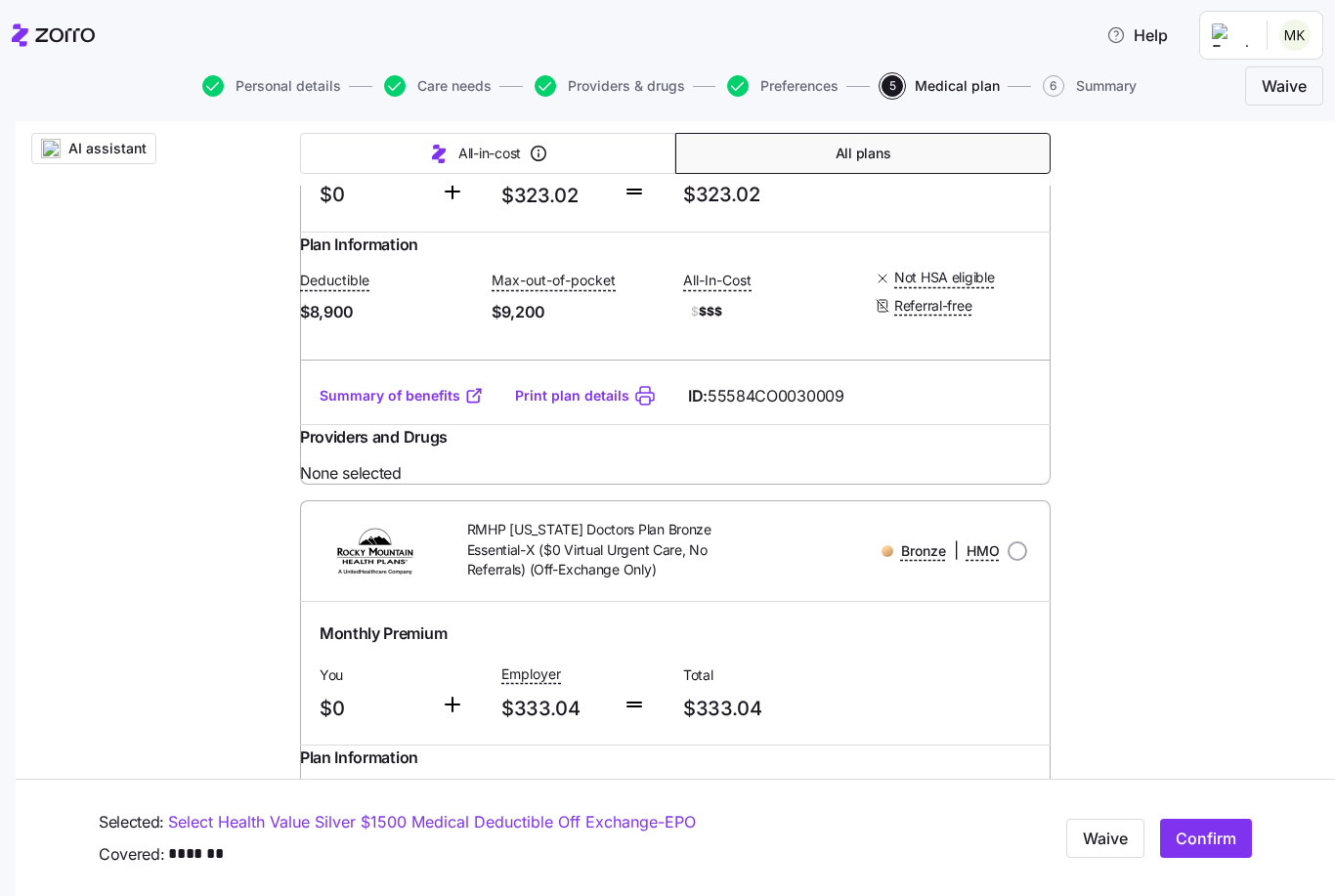
click at [435, 406] on link "Summary of benefits" at bounding box center [402, 396] width 164 height 20
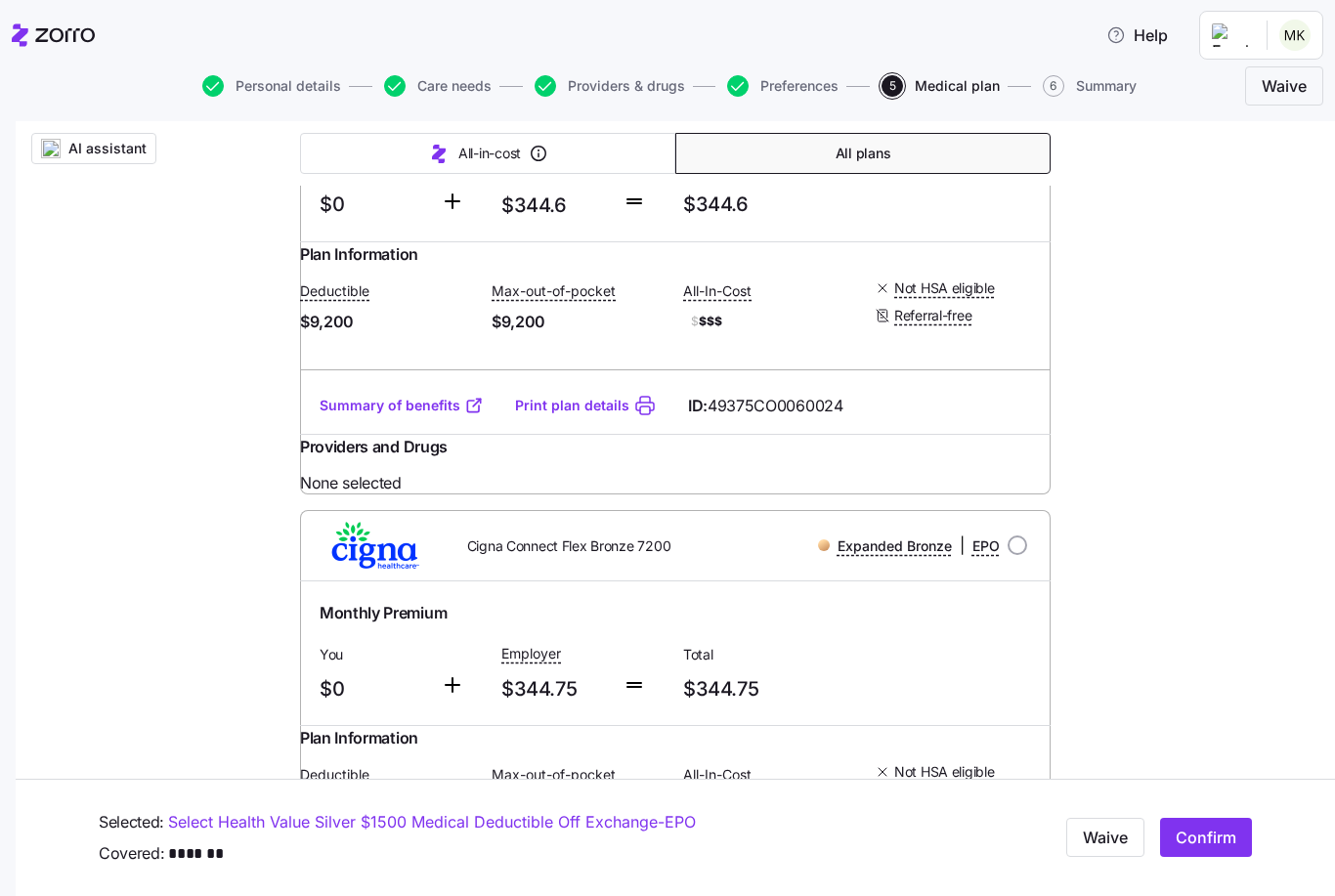
scroll to position [7309, 0]
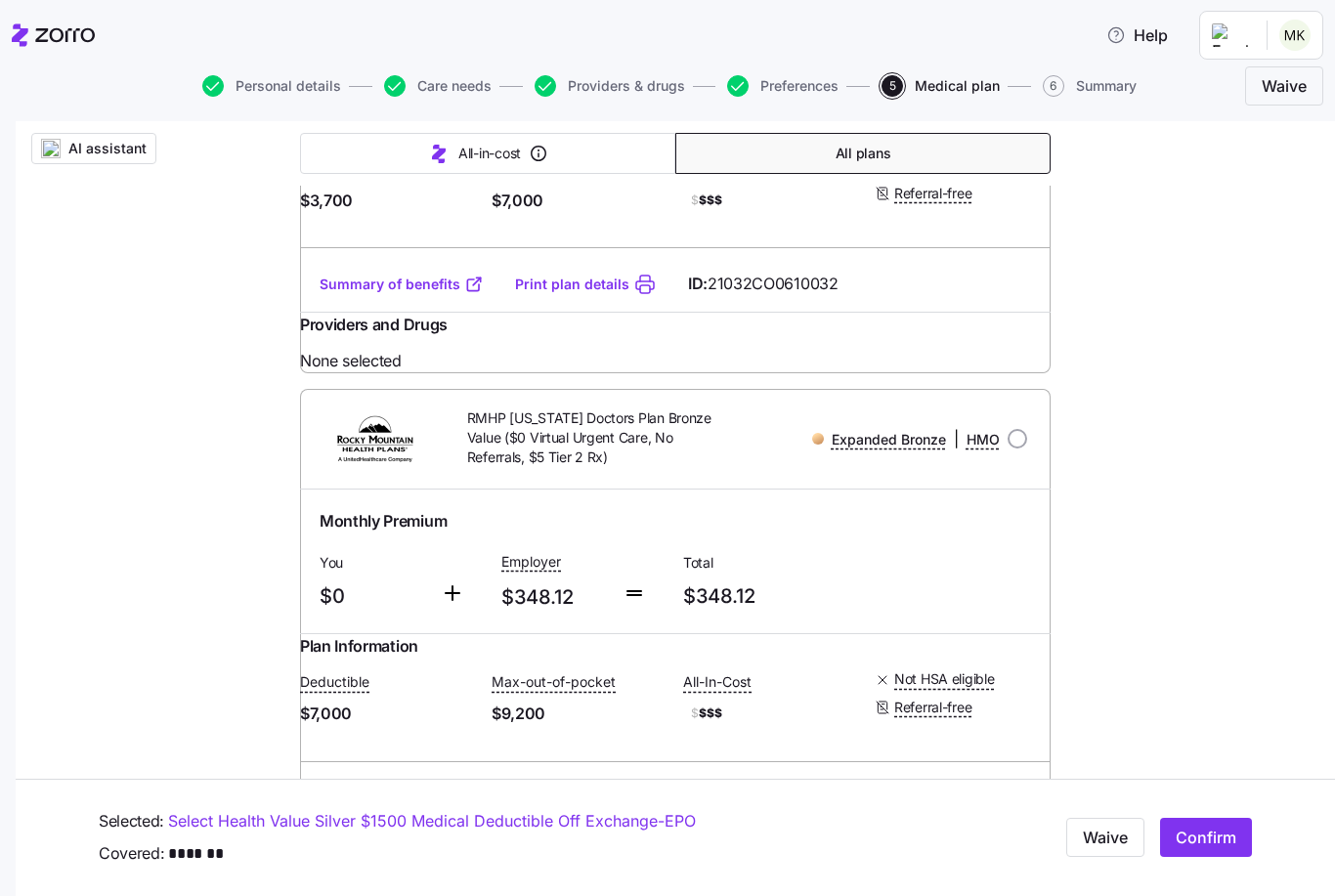
scroll to position [8898, 0]
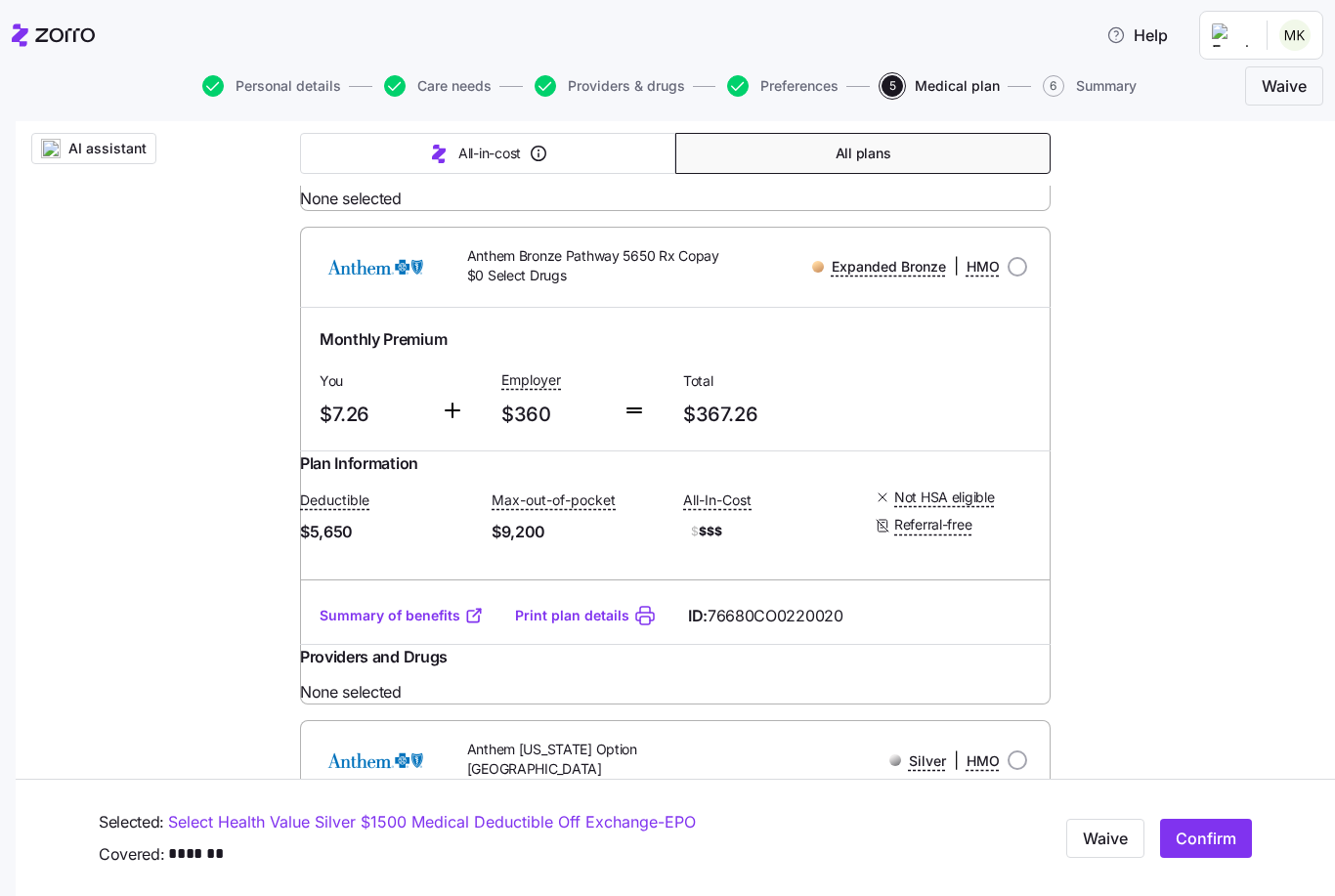
scroll to position [13544, 0]
click at [987, 3] on header "Help" at bounding box center [668, 55] width 1335 height 110
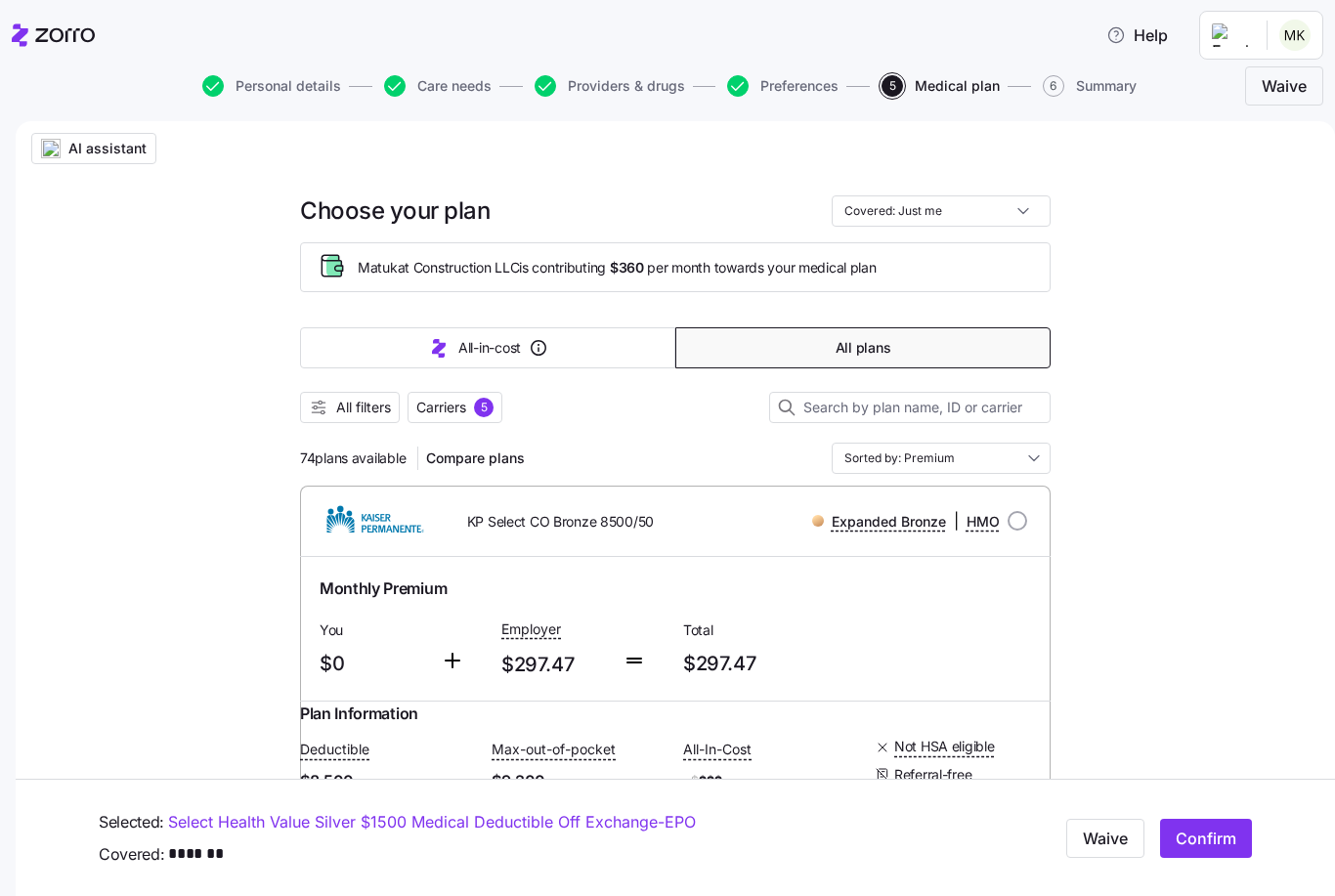
scroll to position [0, 0]
click at [345, 392] on div "All filters Carriers 5" at bounding box center [674, 407] width 750 height 31
click at [347, 400] on span "All filters" at bounding box center [363, 408] width 55 height 20
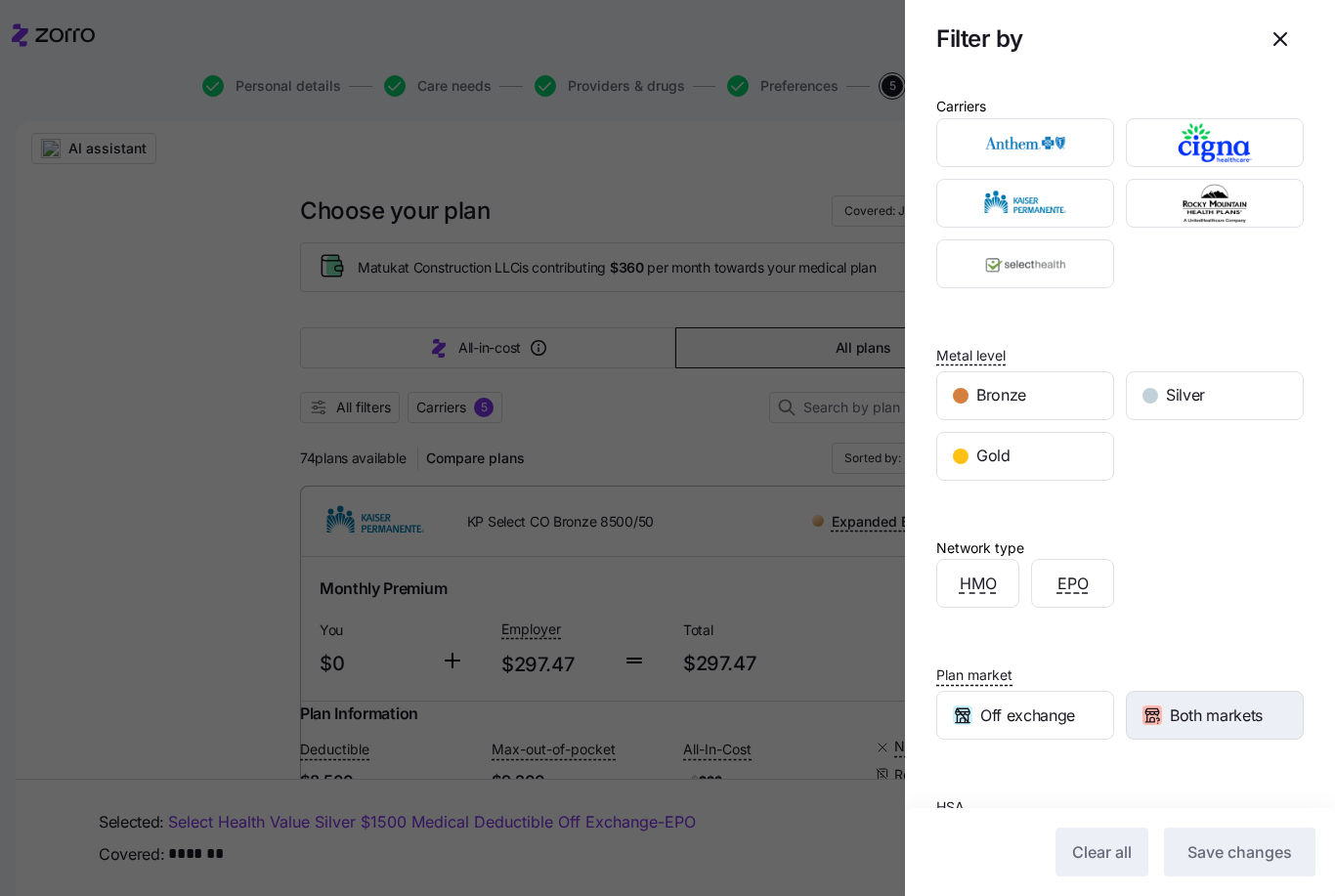
click at [1212, 718] on html "Help Personal details Care needs Providers & drugs Preferences 5 Medical plan 6…" at bounding box center [668, 442] width 1335 height 884
click at [1213, 719] on span "Both markets" at bounding box center [1216, 715] width 93 height 24
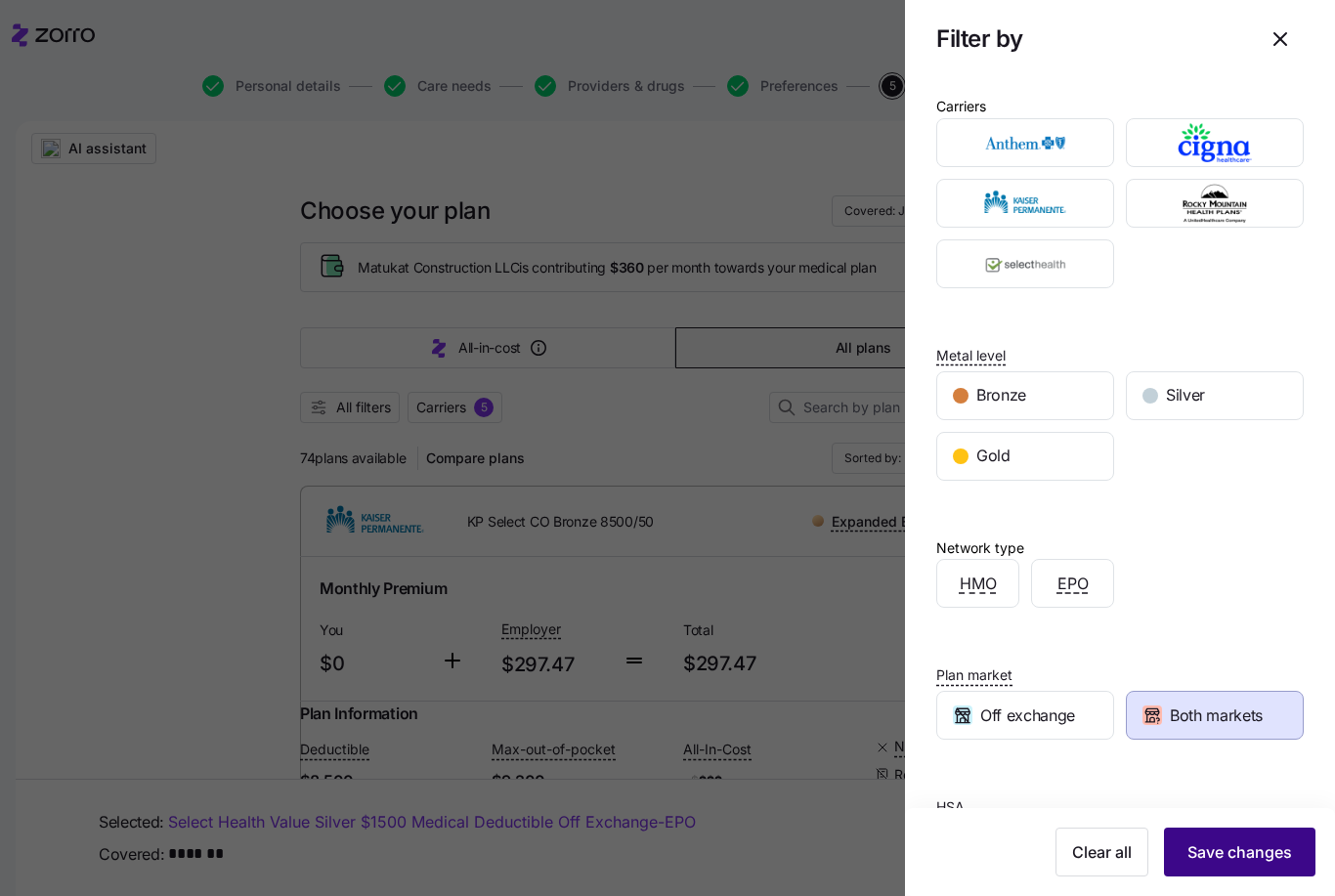
click at [1219, 855] on span "Save changes" at bounding box center [1239, 851] width 105 height 23
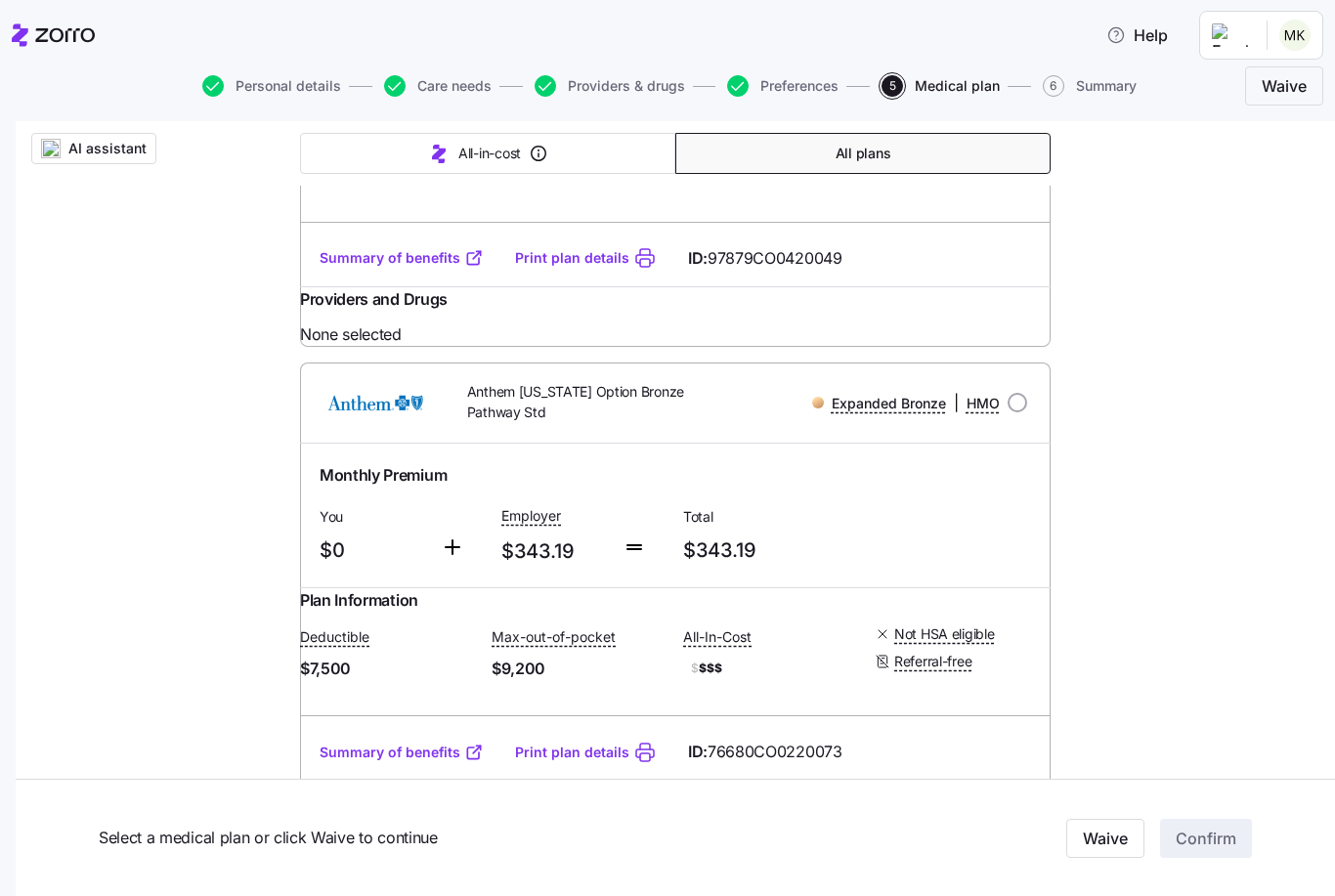
scroll to position [4025, 0]
click at [107, 146] on span "AI assistant" at bounding box center [107, 149] width 78 height 20
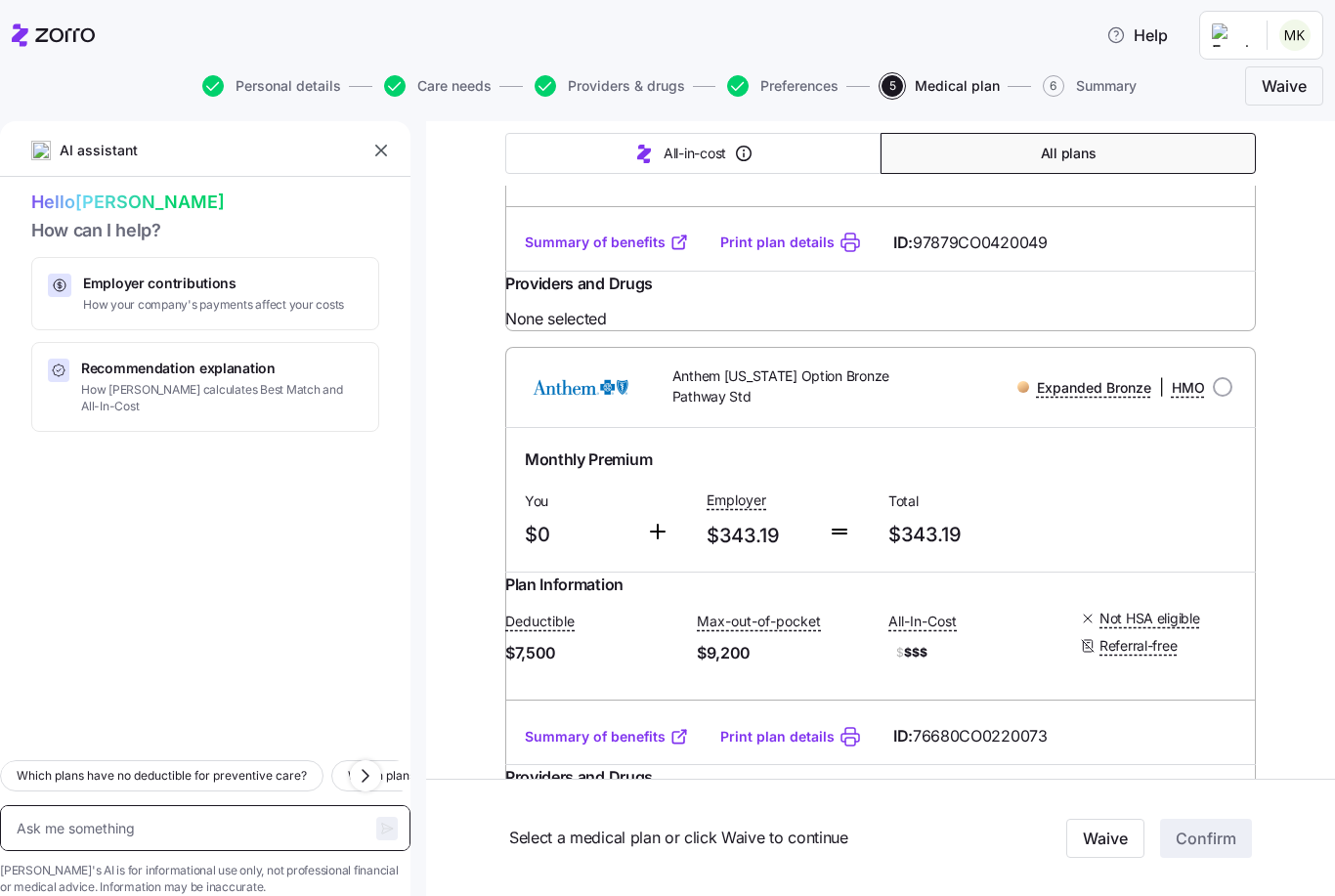
click at [157, 805] on textarea at bounding box center [205, 828] width 411 height 46
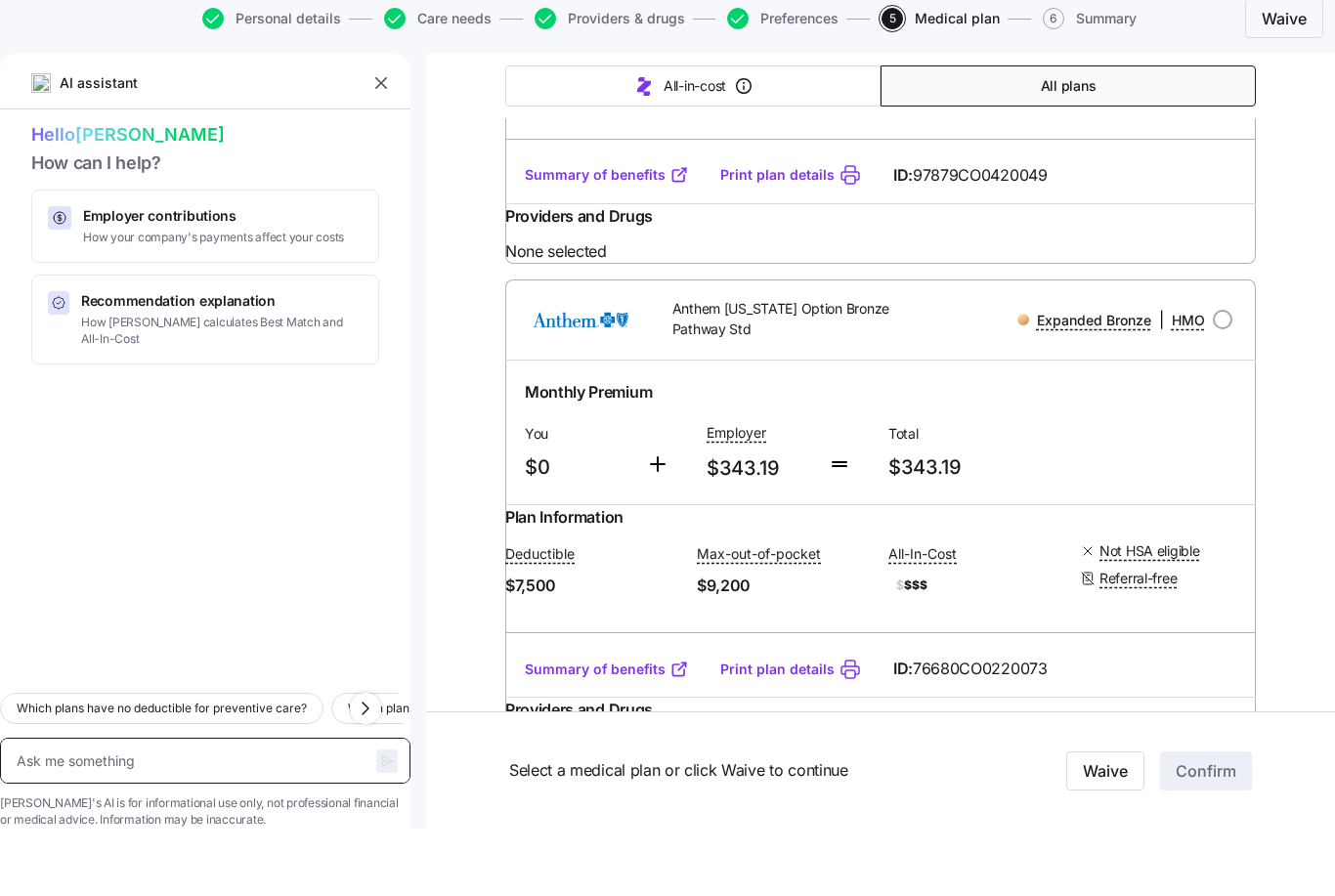
type textarea "x"
type textarea "W"
type textarea "x"
type textarea "Wh"
type textarea "x"
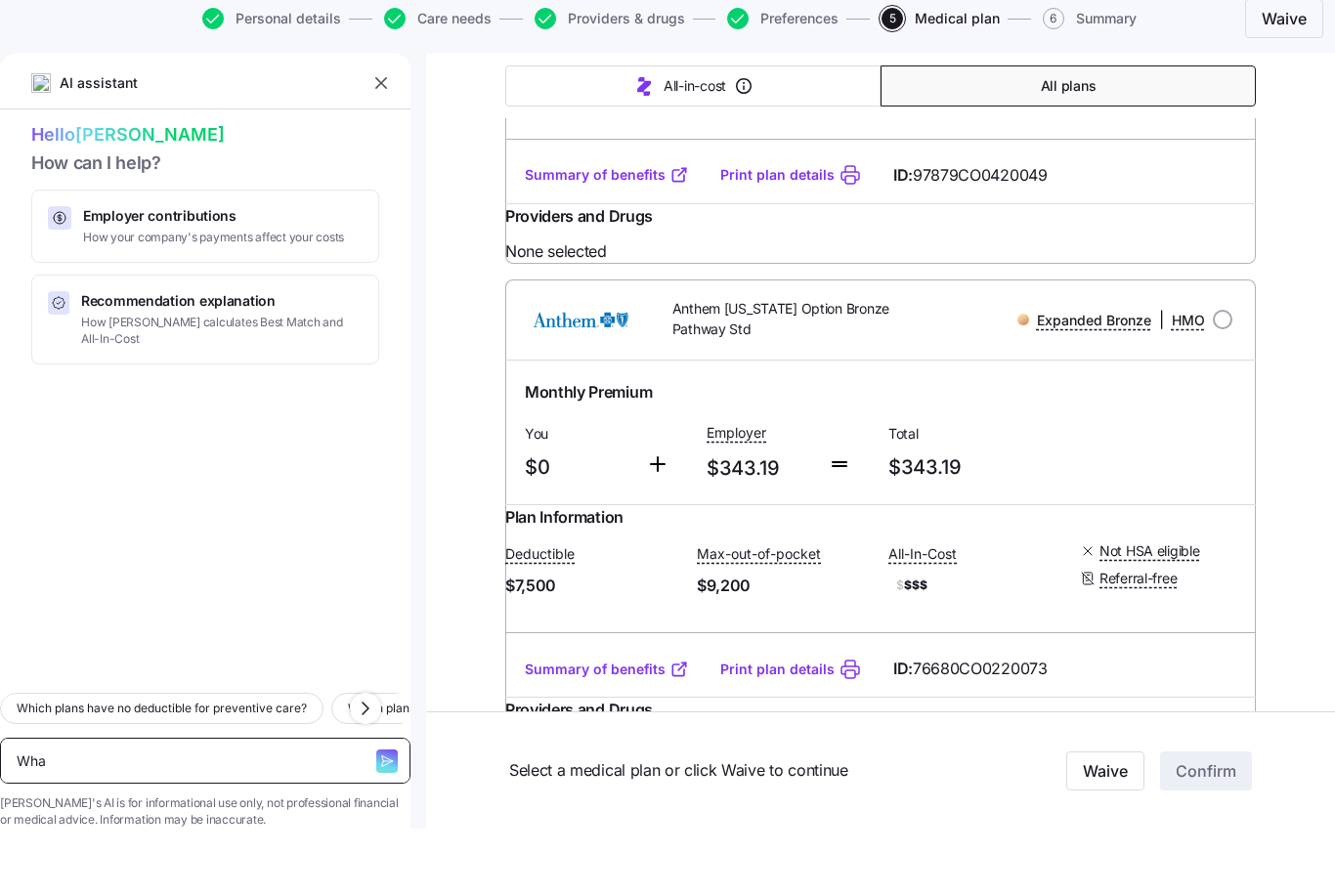
type textarea "What"
type textarea "x"
type textarea "What"
type textarea "x"
type textarea "What d"
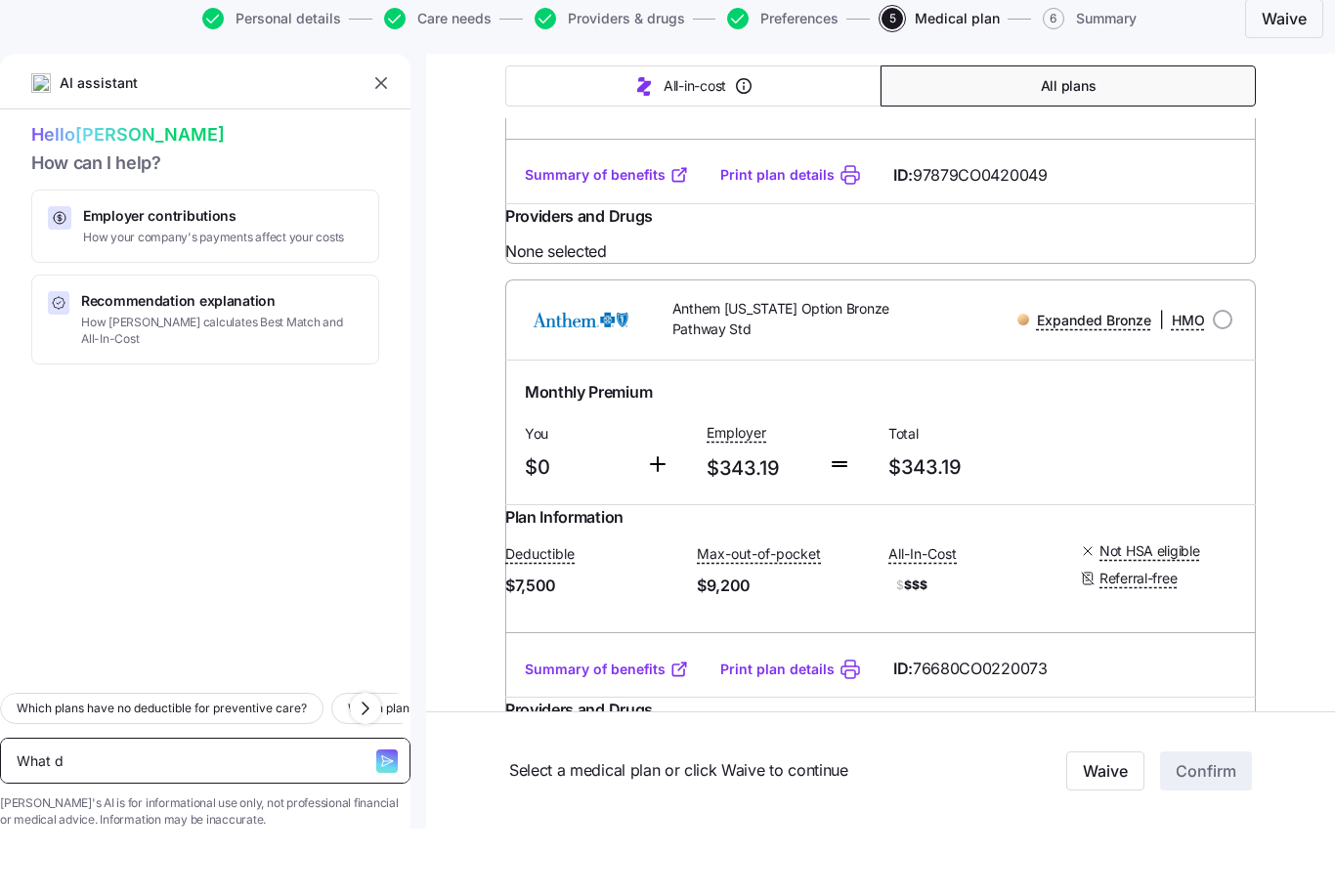
type textarea "x"
type textarea "What do"
type textarea "x"
type textarea "What doe"
type textarea "x"
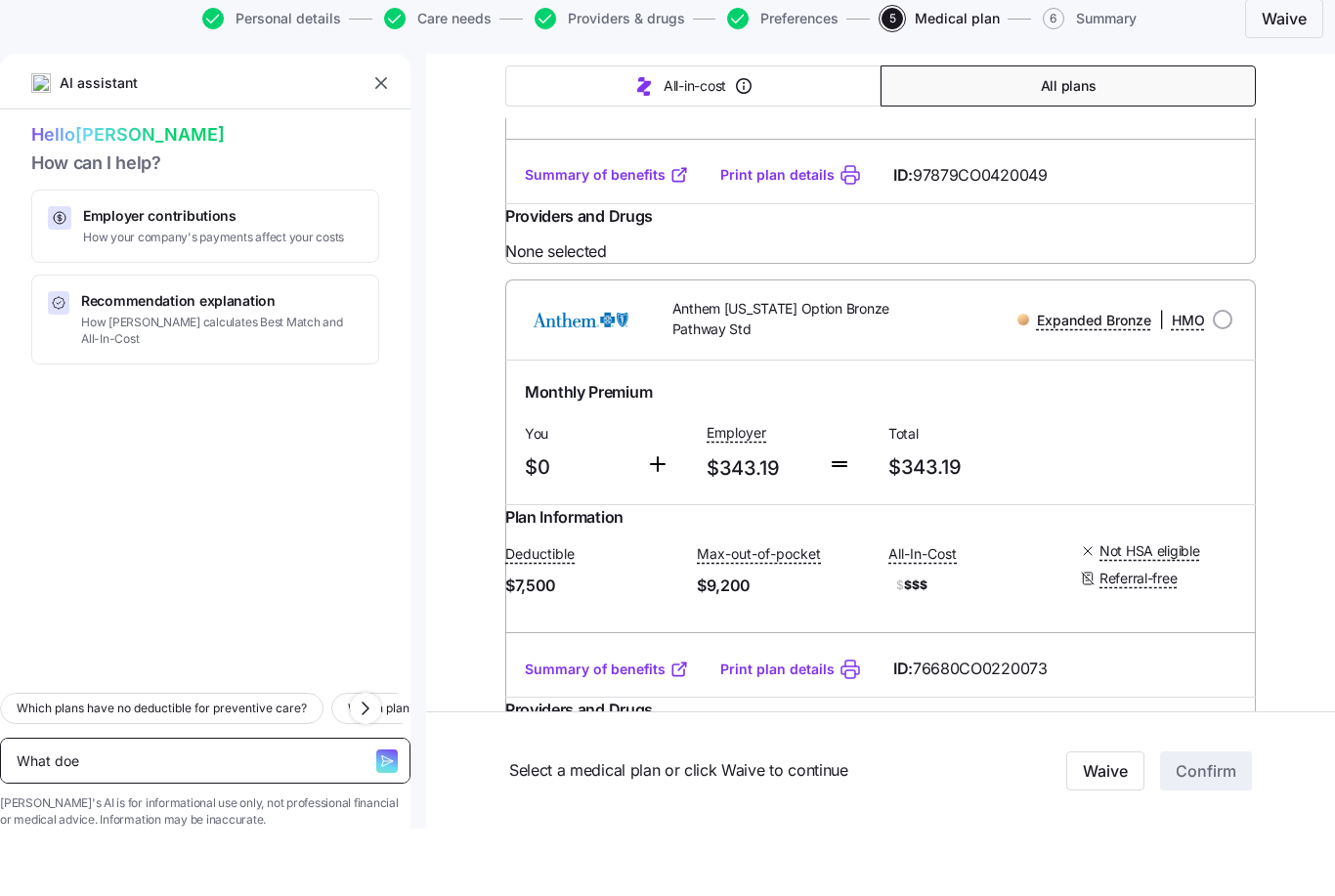
type textarea "What does"
type textarea "x"
type textarea "What does"
type textarea "x"
type textarea "What does o"
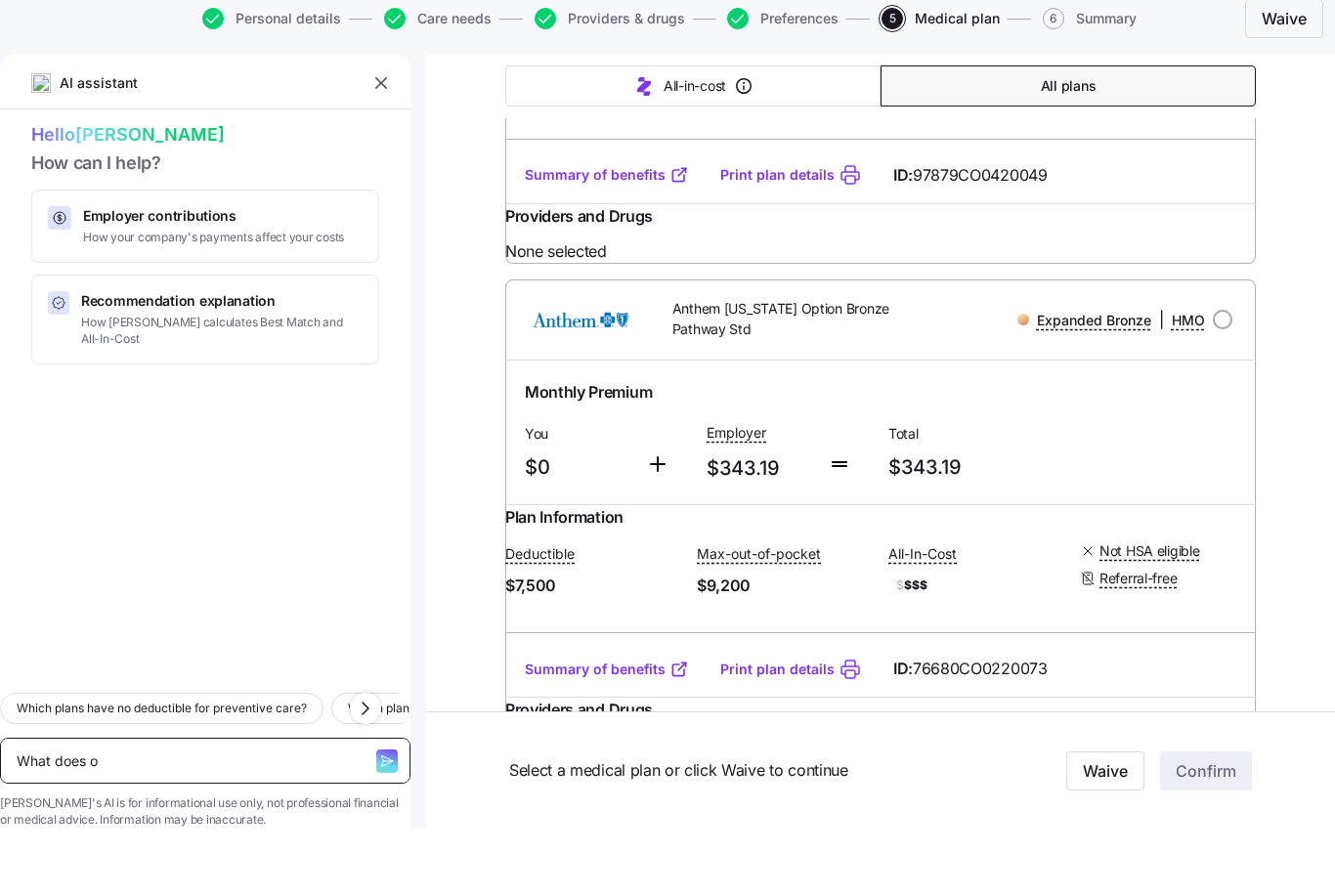
type textarea "x"
type textarea "What does of"
type textarea "x"
type textarea "What does off"
type textarea "x"
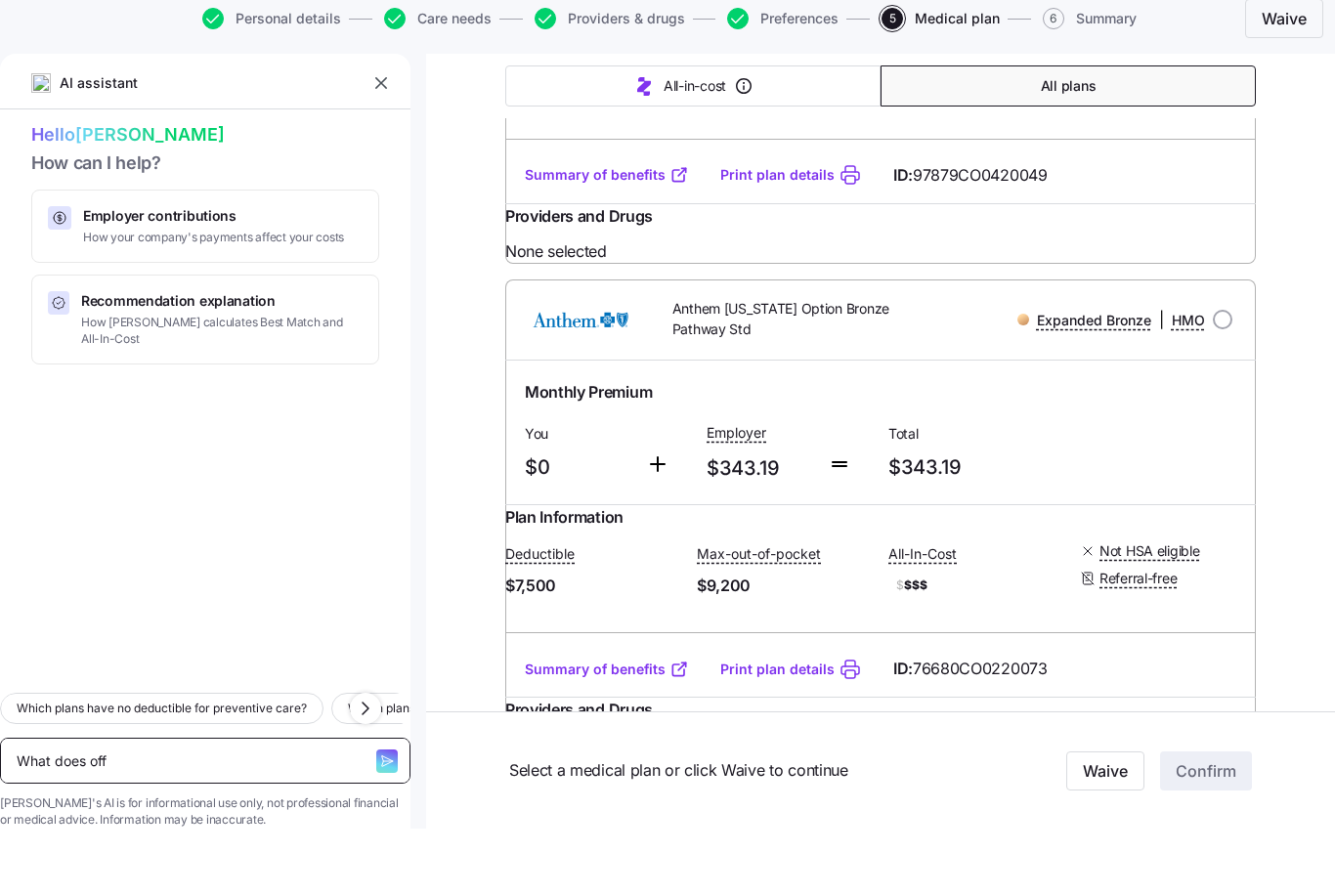
type textarea "What does off"
type textarea "x"
type textarea "What does off e"
type textarea "x"
type textarea "What does off exh"
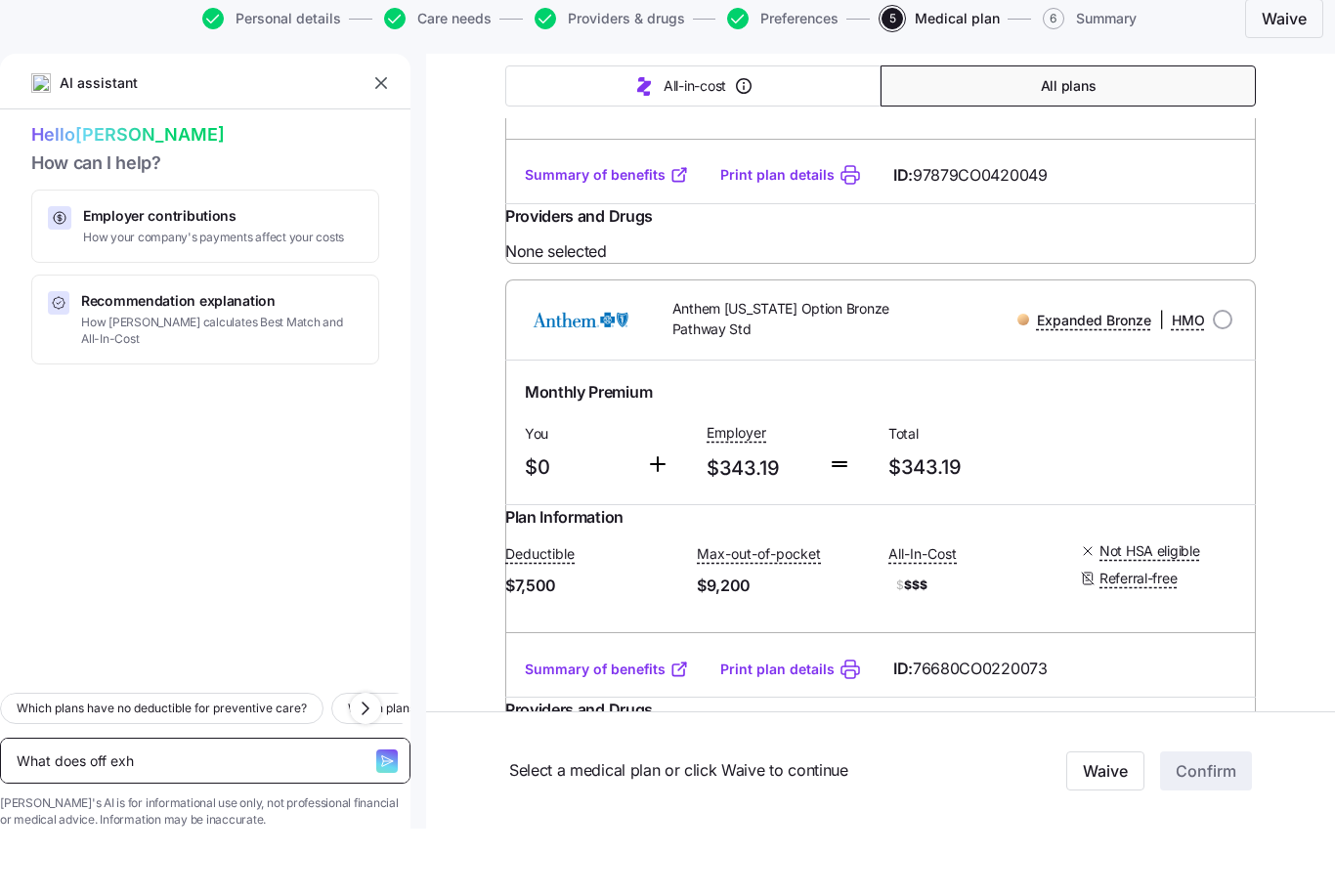
type textarea "x"
type textarea "What does off ex"
type textarea "x"
type textarea "What does off exch"
type textarea "x"
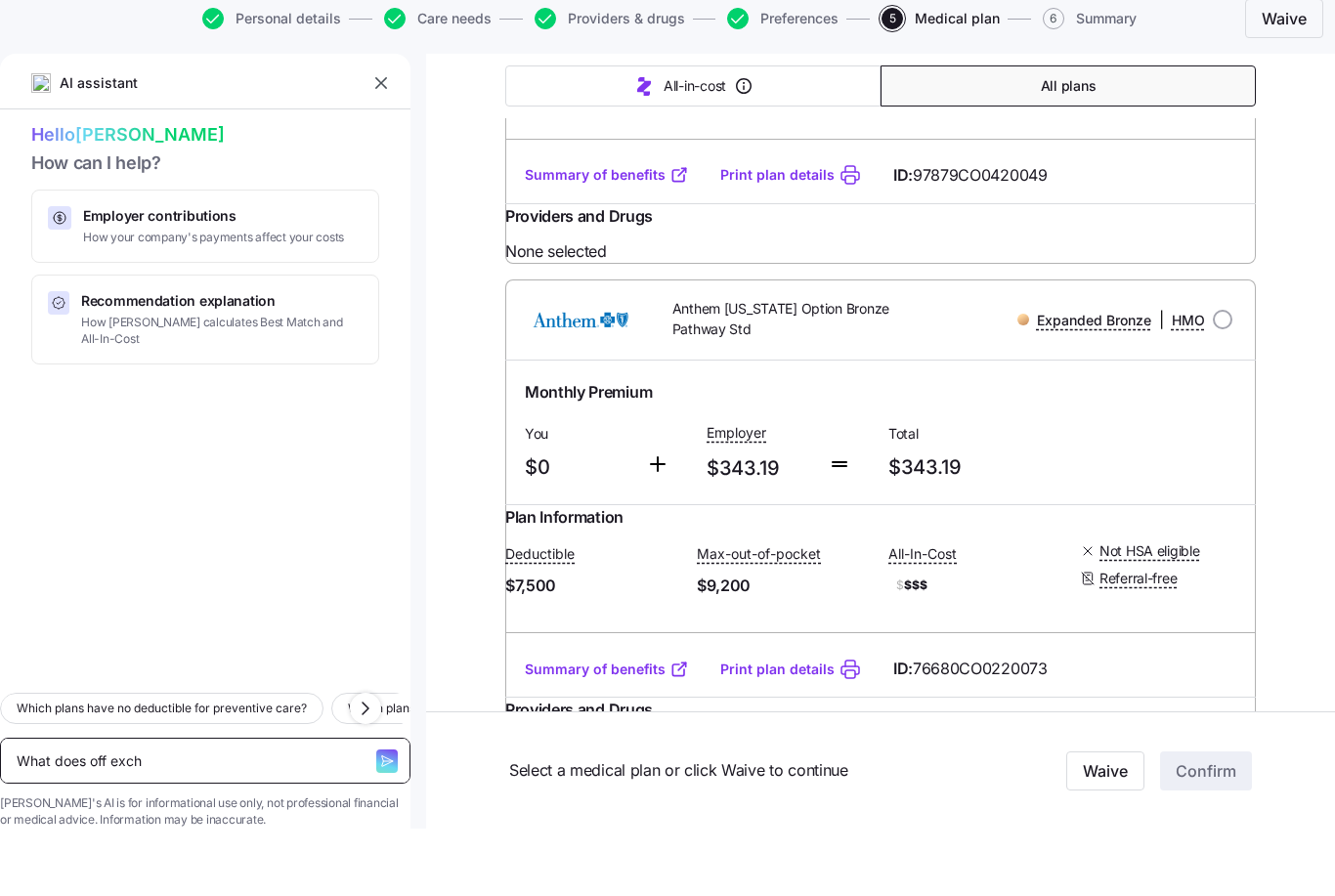
type textarea "What does off excha"
type textarea "x"
type textarea "What does off exchan"
type textarea "x"
type textarea "What does off exchang"
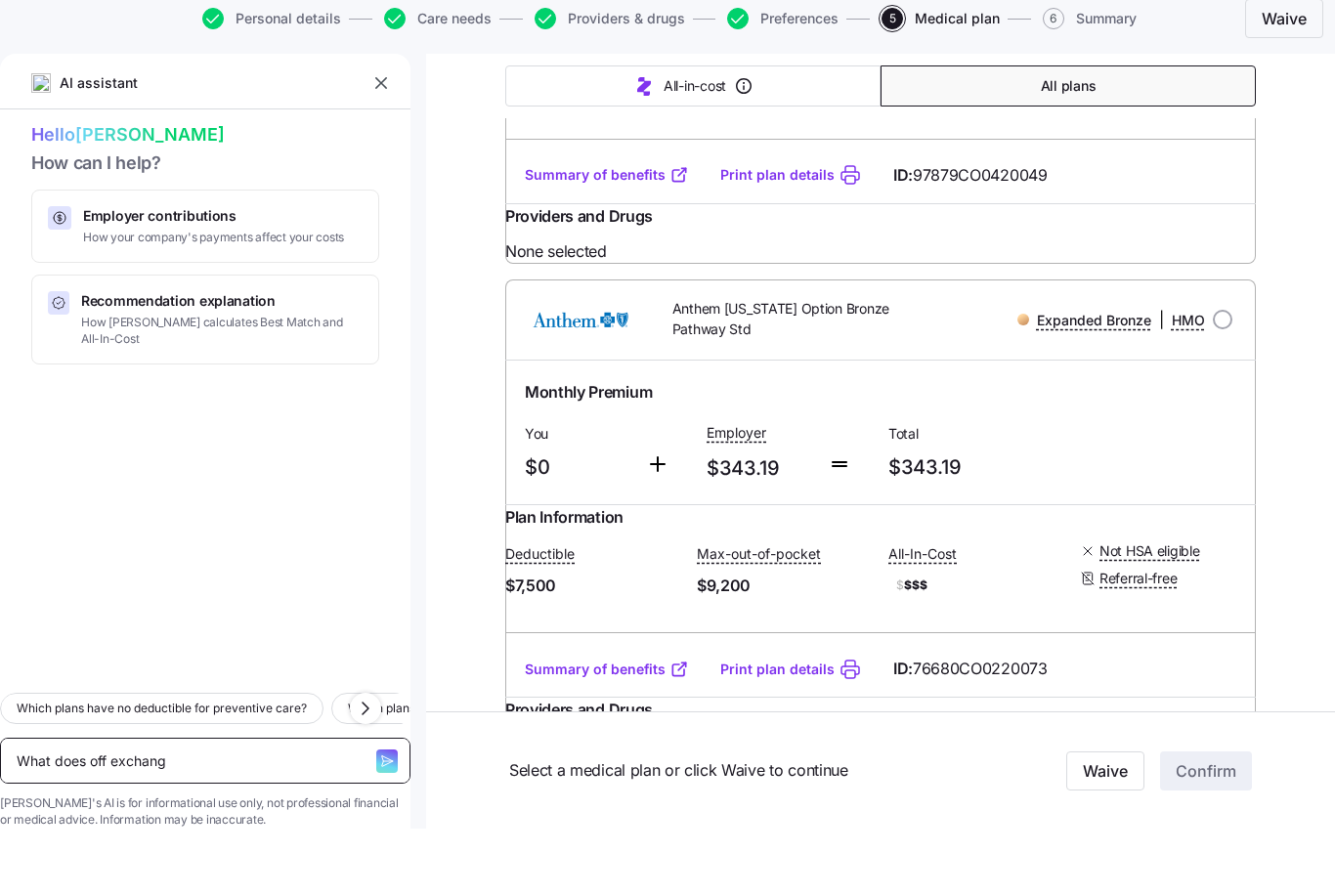
type textarea "x"
type textarea "What does off exchange"
type textarea "x"
type textarea "What does off exchange"
type textarea "x"
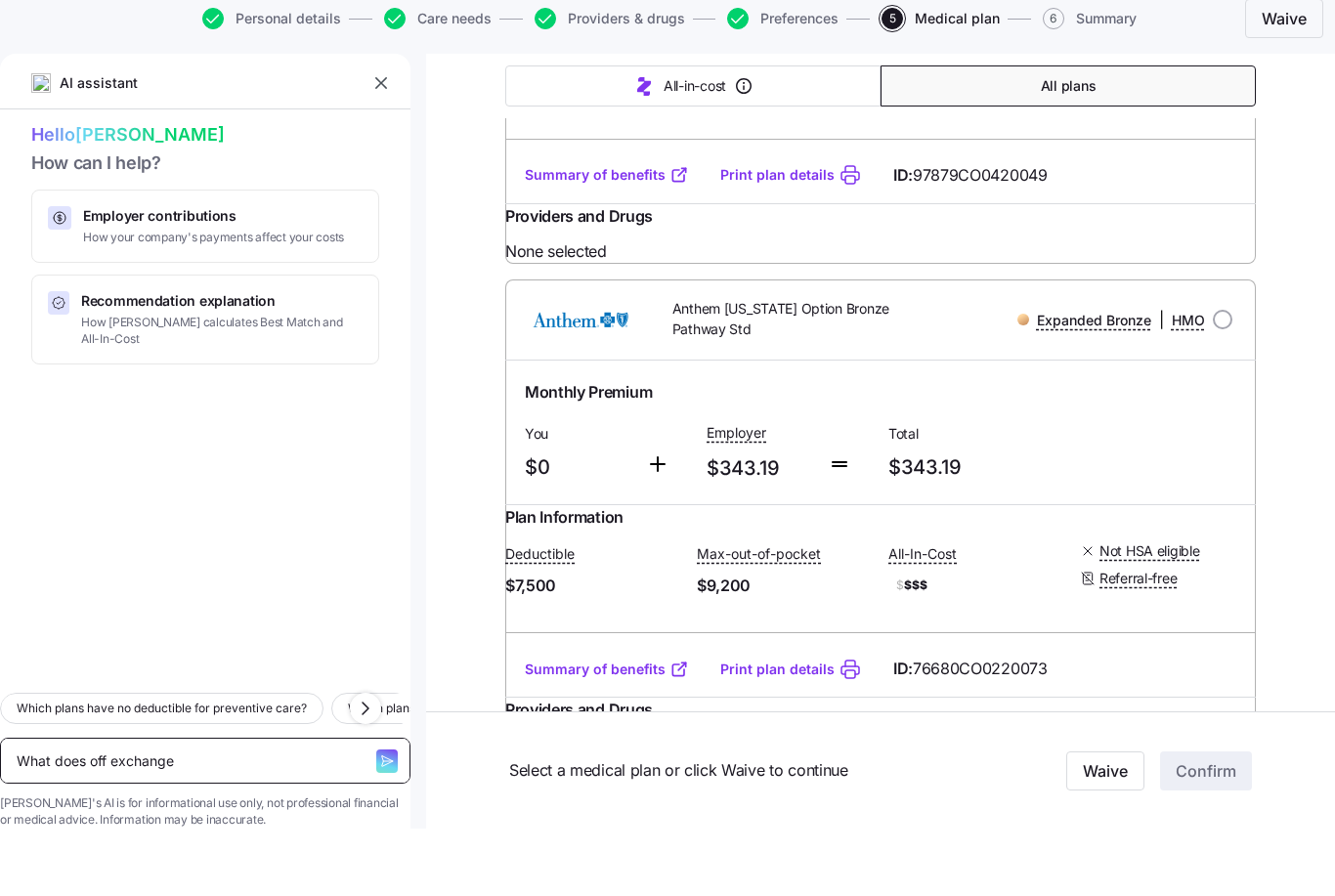
type textarea "What does off exchange m"
type textarea "x"
type textarea "What does off exchange me"
type textarea "x"
type textarea "What does off exchange mea"
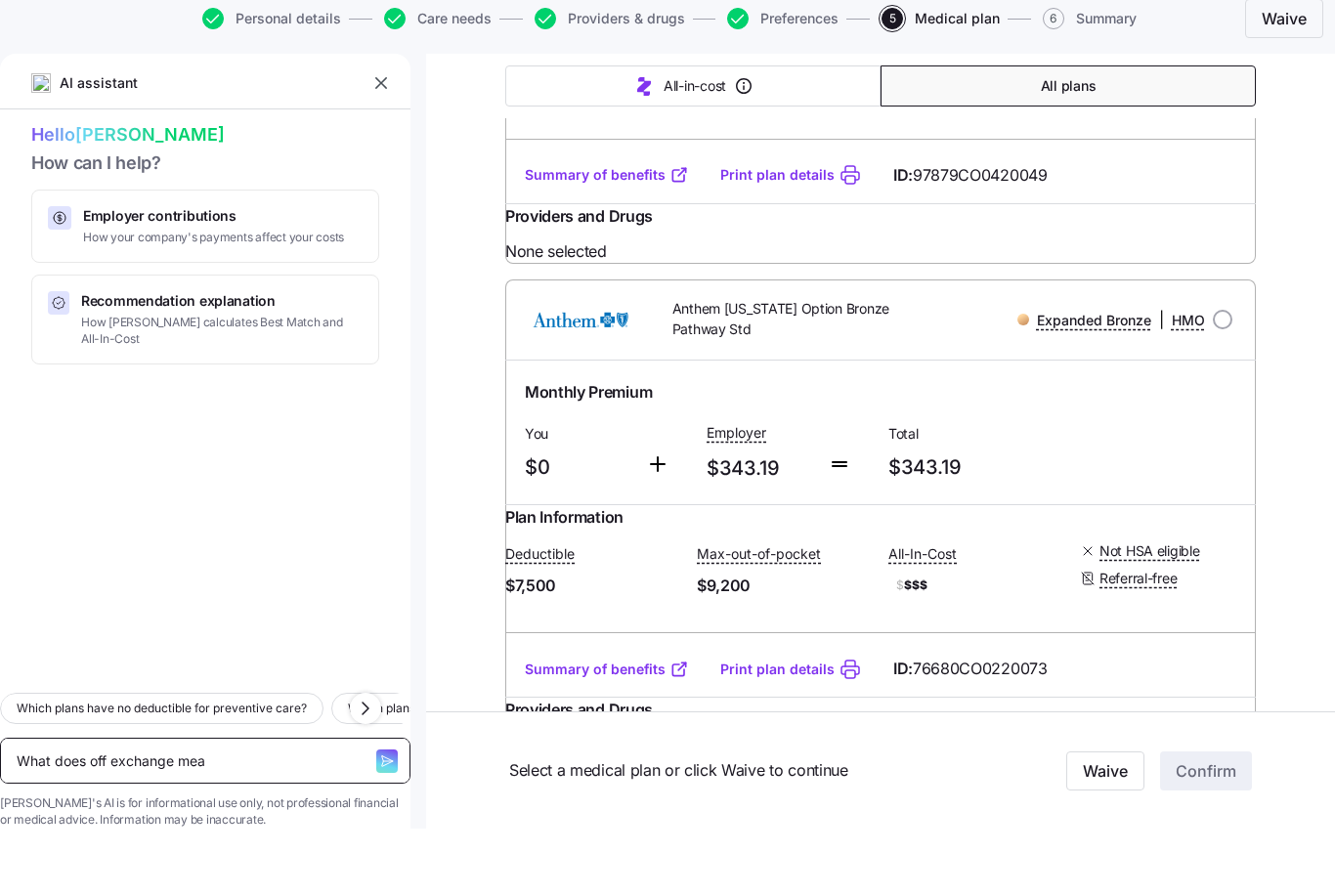
type textarea "x"
type textarea "What does off exchange mean"
type textarea "x"
type textarea "What does off exchange mean"
type textarea "x"
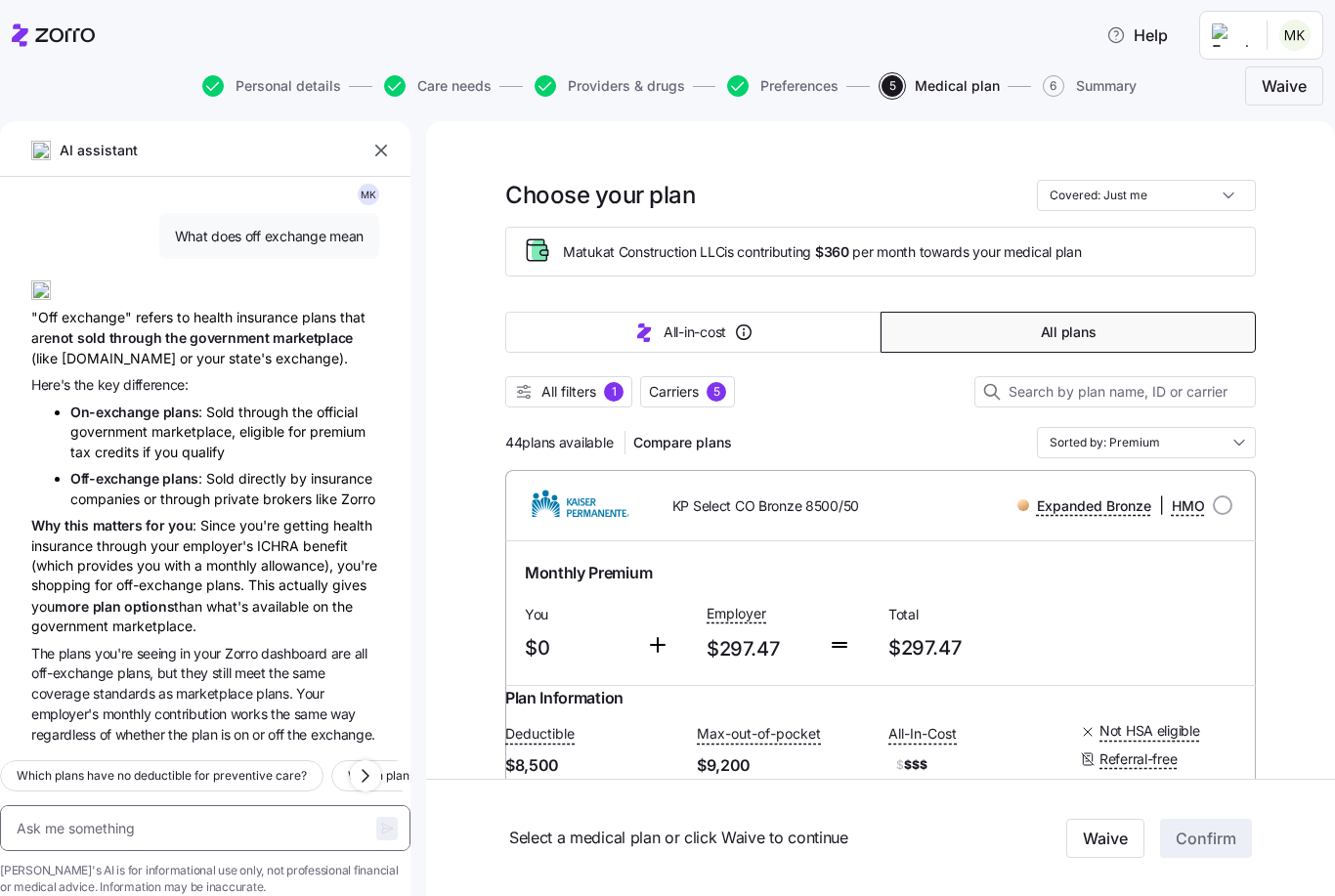
scroll to position [0, 0]
click at [1196, 443] on input "Sorted by: Premium" at bounding box center [1146, 442] width 219 height 31
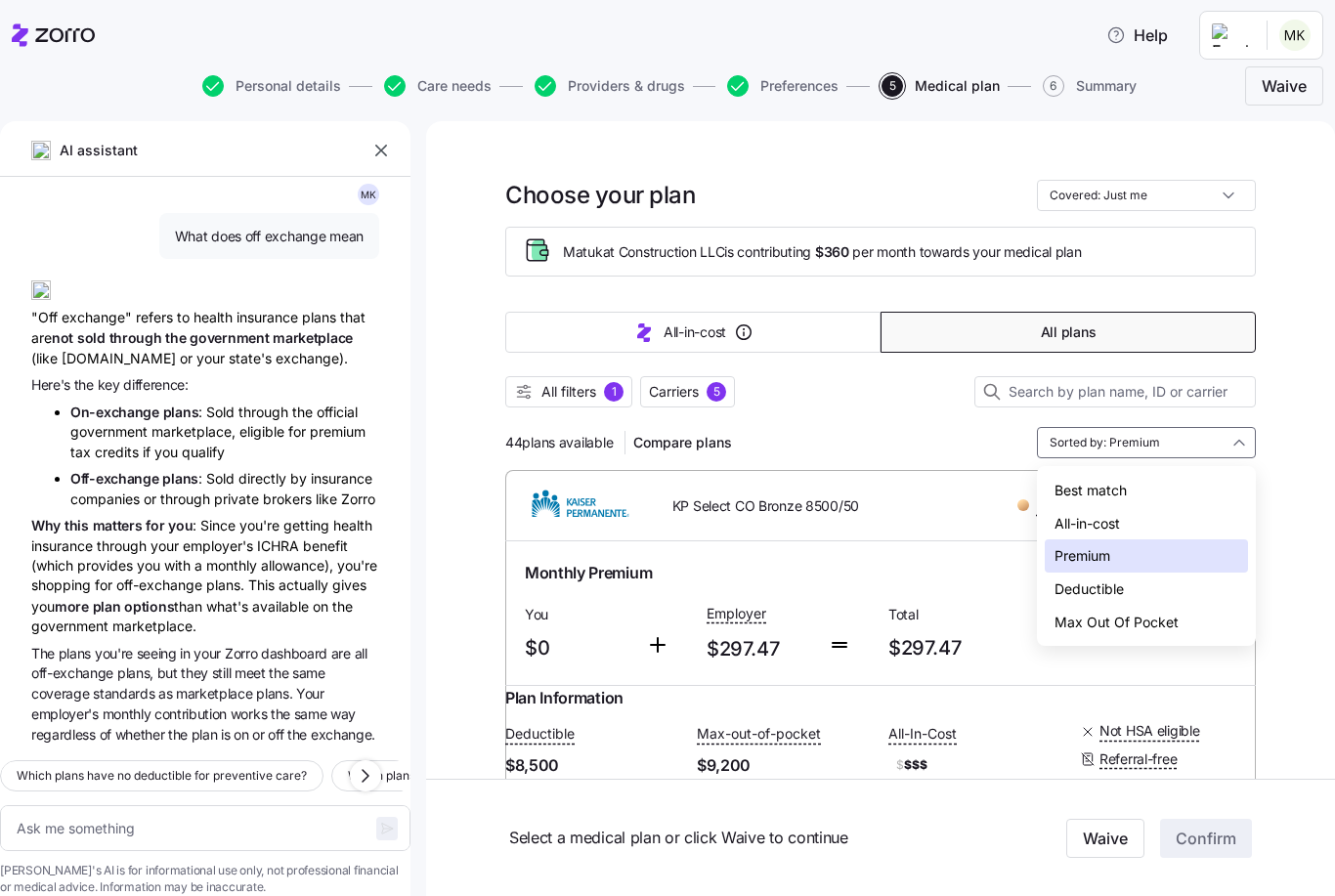
click at [1182, 582] on div "Deductible" at bounding box center [1146, 588] width 203 height 33
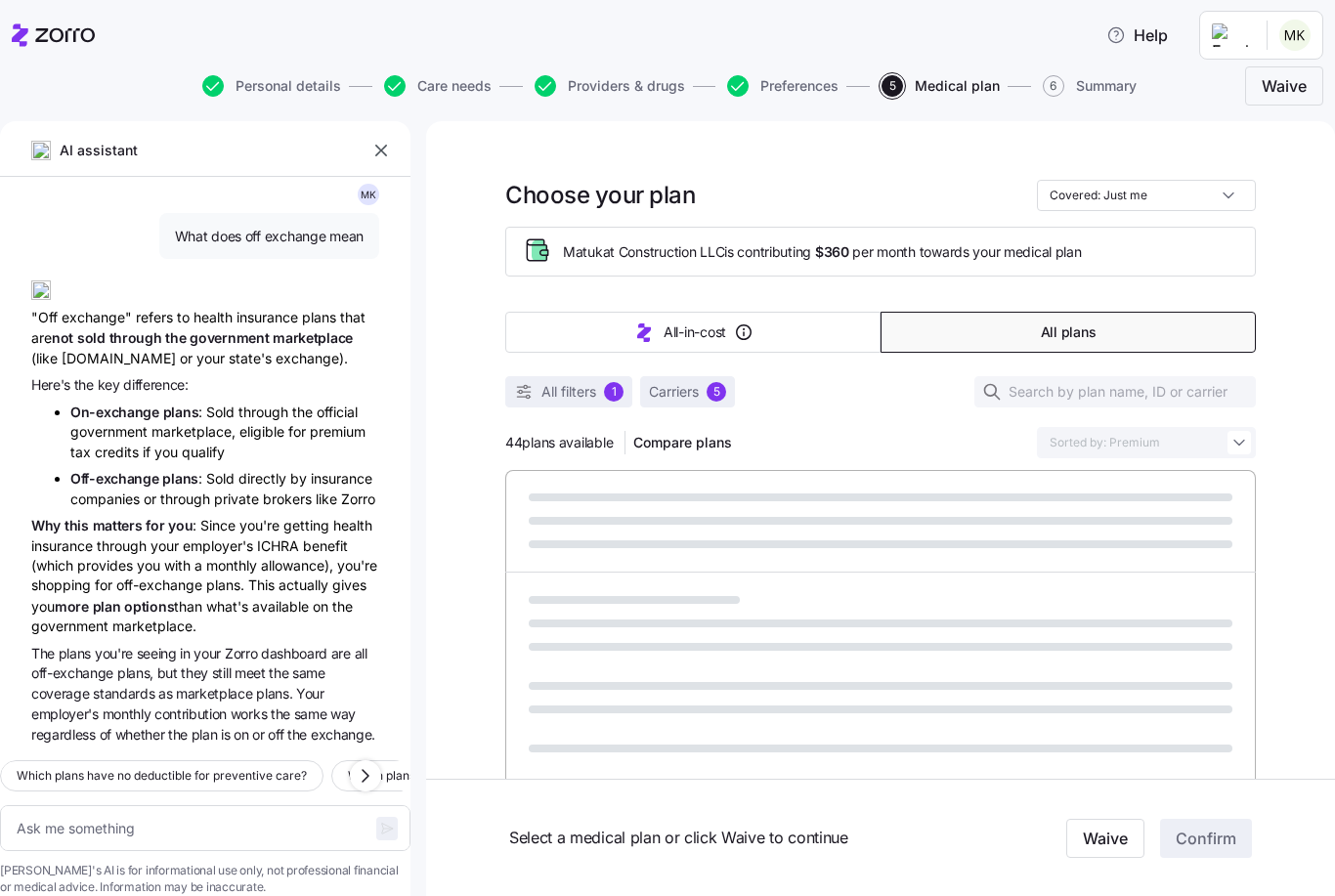
type textarea "x"
type input "Sorted by: Deductible"
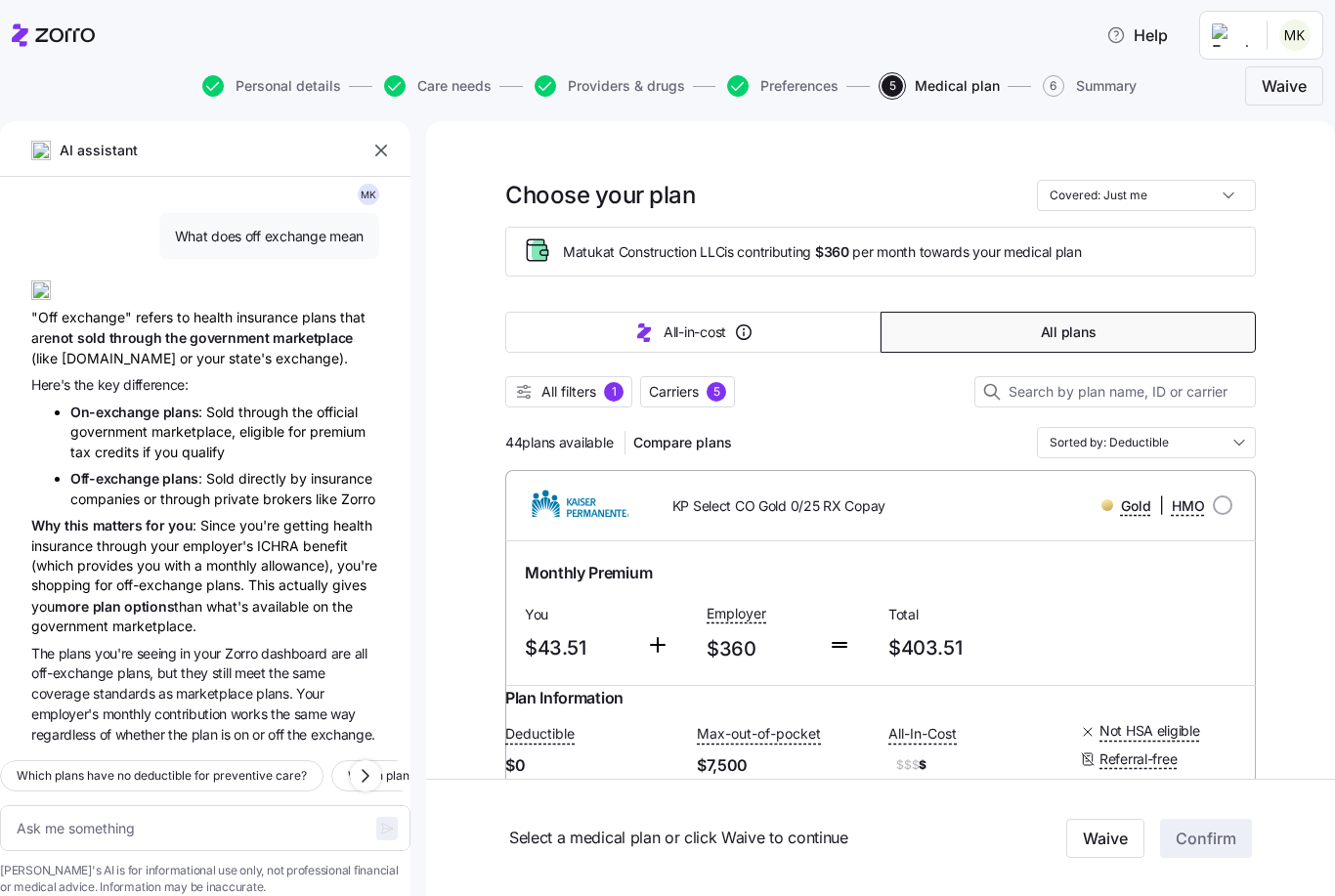
click at [375, 163] on button "button" at bounding box center [381, 150] width 27 height 27
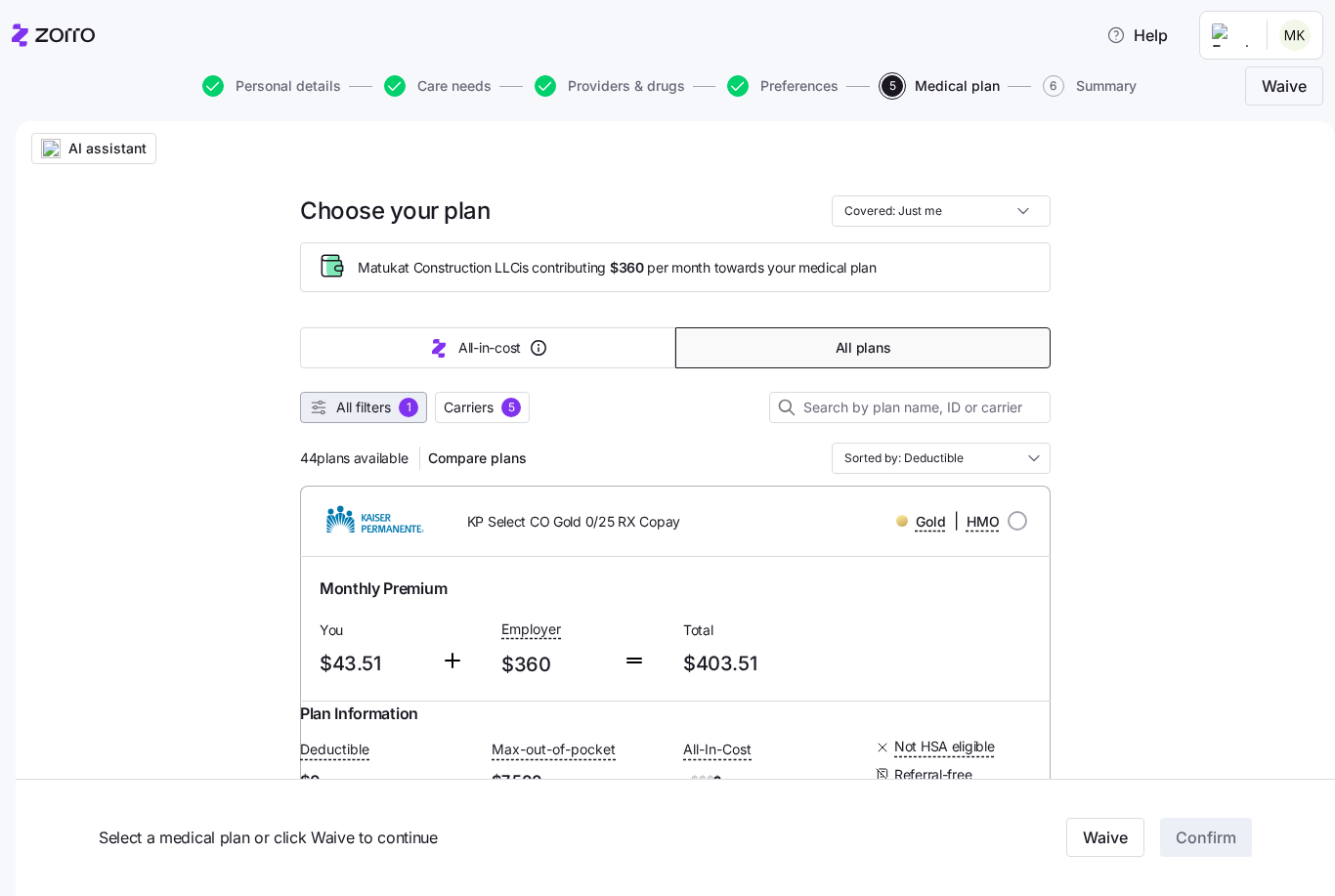
click at [372, 405] on span "All filters" at bounding box center [363, 408] width 55 height 20
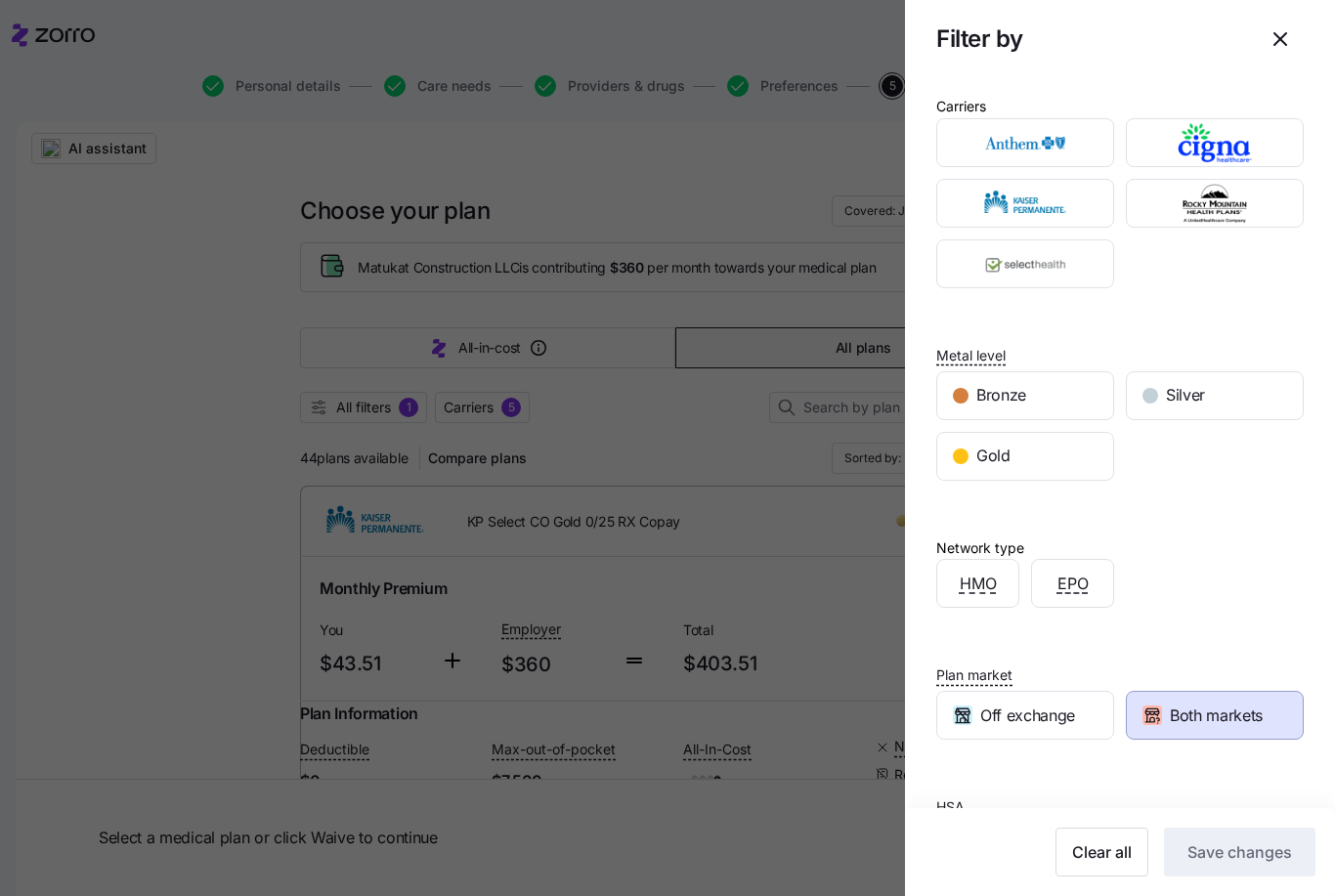
click at [1203, 707] on span "Both markets" at bounding box center [1216, 715] width 93 height 24
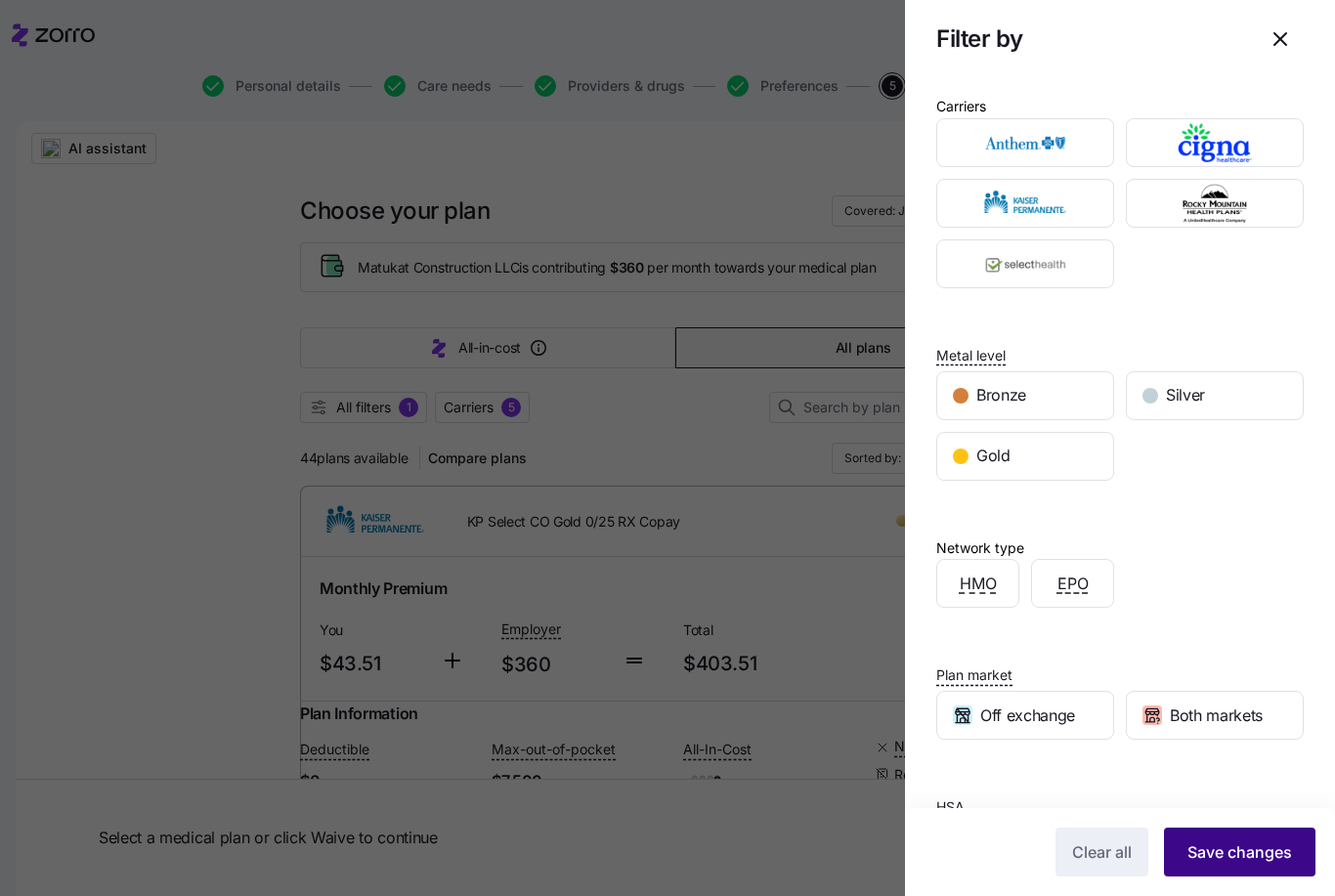
click at [1252, 854] on span "Save changes" at bounding box center [1239, 851] width 105 height 23
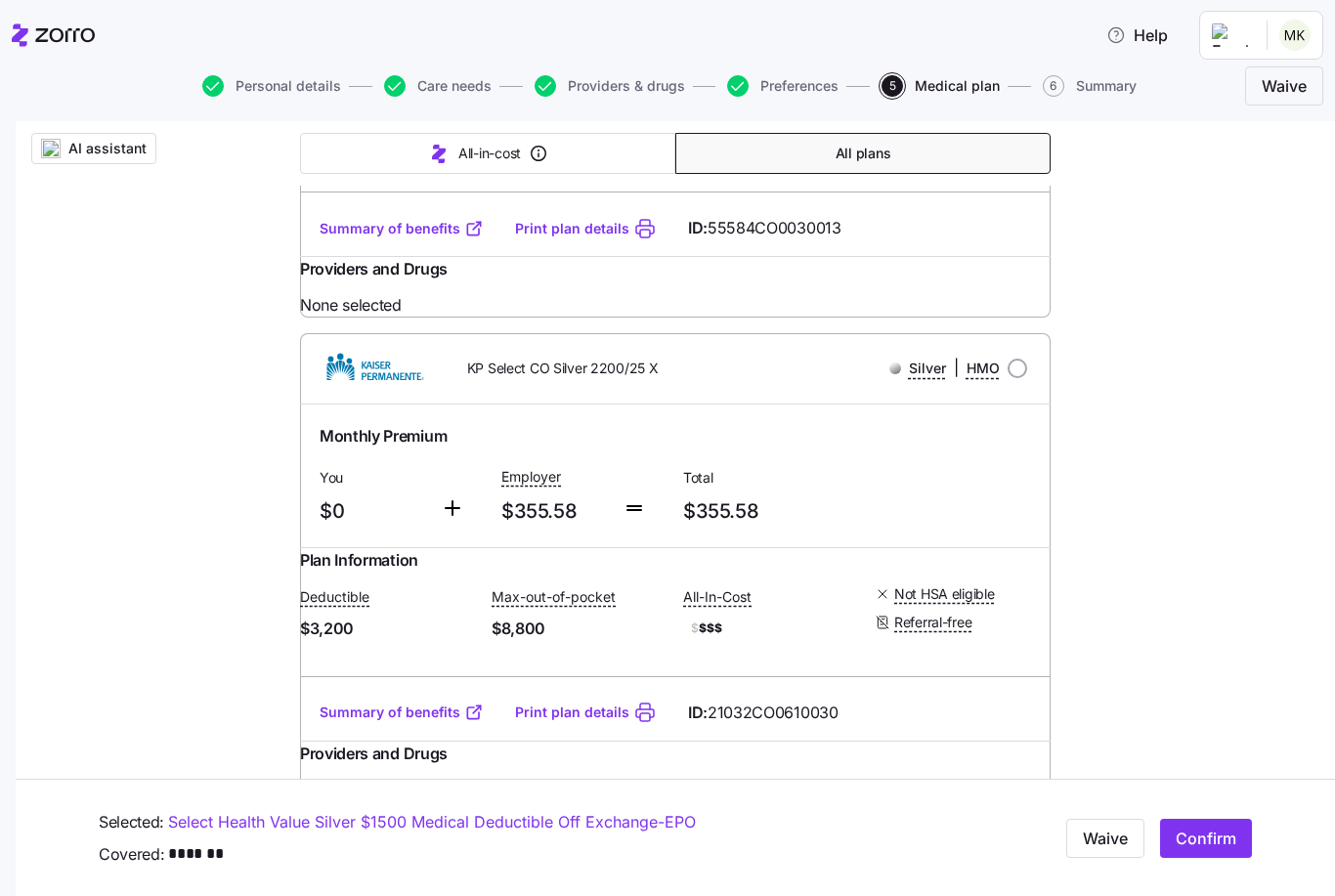
scroll to position [9557, 0]
click at [1210, 834] on span "Confirm" at bounding box center [1206, 838] width 61 height 23
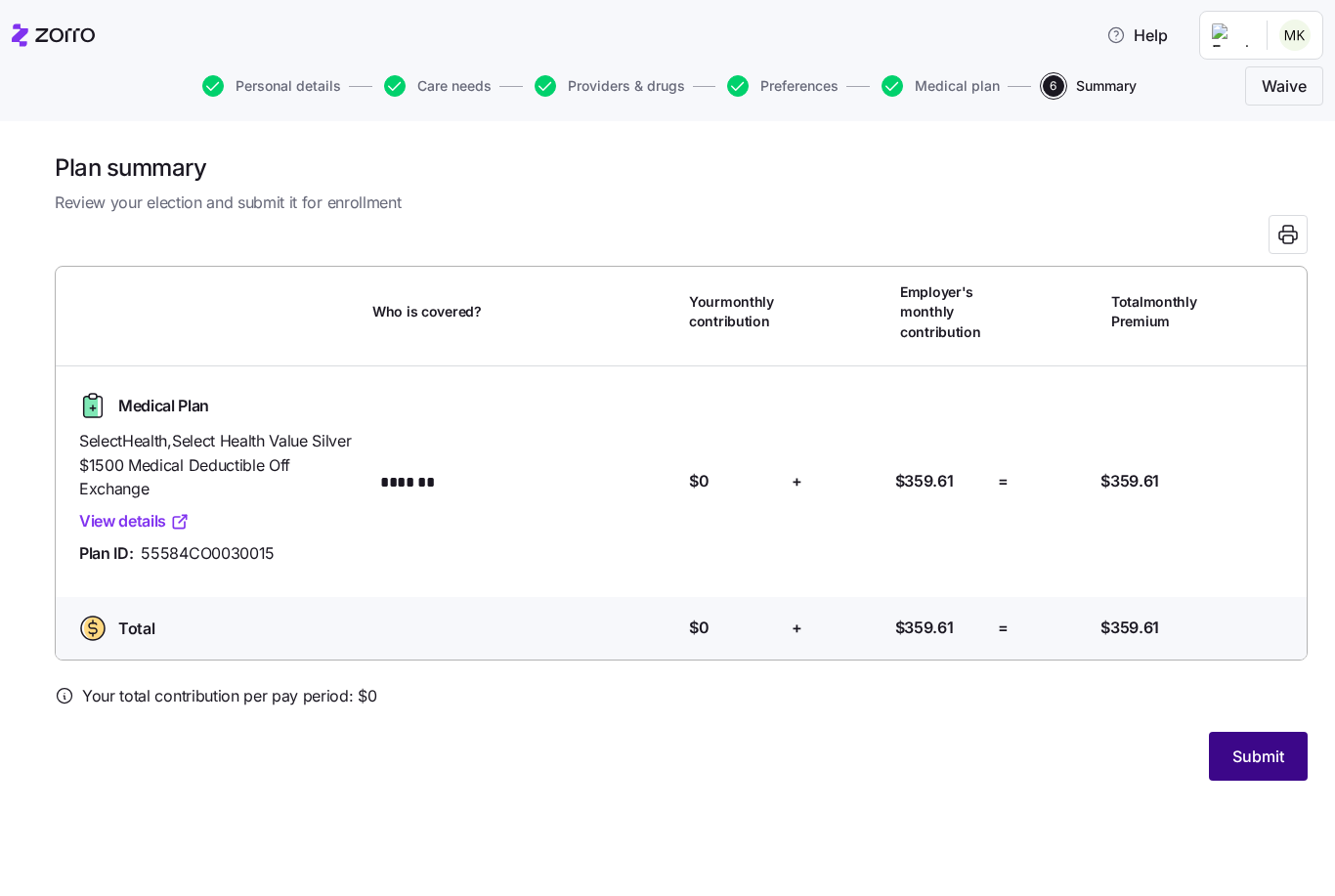
click at [1248, 746] on span "Submit" at bounding box center [1258, 755] width 52 height 23
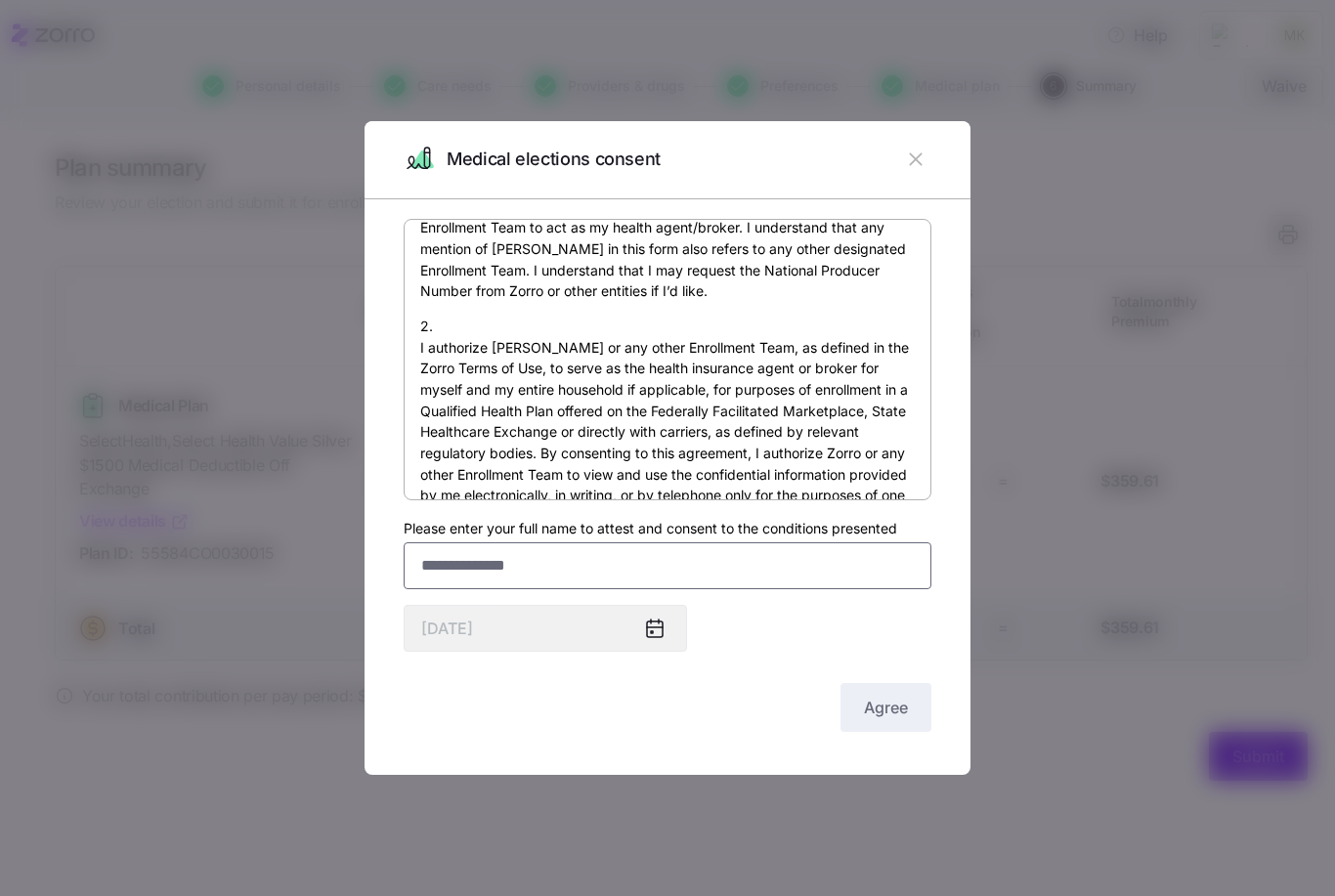
click at [649, 575] on input "Please enter your full name to attest and consent to the conditions presented" at bounding box center [668, 565] width 528 height 47
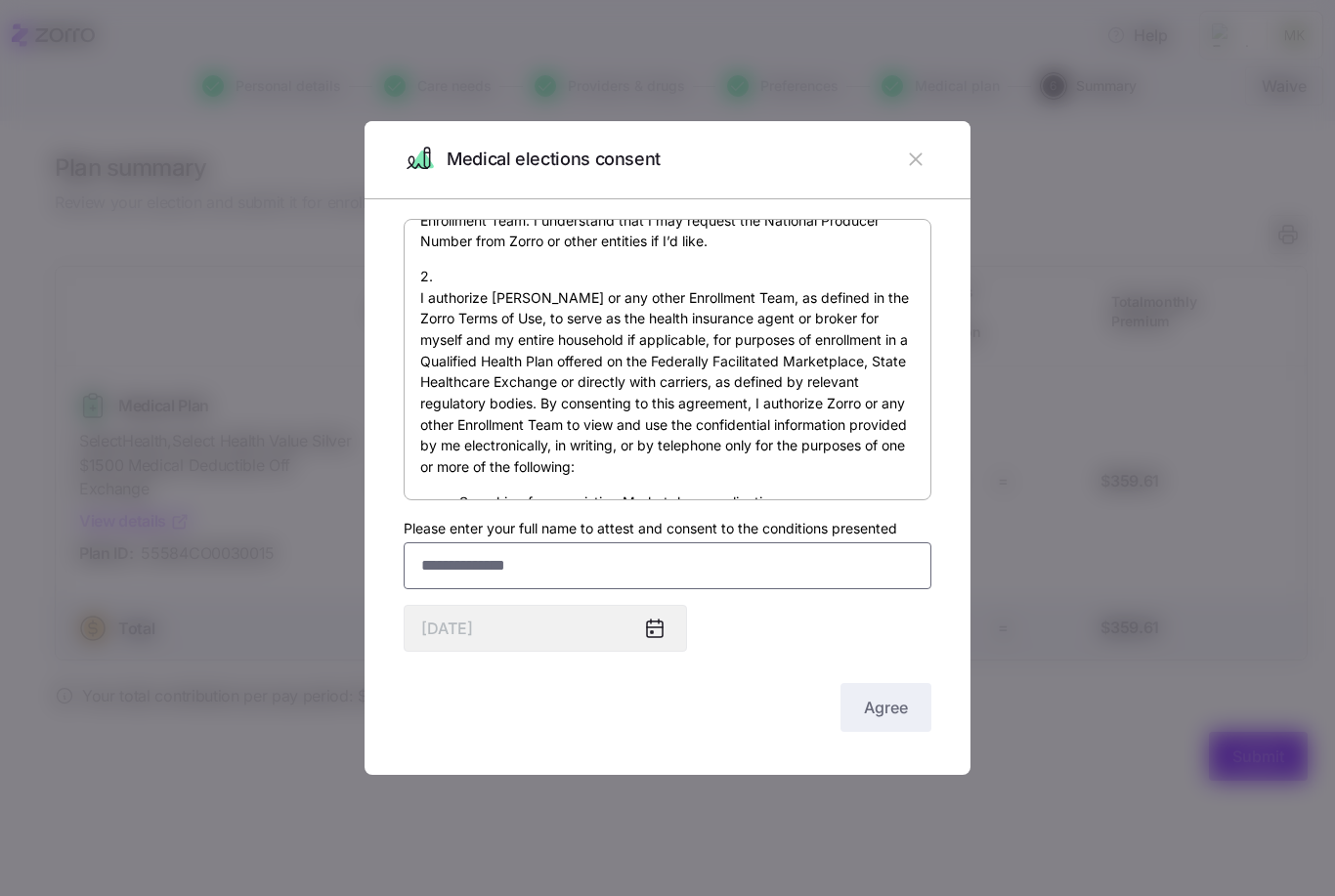
scroll to position [262, 0]
type input "**********"
click at [903, 713] on span "Agree" at bounding box center [886, 706] width 44 height 23
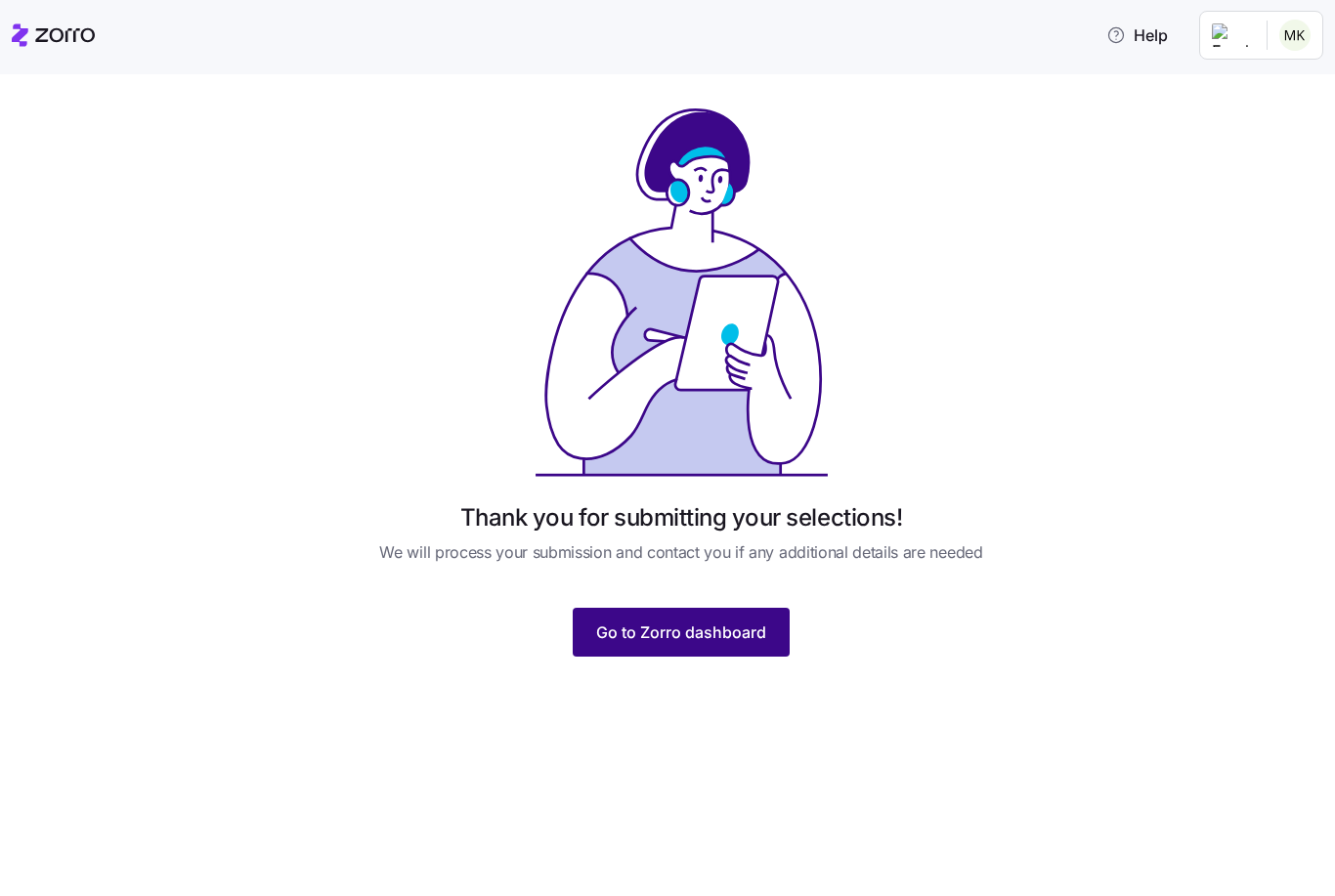
click at [724, 639] on span "Go to Zorro dashboard" at bounding box center [681, 631] width 170 height 23
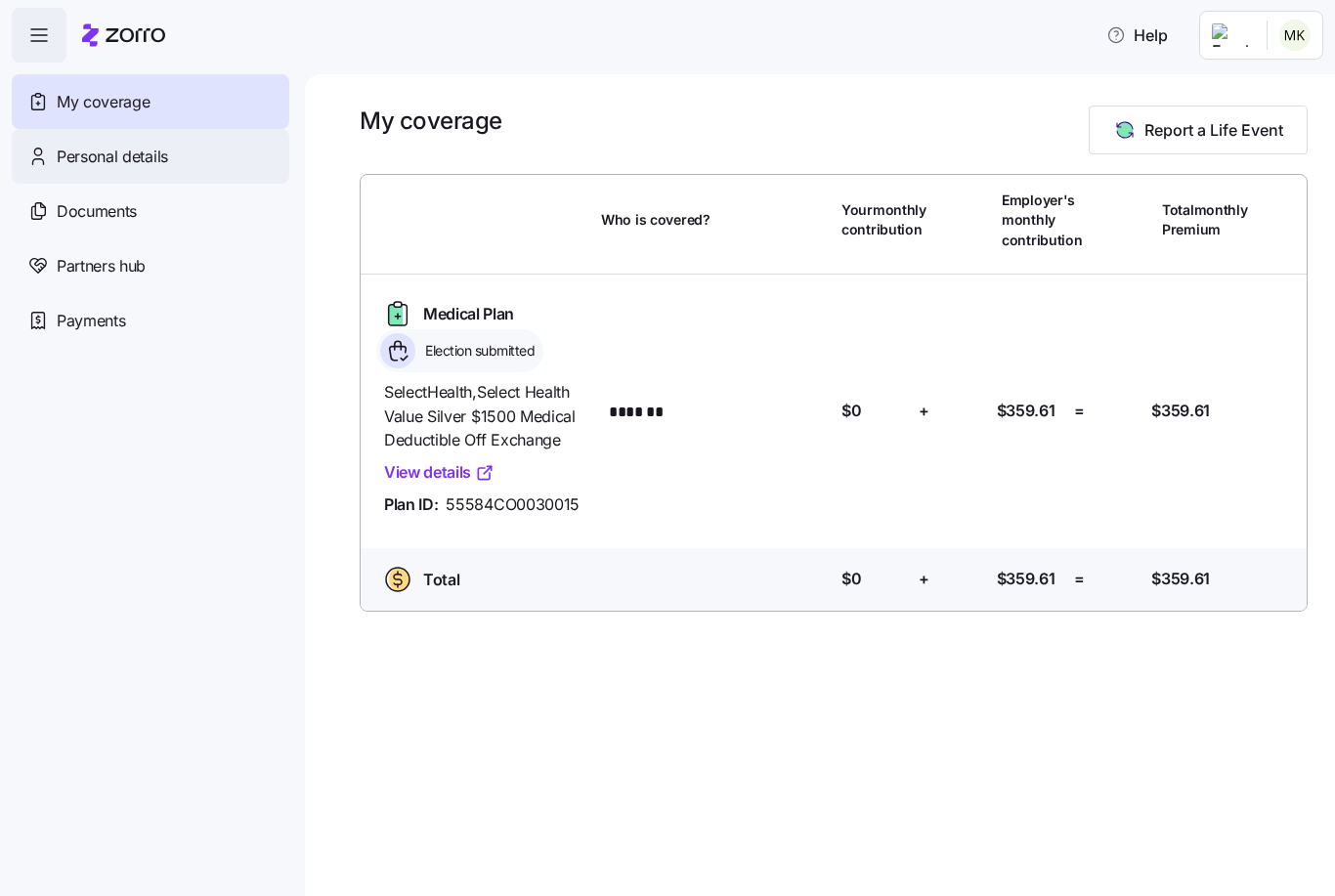
click at [136, 172] on div "Personal details" at bounding box center [151, 156] width 278 height 55
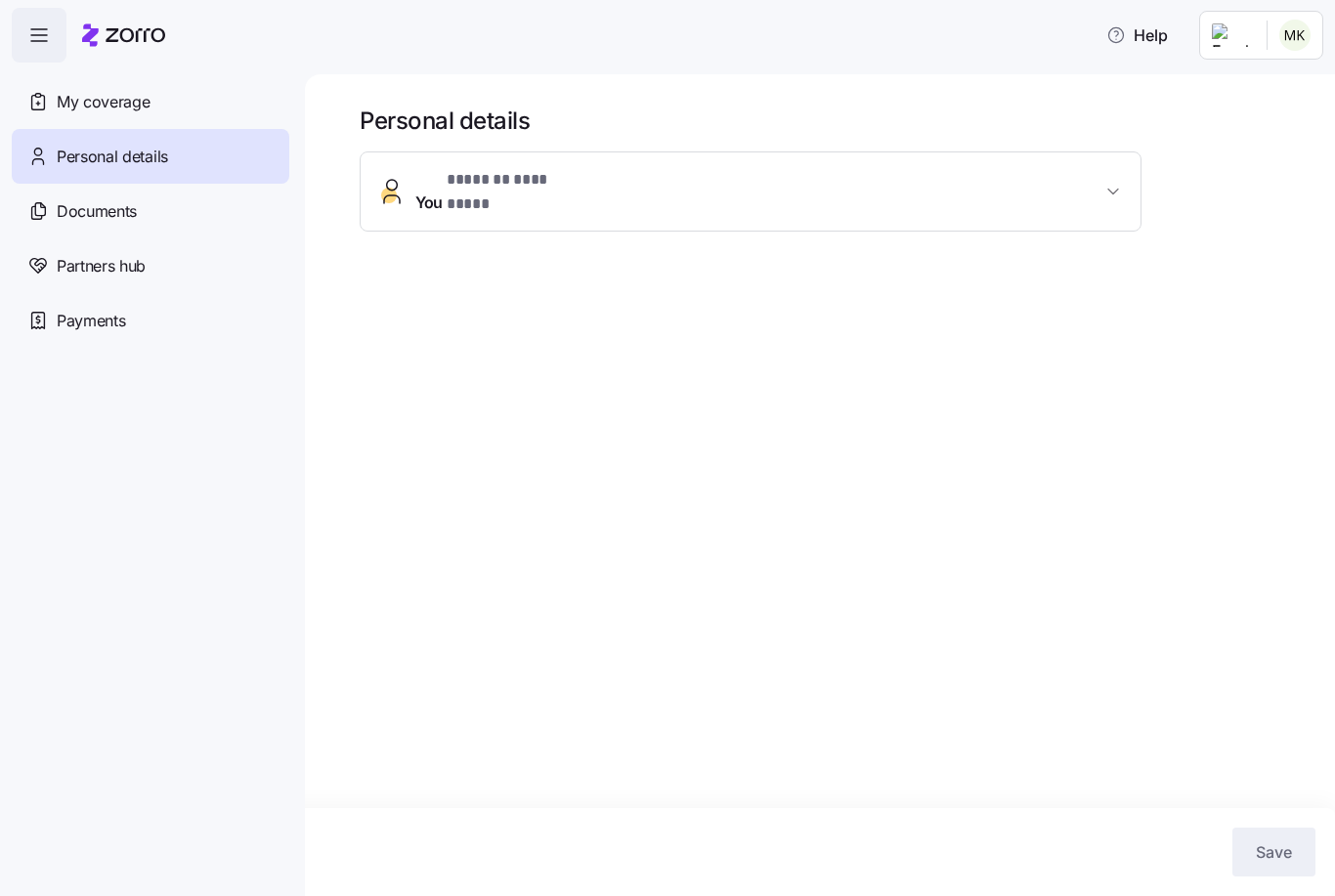
click at [447, 187] on span "* ******* ********* *" at bounding box center [518, 179] width 143 height 23
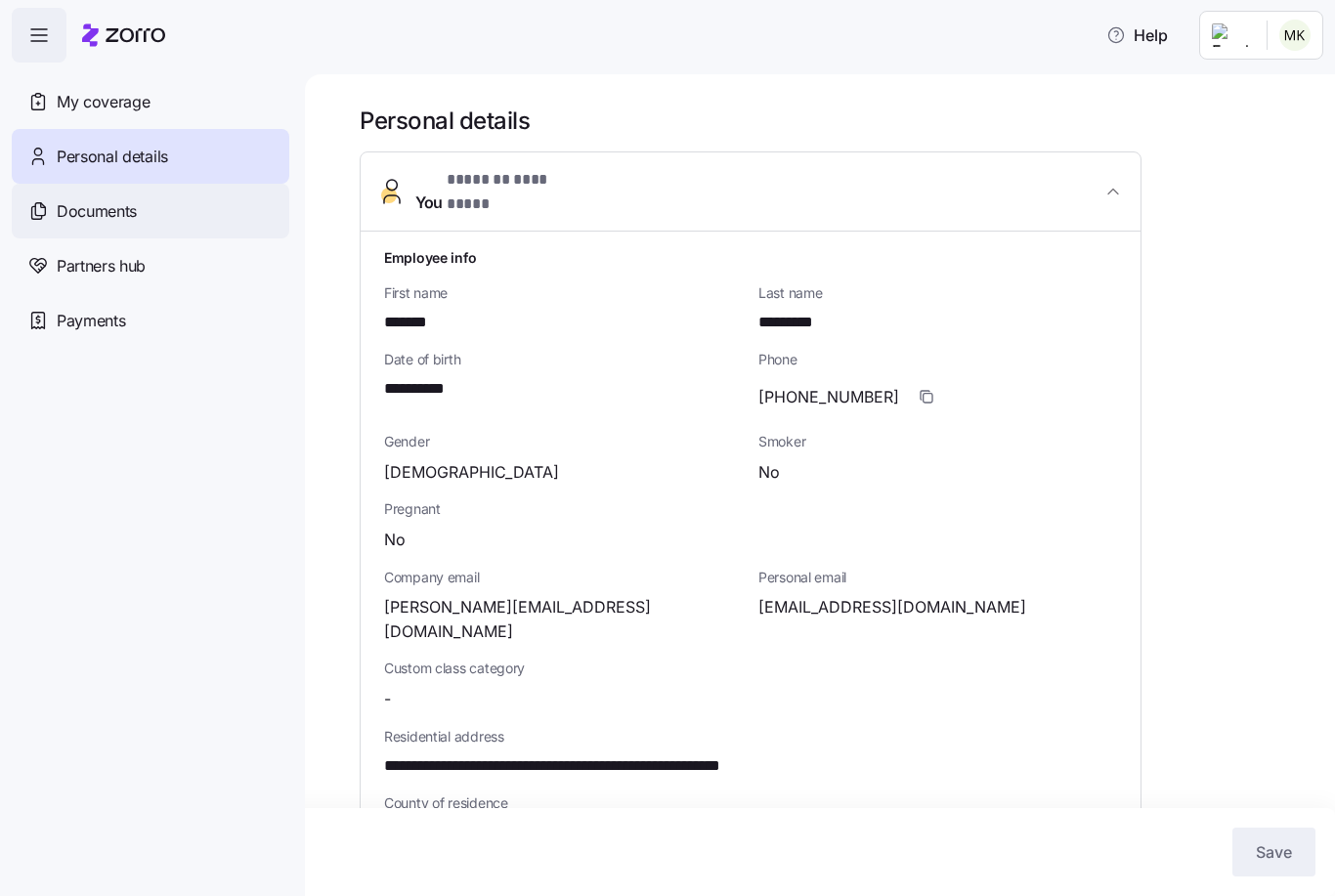
click at [220, 212] on div "Documents" at bounding box center [151, 211] width 278 height 55
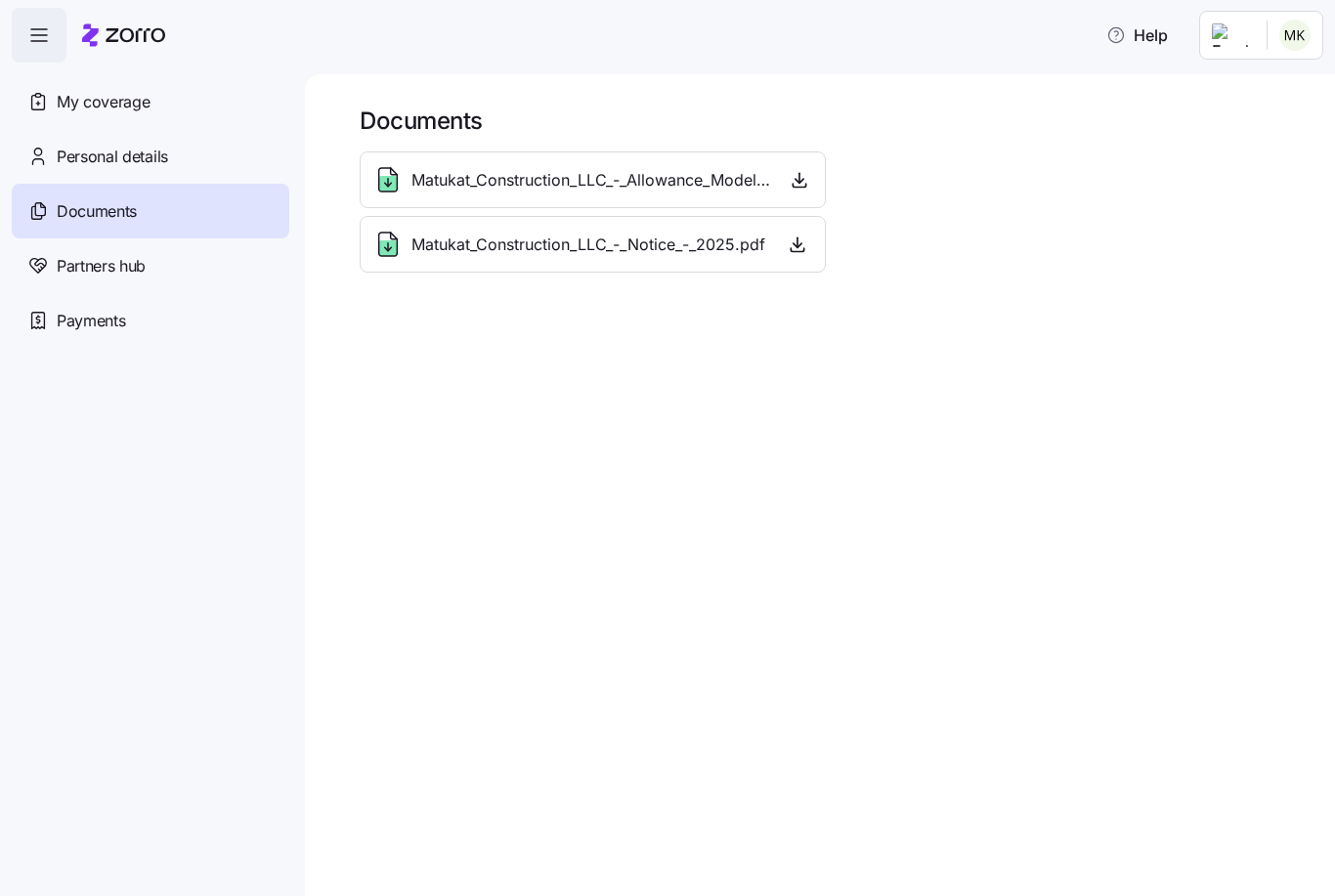
click at [702, 253] on span "Matukat_Construction_LLC_-_Notice_-_2025.pdf" at bounding box center [589, 245] width 354 height 24
click at [792, 244] on icon "button" at bounding box center [797, 245] width 20 height 20
click at [799, 243] on icon "button" at bounding box center [797, 245] width 20 height 20
click at [800, 176] on icon "button" at bounding box center [799, 180] width 20 height 20
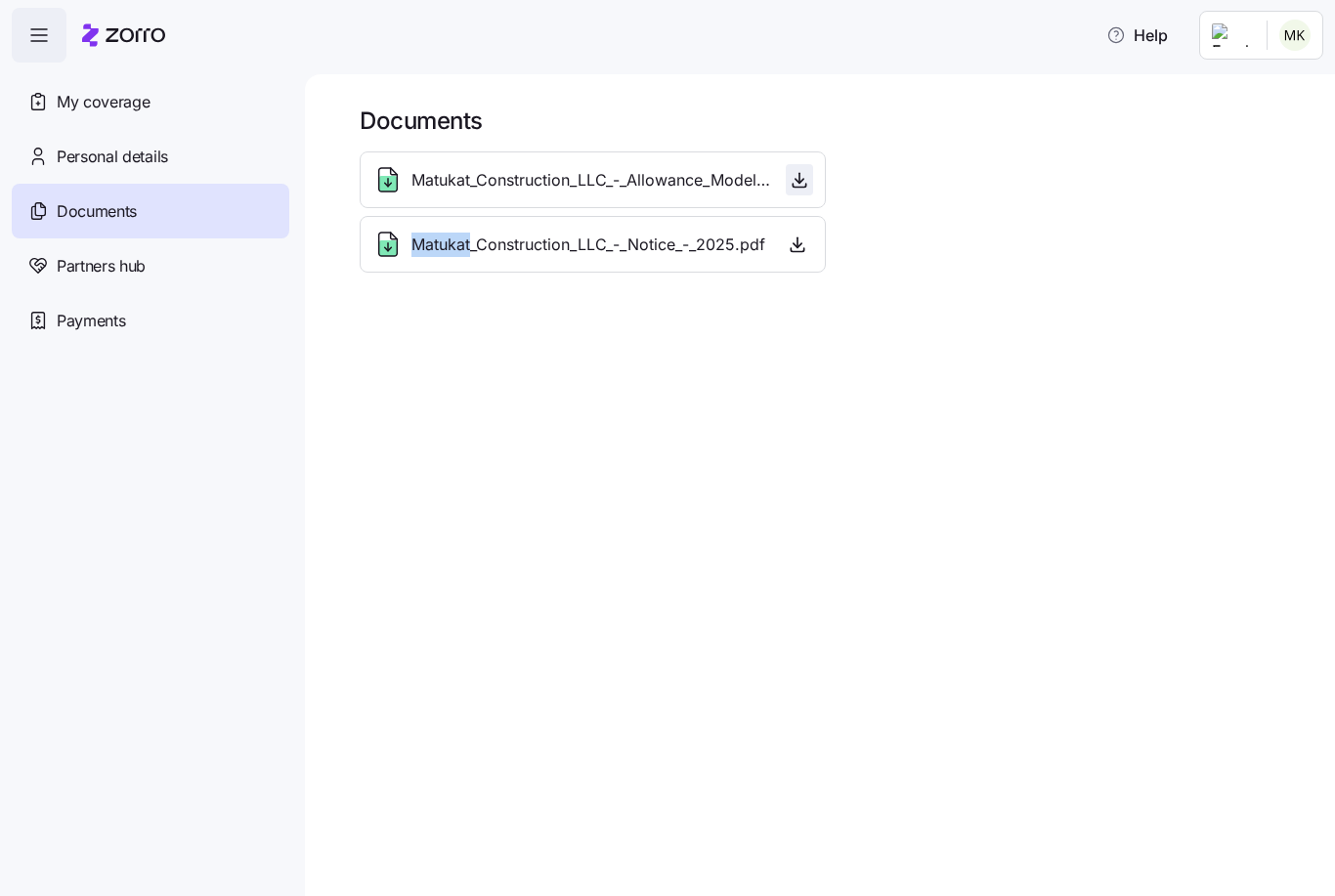
click at [800, 176] on icon "button" at bounding box center [799, 180] width 20 height 20
click at [1022, 231] on div "Matukat_Construction_LLC_-_Allowance_Model_-_2025.pdf Matukat_Construction_LLC_…" at bounding box center [833, 212] width 963 height 137
click at [794, 185] on icon "button" at bounding box center [799, 180] width 20 height 20
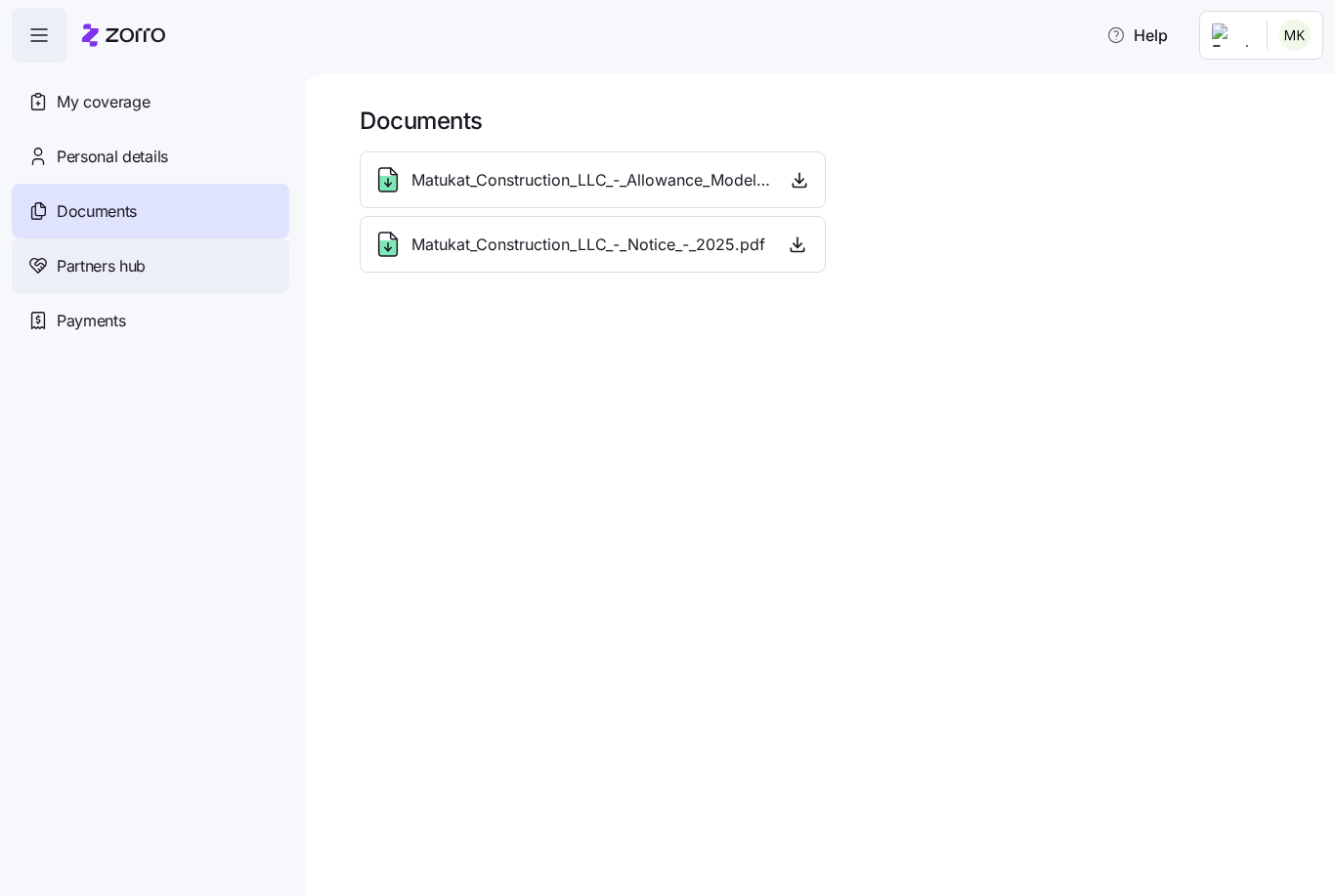
click at [136, 272] on span "Partners hub" at bounding box center [101, 266] width 89 height 24
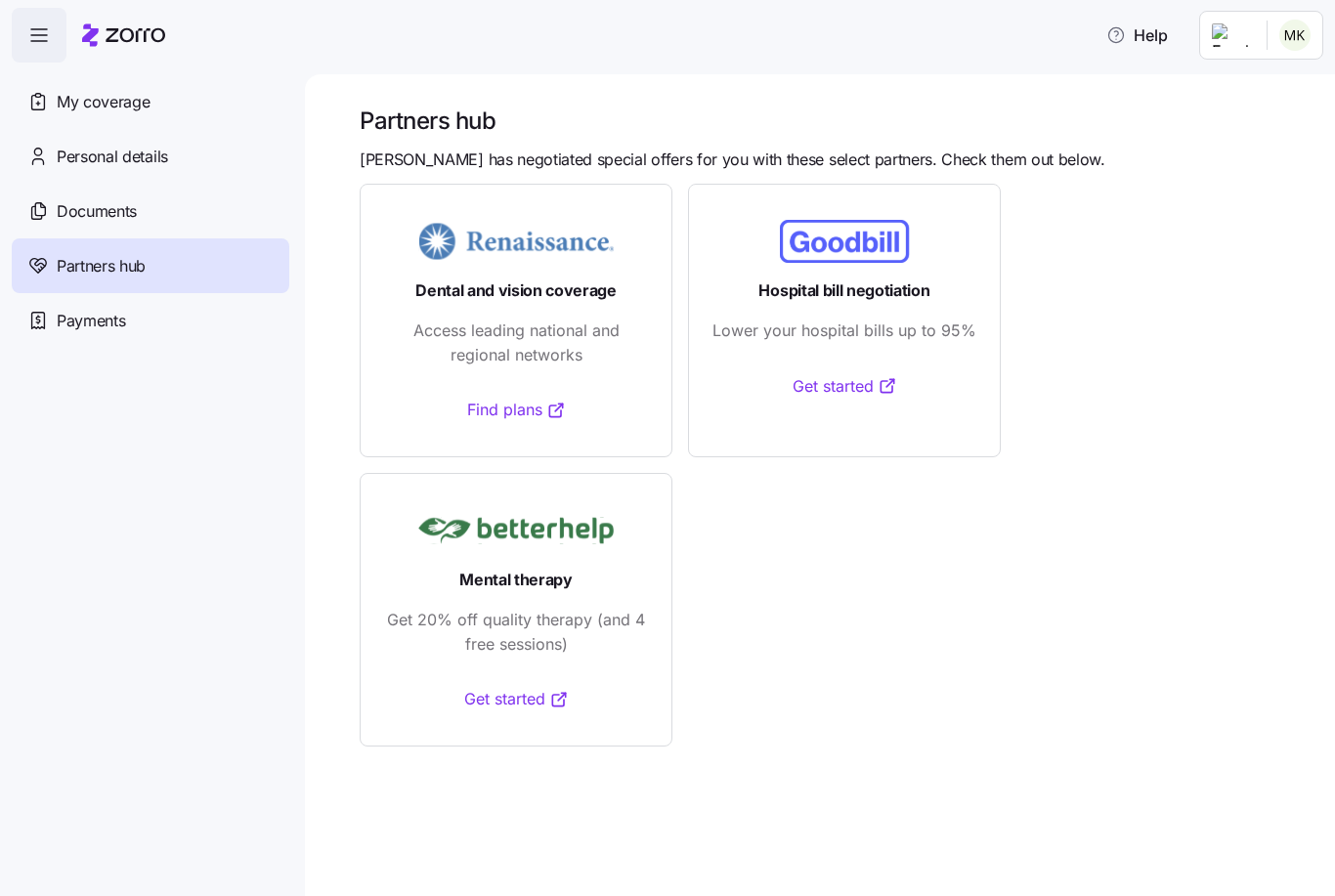
click at [503, 407] on link "Find plans" at bounding box center [517, 410] width 99 height 24
click at [881, 241] on rect at bounding box center [845, 241] width 130 height 43
click at [842, 387] on link "Get started" at bounding box center [844, 387] width 105 height 24
click at [137, 216] on span "Documents" at bounding box center [97, 212] width 80 height 24
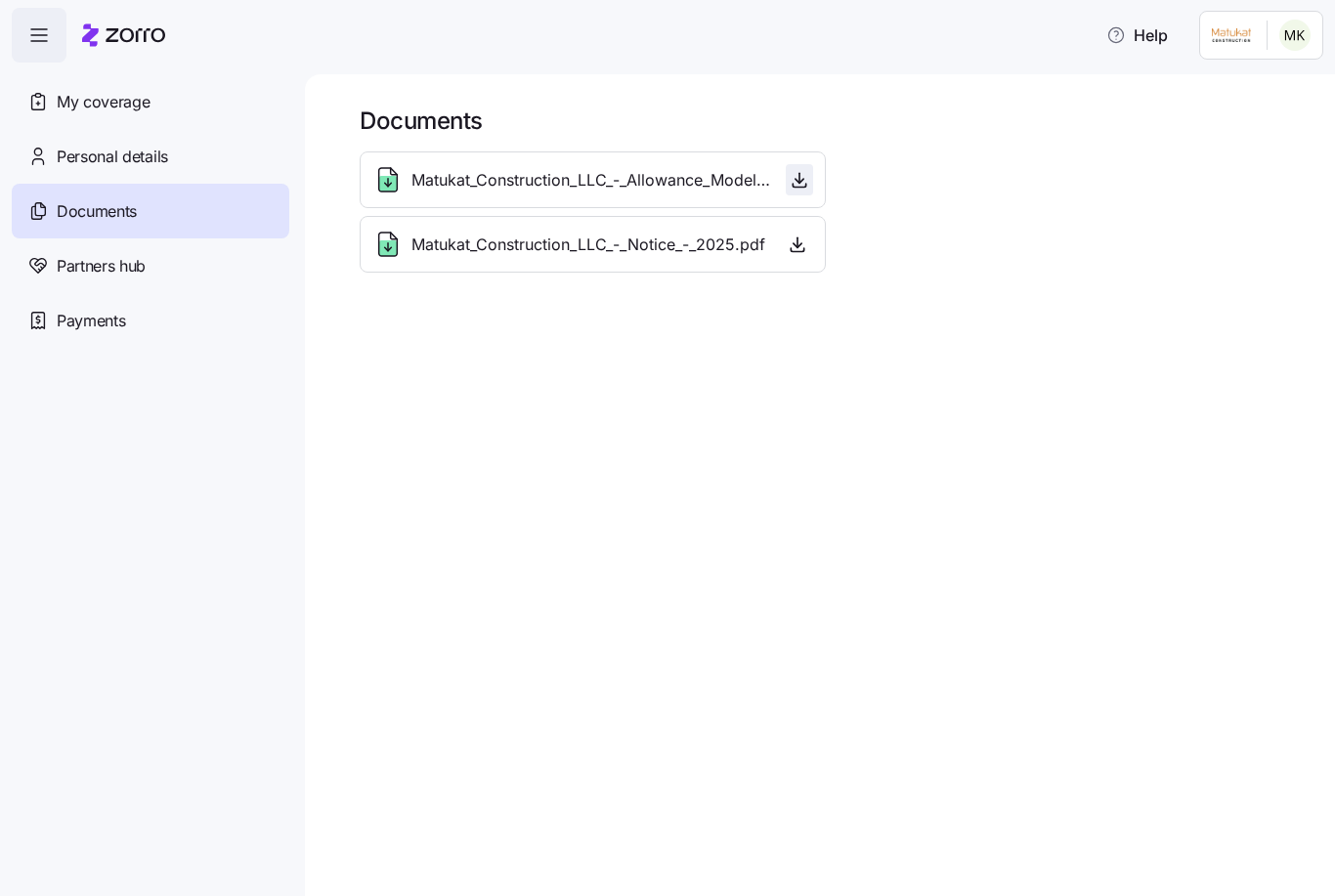
click at [802, 190] on span "button" at bounding box center [798, 179] width 25 height 29
click at [554, 201] on div "Matukat_Construction_LLC_-_Allowance_Model_-_2025.pdf" at bounding box center [593, 180] width 467 height 57
click at [587, 190] on span "Matukat_Construction_LLC_-_Allowance_Model_-_2025.pdf" at bounding box center [591, 180] width 359 height 24
click at [551, 254] on span "Matukat_Construction_LLC_-_Notice_-_2025.pdf" at bounding box center [589, 245] width 354 height 24
click at [807, 235] on span "button" at bounding box center [797, 244] width 29 height 29
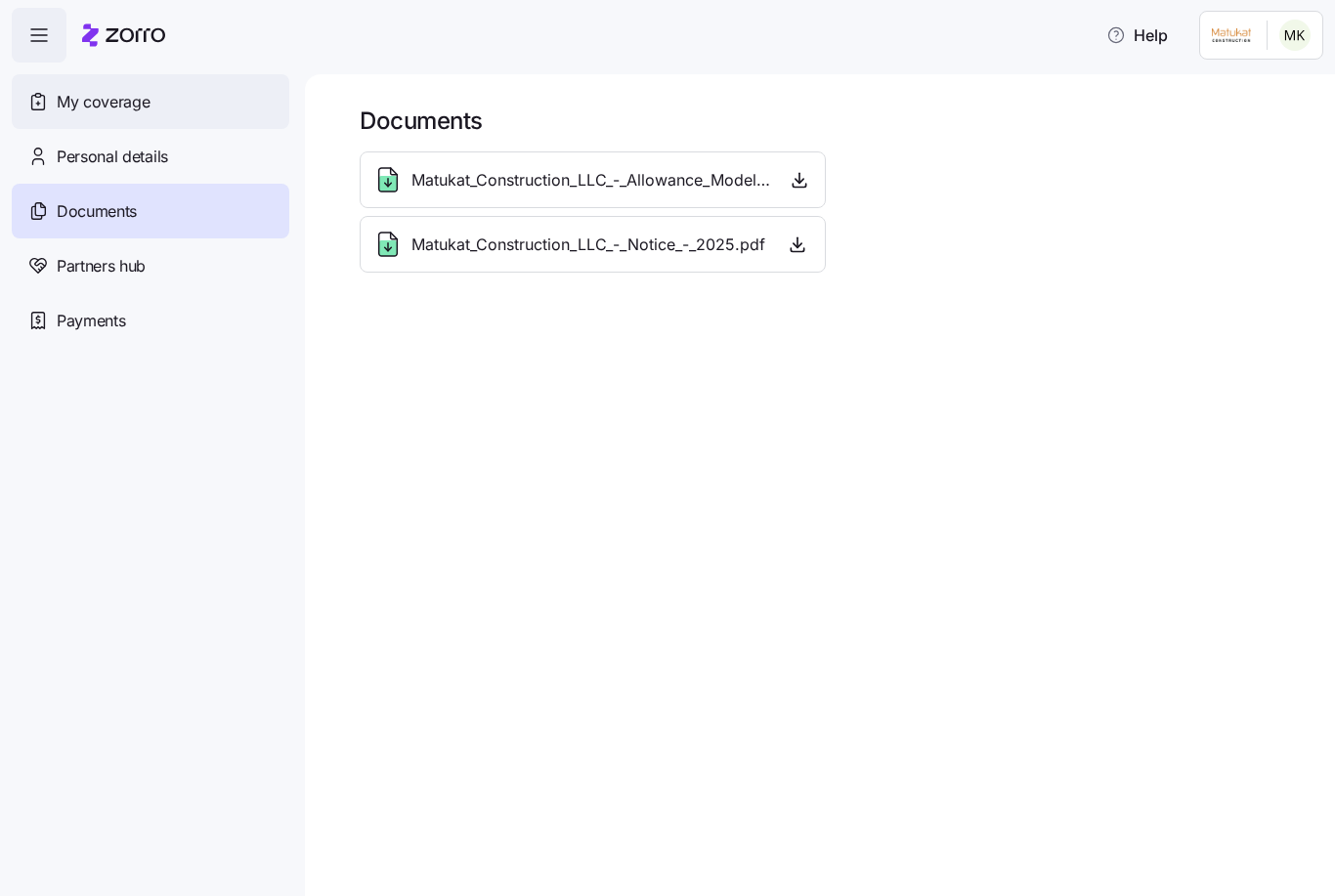
click at [200, 108] on div "My coverage" at bounding box center [151, 101] width 278 height 55
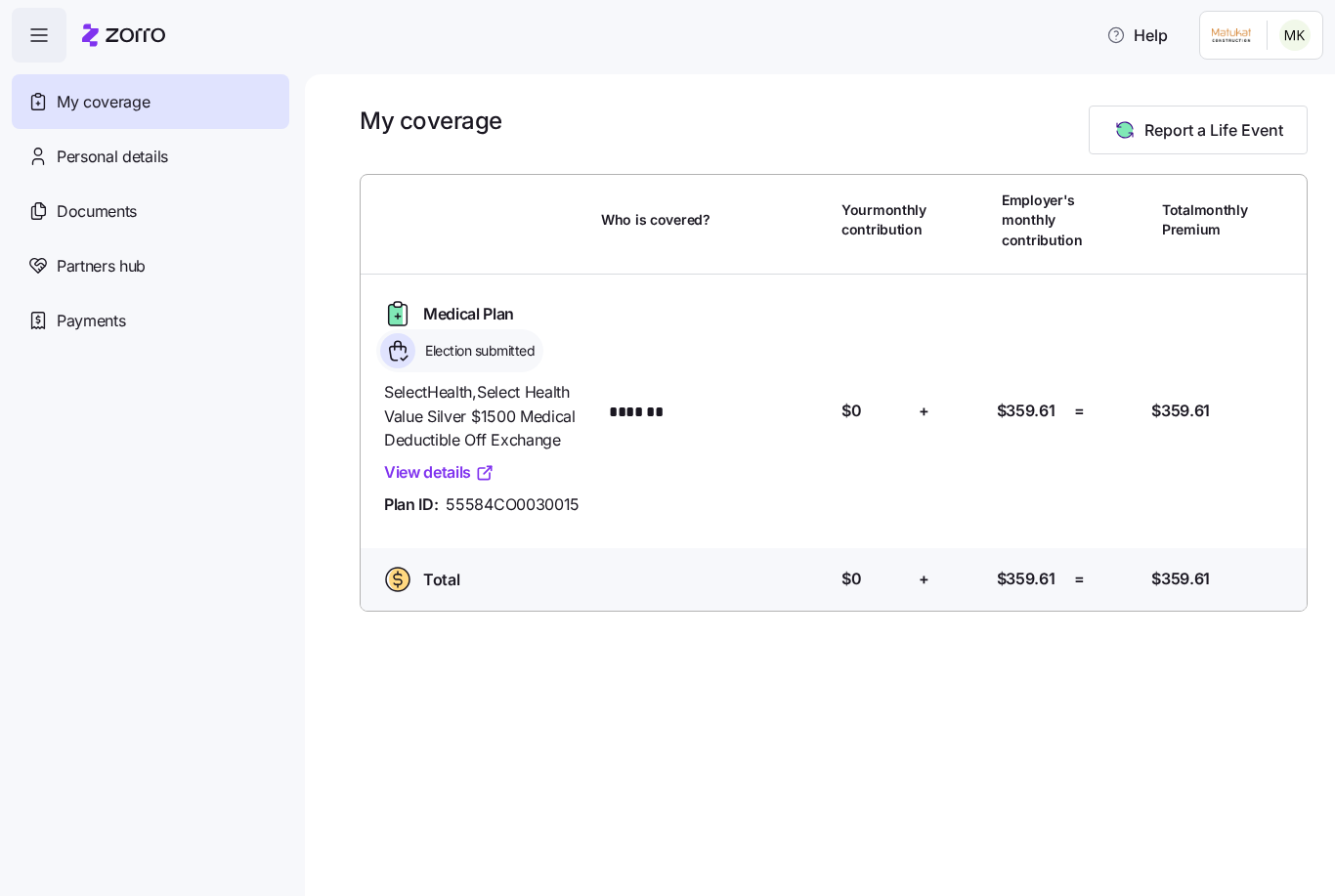
click at [452, 462] on link "View details" at bounding box center [439, 472] width 111 height 24
